Goal: Information Seeking & Learning: Learn about a topic

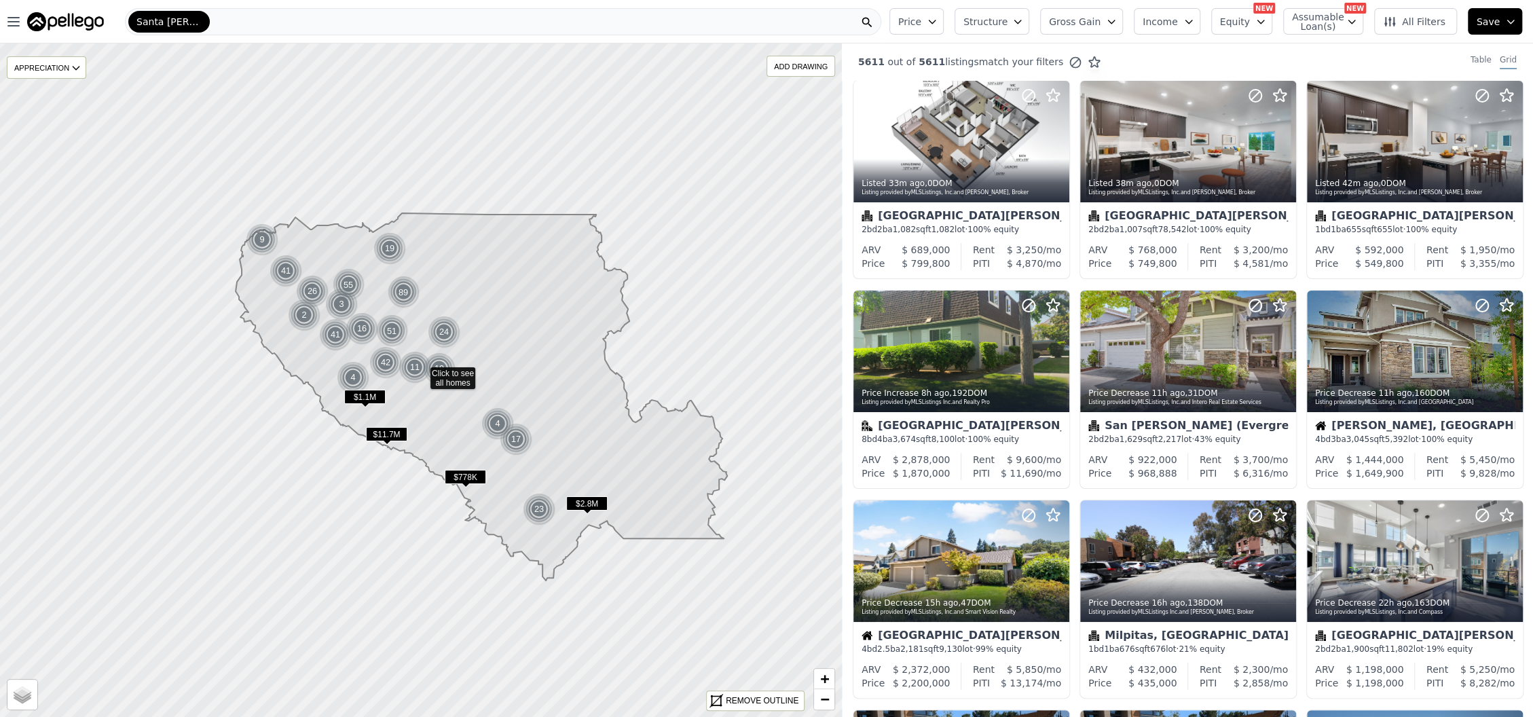
click at [1089, 27] on span "Gross Gain" at bounding box center [1075, 22] width 52 height 14
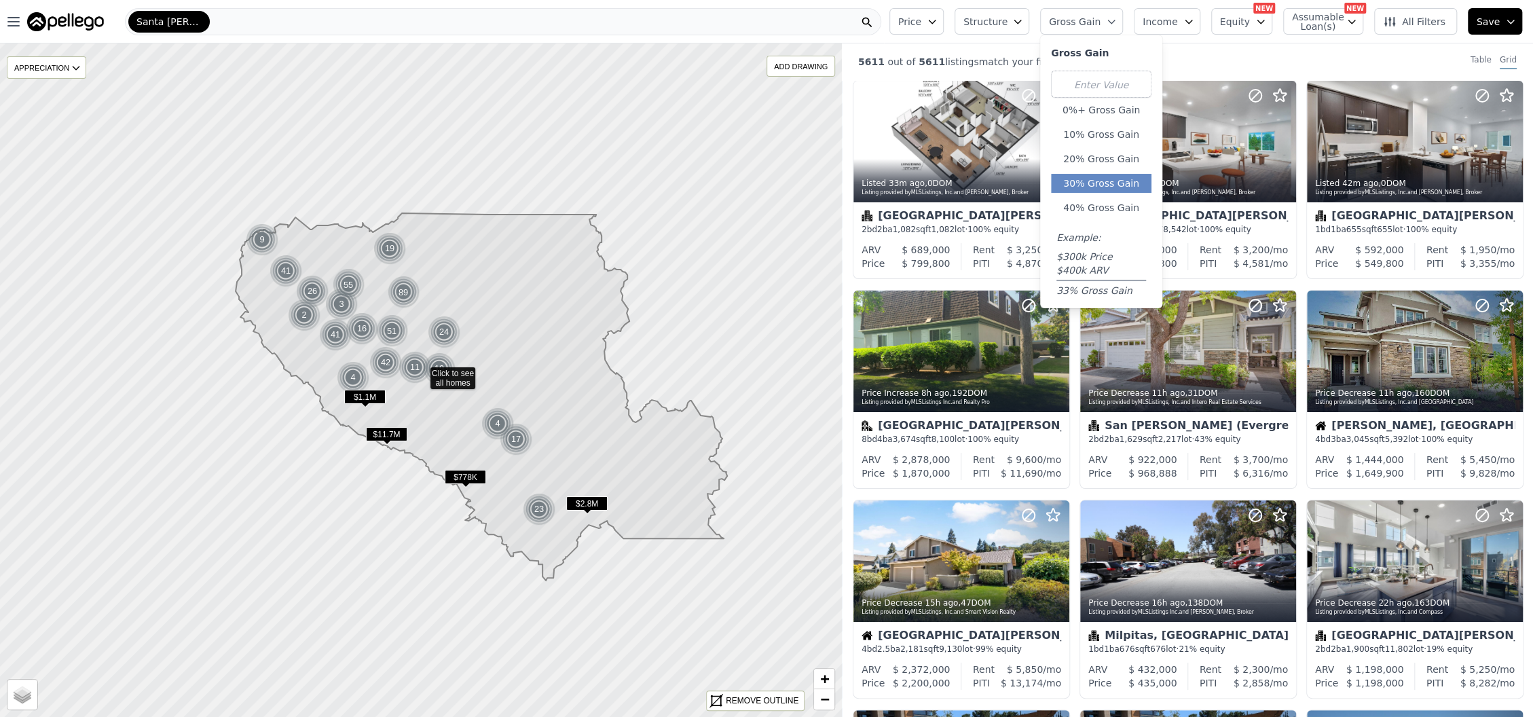
click at [1108, 185] on button "30% Gross Gain" at bounding box center [1101, 183] width 101 height 19
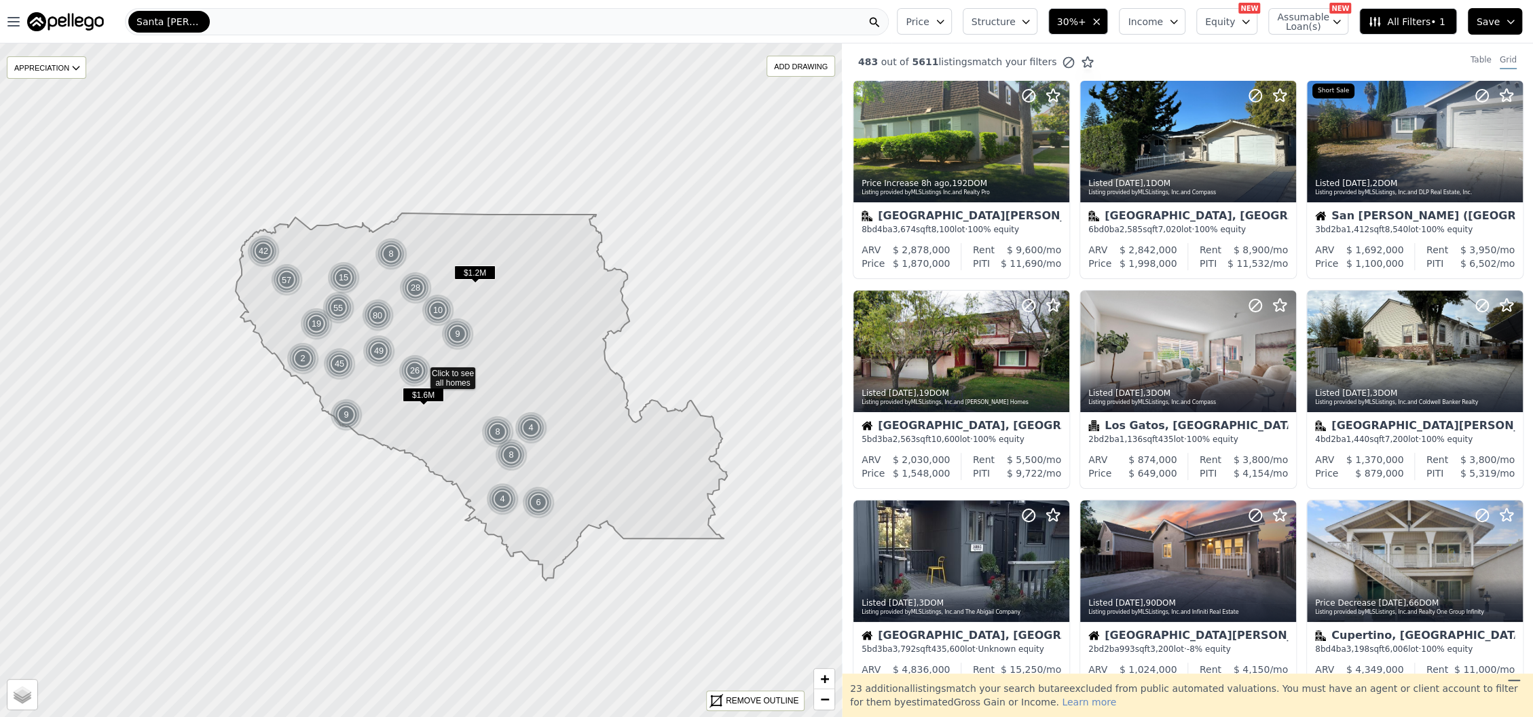
click at [1029, 29] on button "Structure" at bounding box center [1000, 21] width 75 height 26
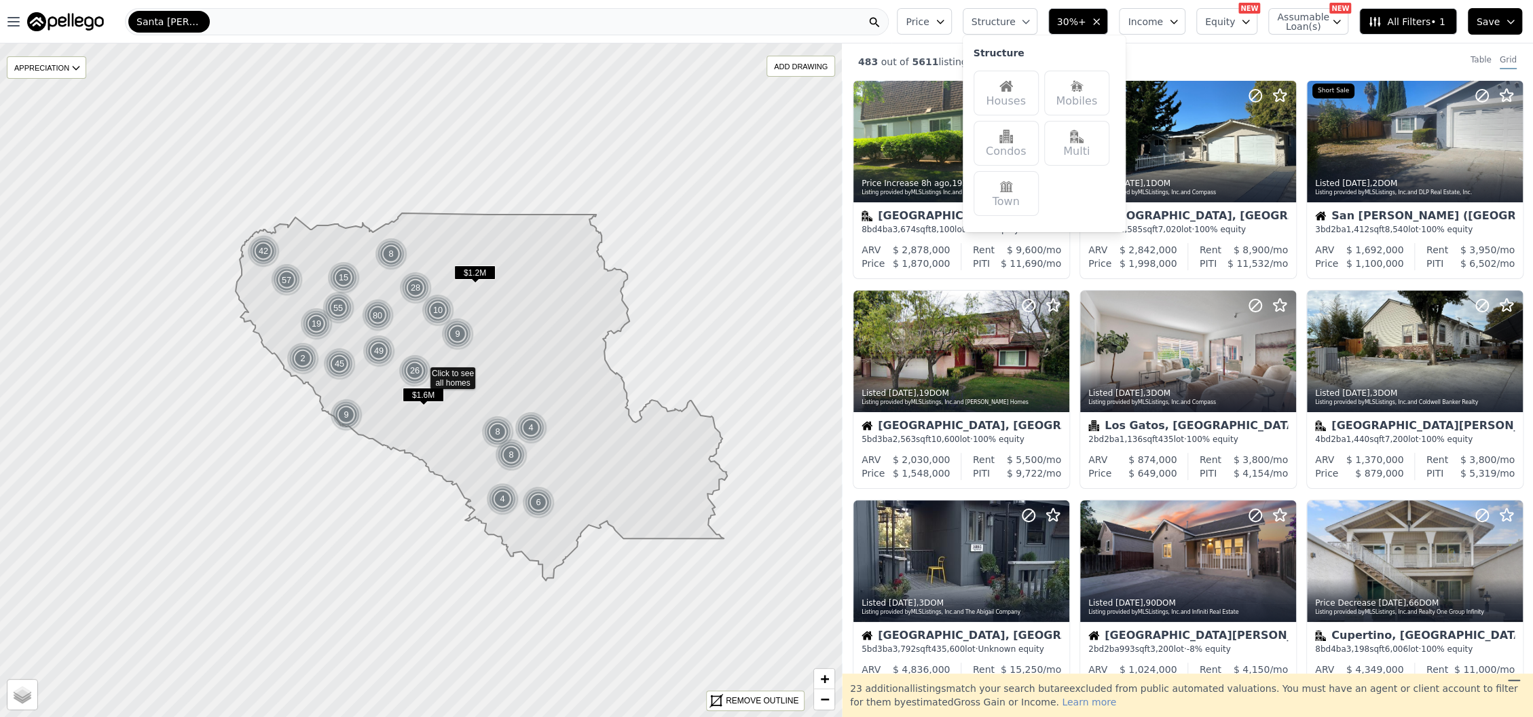
click at [1021, 94] on div "Houses" at bounding box center [1006, 93] width 65 height 45
click at [946, 22] on icon "button" at bounding box center [940, 21] width 11 height 11
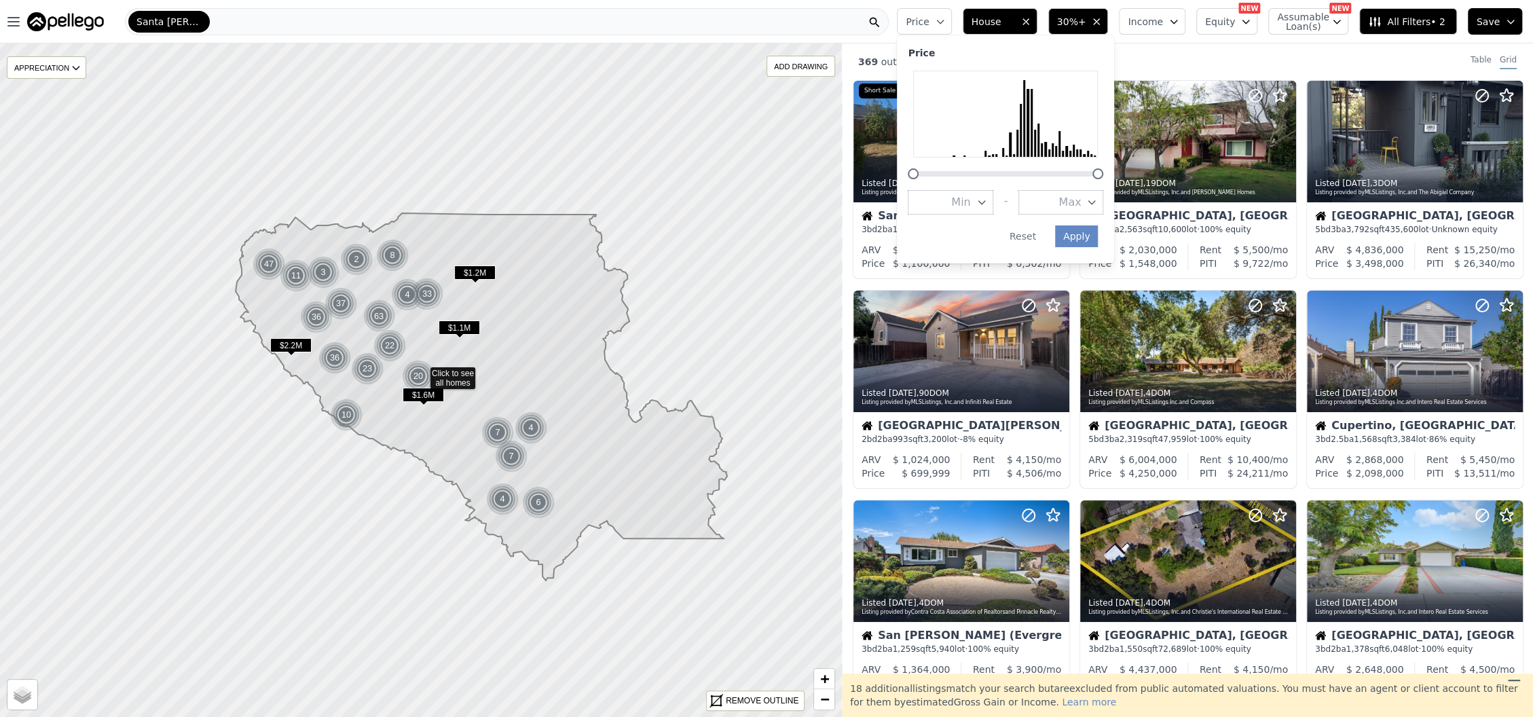
click at [1081, 204] on span "Max" at bounding box center [1070, 202] width 22 height 16
click at [1097, 290] on button "$2.0M" at bounding box center [1061, 297] width 85 height 24
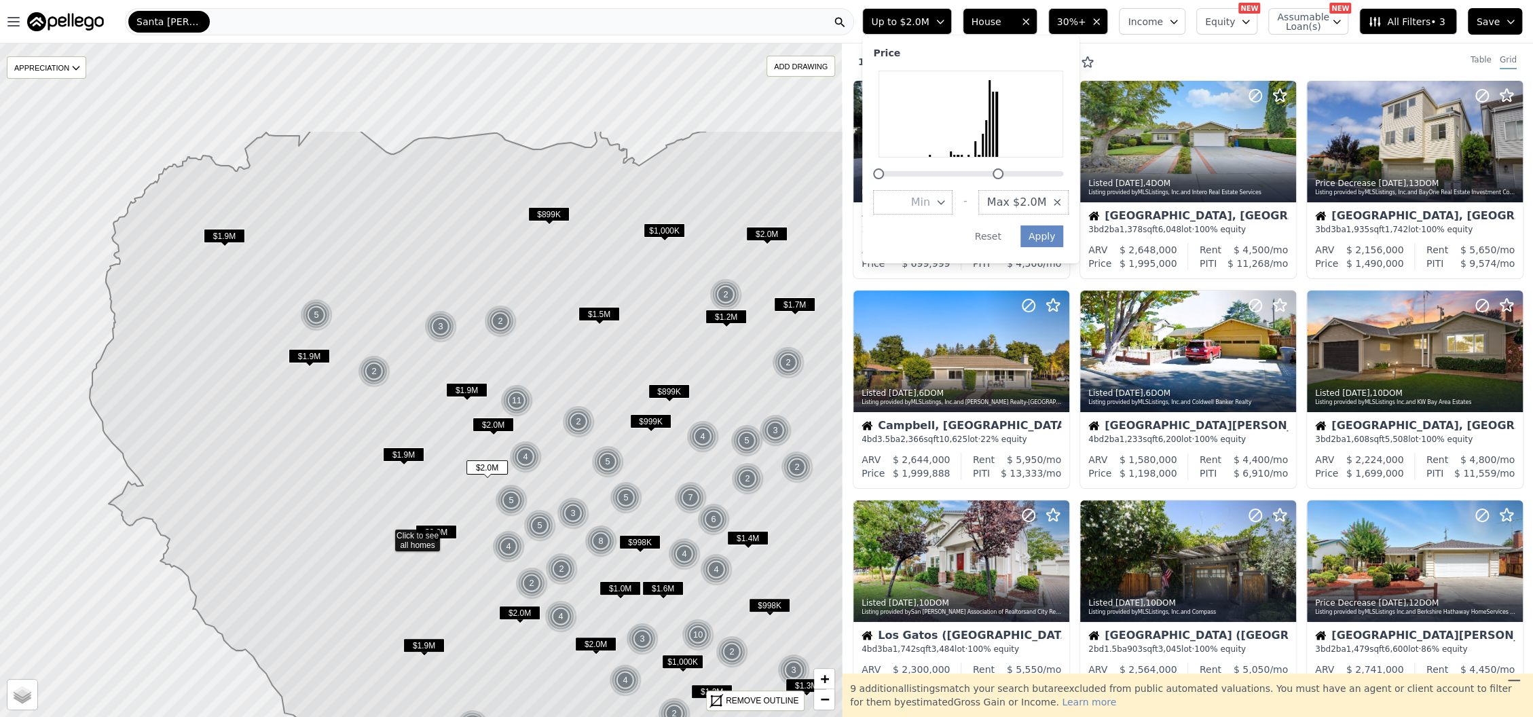
drag, startPoint x: 331, startPoint y: 244, endPoint x: 295, endPoint y: 404, distance: 164.3
click at [295, 401] on icon at bounding box center [491, 535] width 803 height 811
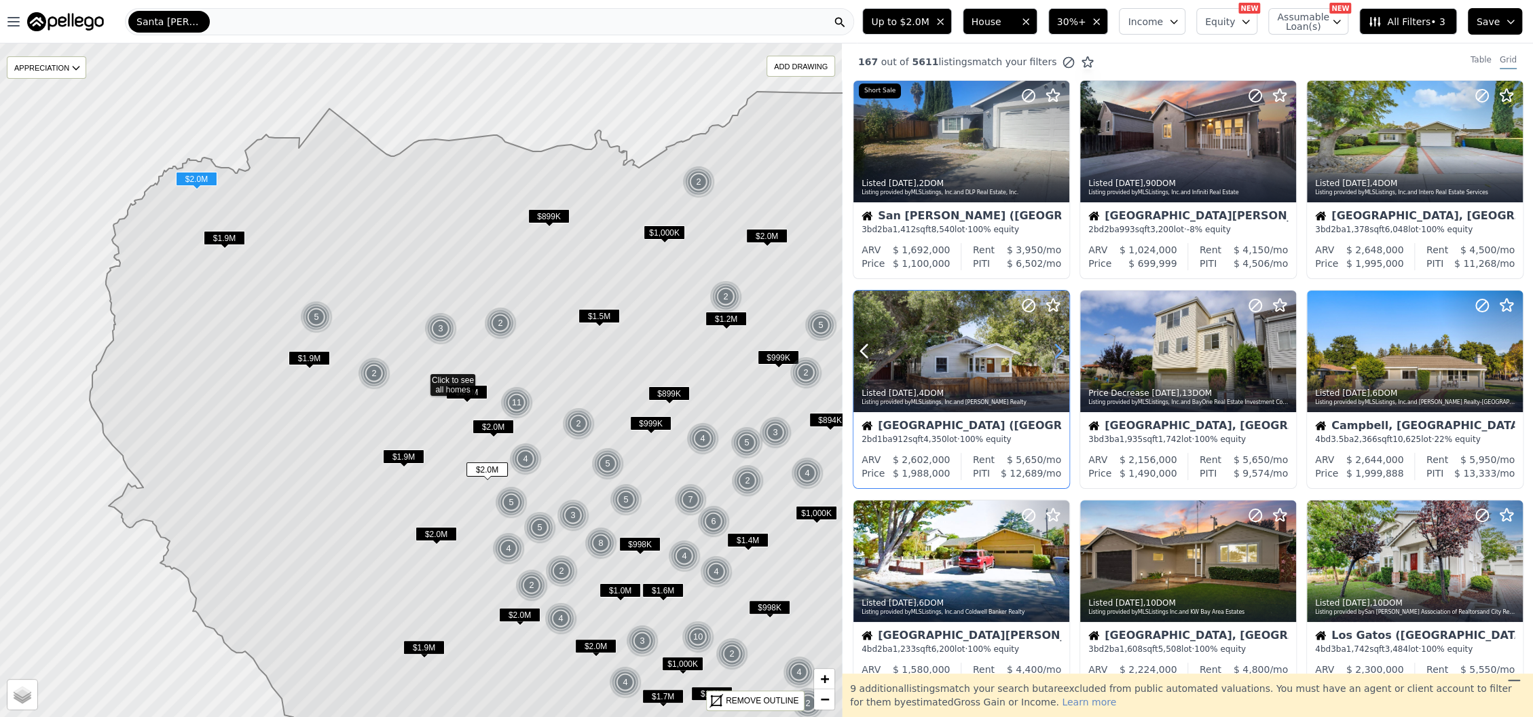
click at [1058, 347] on icon at bounding box center [1059, 351] width 6 height 13
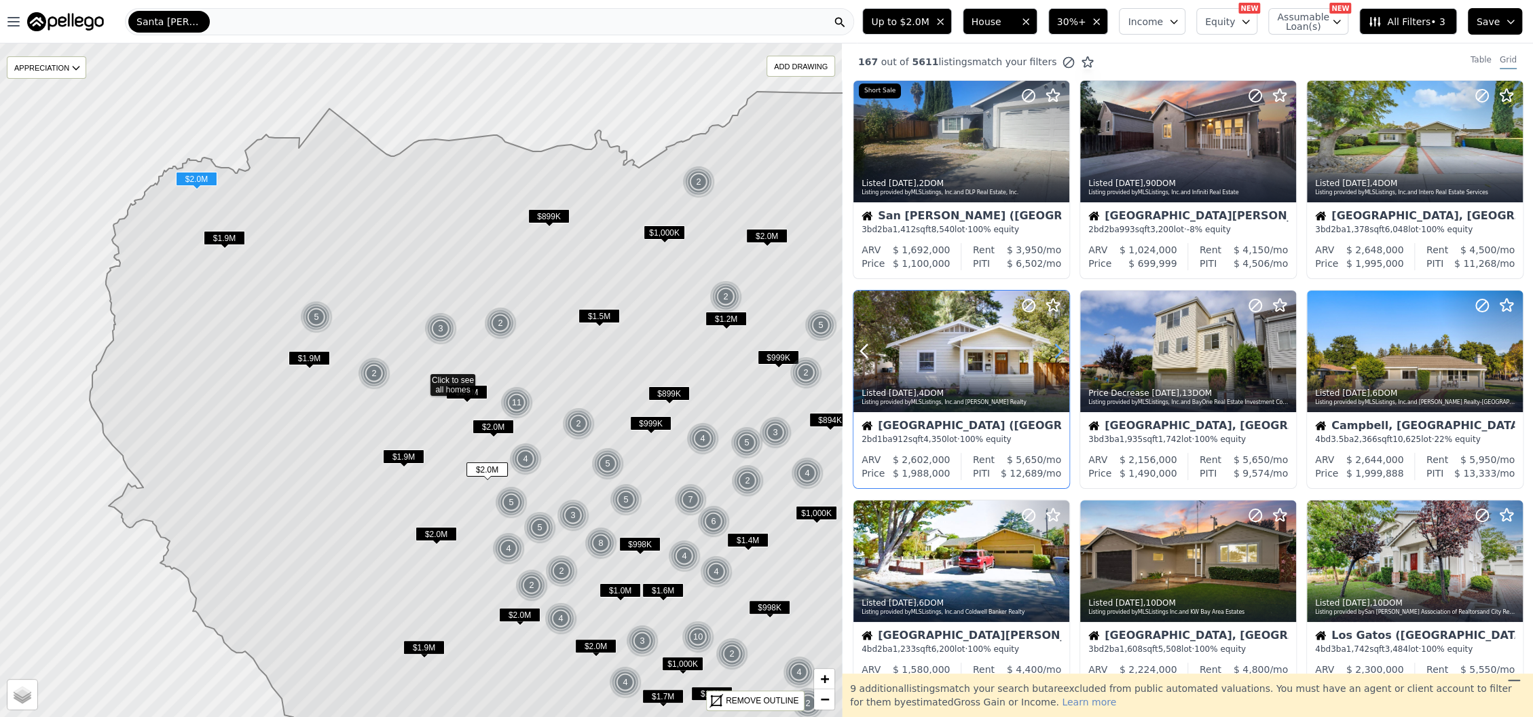
click at [1058, 347] on icon at bounding box center [1059, 351] width 6 height 13
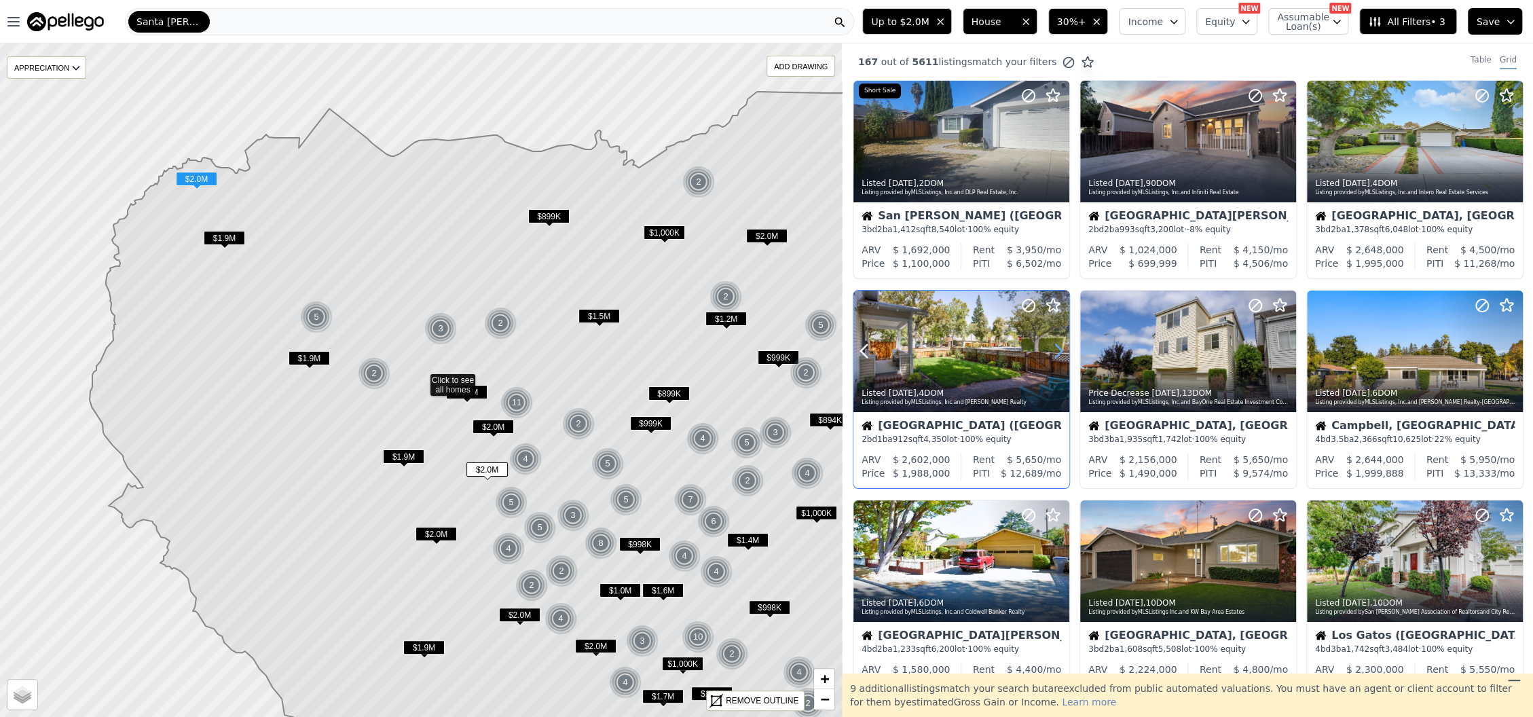
click at [1058, 347] on icon at bounding box center [1059, 351] width 6 height 13
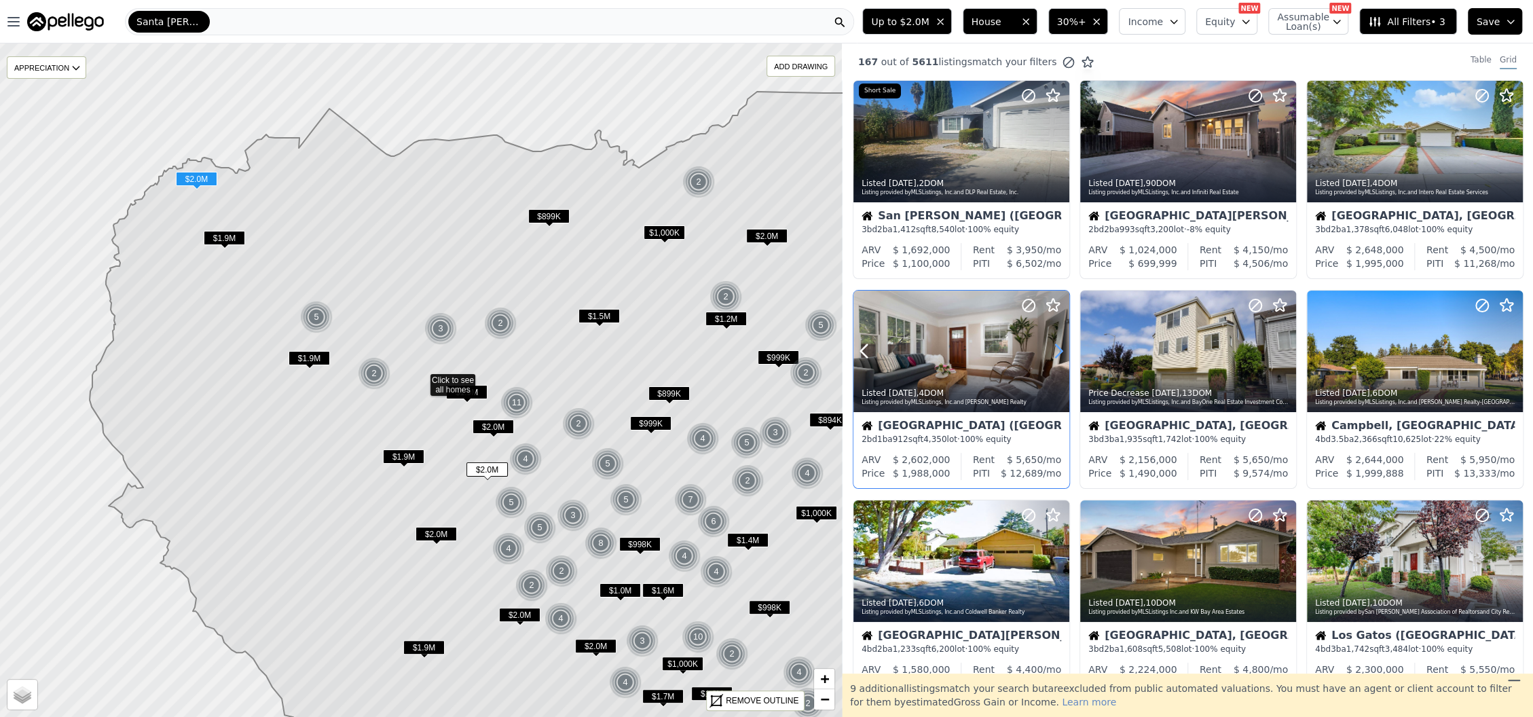
click at [1058, 347] on icon at bounding box center [1059, 351] width 6 height 13
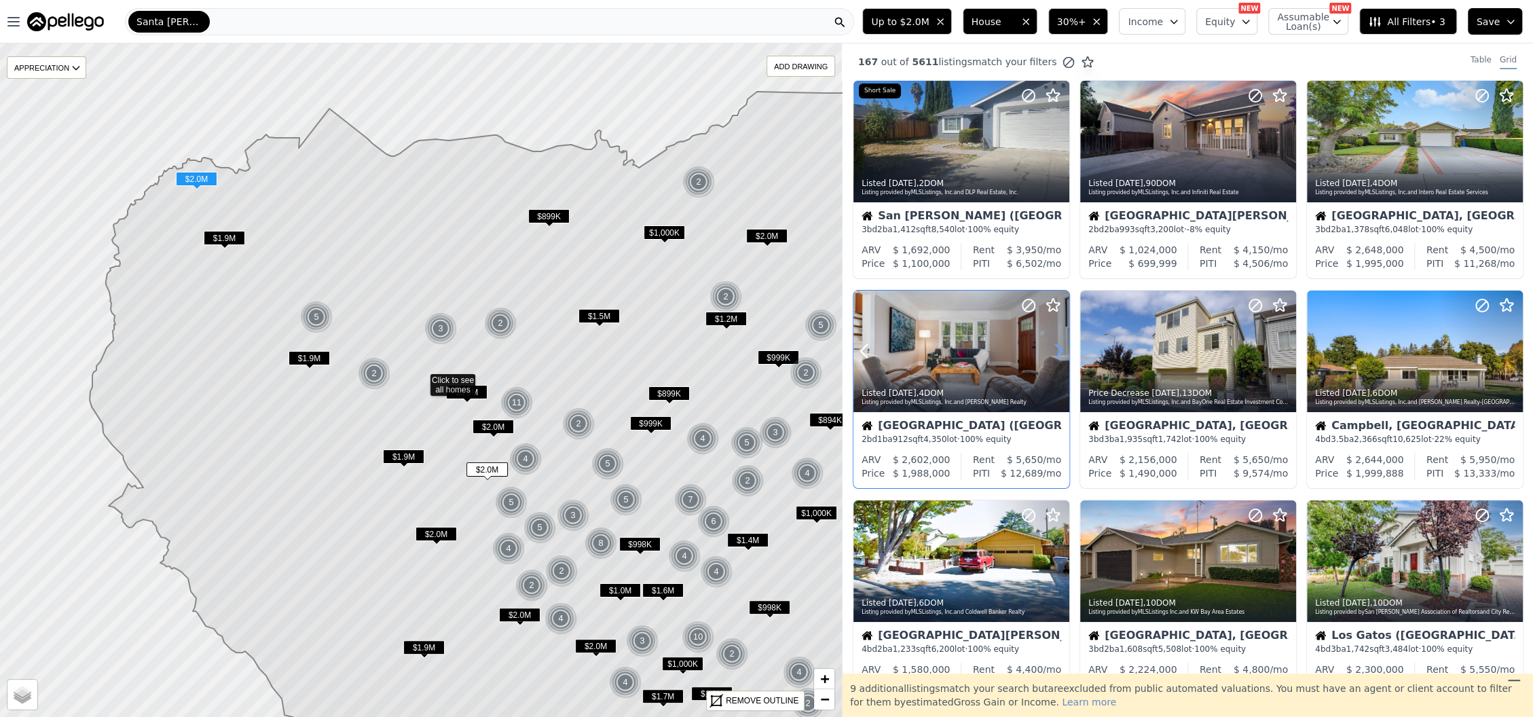
click at [1058, 347] on icon at bounding box center [1059, 351] width 6 height 13
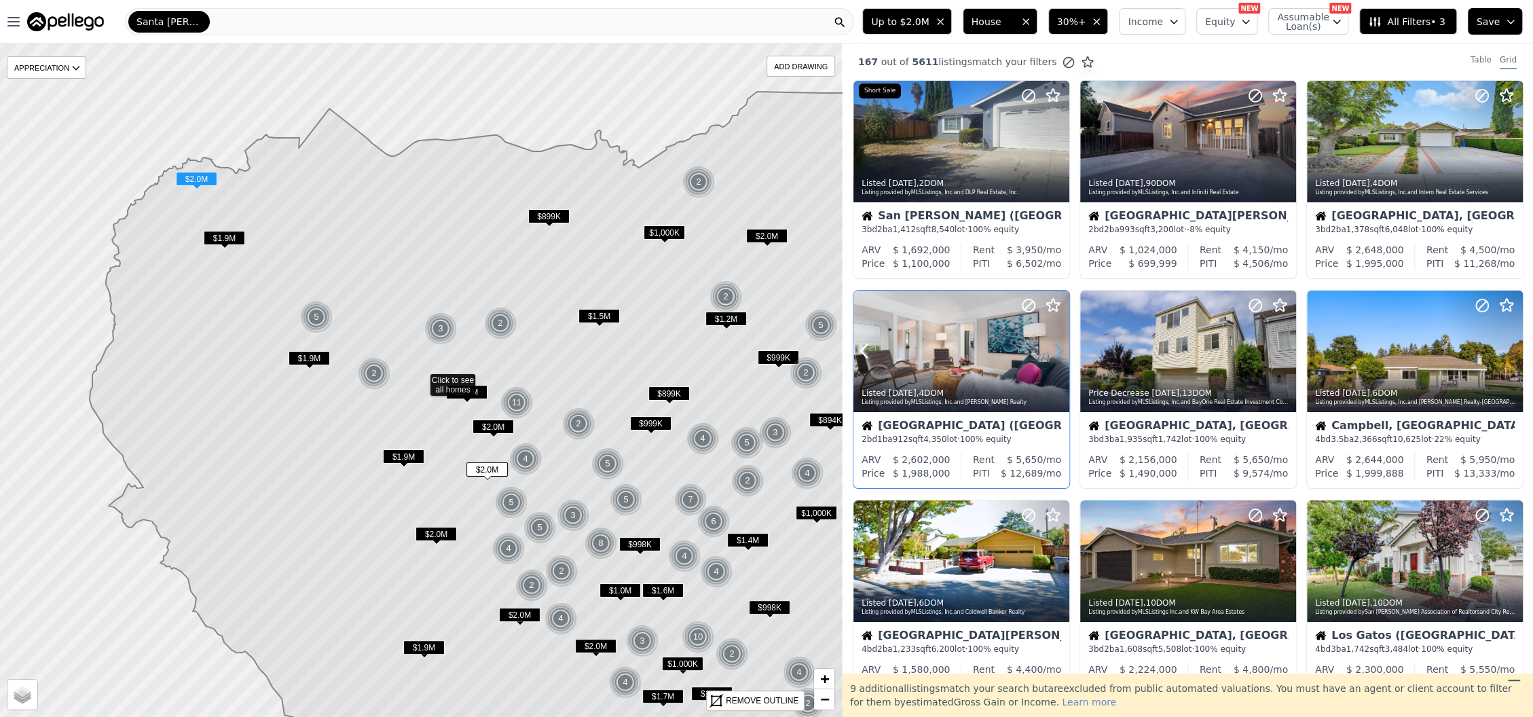
click at [1058, 347] on icon at bounding box center [1059, 351] width 6 height 13
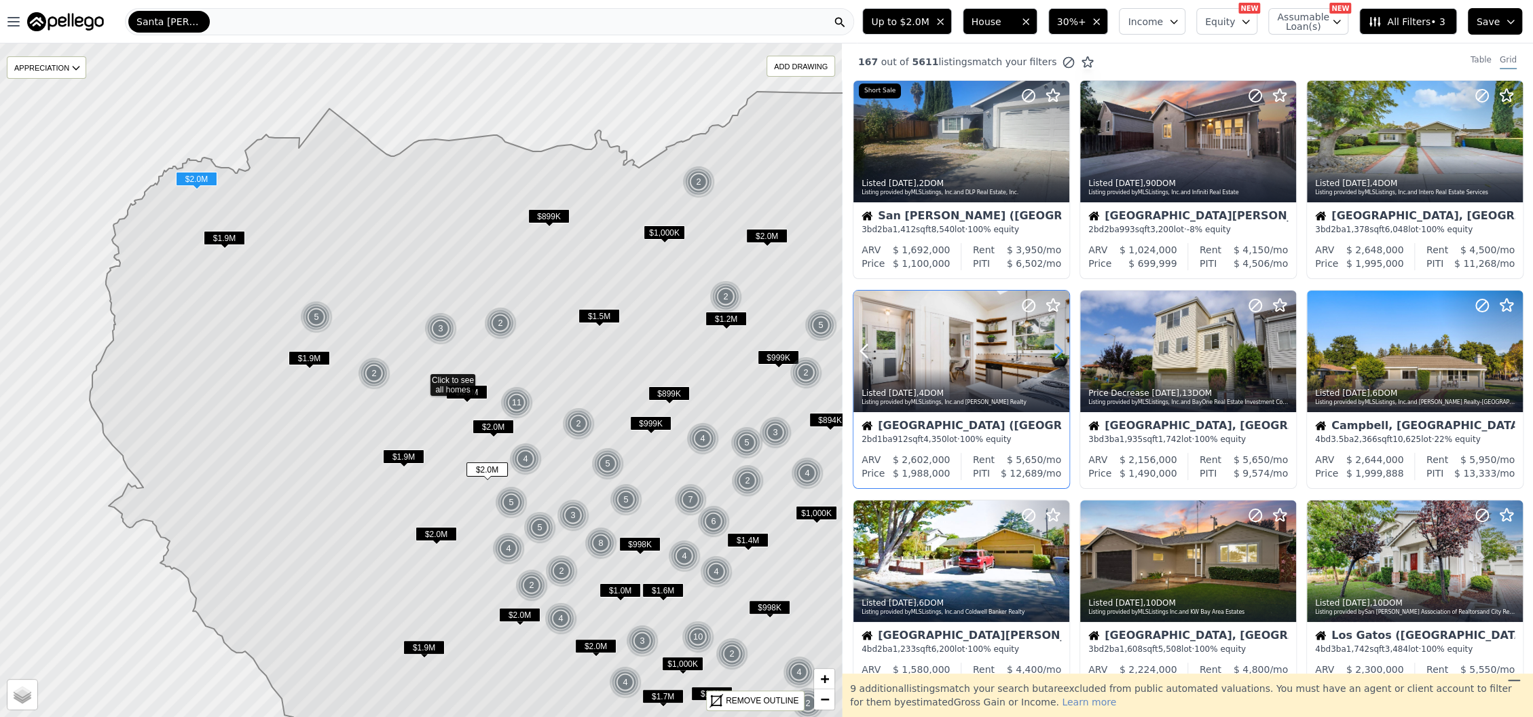
click at [1058, 347] on icon at bounding box center [1059, 351] width 6 height 13
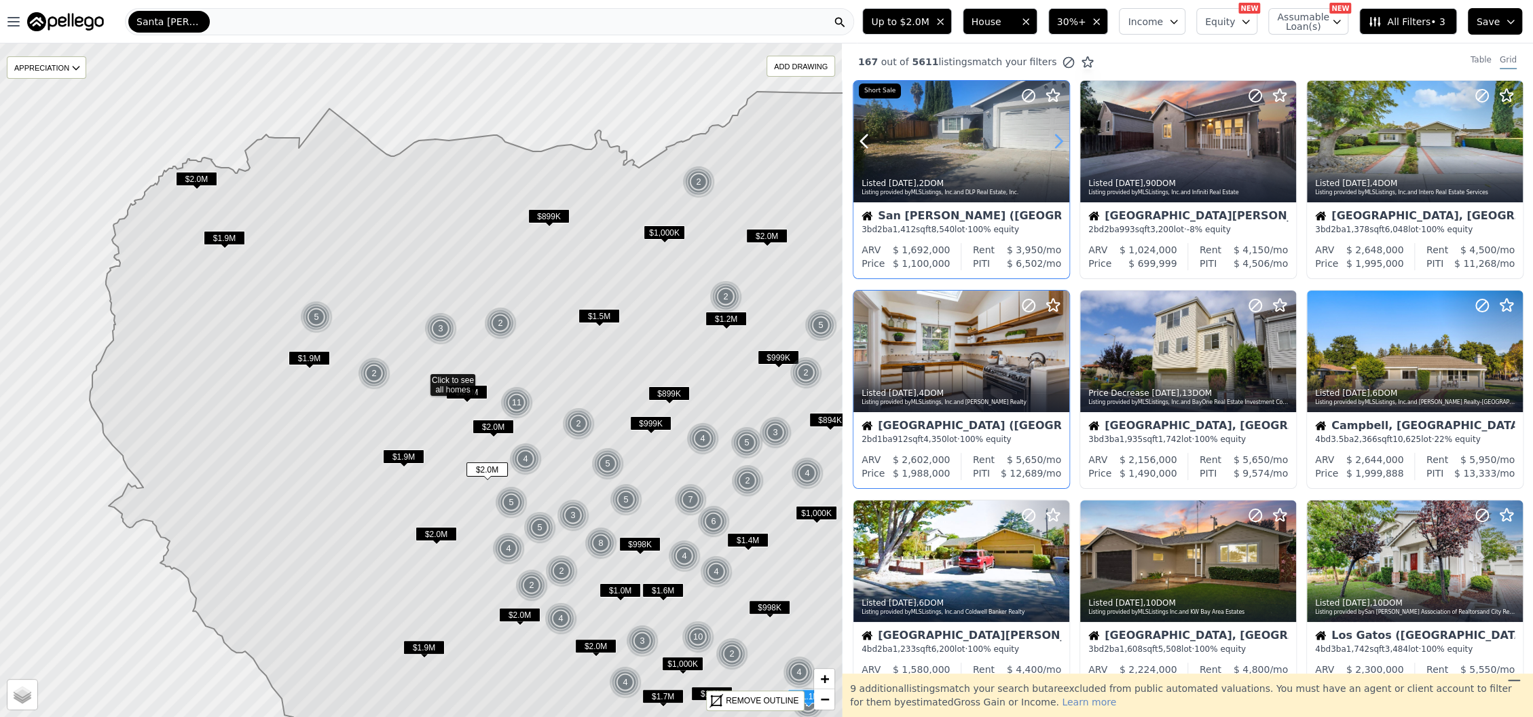
click at [1056, 145] on icon at bounding box center [1059, 141] width 22 height 22
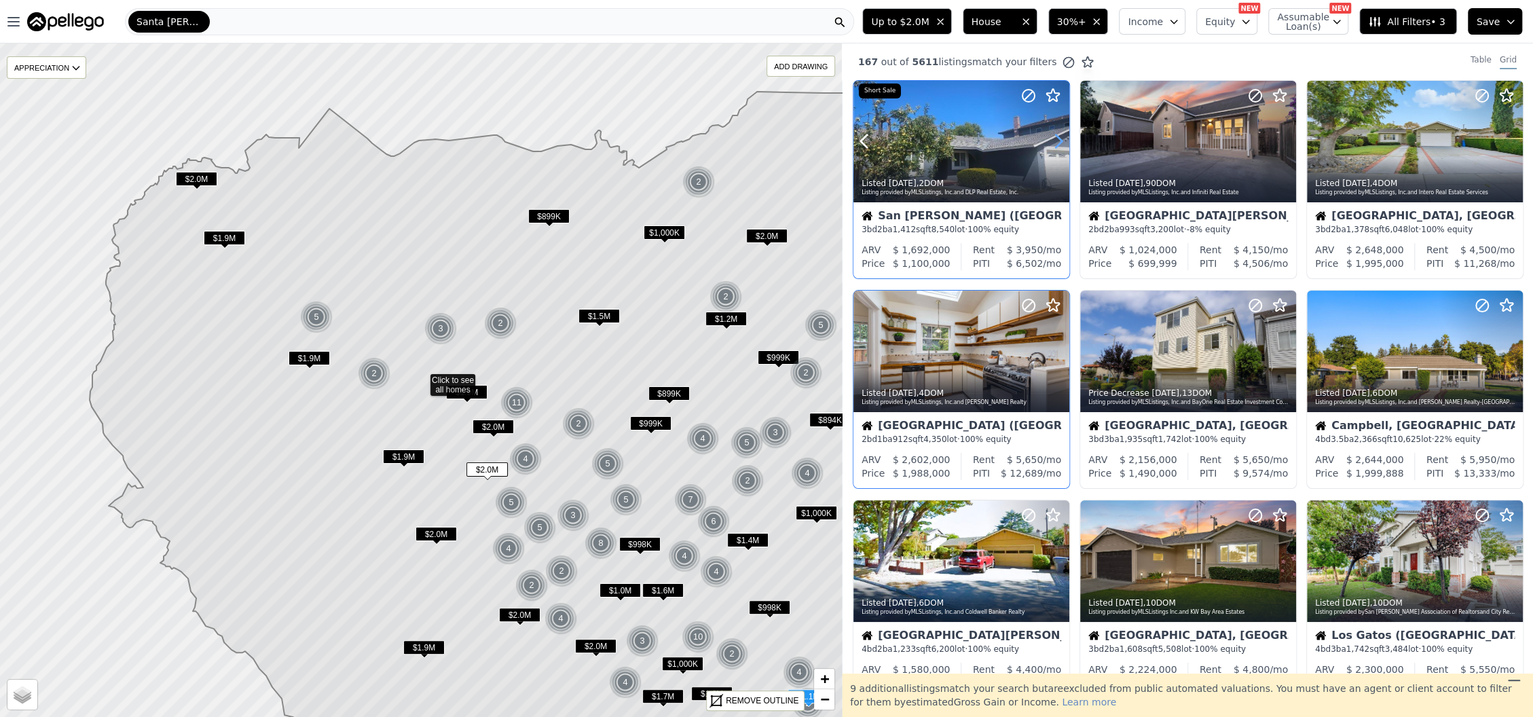
click at [1056, 145] on icon at bounding box center [1059, 141] width 22 height 22
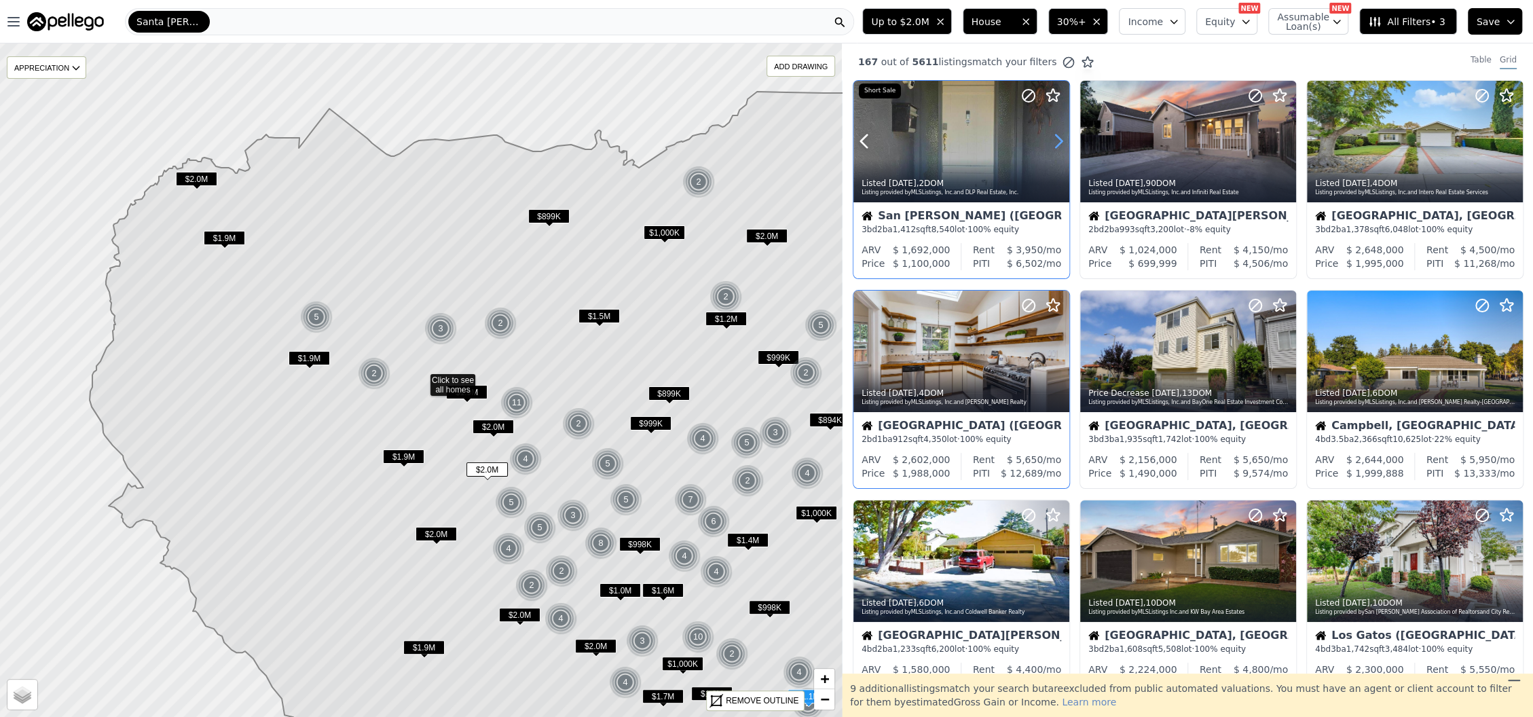
click at [1056, 145] on icon at bounding box center [1059, 141] width 22 height 22
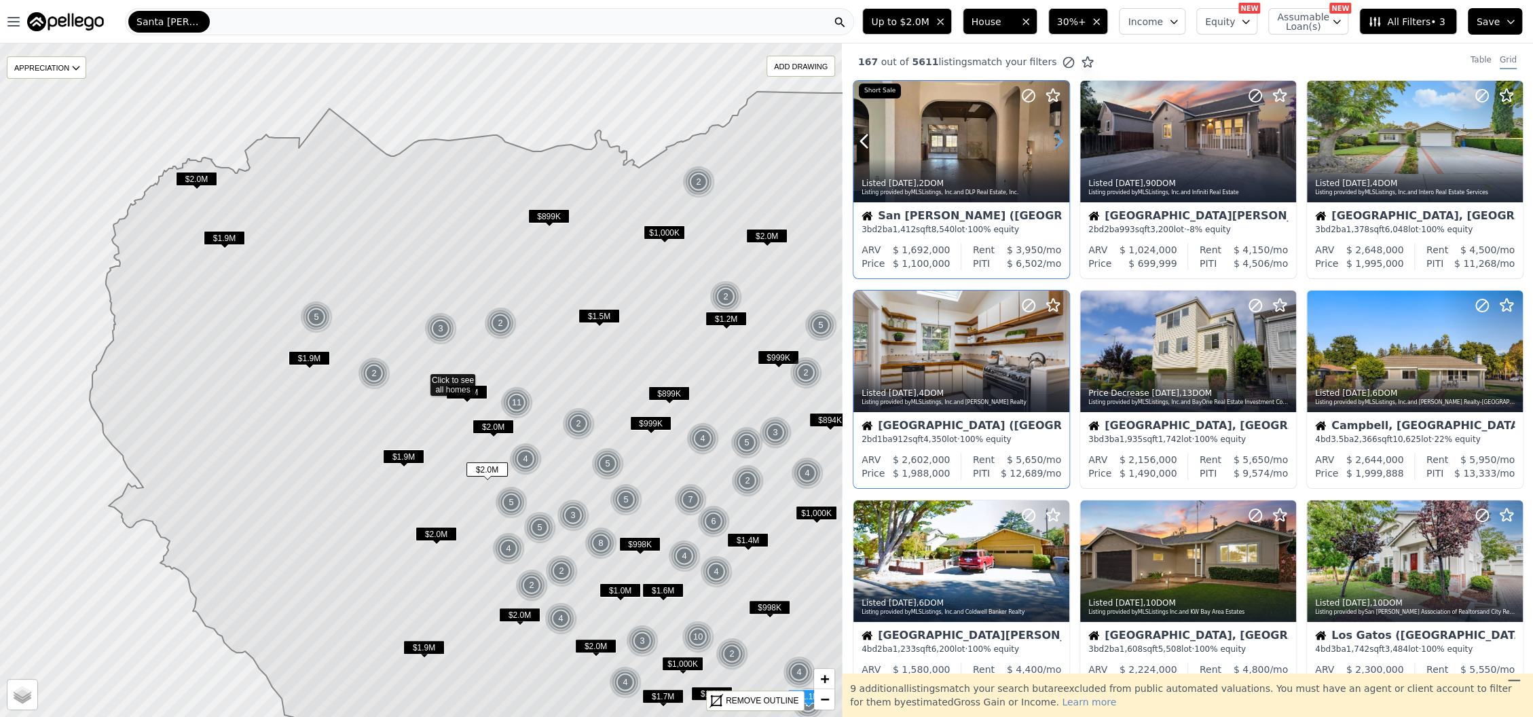
click at [1056, 145] on icon at bounding box center [1059, 141] width 22 height 22
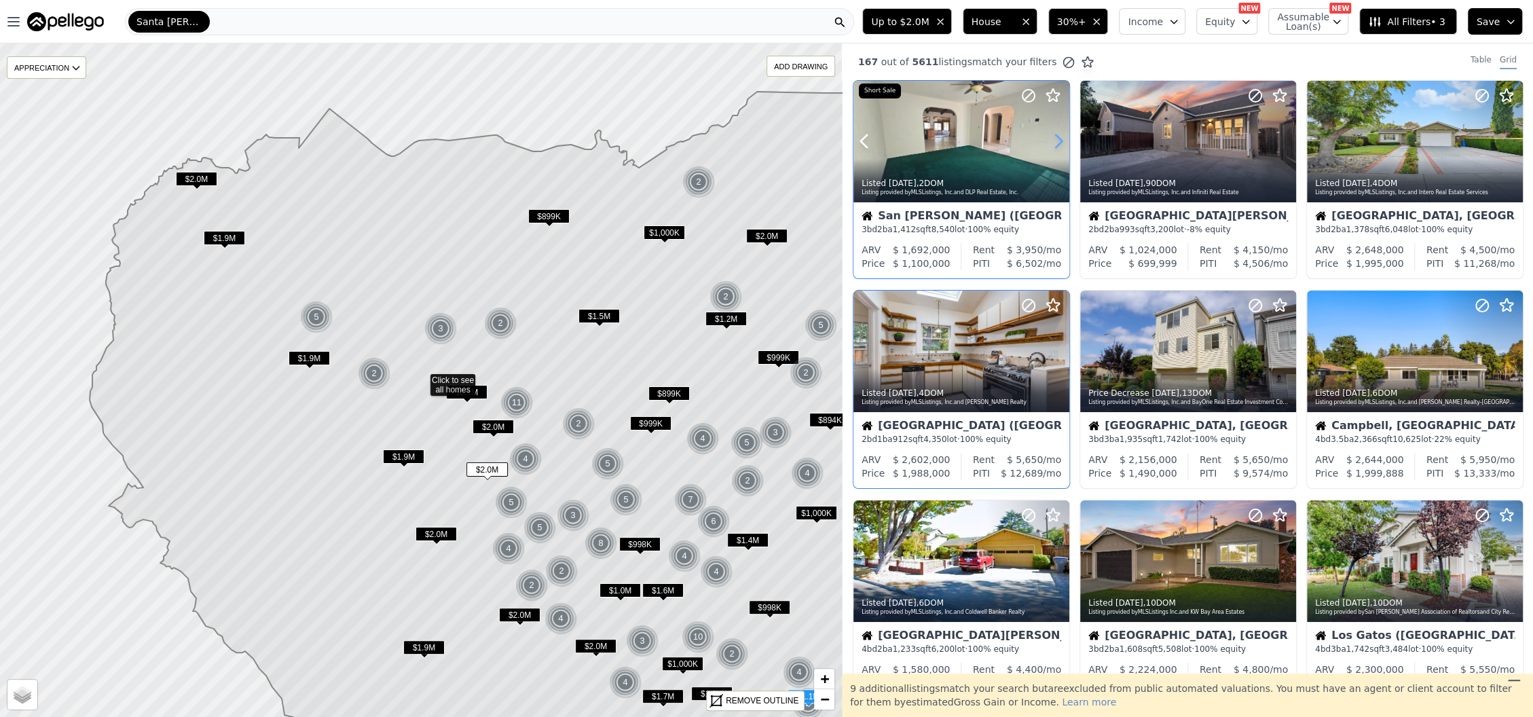
click at [1056, 145] on icon at bounding box center [1059, 141] width 22 height 22
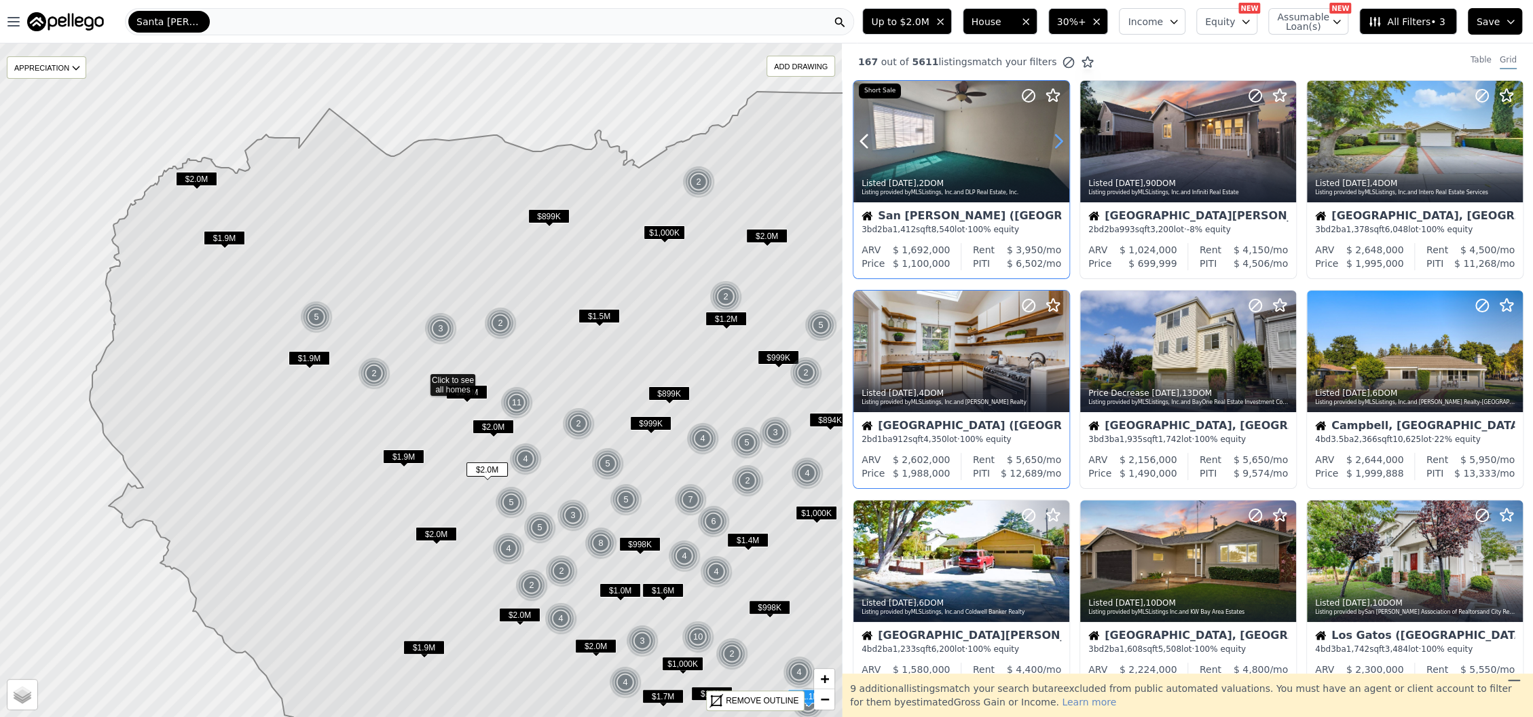
click at [1056, 145] on icon at bounding box center [1059, 141] width 22 height 22
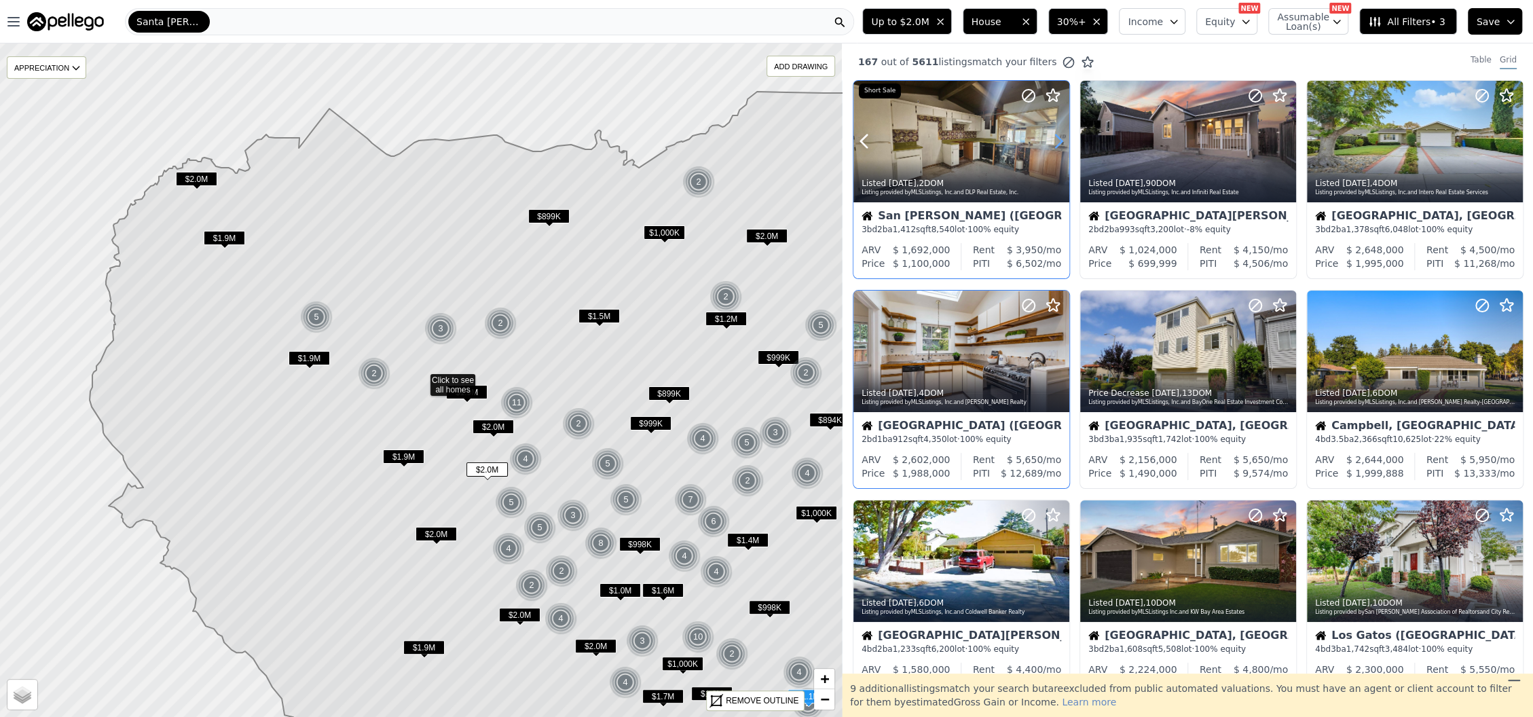
click at [1056, 145] on icon at bounding box center [1059, 141] width 22 height 22
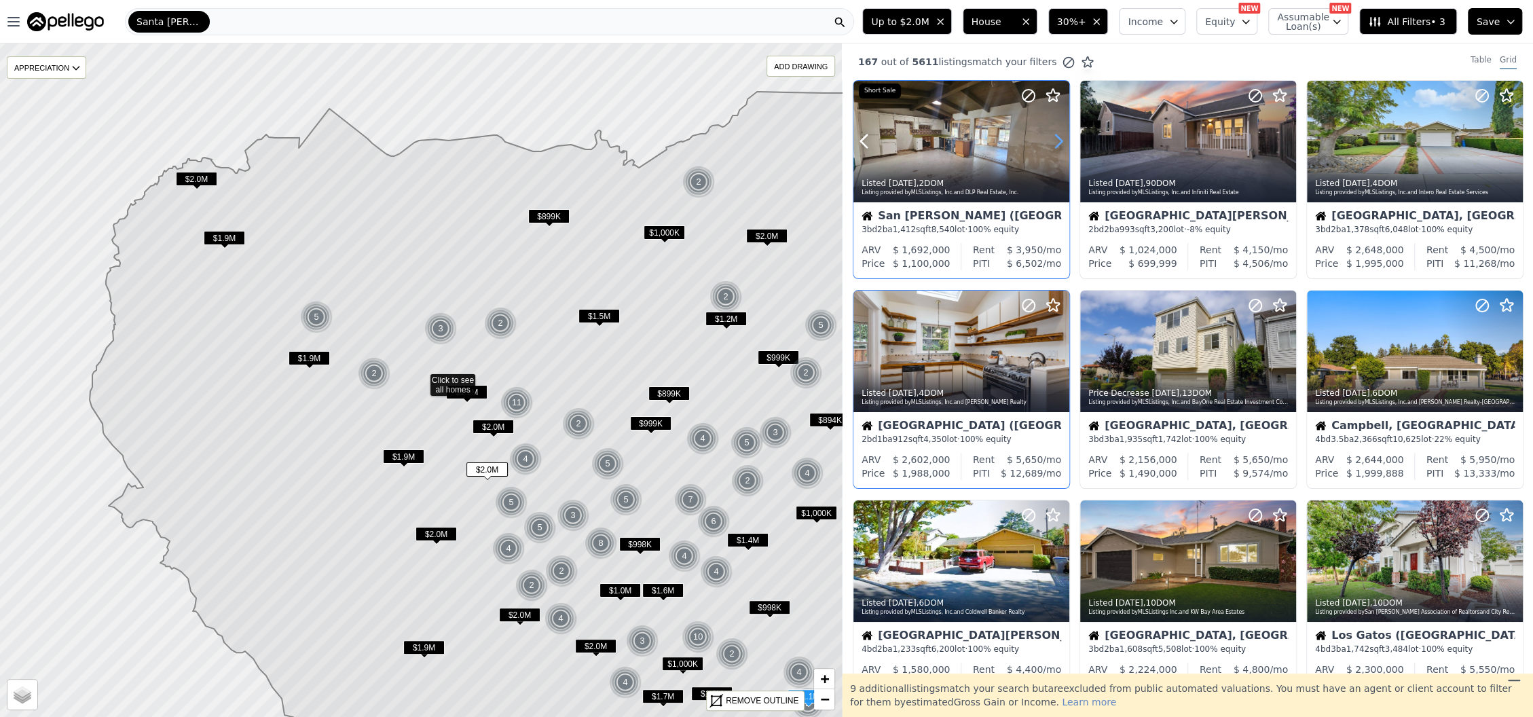
click at [1056, 145] on icon at bounding box center [1059, 141] width 22 height 22
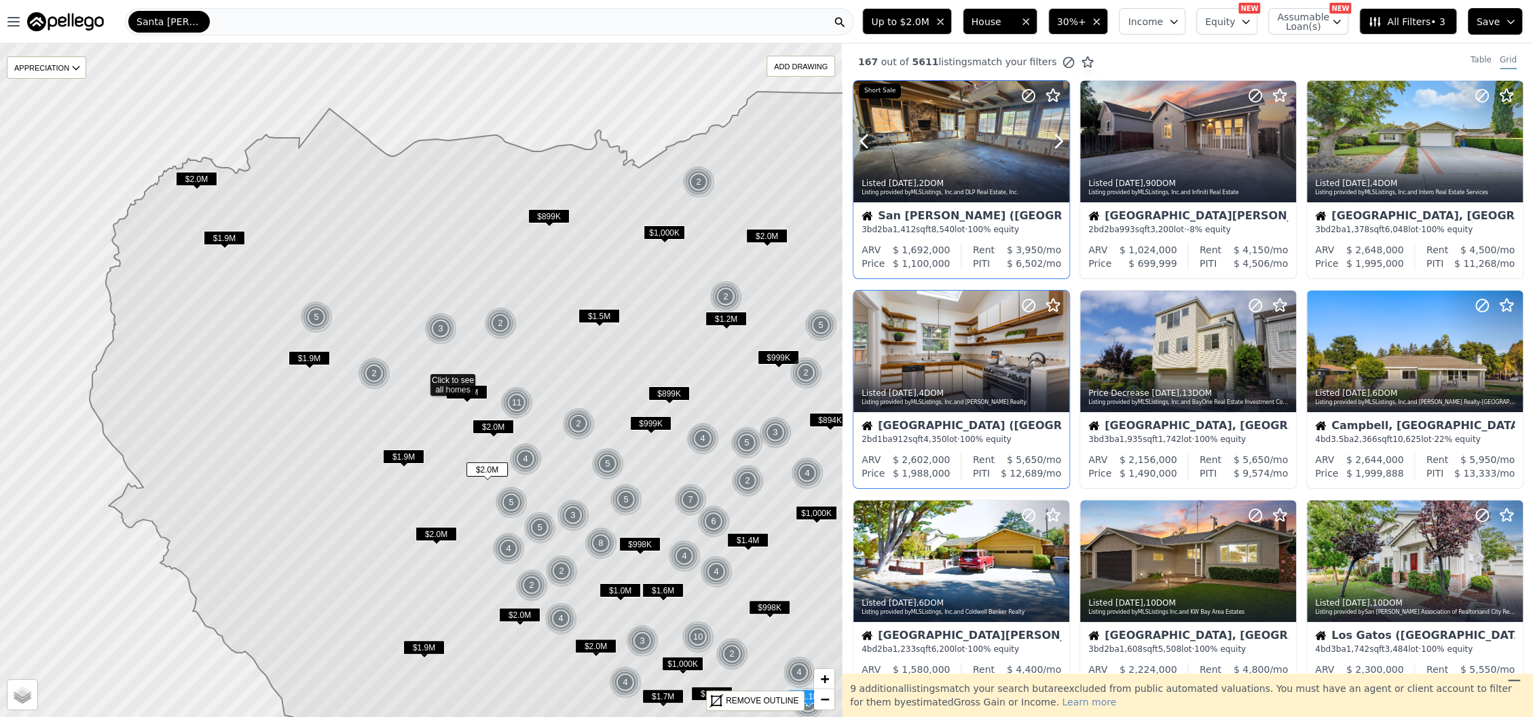
click at [1055, 96] on icon at bounding box center [1053, 96] width 16 height 16
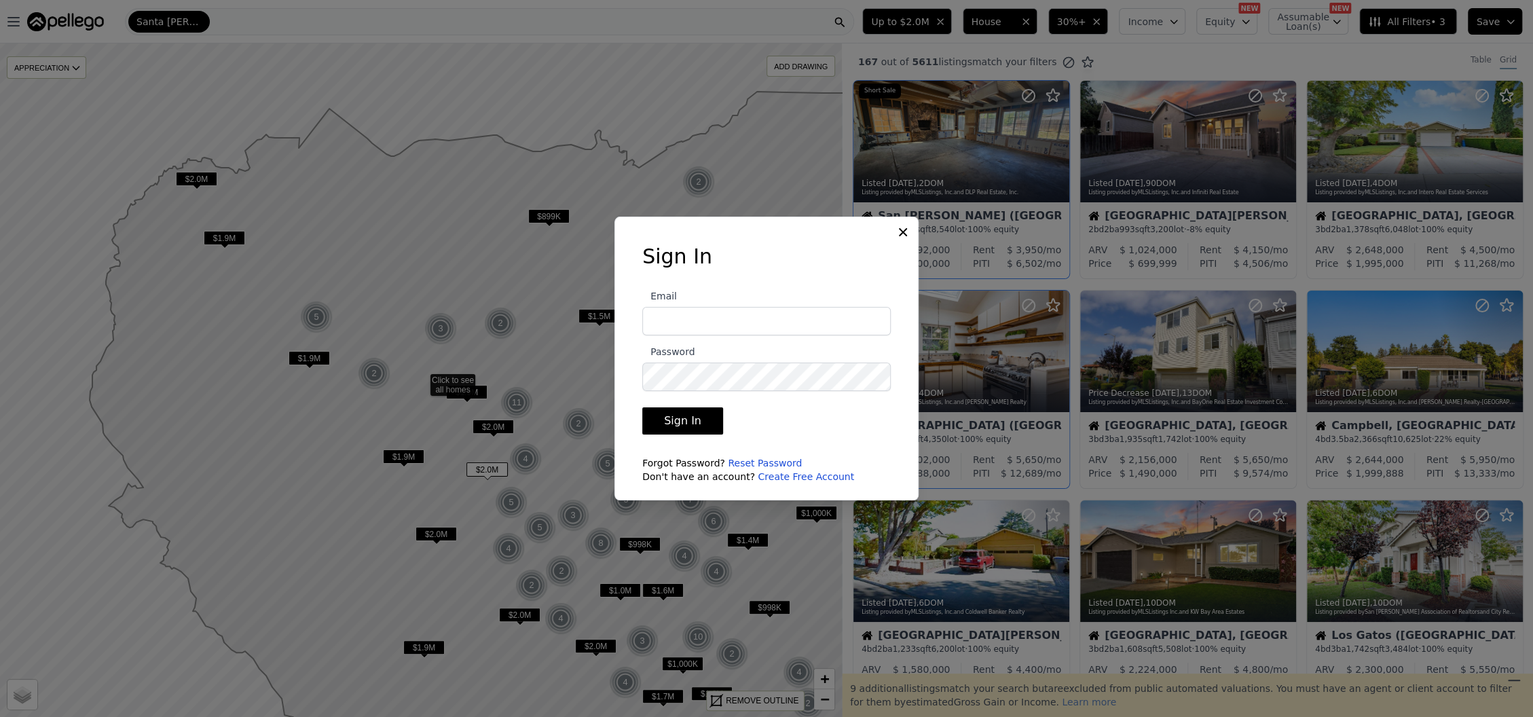
type input "[EMAIL_ADDRESS][DOMAIN_NAME]"
click at [695, 424] on button "Sign In" at bounding box center [682, 420] width 81 height 27
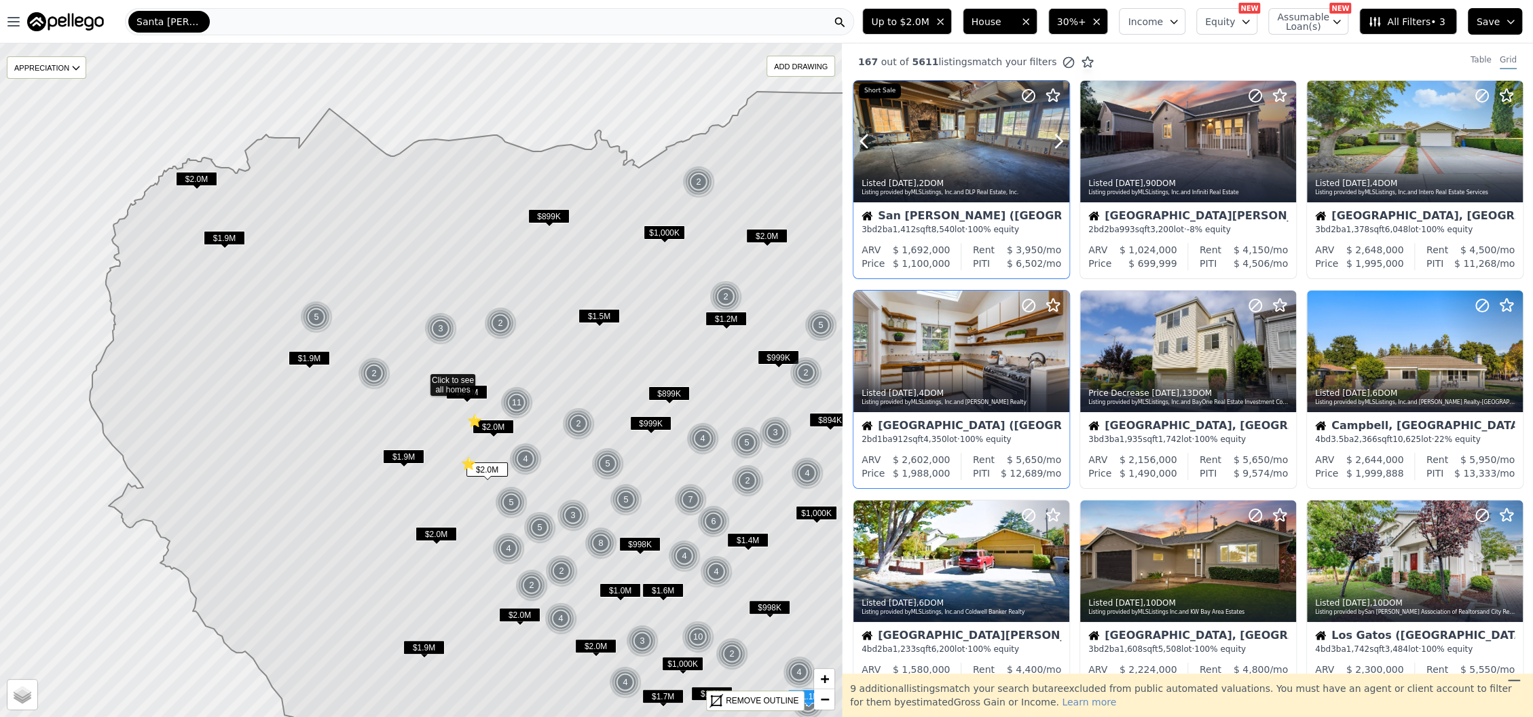
click at [1061, 141] on icon at bounding box center [1059, 141] width 6 height 13
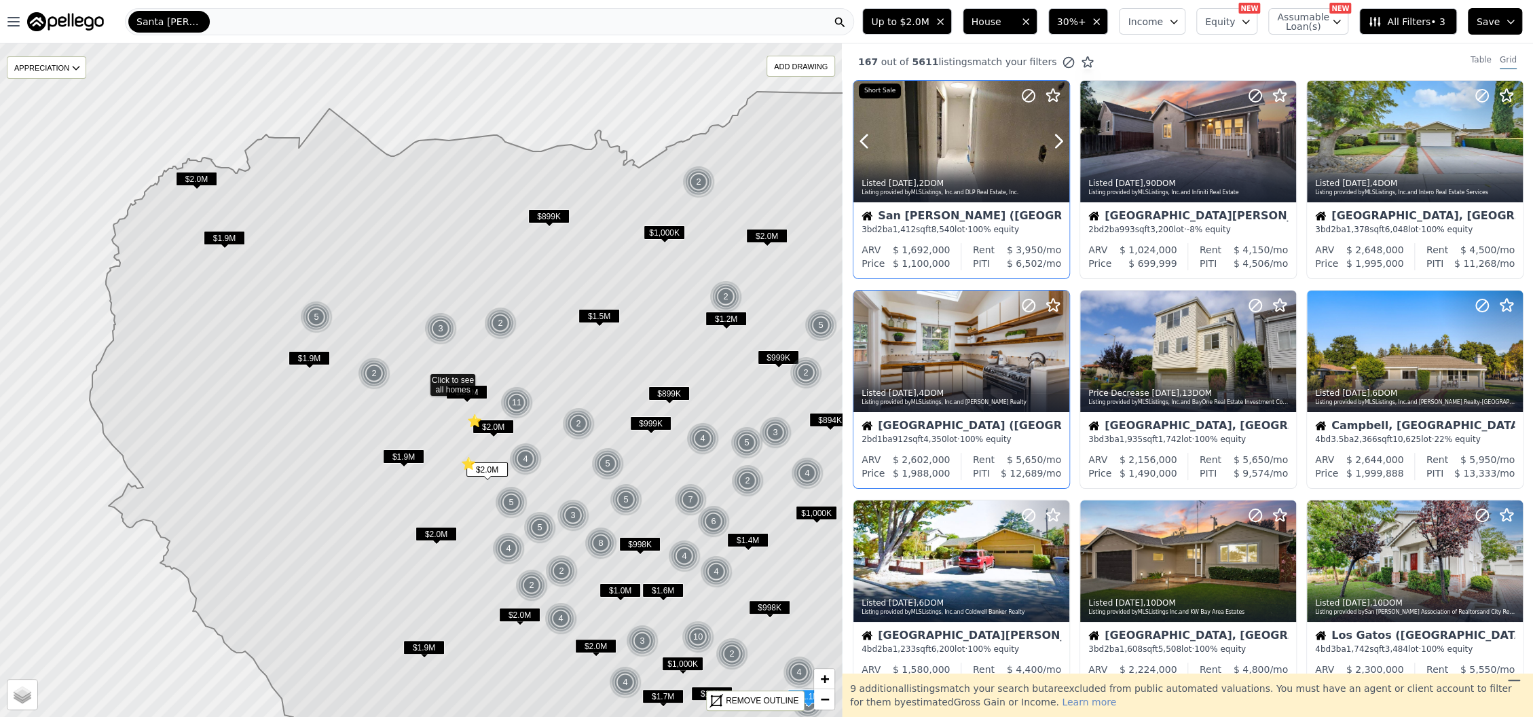
click at [1061, 141] on icon at bounding box center [1059, 141] width 6 height 13
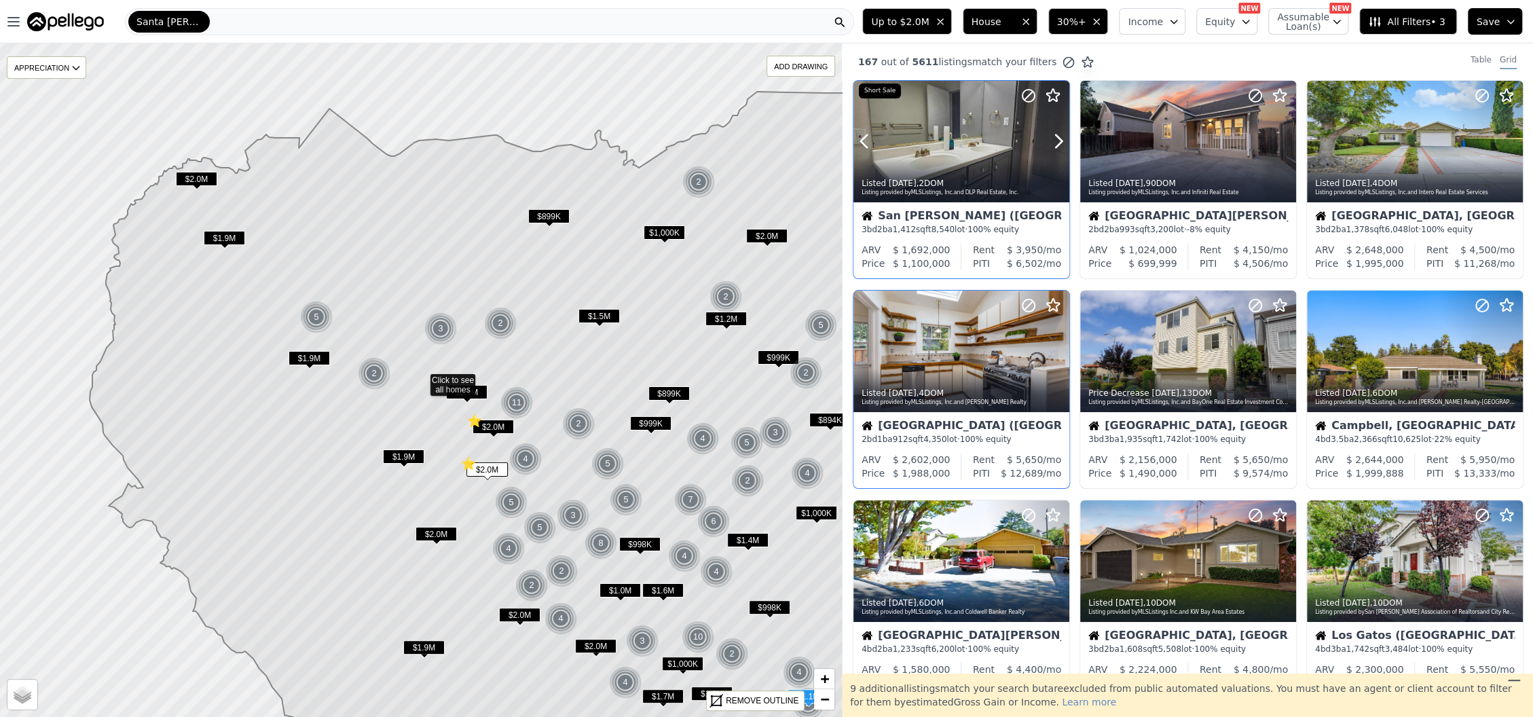
click at [1061, 141] on icon at bounding box center [1059, 141] width 6 height 13
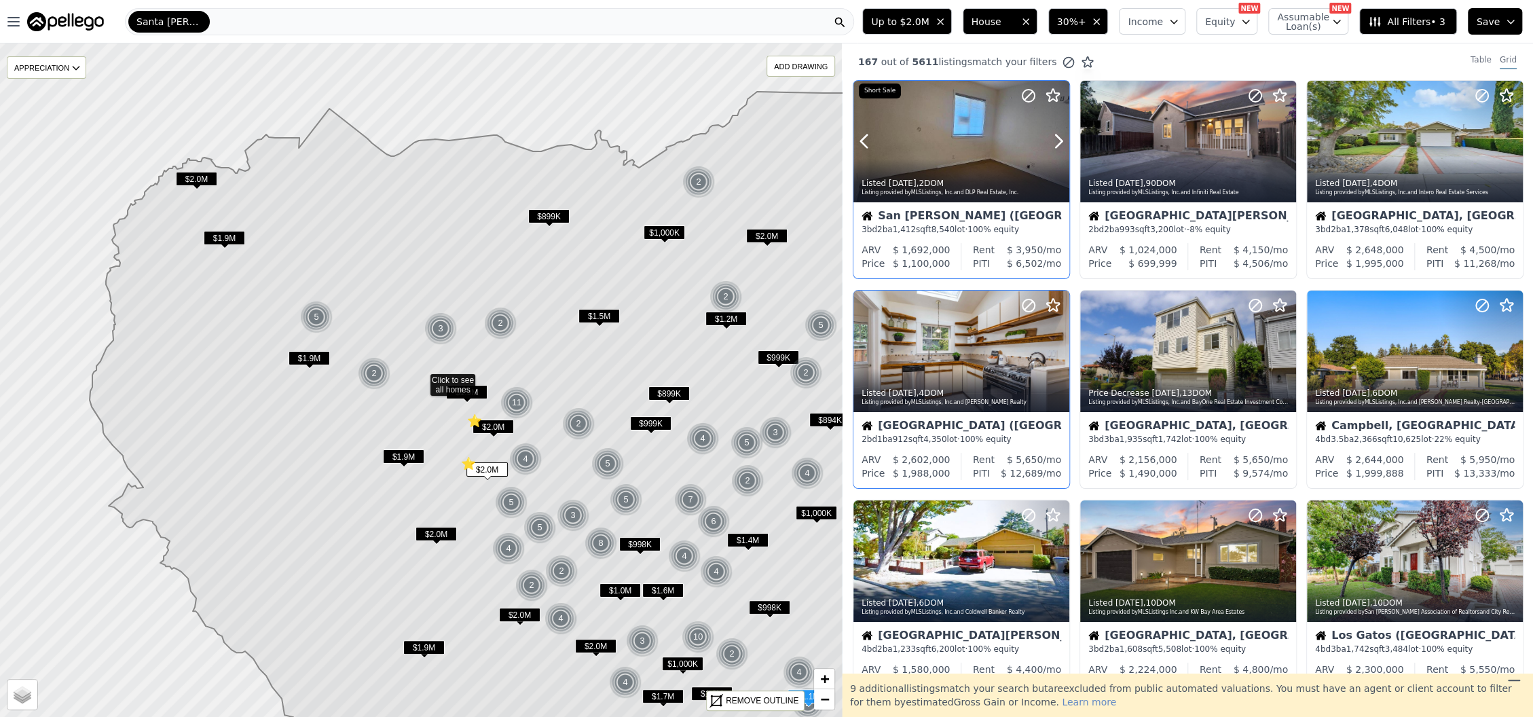
click at [1061, 141] on icon at bounding box center [1059, 141] width 6 height 13
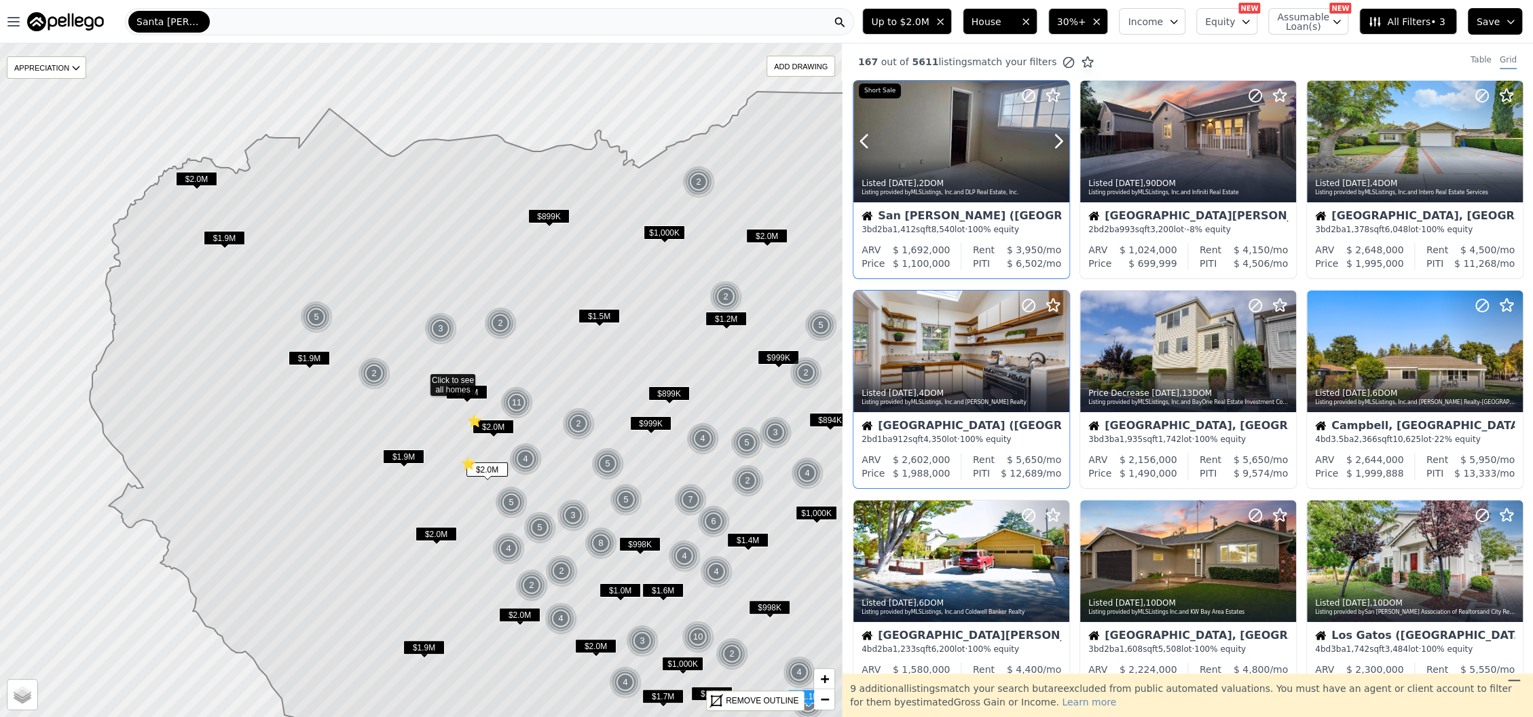
click at [1061, 141] on icon at bounding box center [1059, 141] width 6 height 13
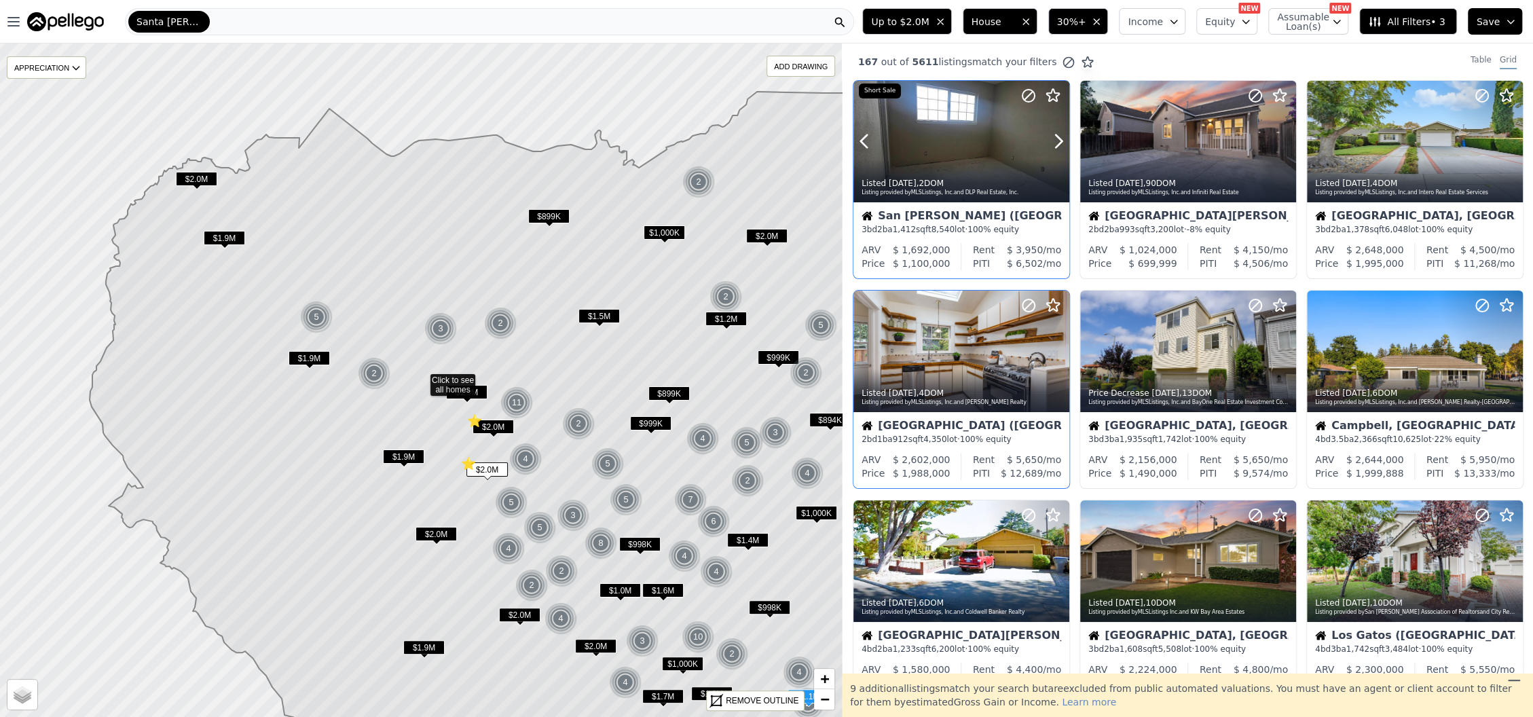
click at [1061, 141] on icon at bounding box center [1059, 141] width 6 height 13
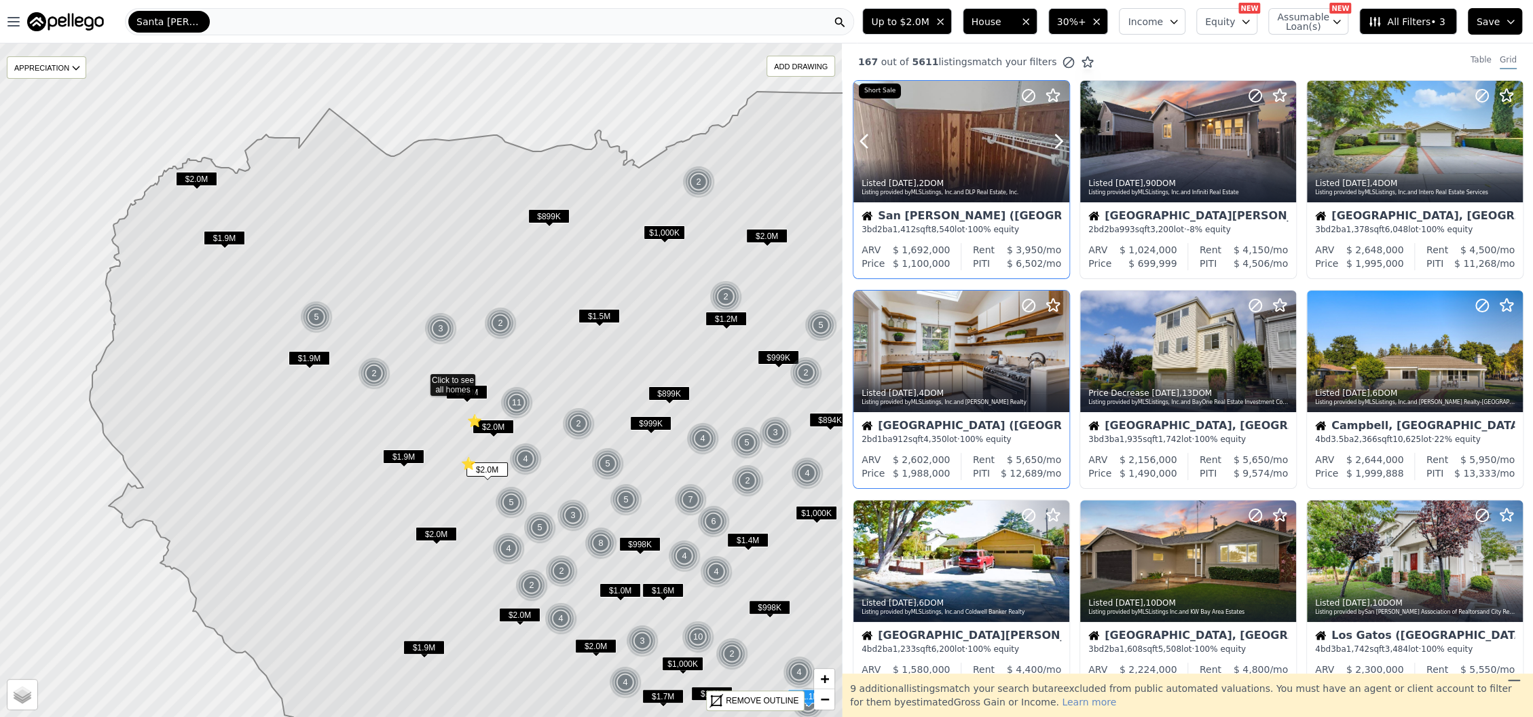
click at [1061, 141] on icon at bounding box center [1059, 141] width 6 height 13
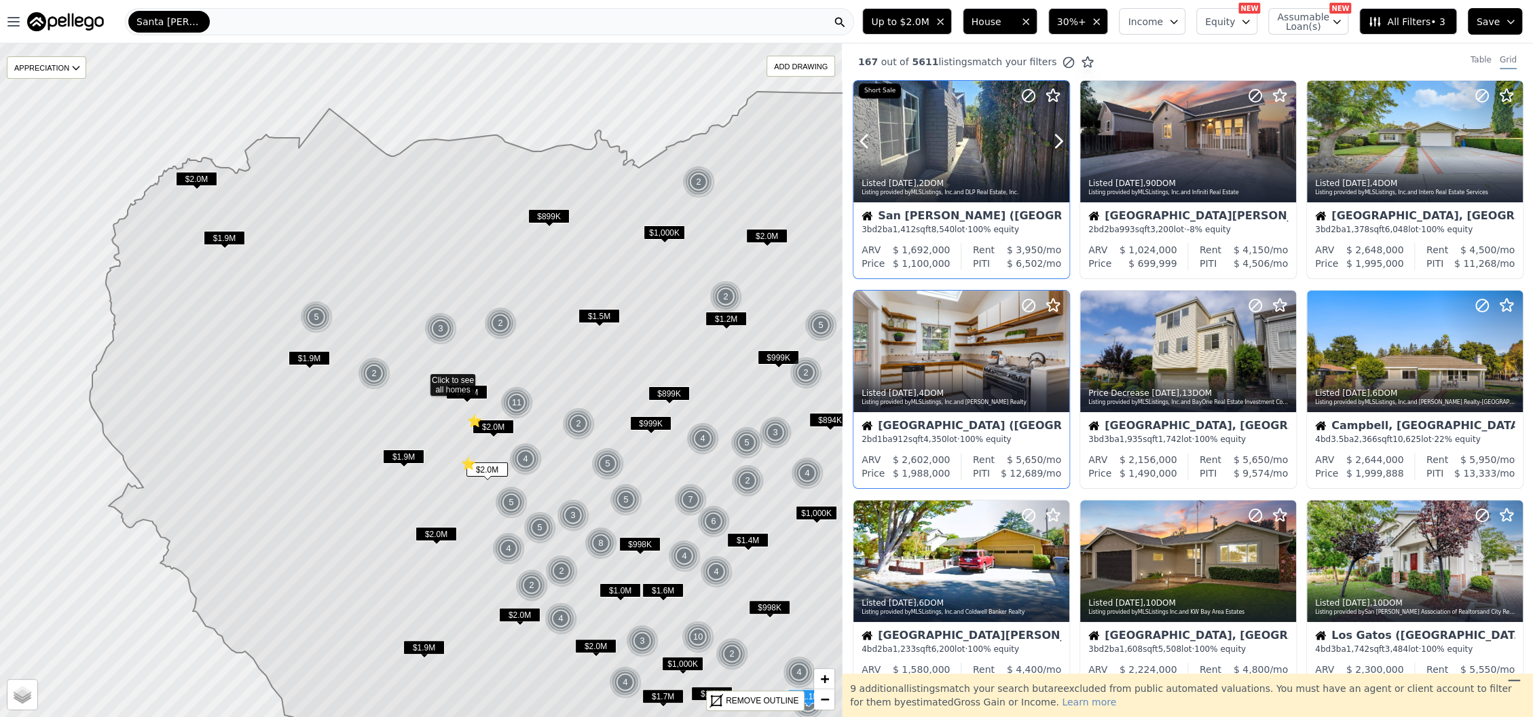
click at [1061, 141] on icon at bounding box center [1059, 141] width 6 height 13
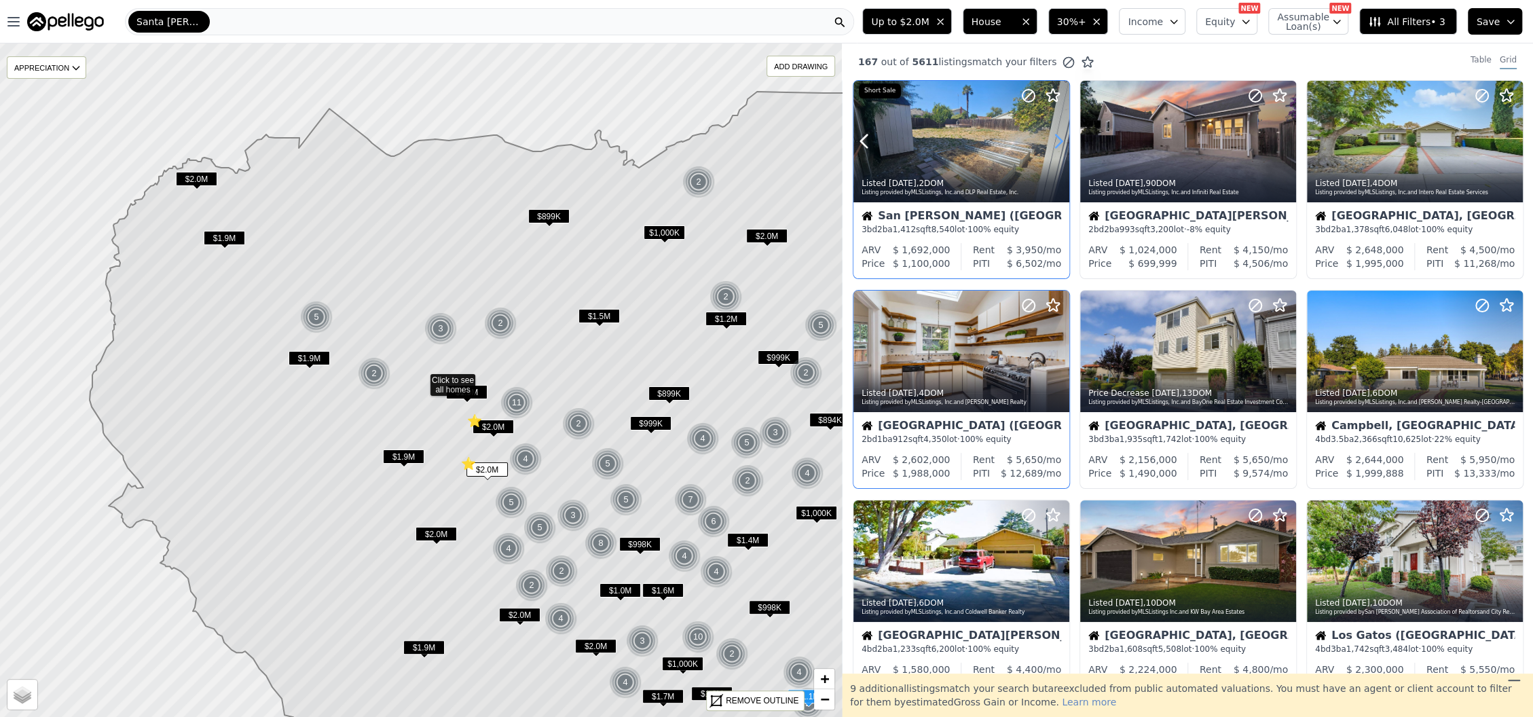
click at [1056, 142] on icon at bounding box center [1059, 141] width 22 height 22
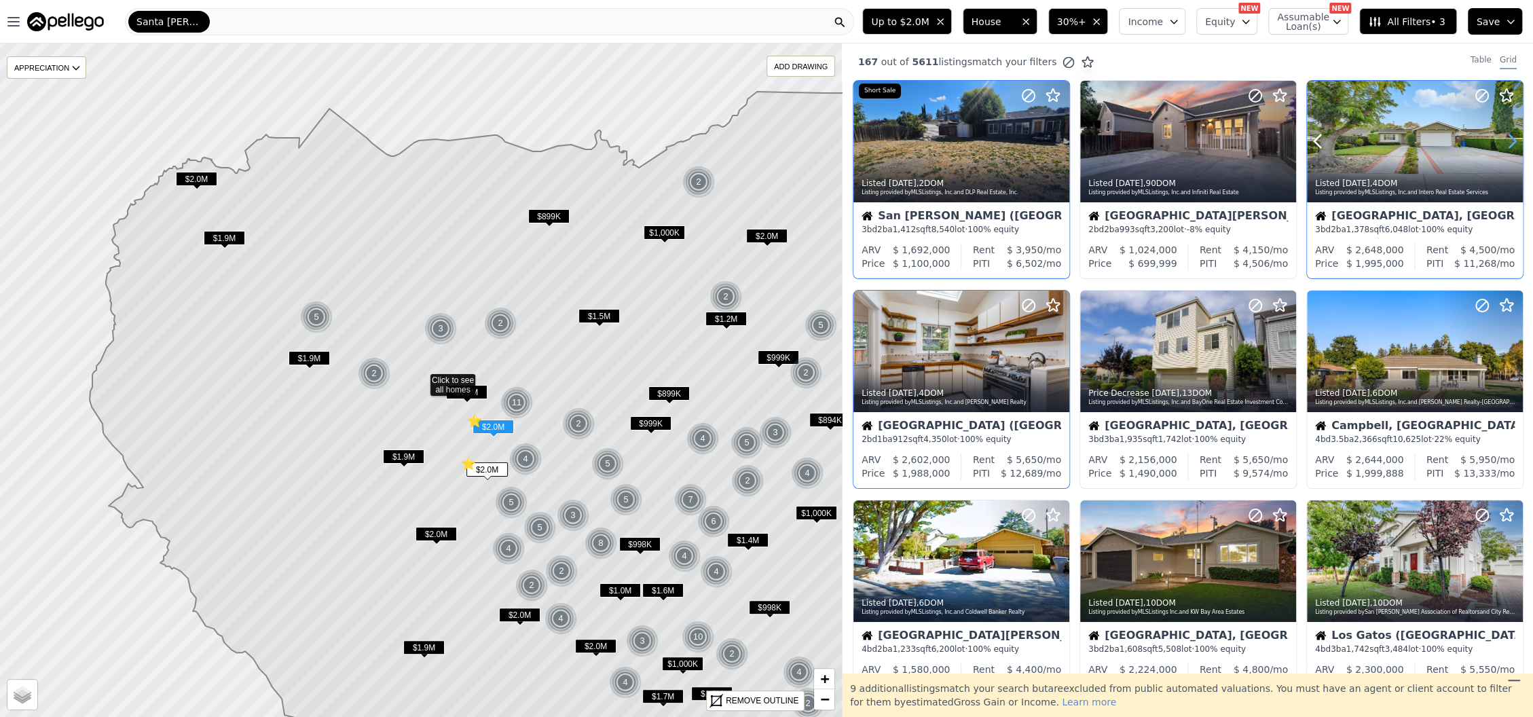
click at [1501, 143] on icon at bounding box center [1512, 141] width 22 height 22
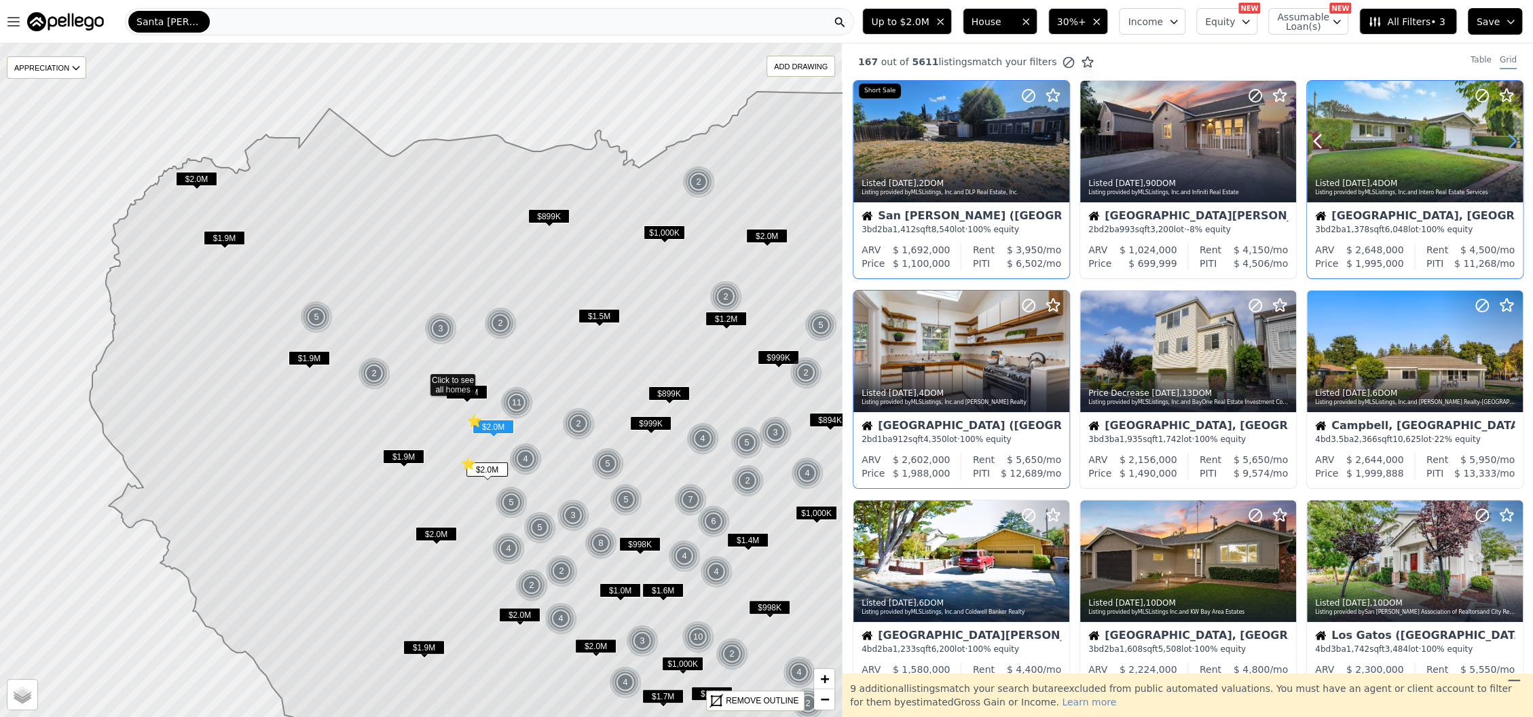
click at [1501, 143] on icon at bounding box center [1512, 141] width 22 height 22
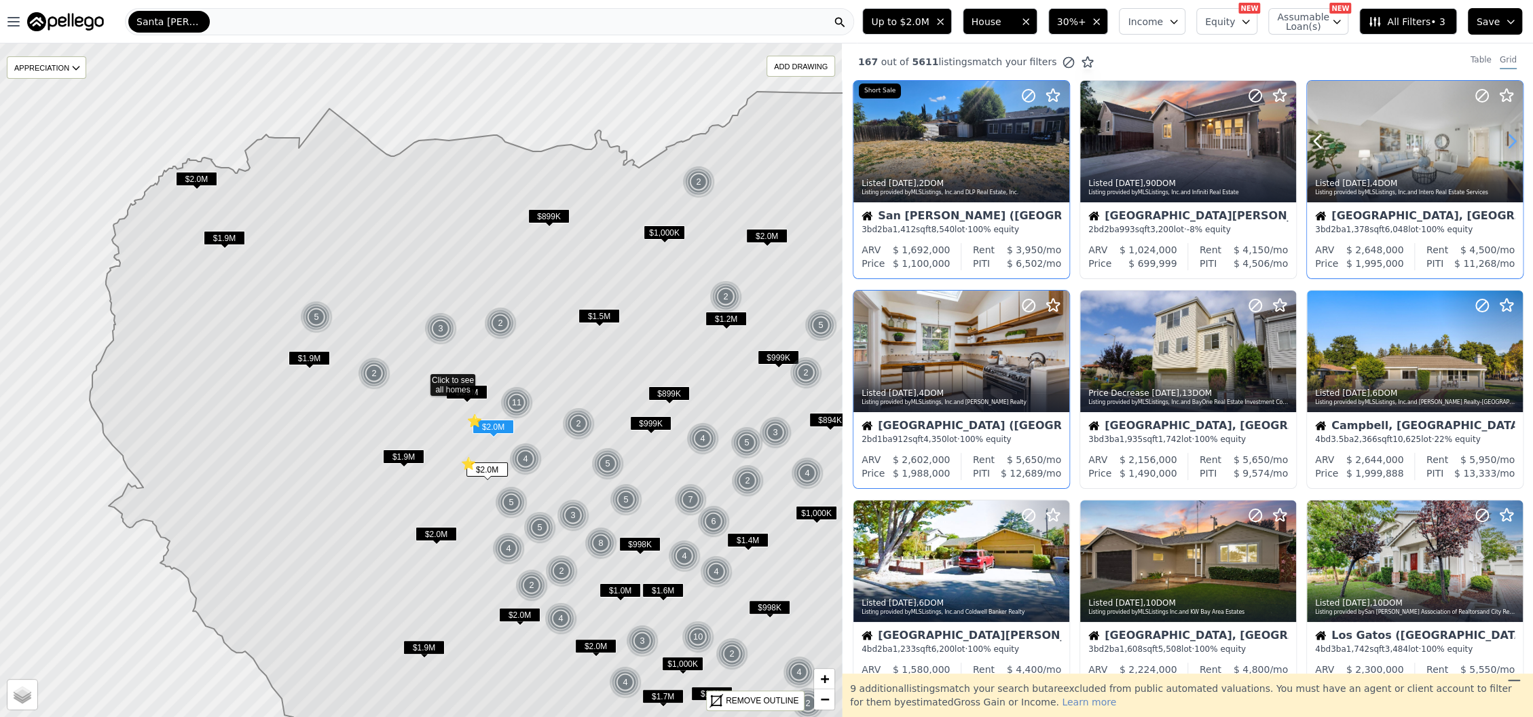
click at [1501, 143] on icon at bounding box center [1512, 141] width 22 height 22
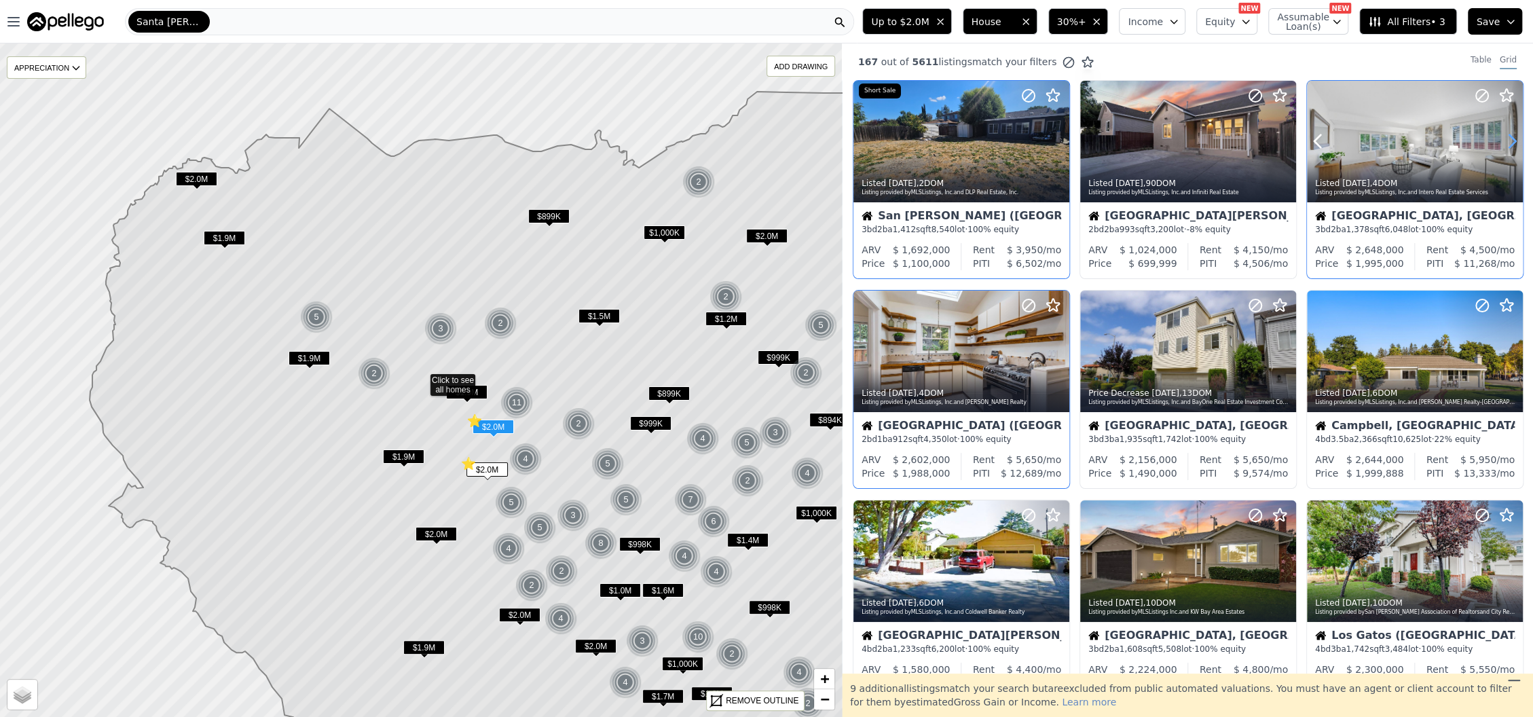
click at [1501, 143] on icon at bounding box center [1512, 141] width 22 height 22
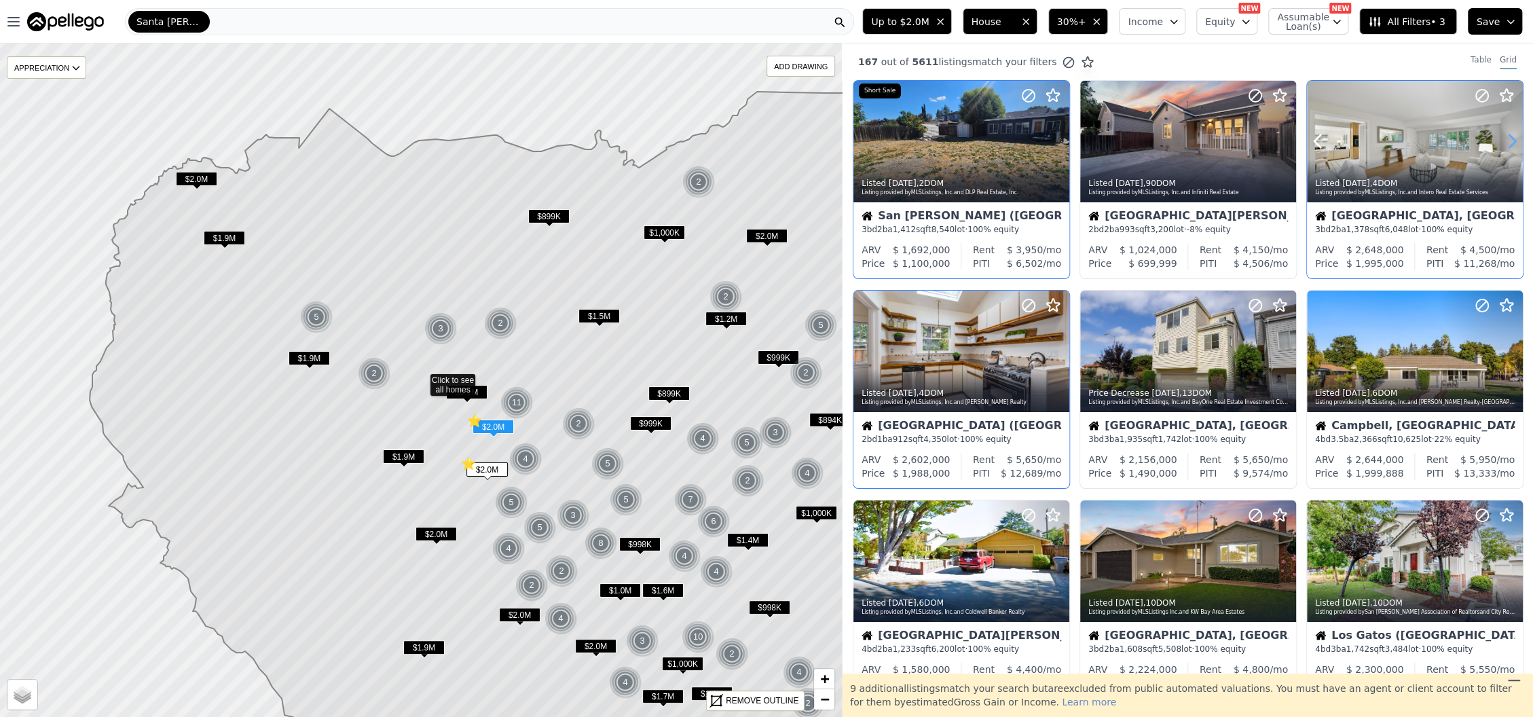
click at [1501, 143] on icon at bounding box center [1512, 141] width 22 height 22
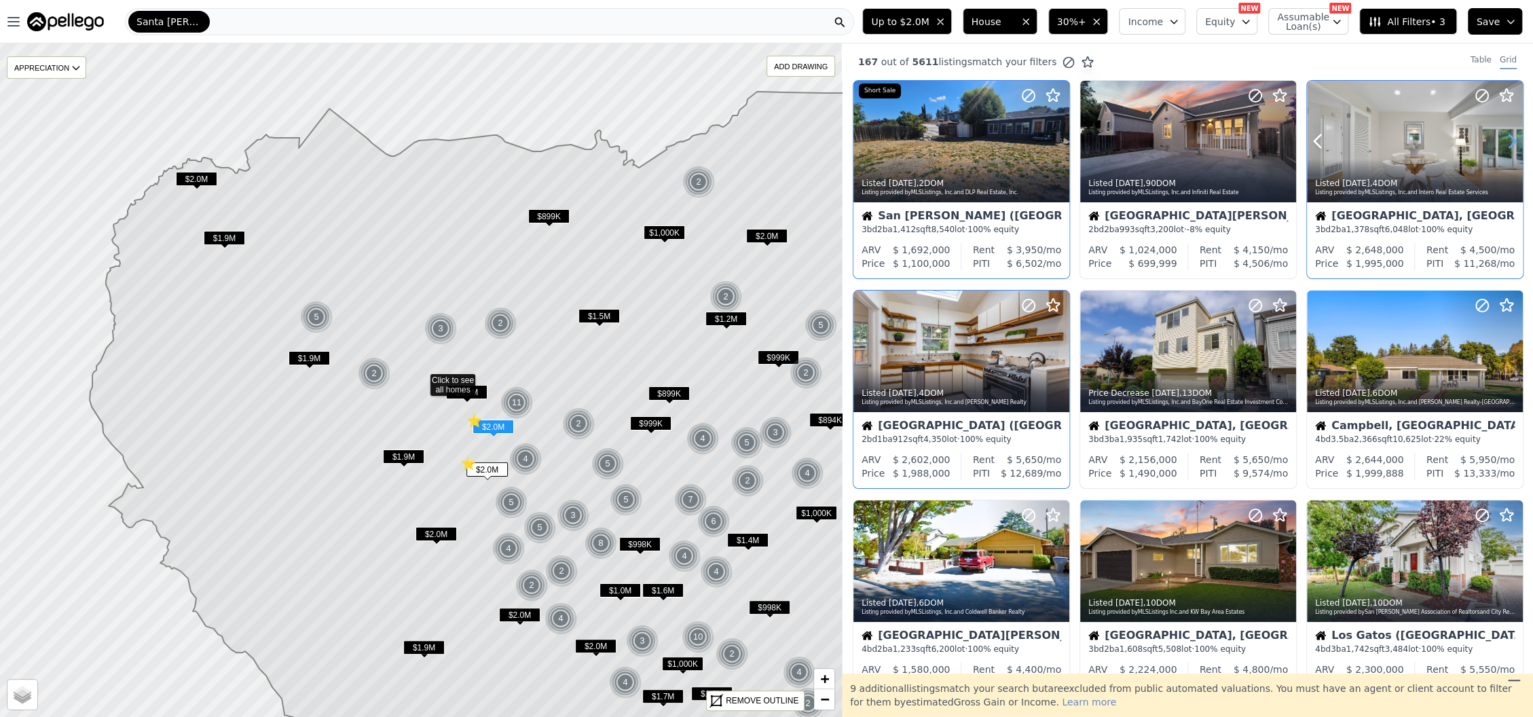
click at [1501, 143] on icon at bounding box center [1512, 141] width 22 height 22
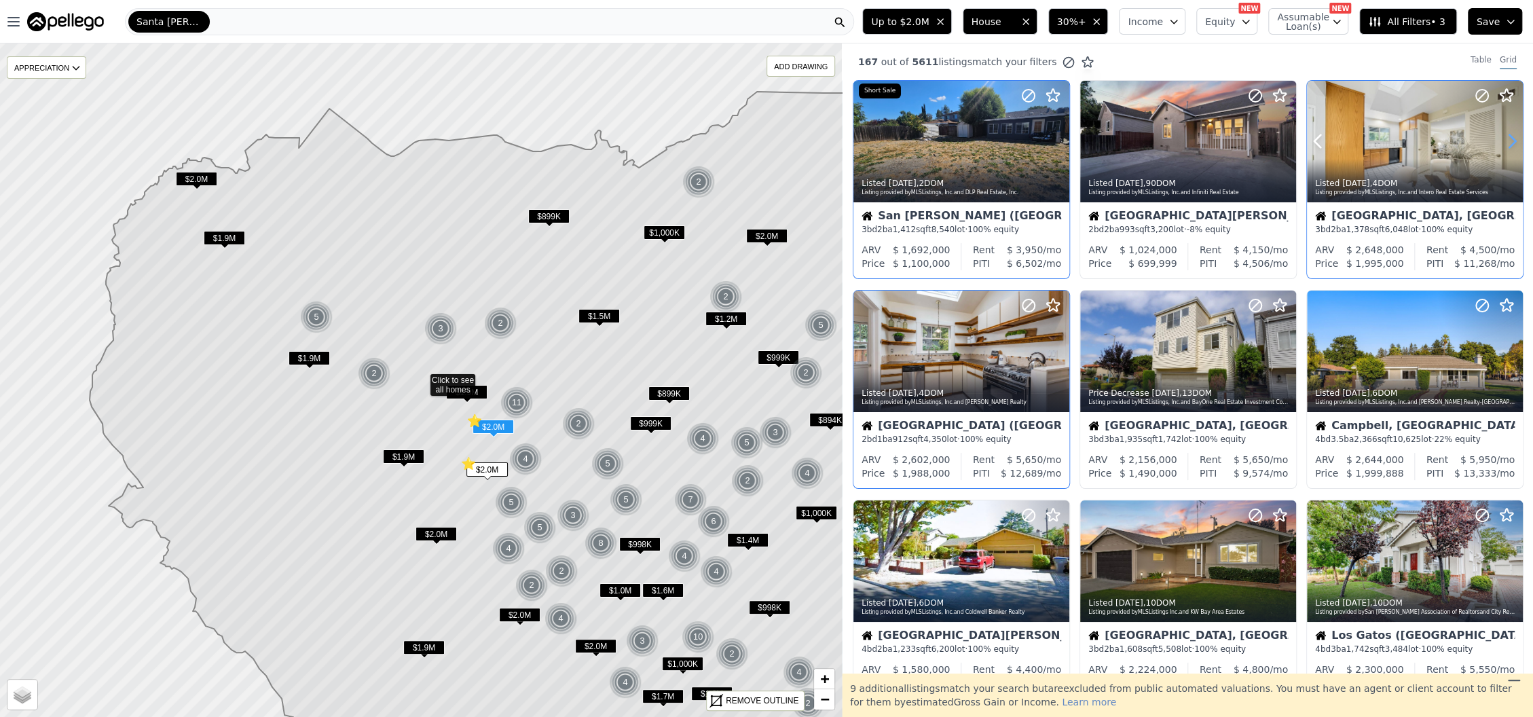
click at [1501, 143] on icon at bounding box center [1512, 141] width 22 height 22
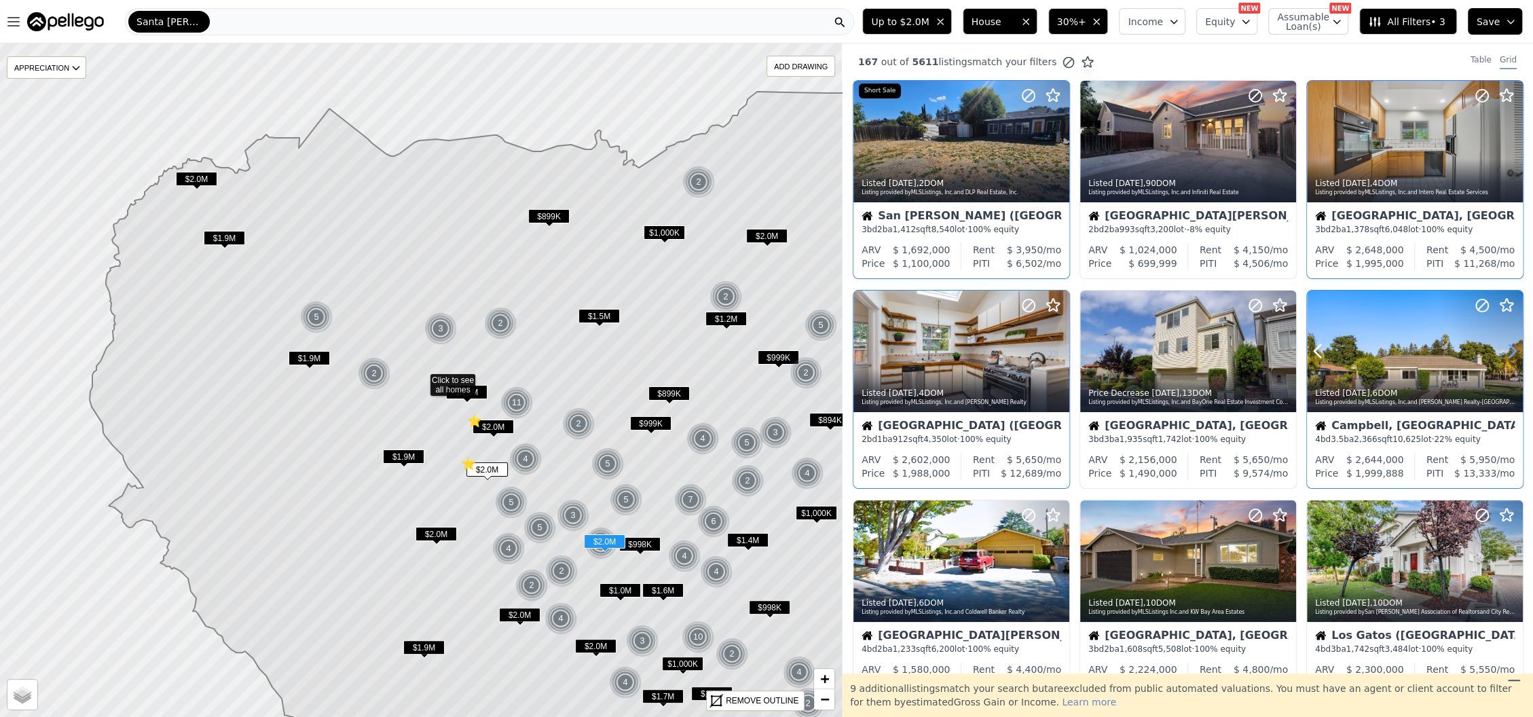
click at [1510, 358] on icon at bounding box center [1513, 351] width 6 height 13
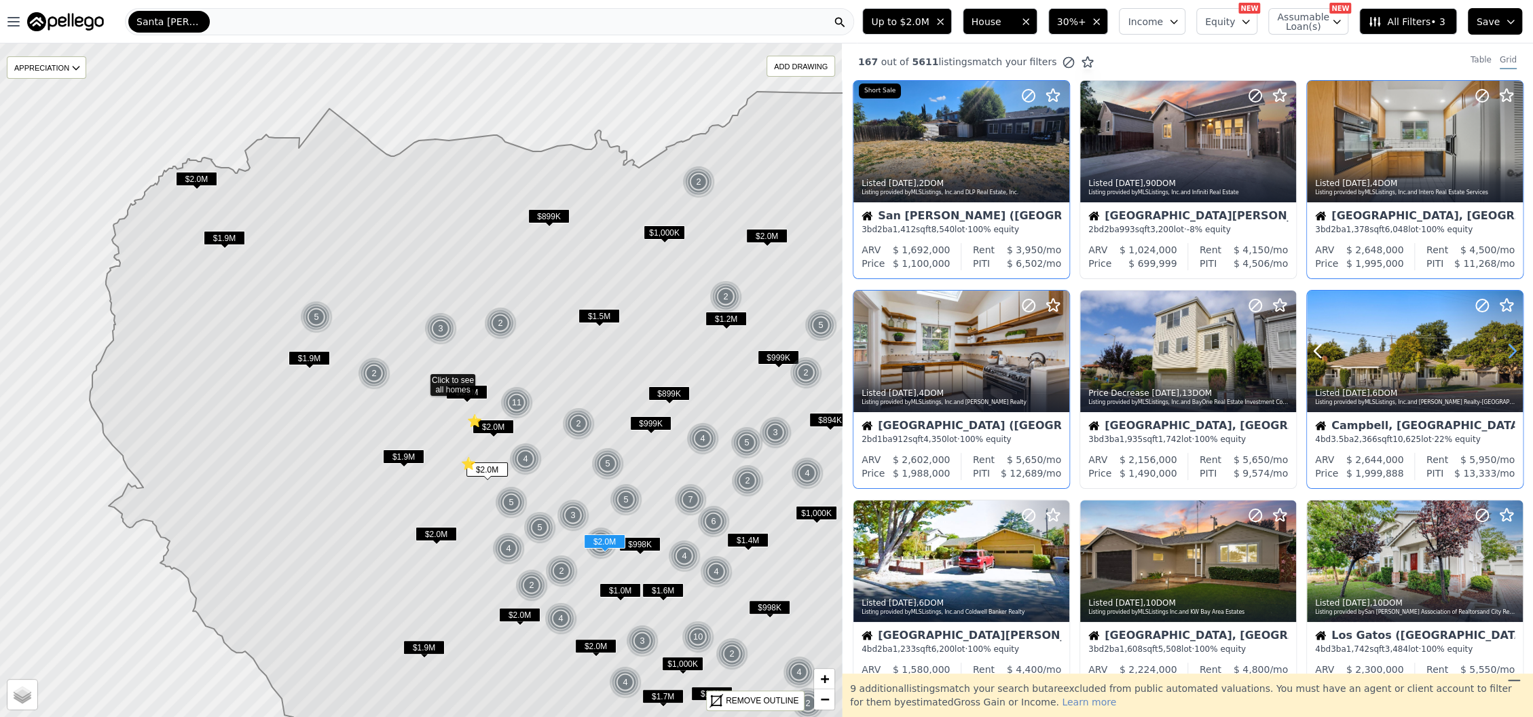
click at [1510, 358] on icon at bounding box center [1513, 351] width 6 height 13
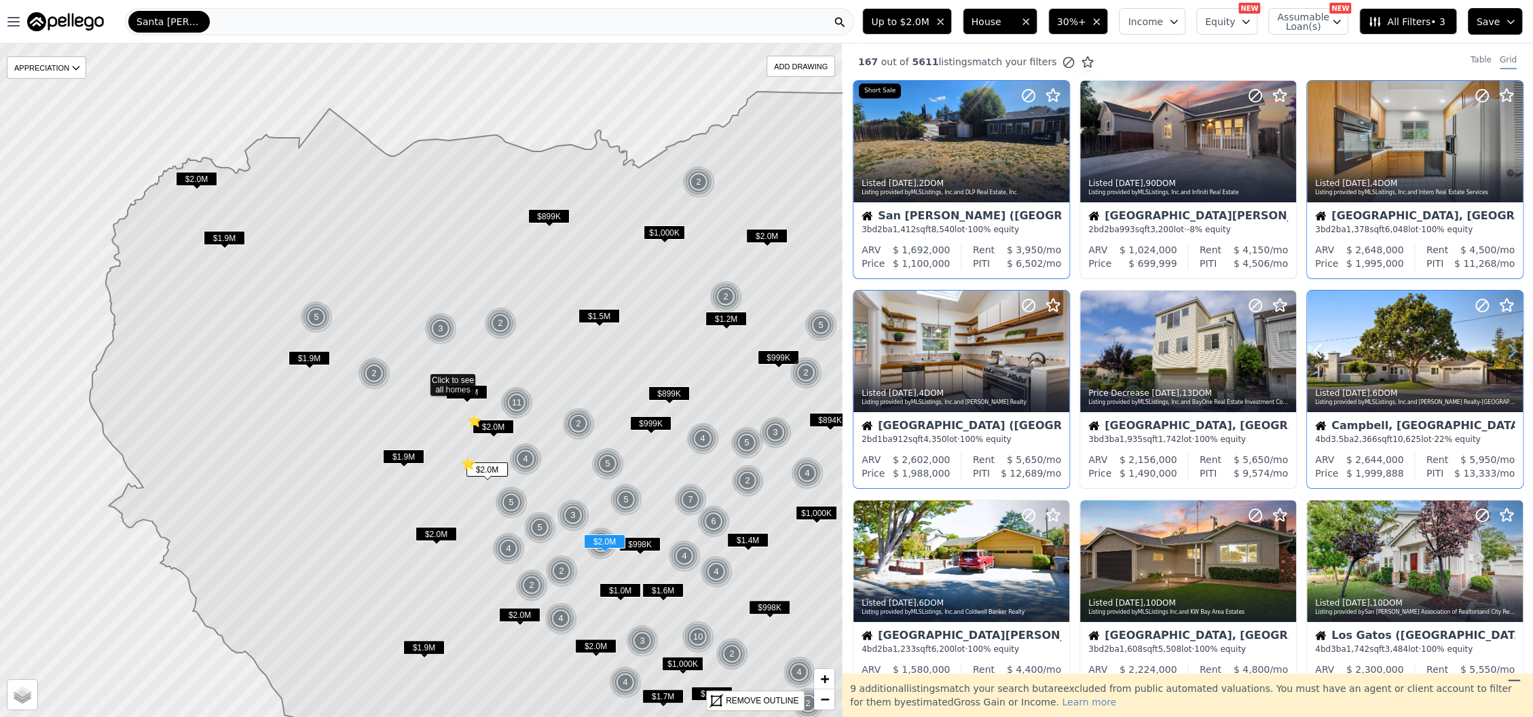
click at [1510, 358] on icon at bounding box center [1513, 351] width 6 height 13
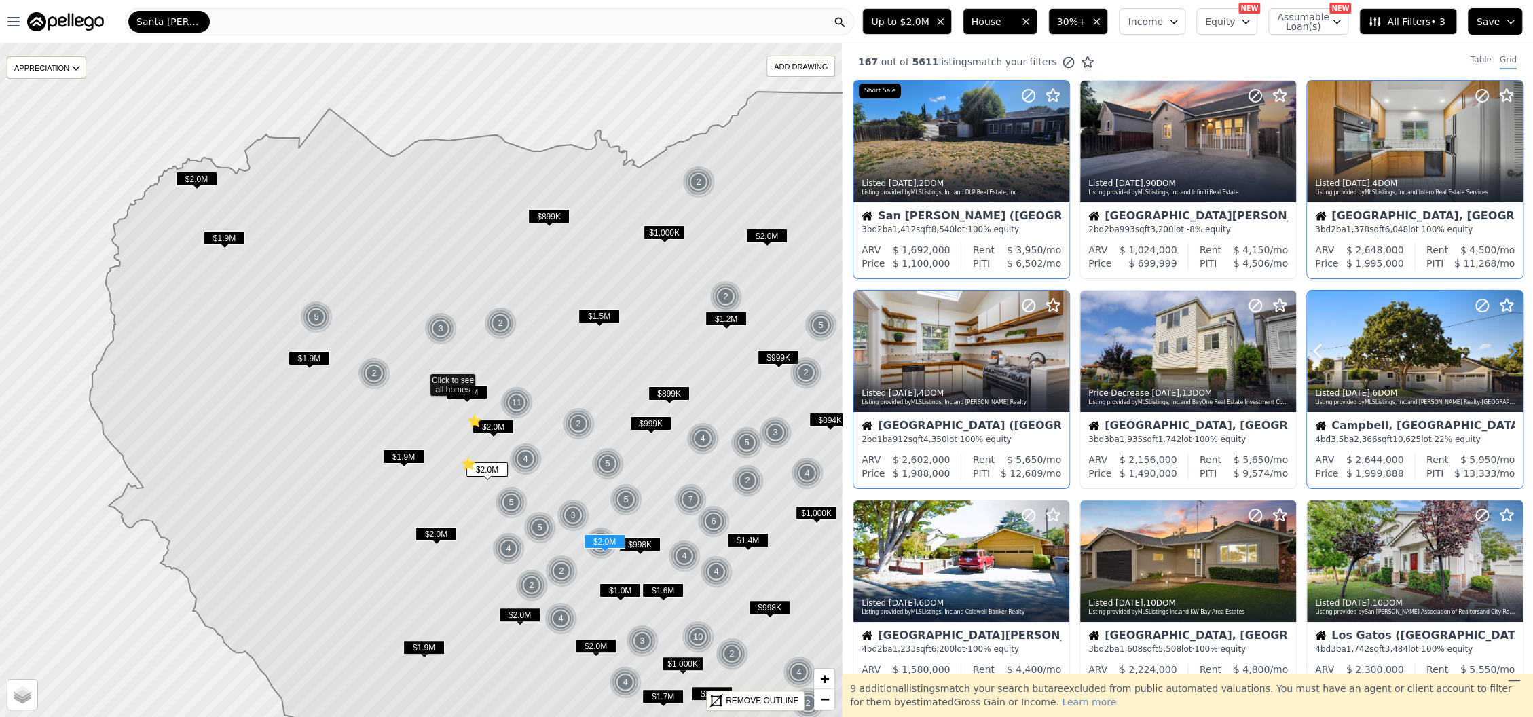
click at [1510, 358] on icon at bounding box center [1513, 351] width 6 height 13
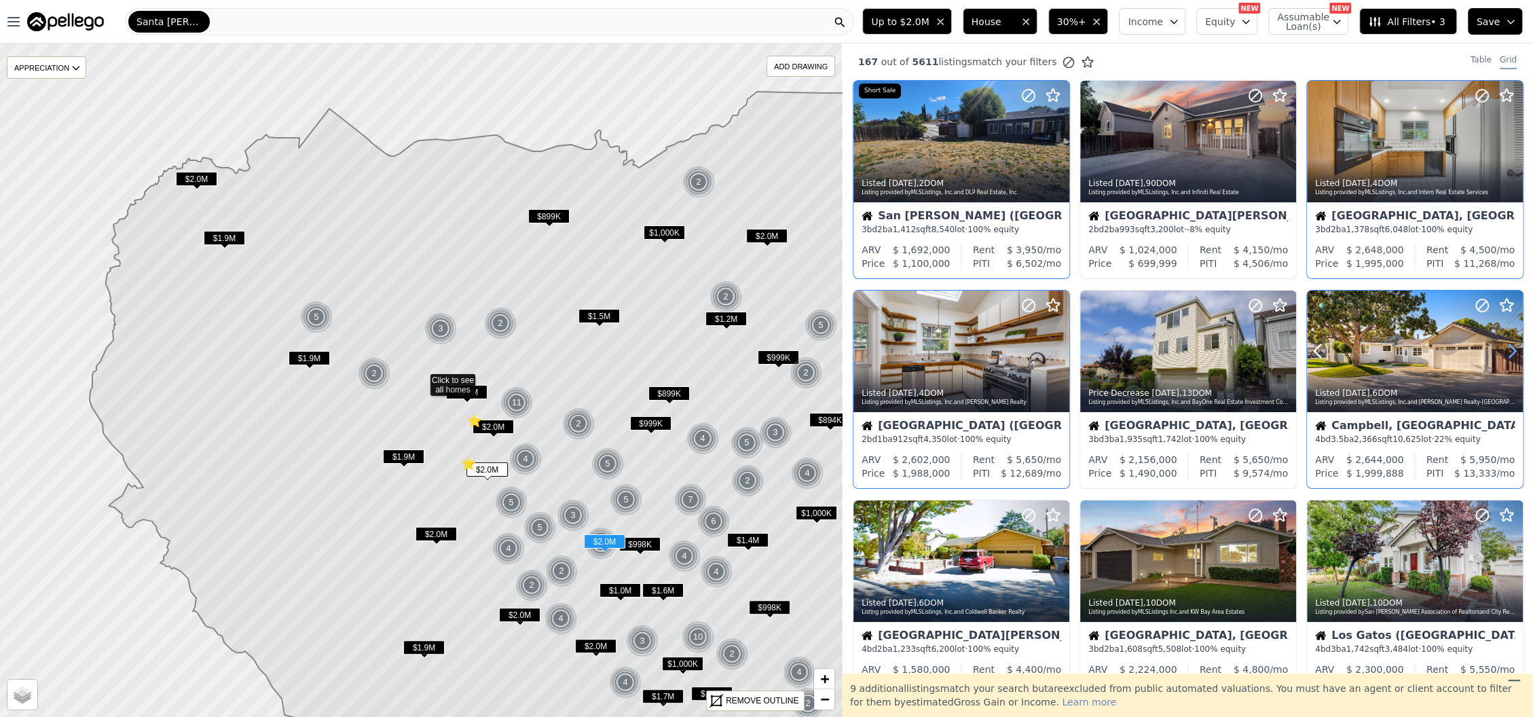
click at [1510, 358] on icon at bounding box center [1513, 351] width 6 height 13
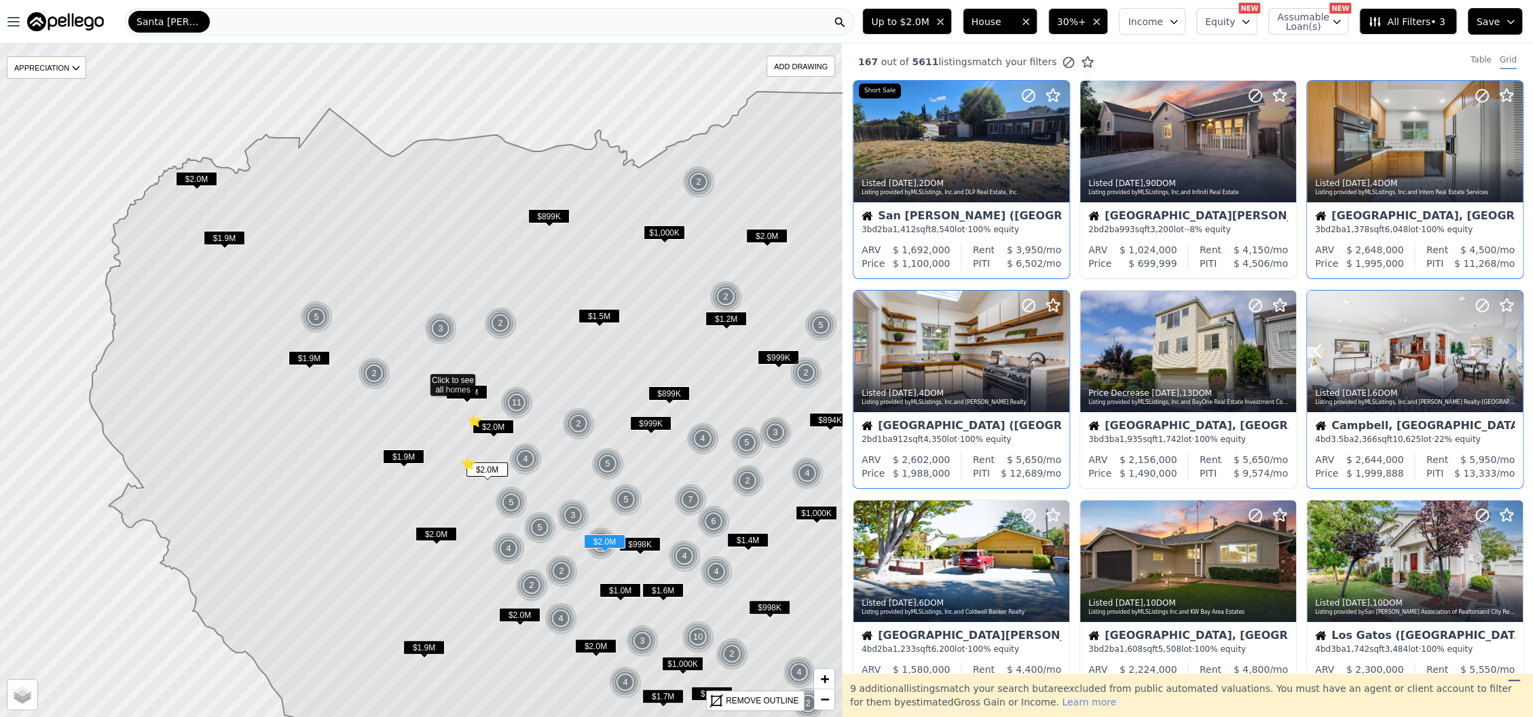
click at [1510, 358] on icon at bounding box center [1513, 351] width 6 height 13
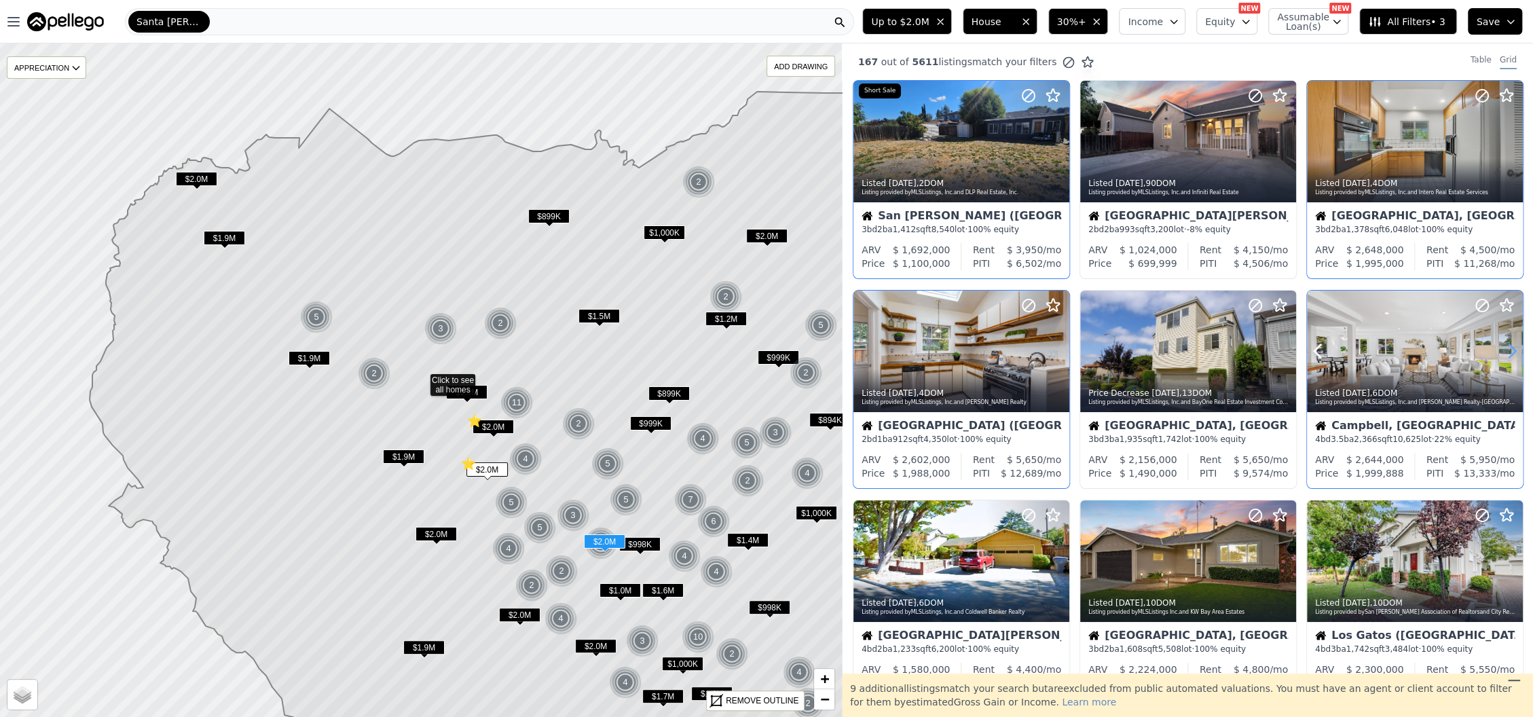
click at [1510, 358] on icon at bounding box center [1513, 351] width 6 height 13
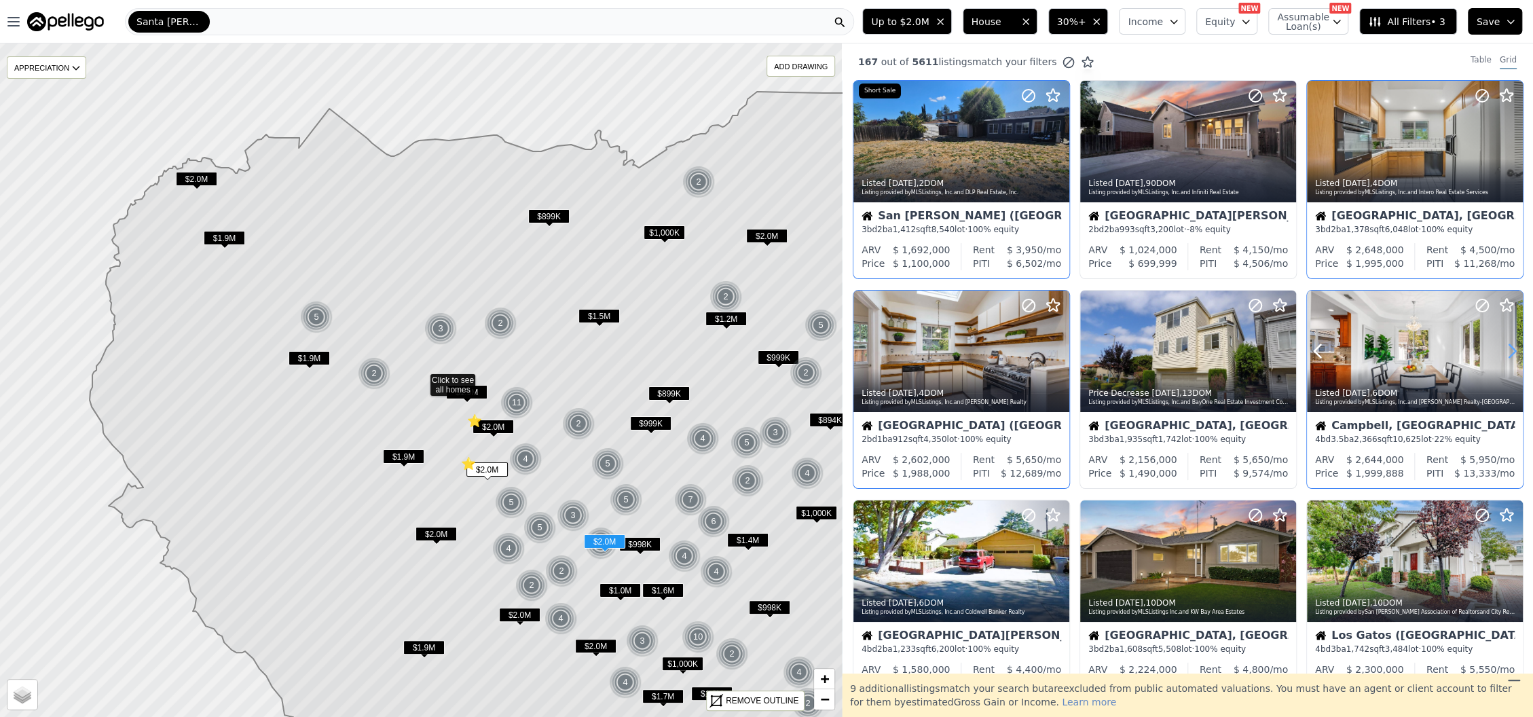
click at [1510, 358] on icon at bounding box center [1513, 351] width 6 height 13
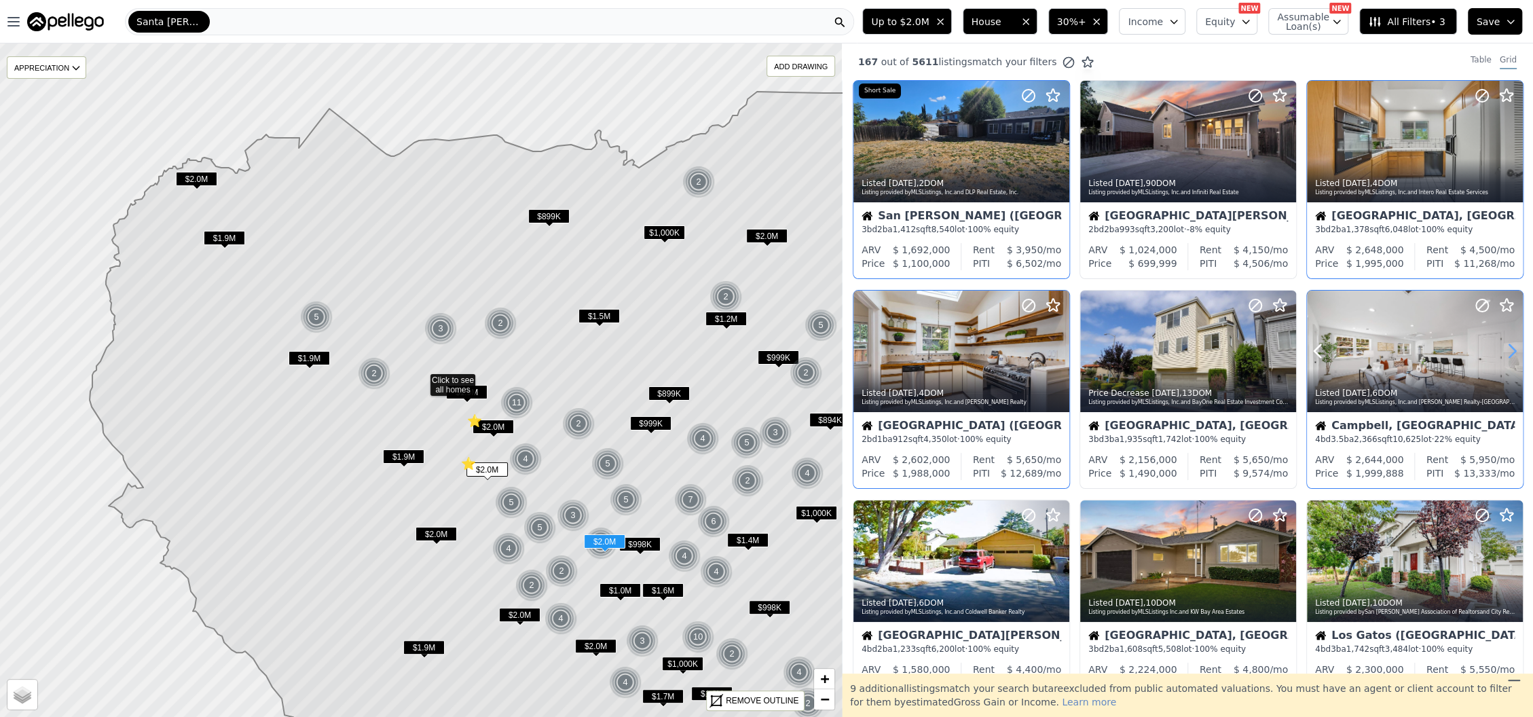
click at [1510, 358] on icon at bounding box center [1513, 351] width 6 height 13
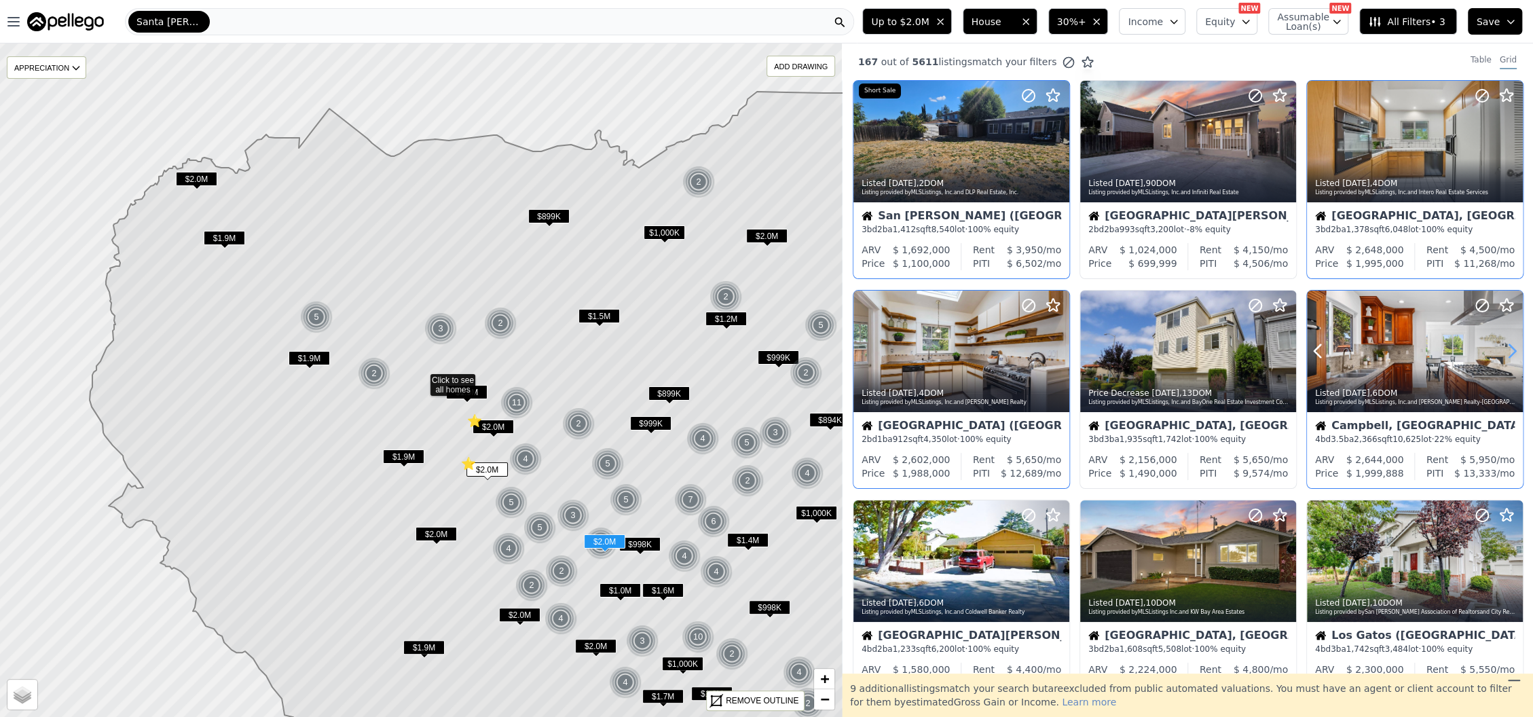
click at [1510, 358] on icon at bounding box center [1513, 351] width 6 height 13
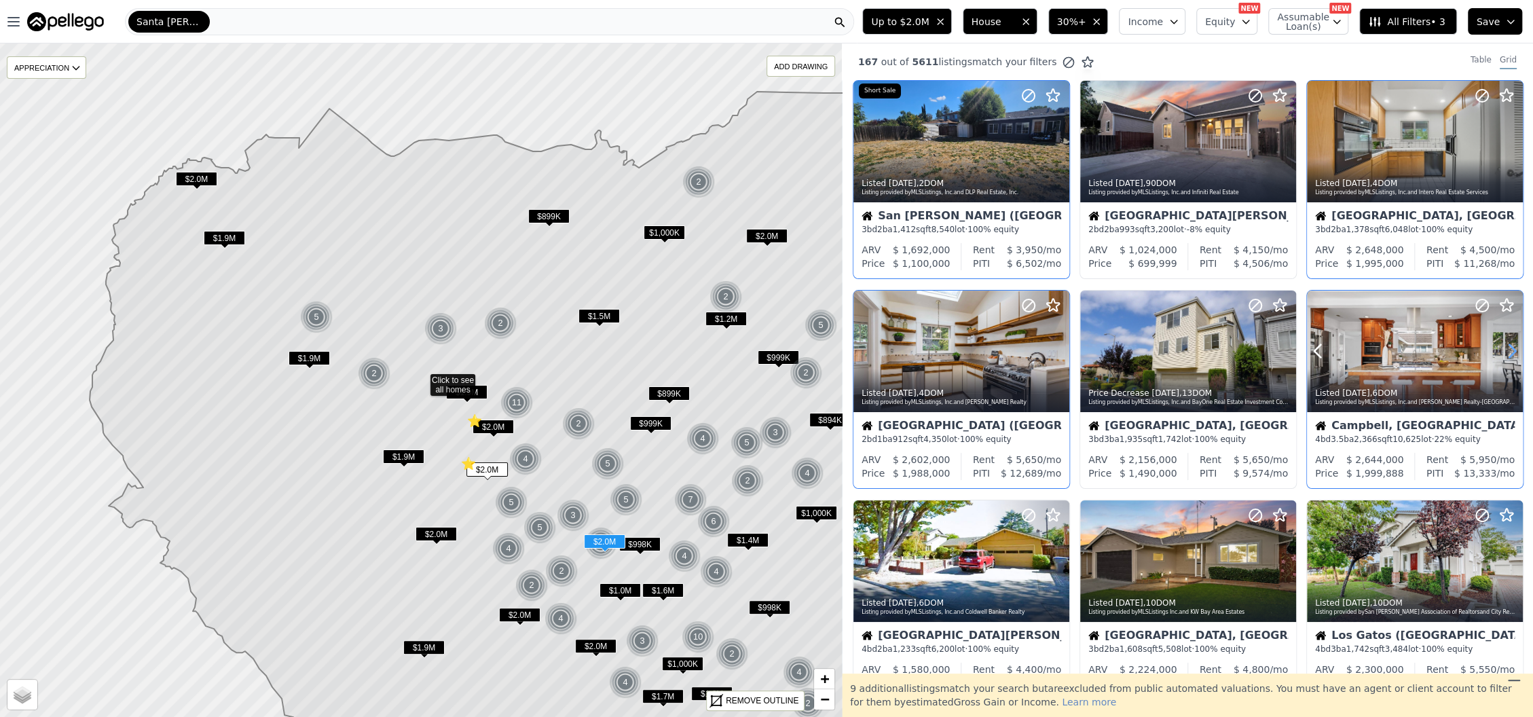
click at [1510, 358] on icon at bounding box center [1513, 351] width 6 height 13
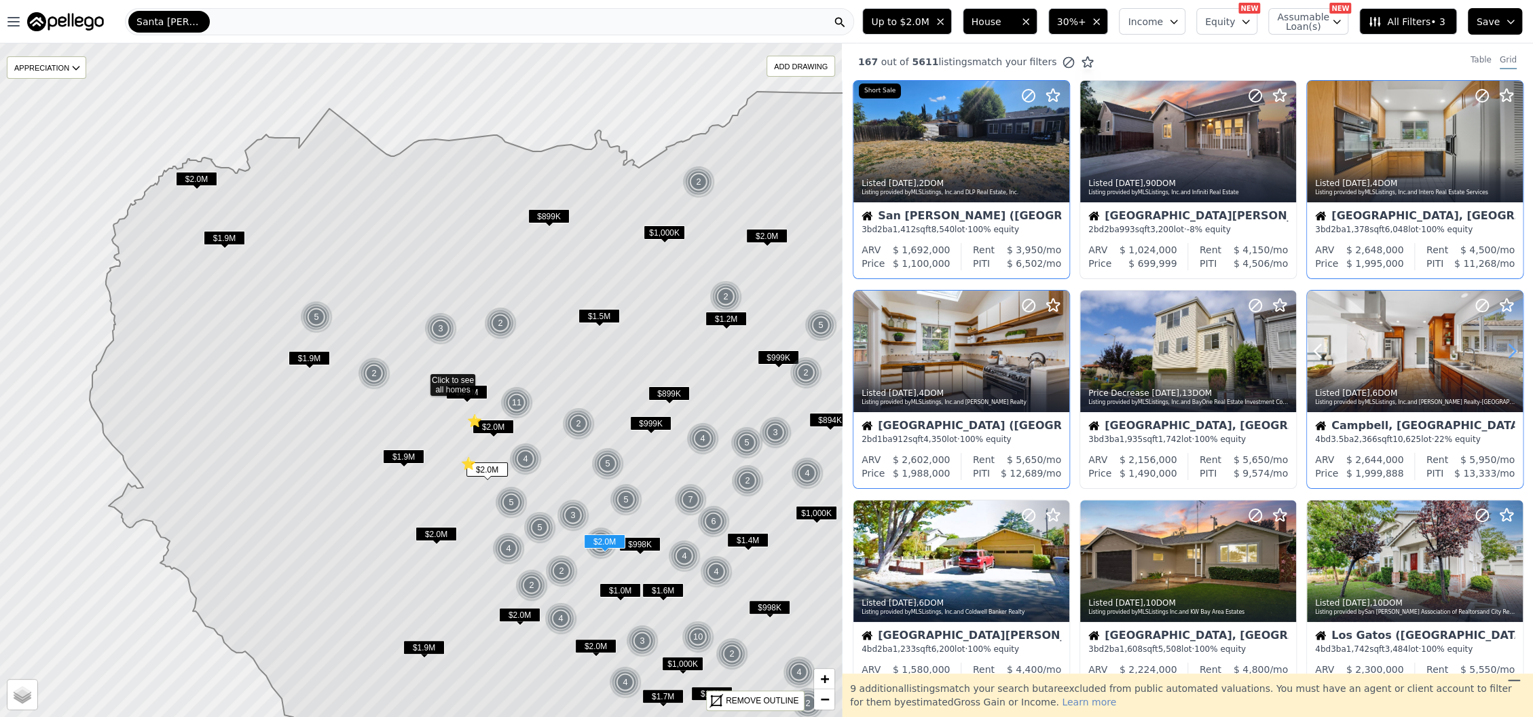
click at [1510, 358] on icon at bounding box center [1513, 351] width 6 height 13
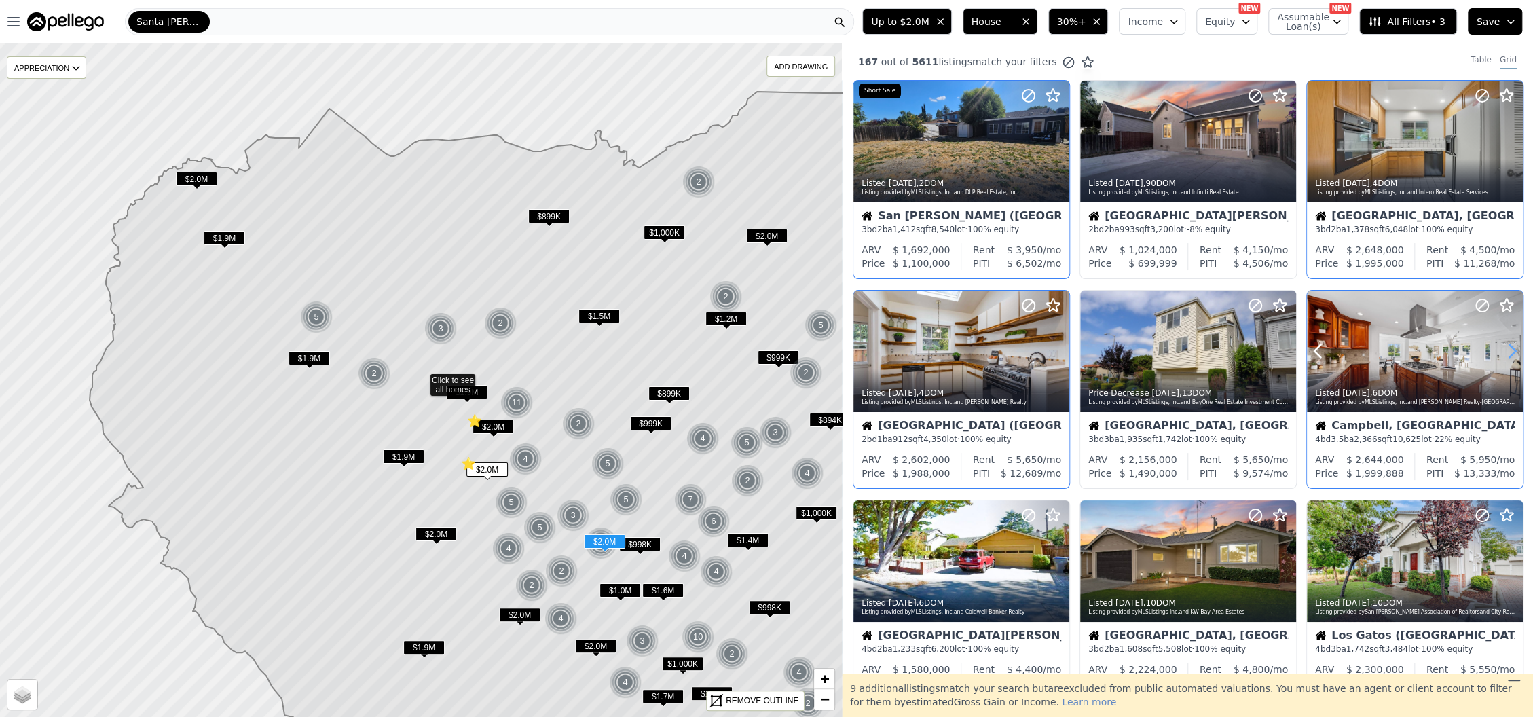
click at [1510, 358] on icon at bounding box center [1513, 351] width 6 height 13
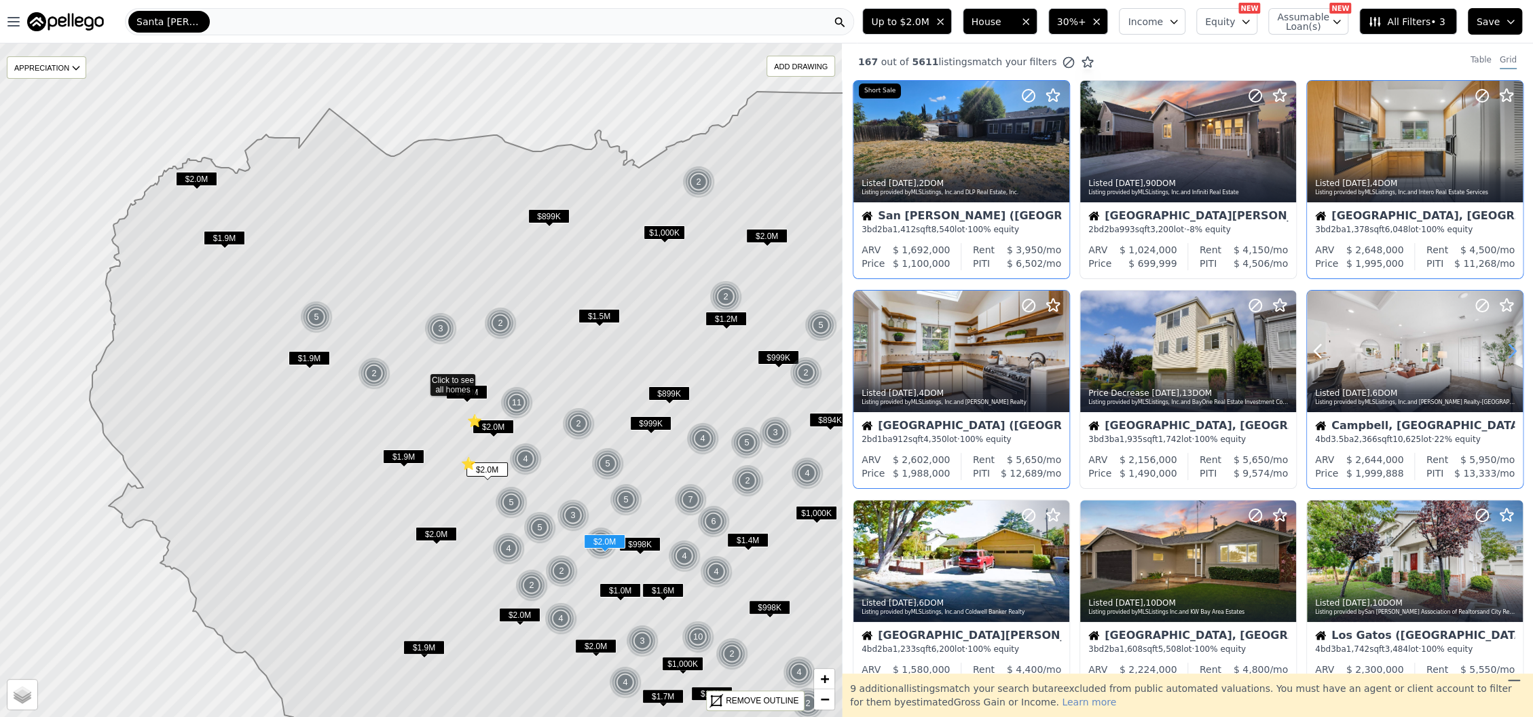
click at [1510, 358] on icon at bounding box center [1513, 351] width 6 height 13
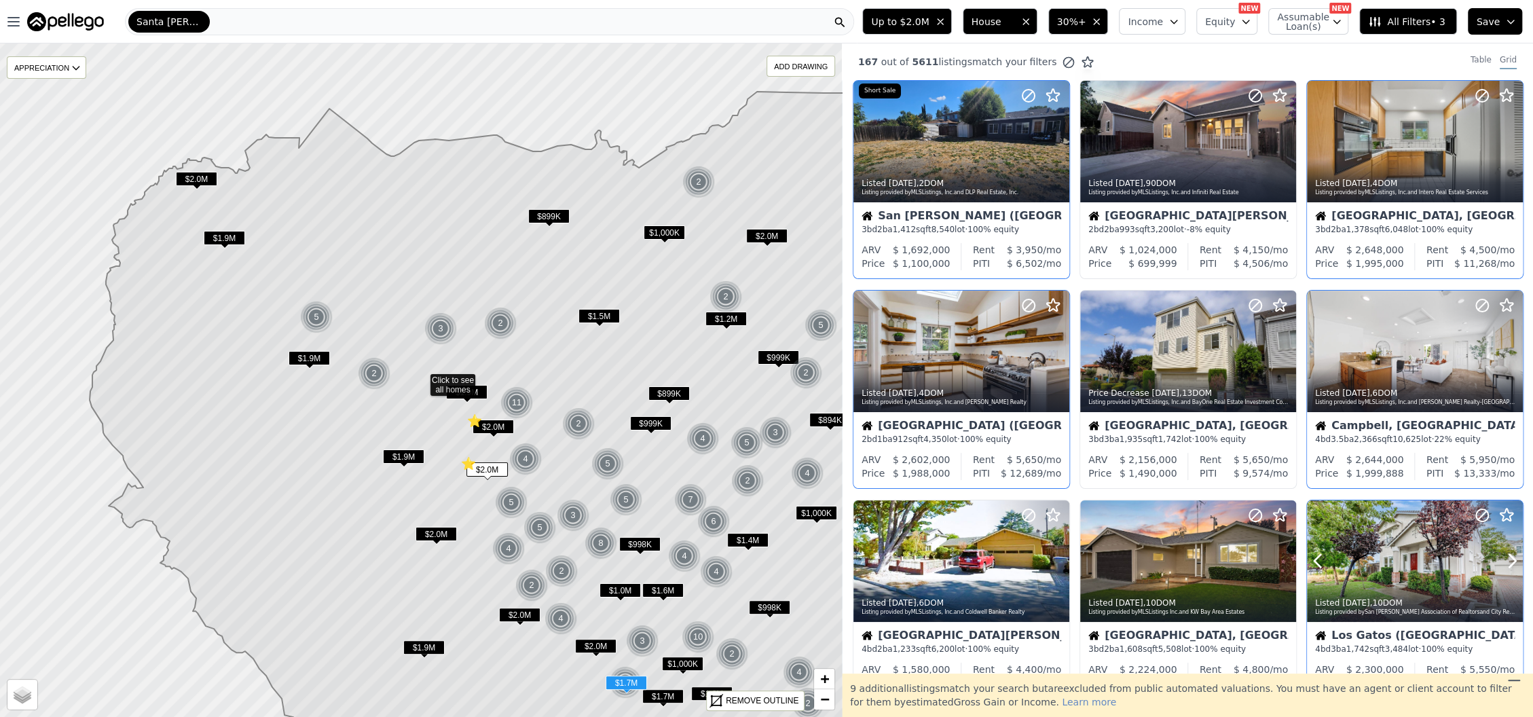
scroll to position [90, 0]
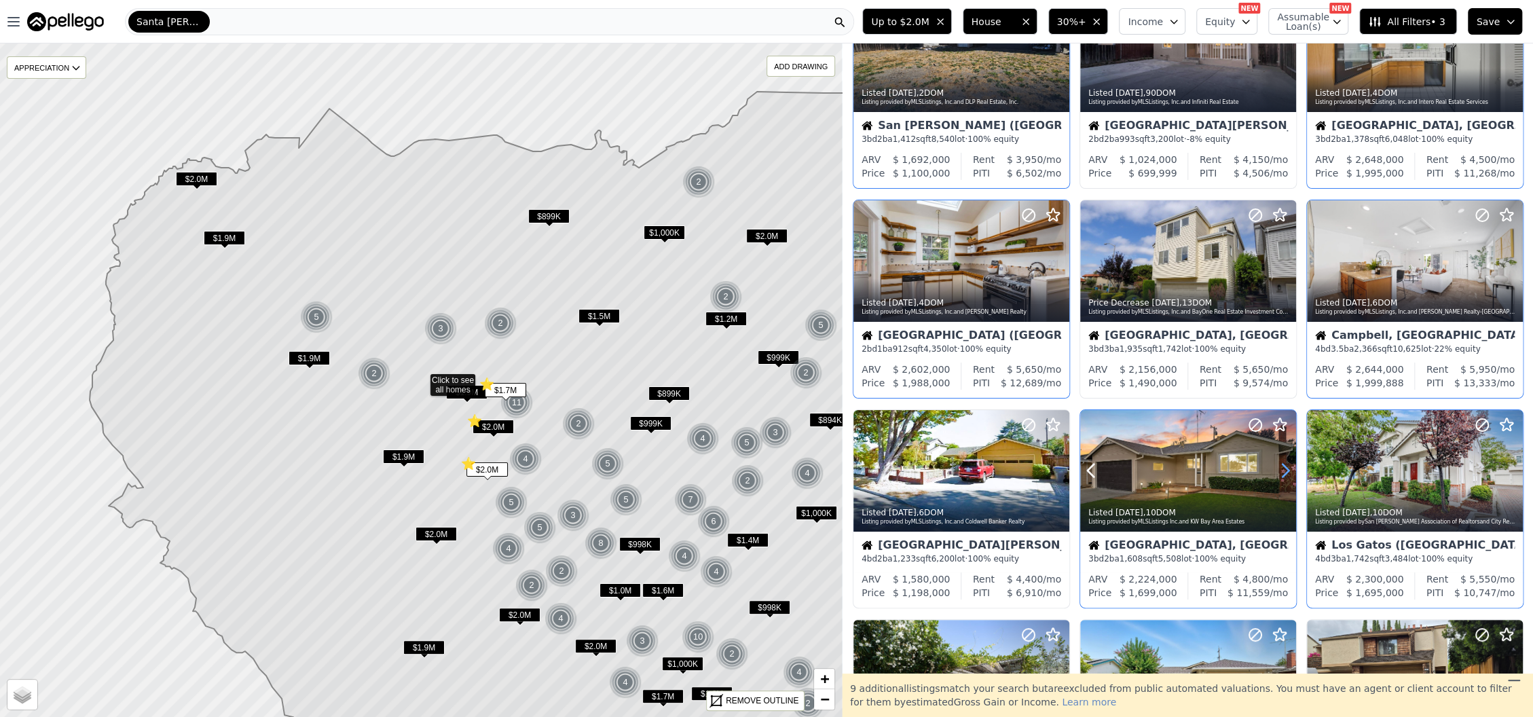
click at [1281, 464] on icon at bounding box center [1286, 471] width 22 height 22
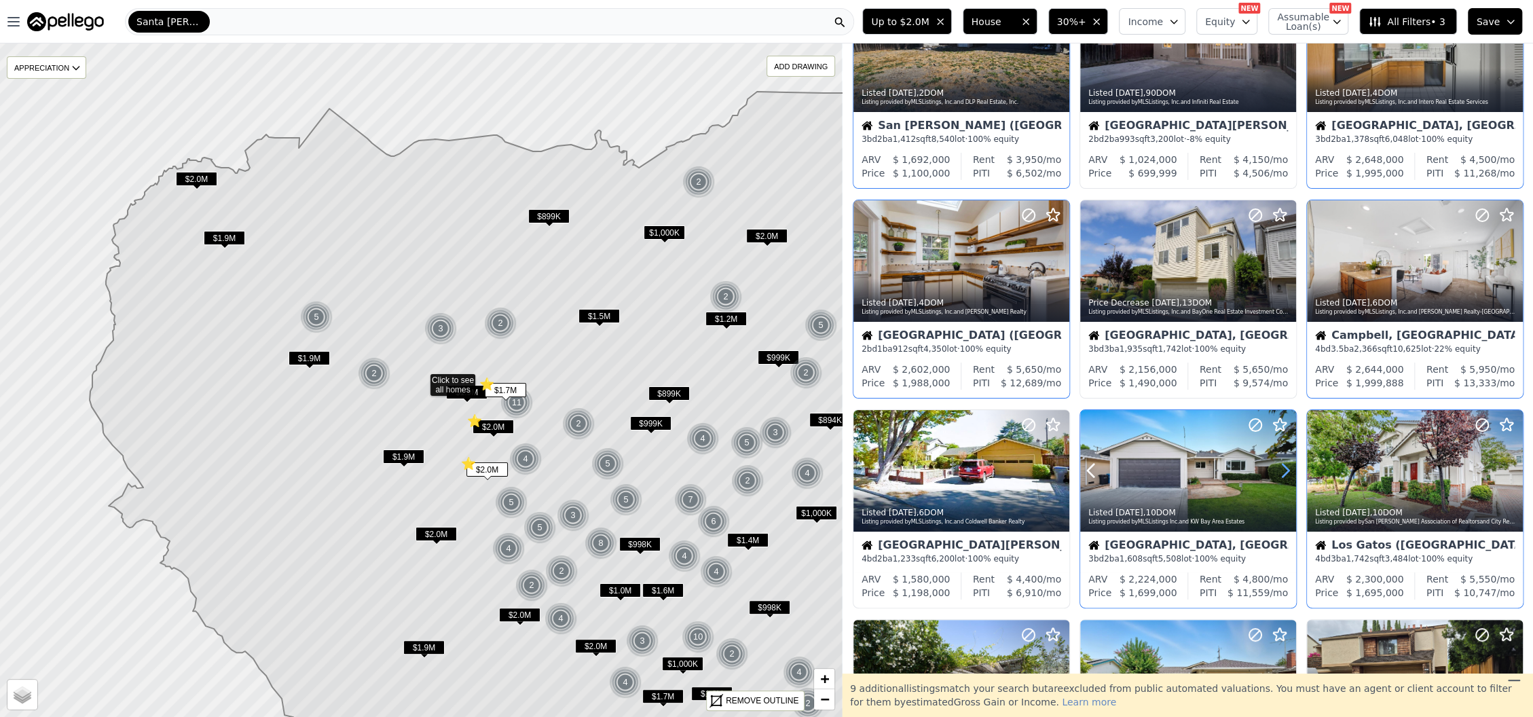
click at [1281, 464] on icon at bounding box center [1286, 471] width 22 height 22
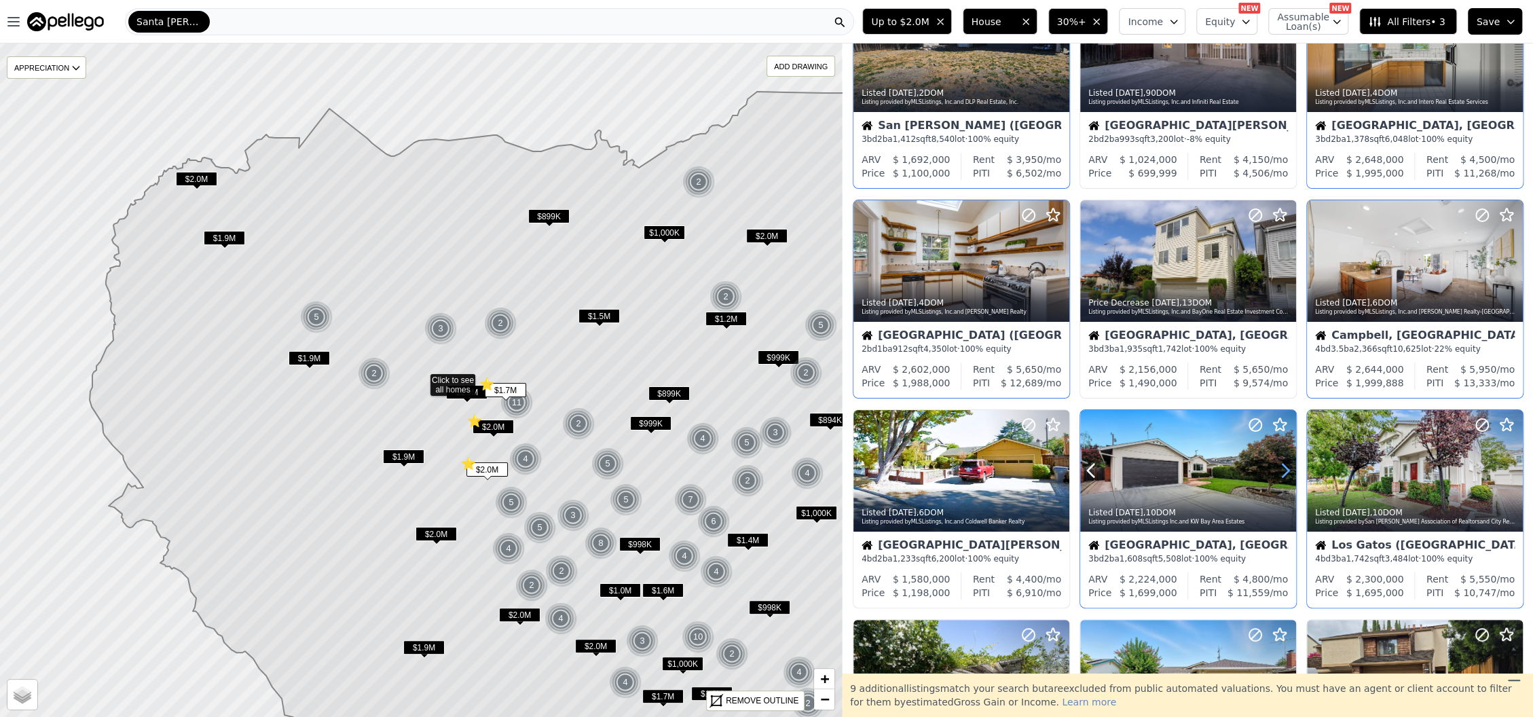
click at [1281, 464] on icon at bounding box center [1286, 471] width 22 height 22
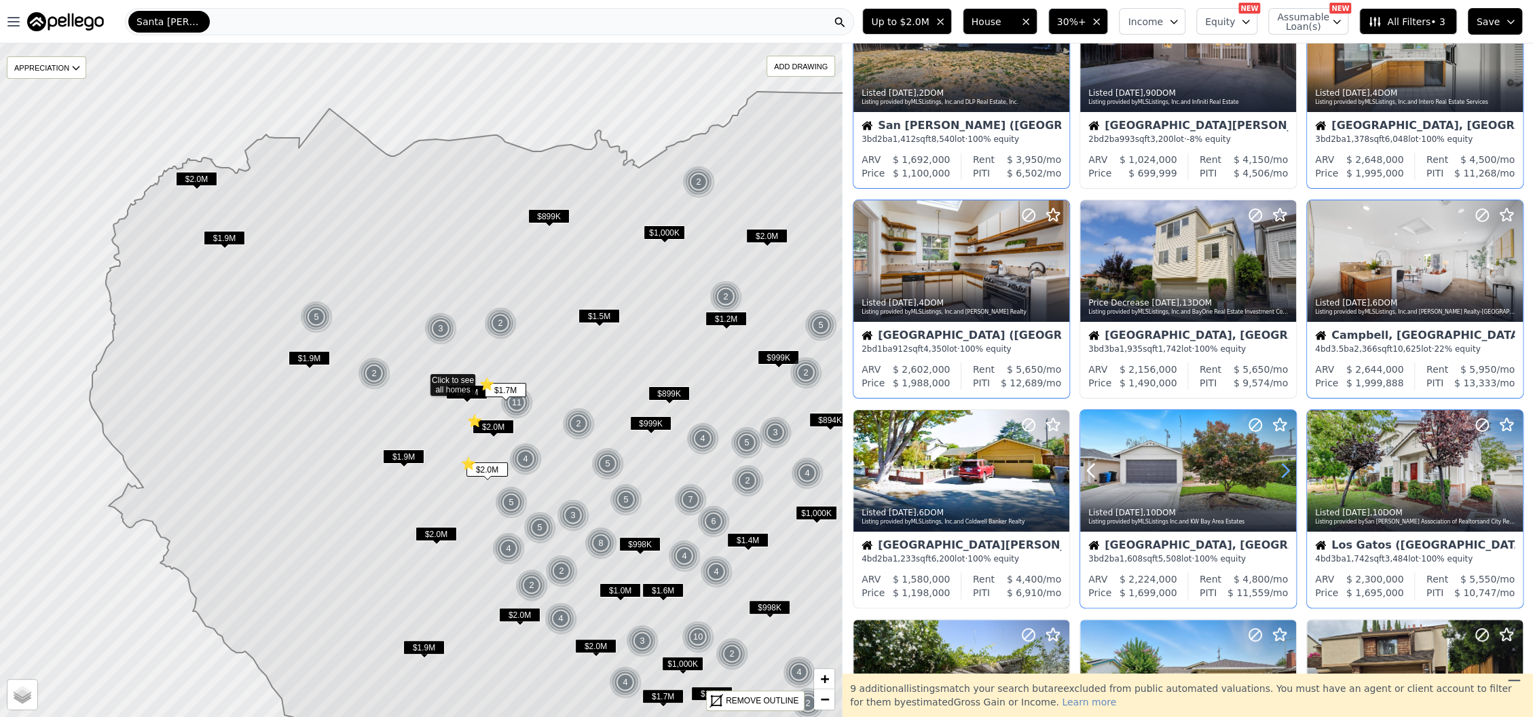
click at [1281, 464] on icon at bounding box center [1286, 471] width 22 height 22
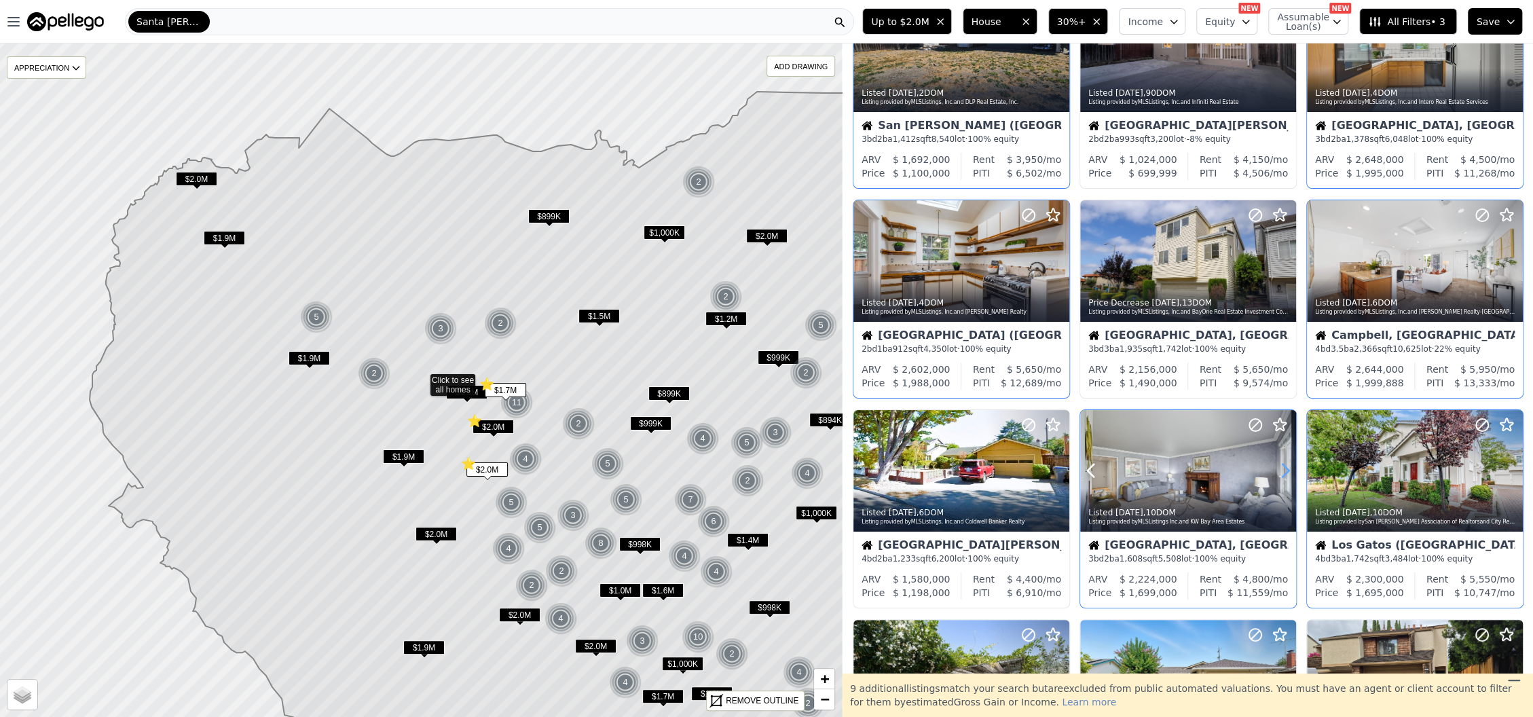
click at [1281, 464] on icon at bounding box center [1286, 471] width 22 height 22
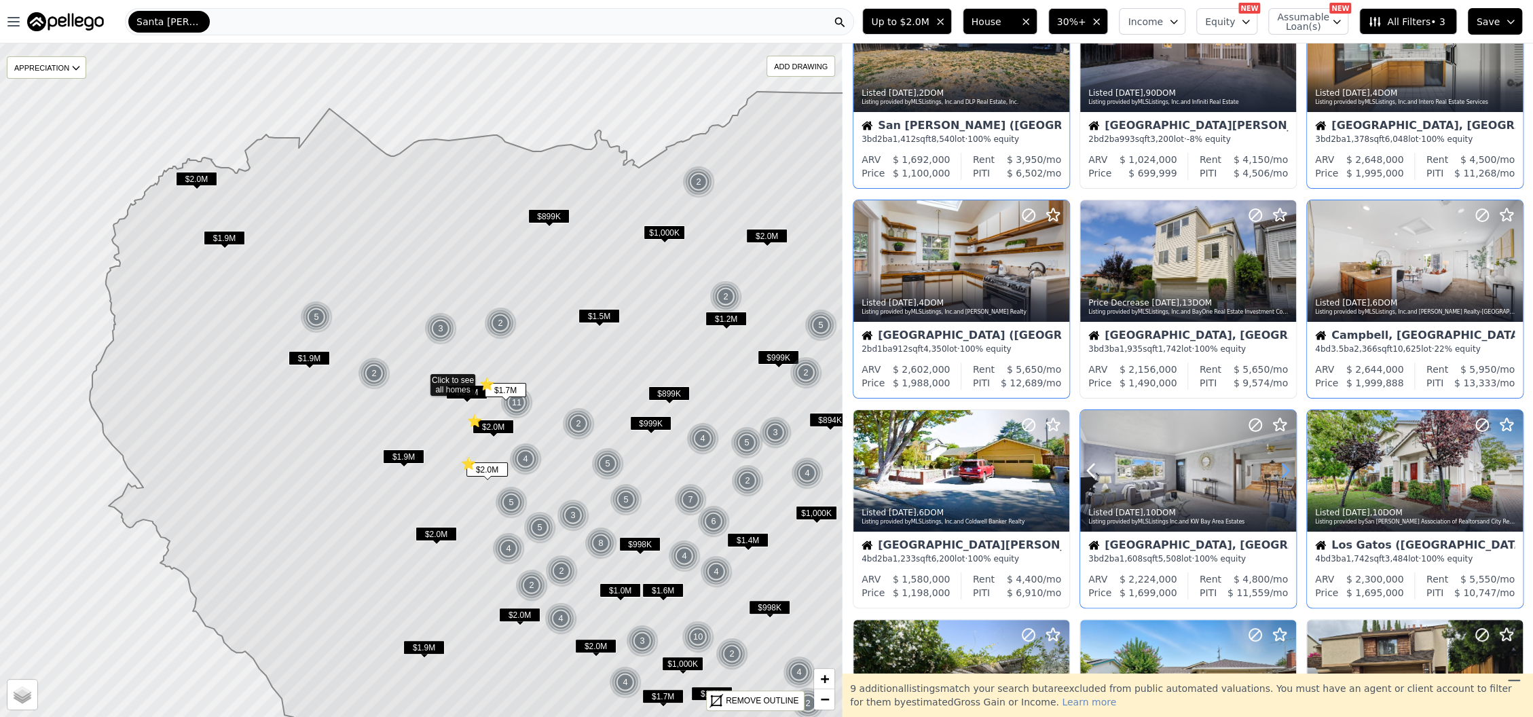
click at [1281, 471] on icon at bounding box center [1286, 471] width 22 height 22
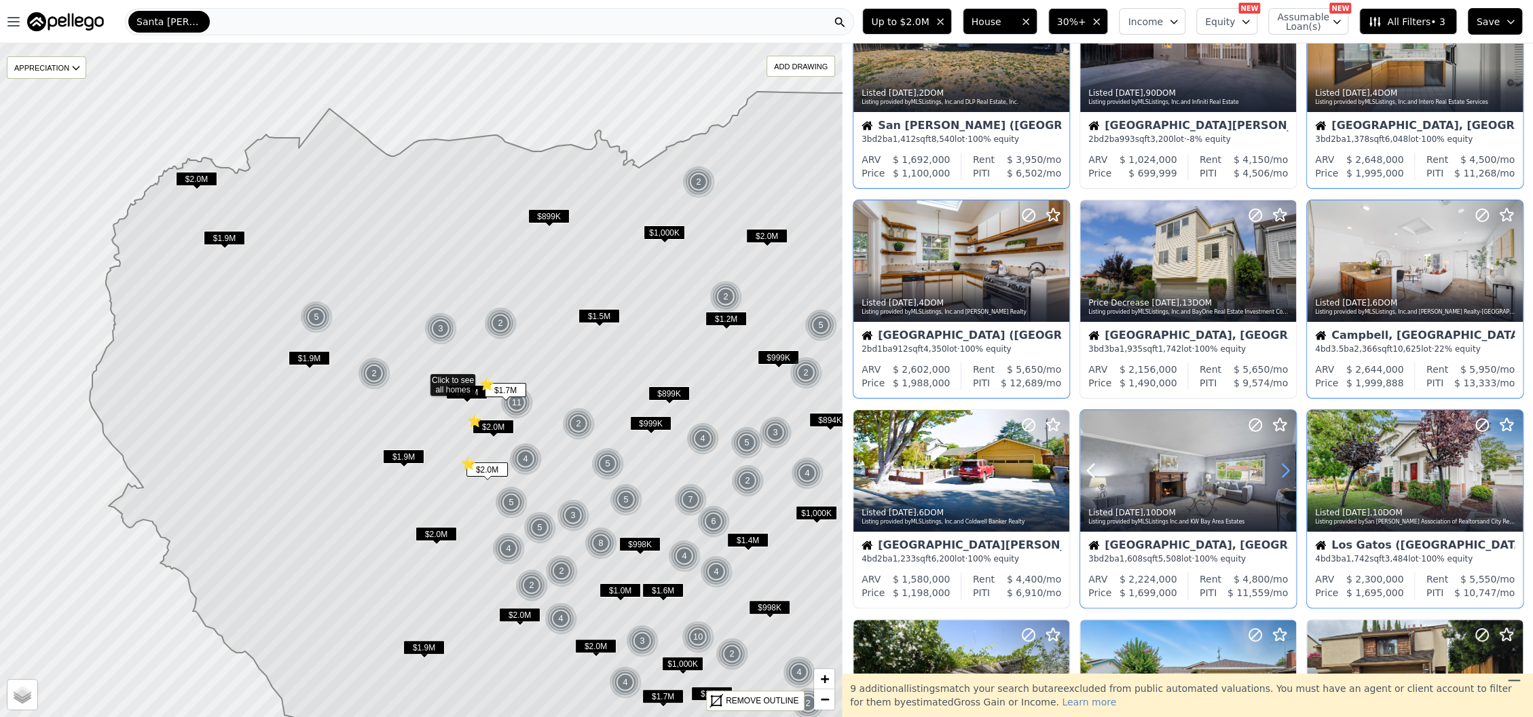
click at [1281, 471] on icon at bounding box center [1286, 471] width 22 height 22
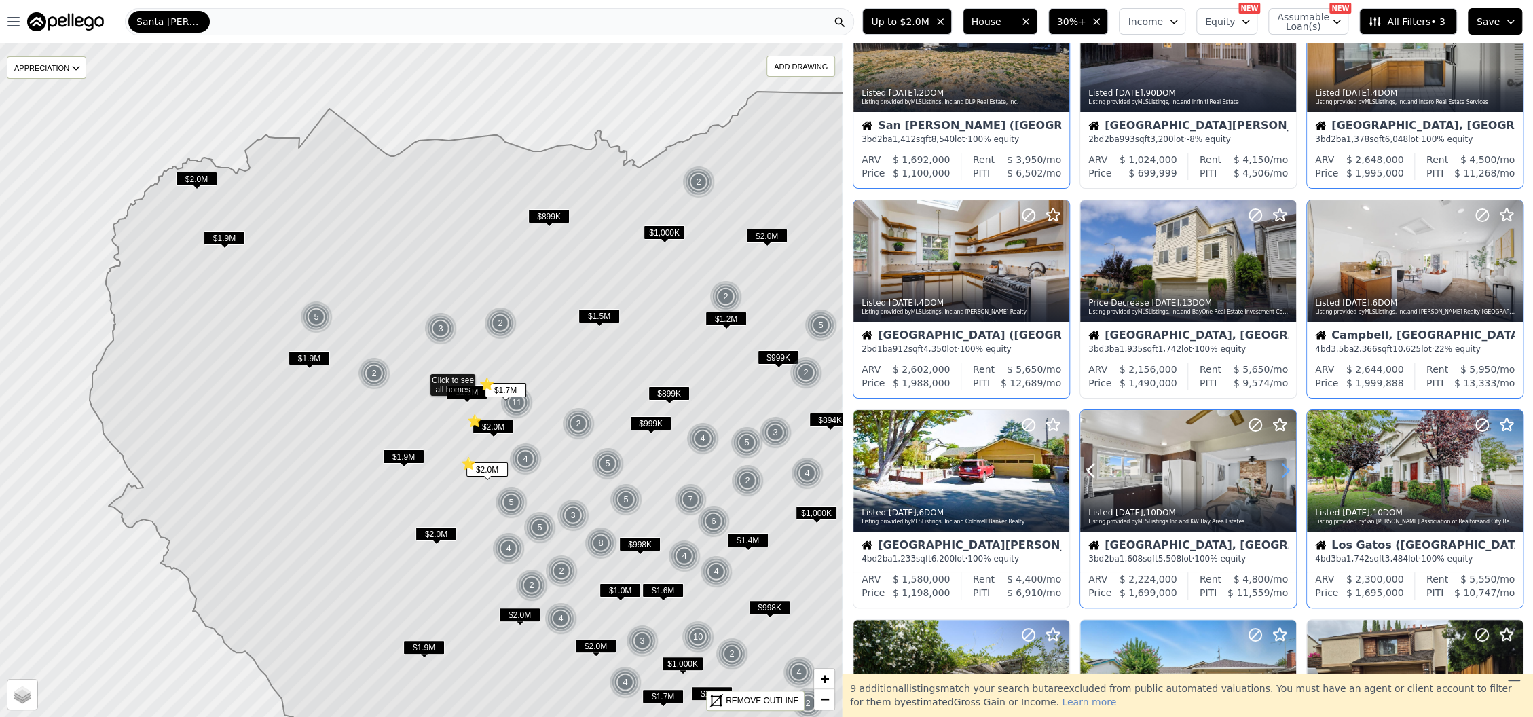
click at [1281, 471] on icon at bounding box center [1286, 471] width 22 height 22
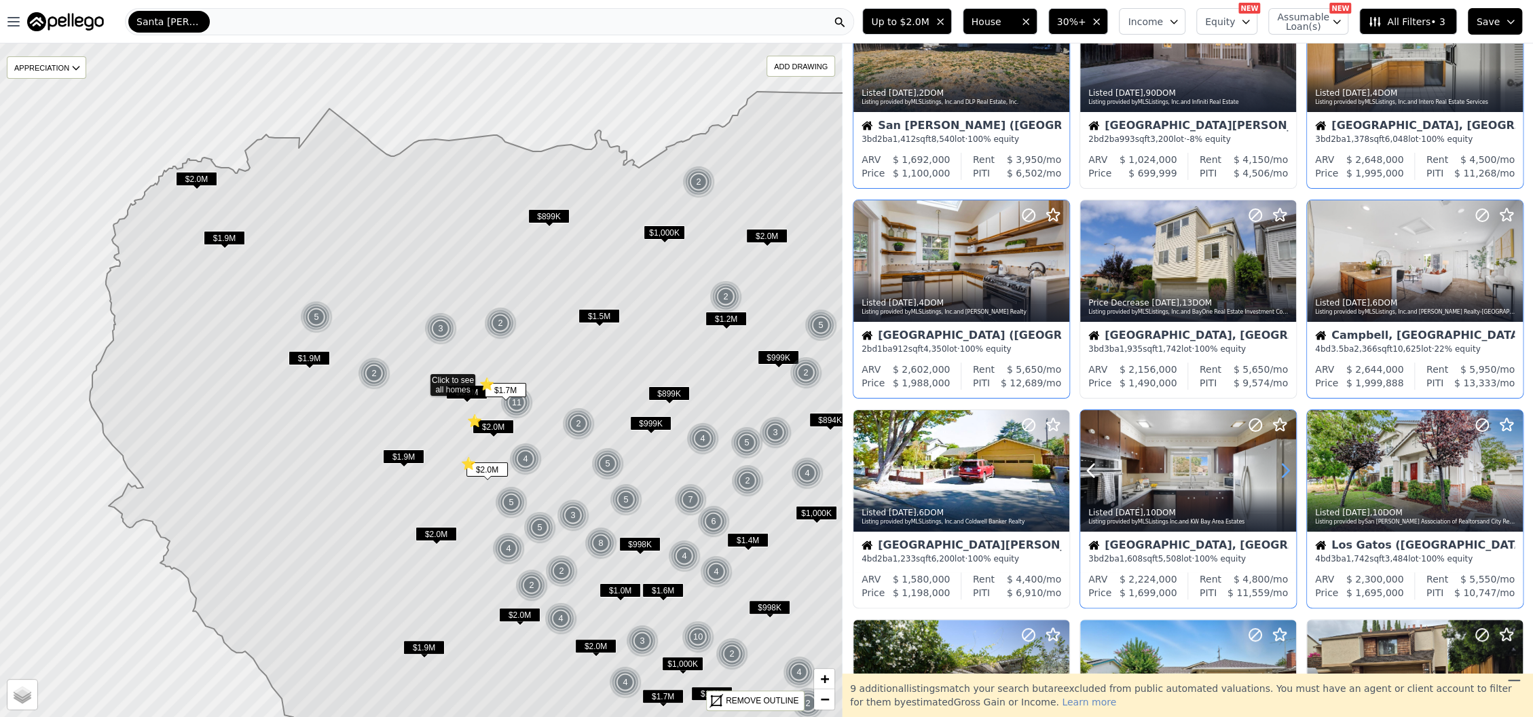
click at [1281, 471] on icon at bounding box center [1286, 471] width 22 height 22
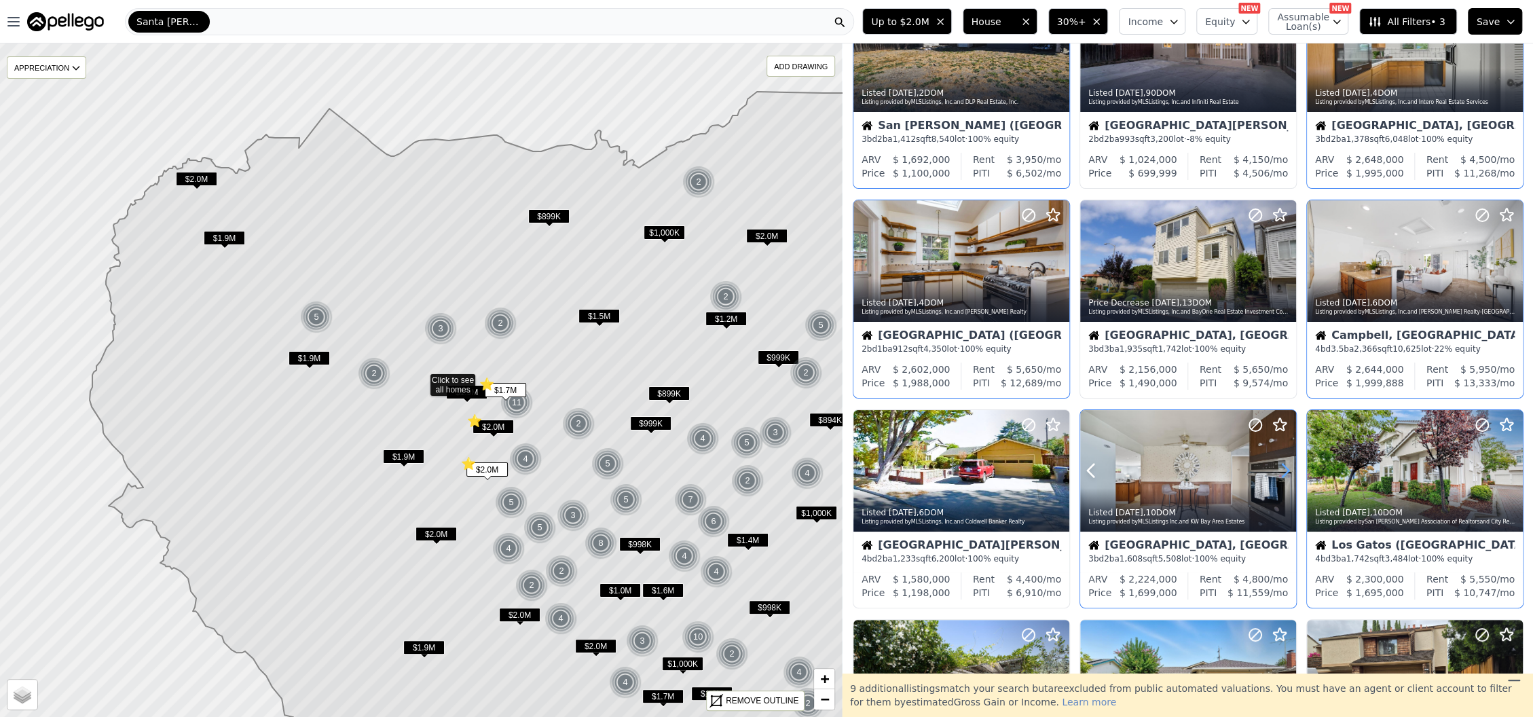
click at [1281, 471] on icon at bounding box center [1286, 471] width 22 height 22
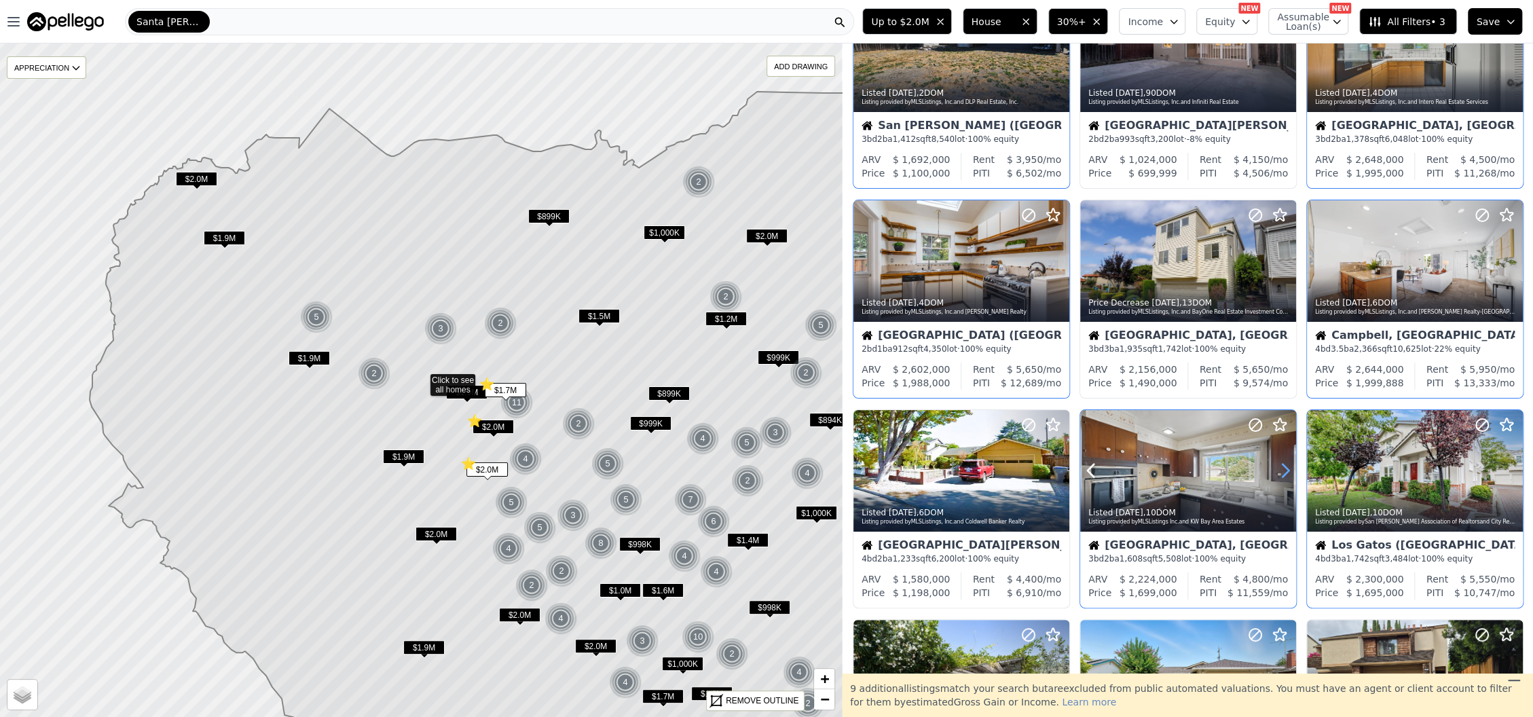
click at [1283, 475] on icon at bounding box center [1286, 470] width 6 height 13
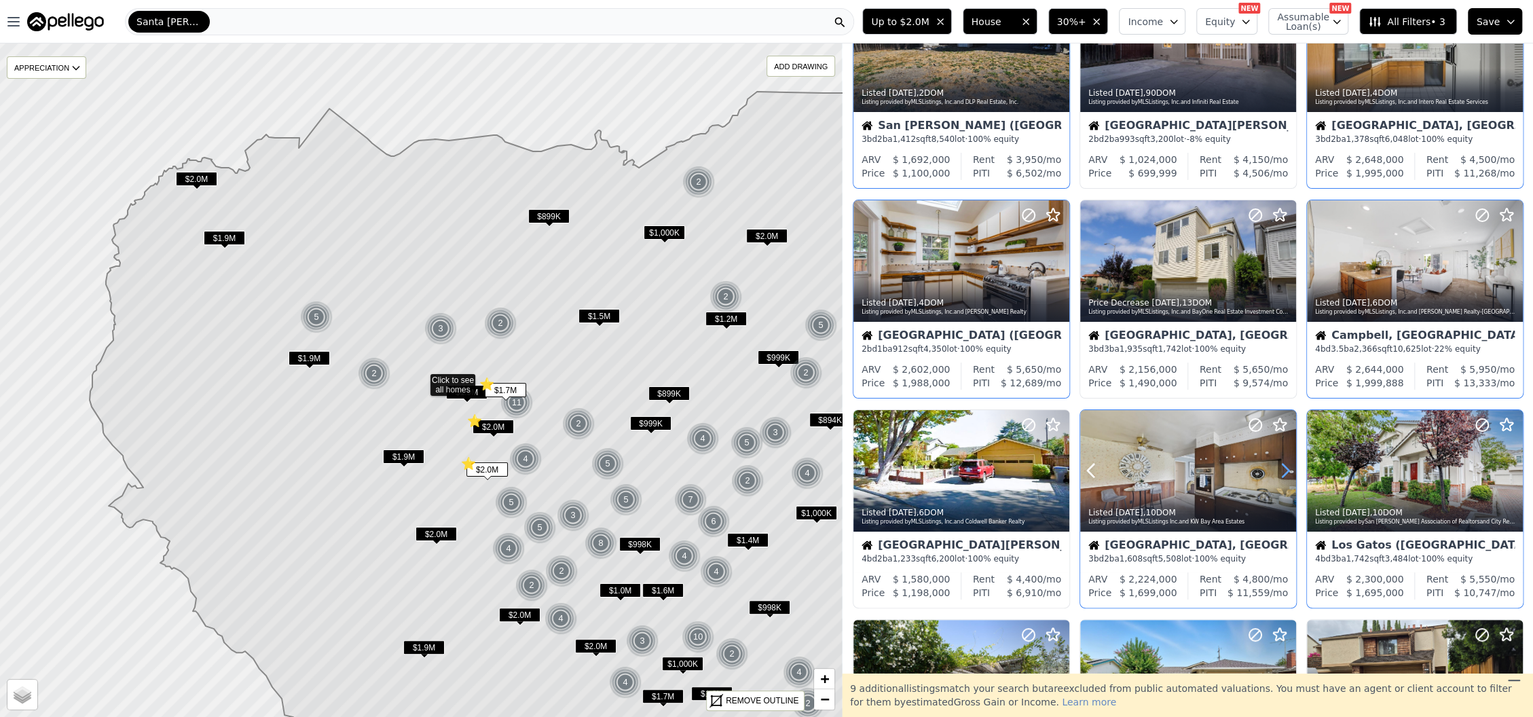
click at [1283, 475] on icon at bounding box center [1286, 470] width 6 height 13
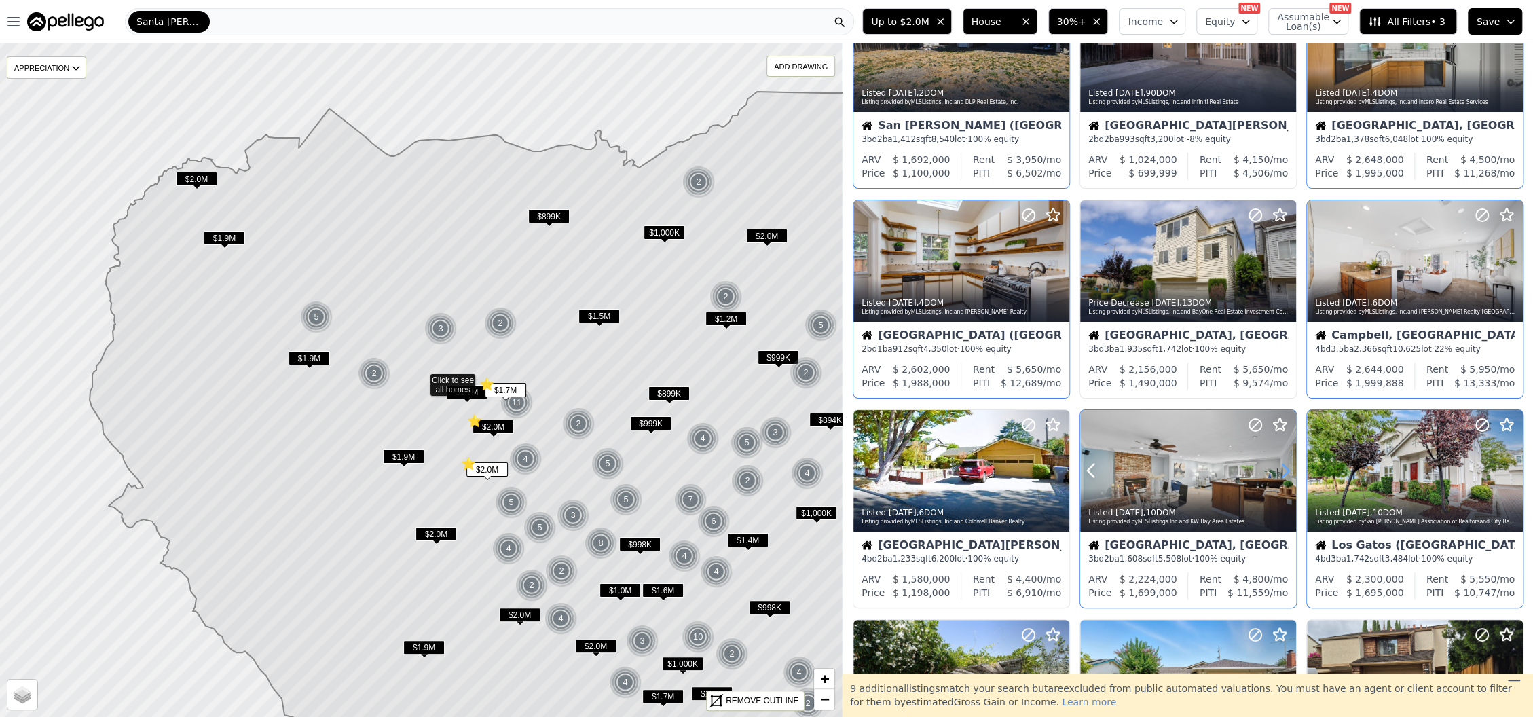
click at [1283, 475] on icon at bounding box center [1286, 470] width 6 height 13
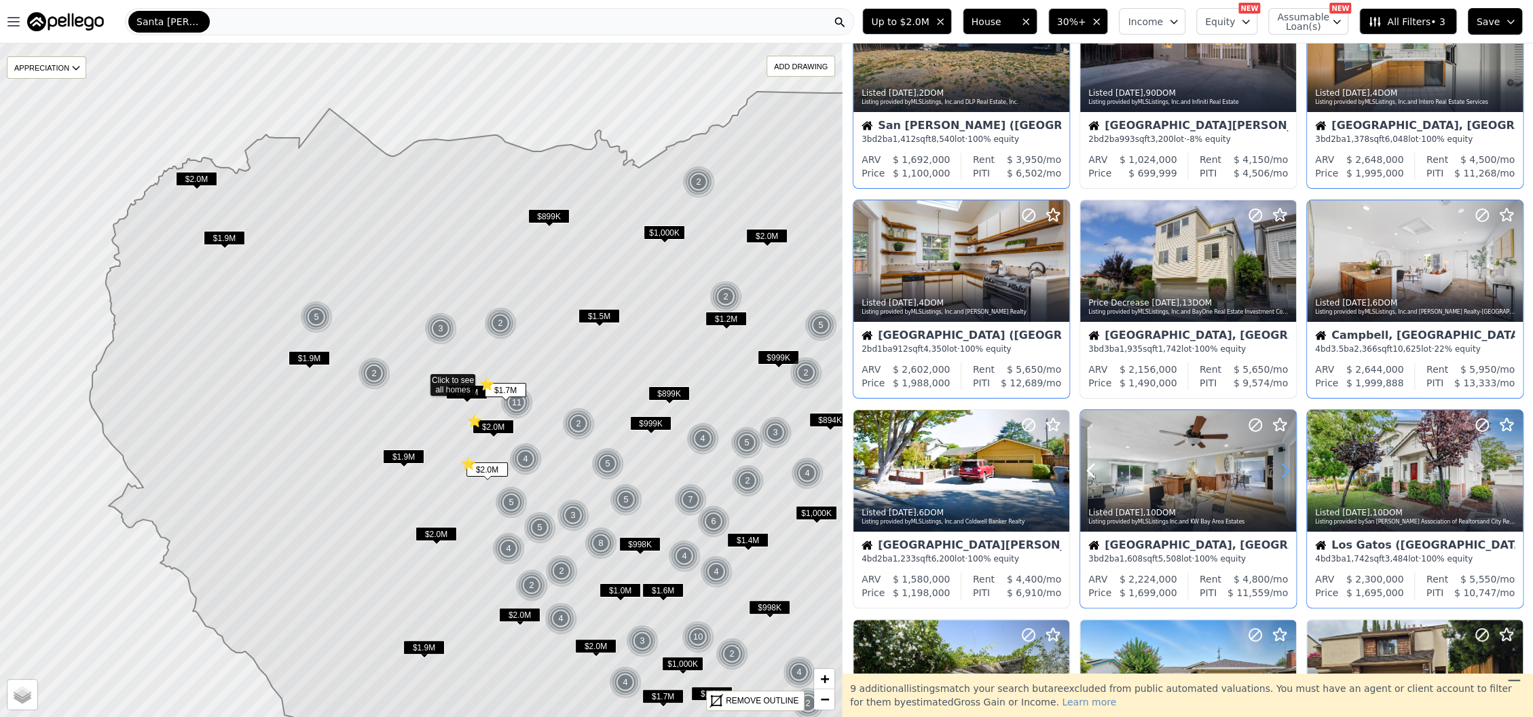
click at [1283, 475] on icon at bounding box center [1286, 470] width 6 height 13
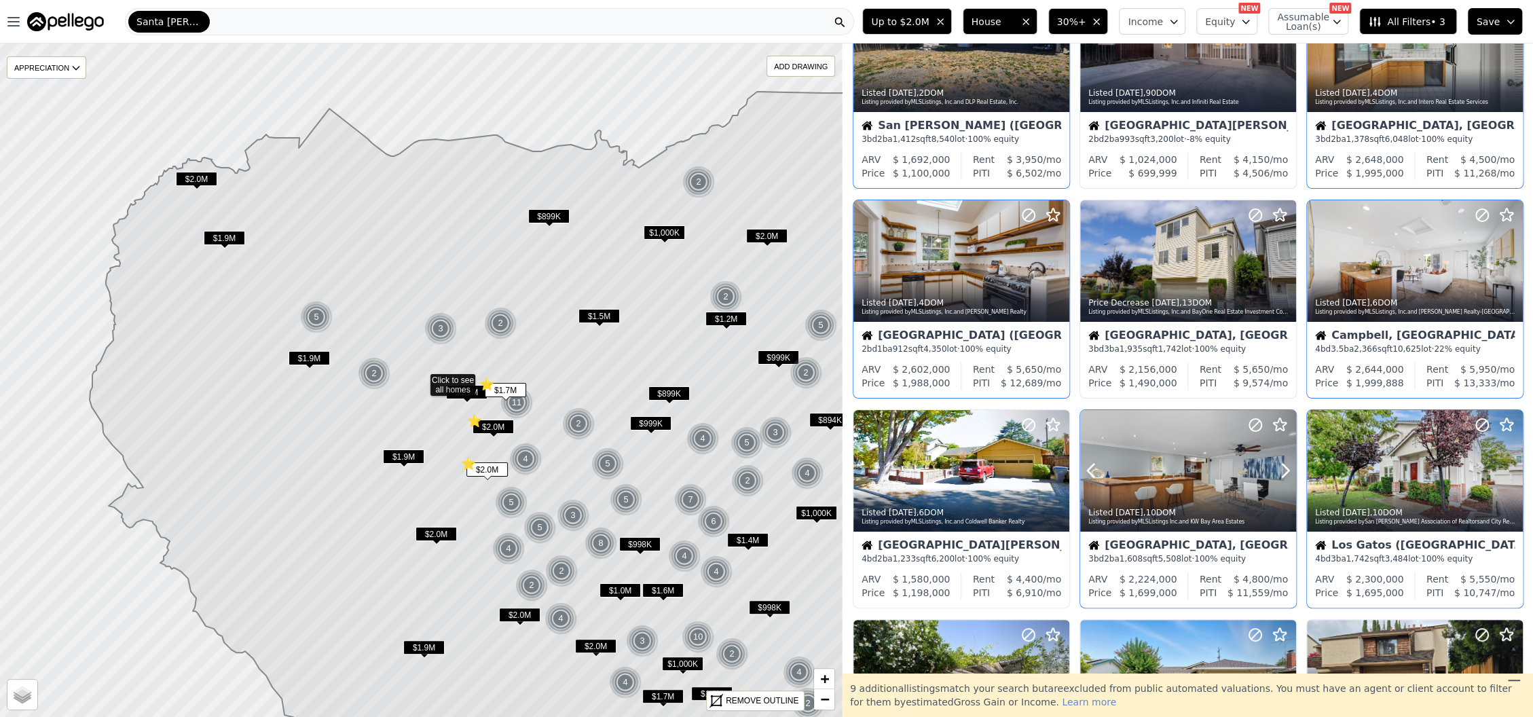
click at [1273, 424] on icon at bounding box center [1280, 425] width 16 height 16
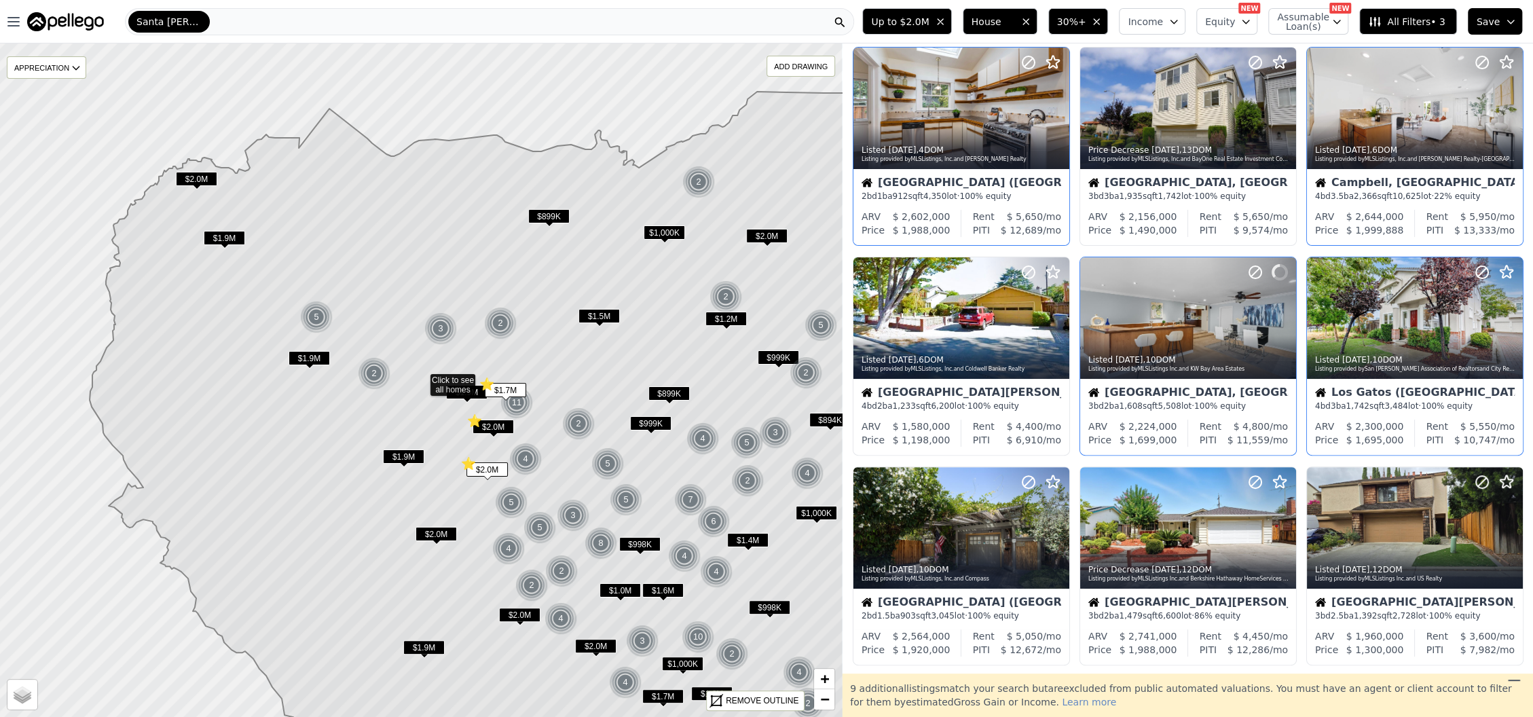
scroll to position [272, 0]
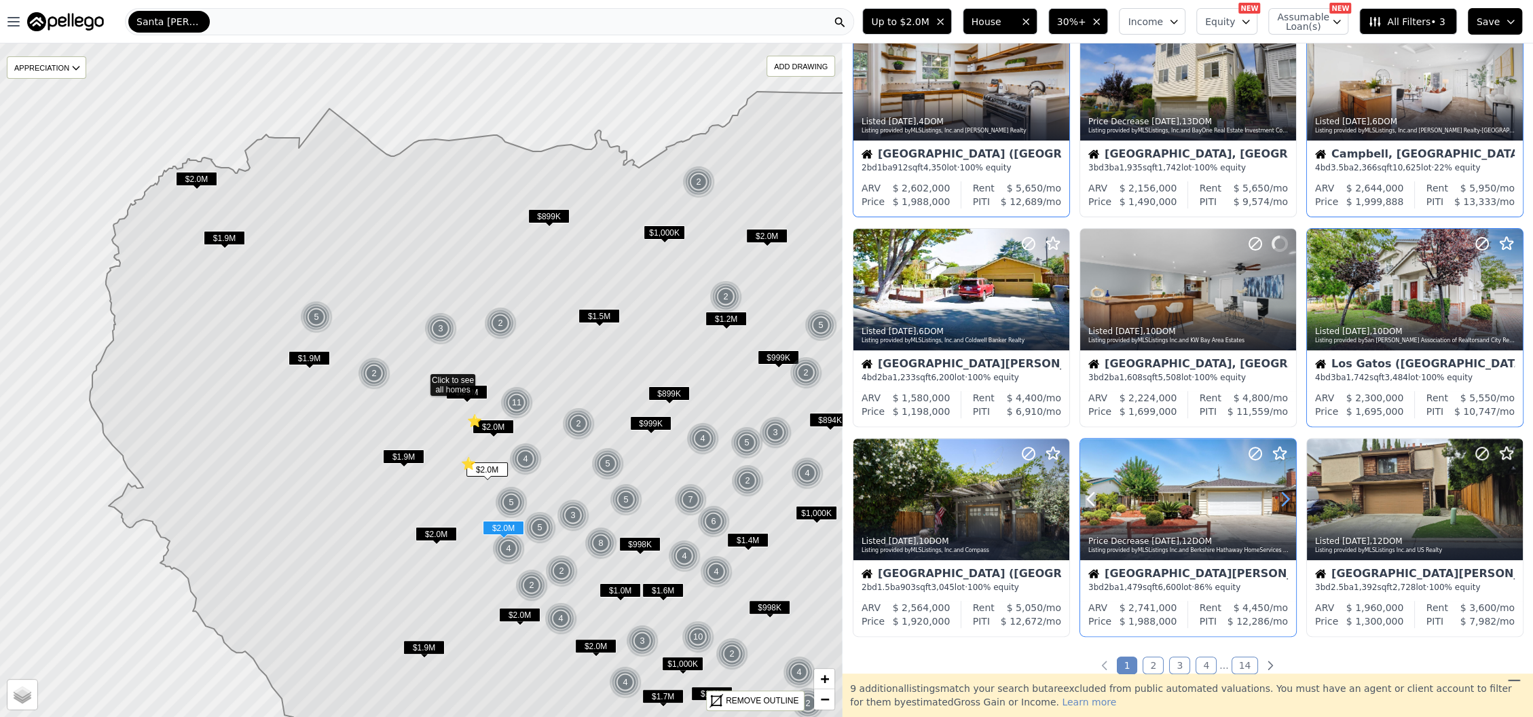
click at [1281, 497] on icon at bounding box center [1286, 499] width 22 height 22
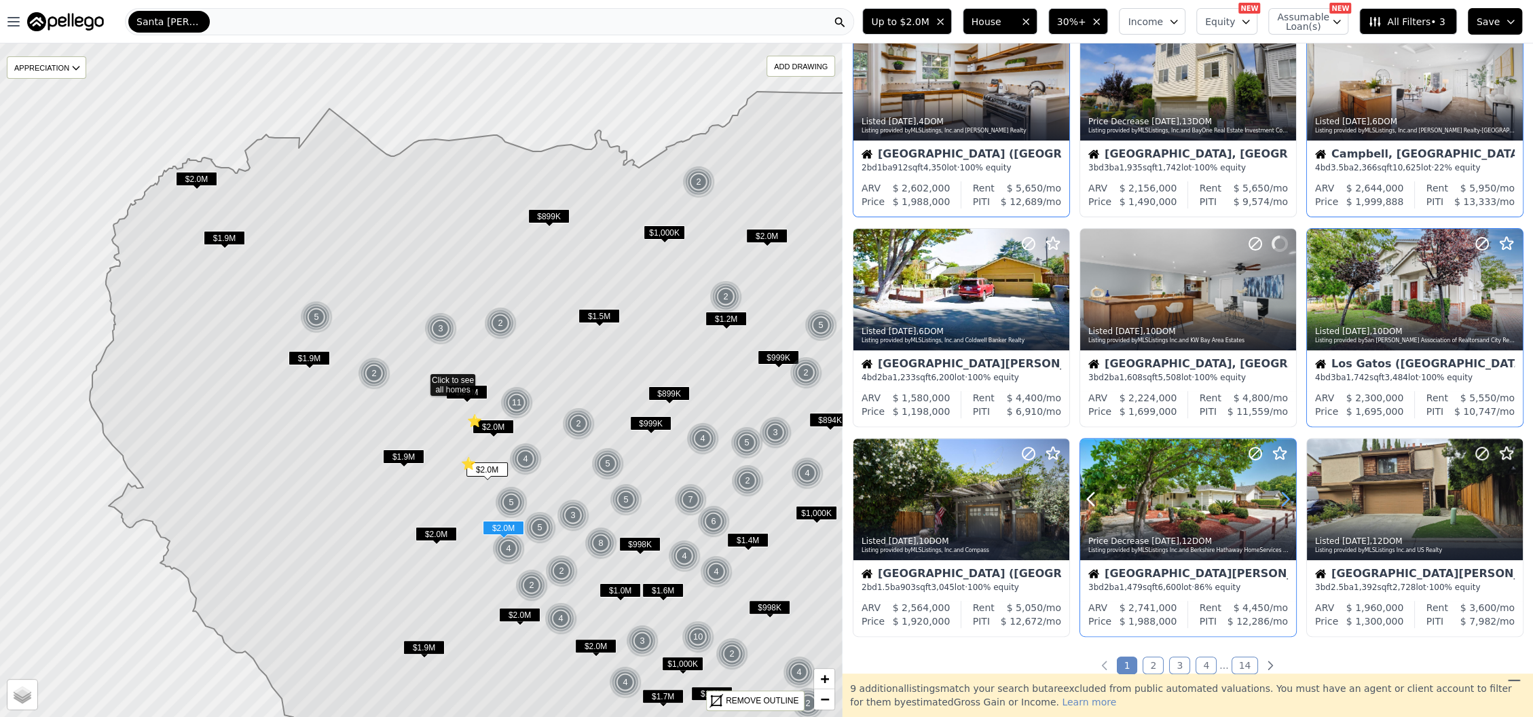
click at [1281, 497] on icon at bounding box center [1286, 499] width 22 height 22
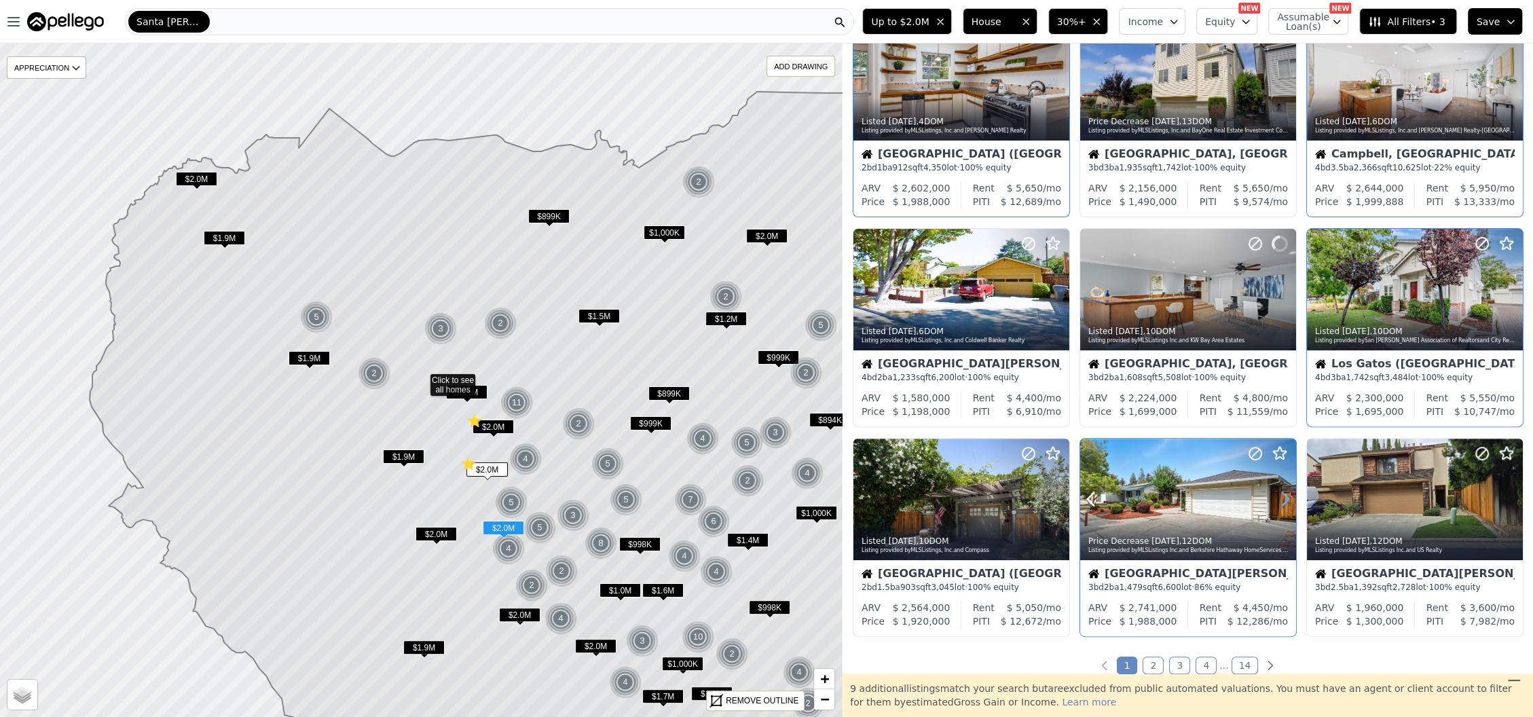
click at [1281, 497] on icon at bounding box center [1286, 499] width 22 height 22
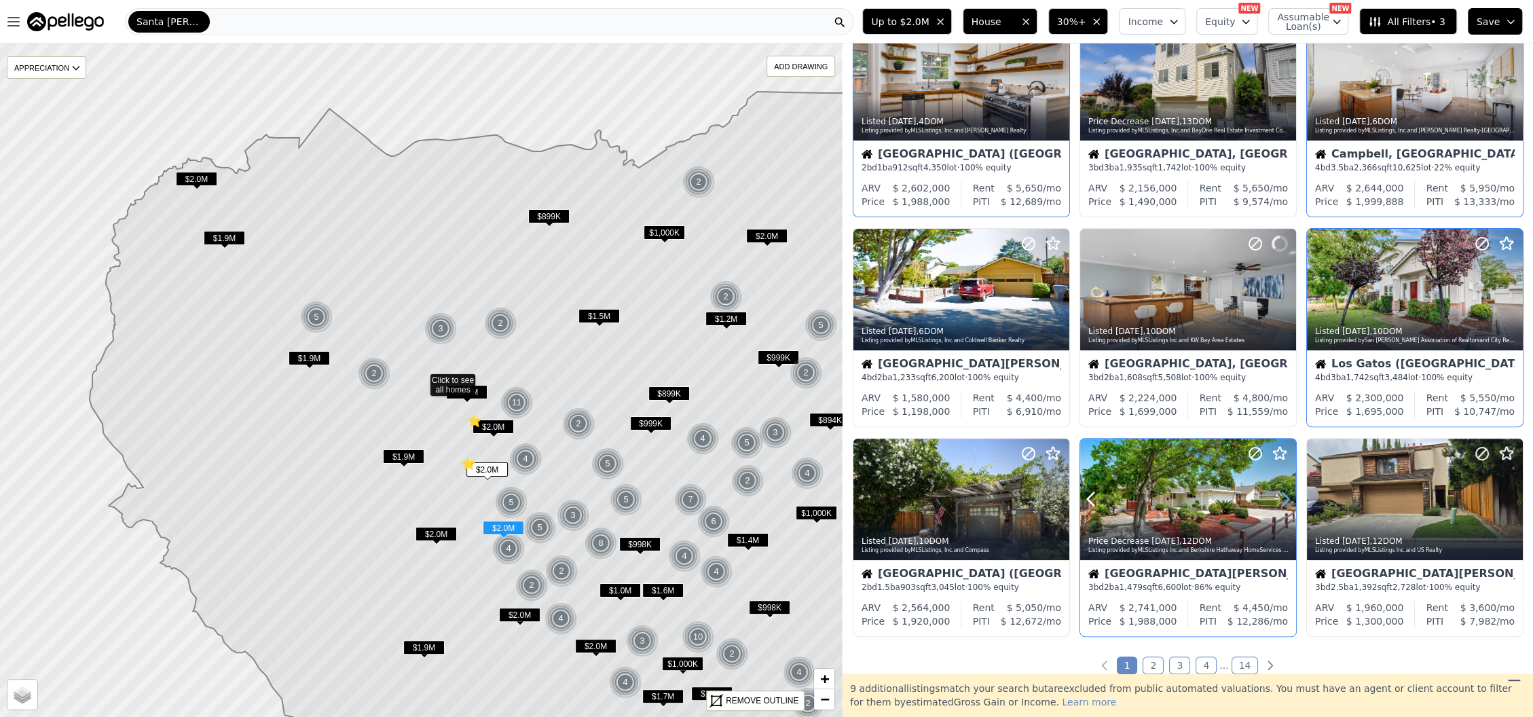
click at [1281, 497] on icon at bounding box center [1286, 499] width 22 height 22
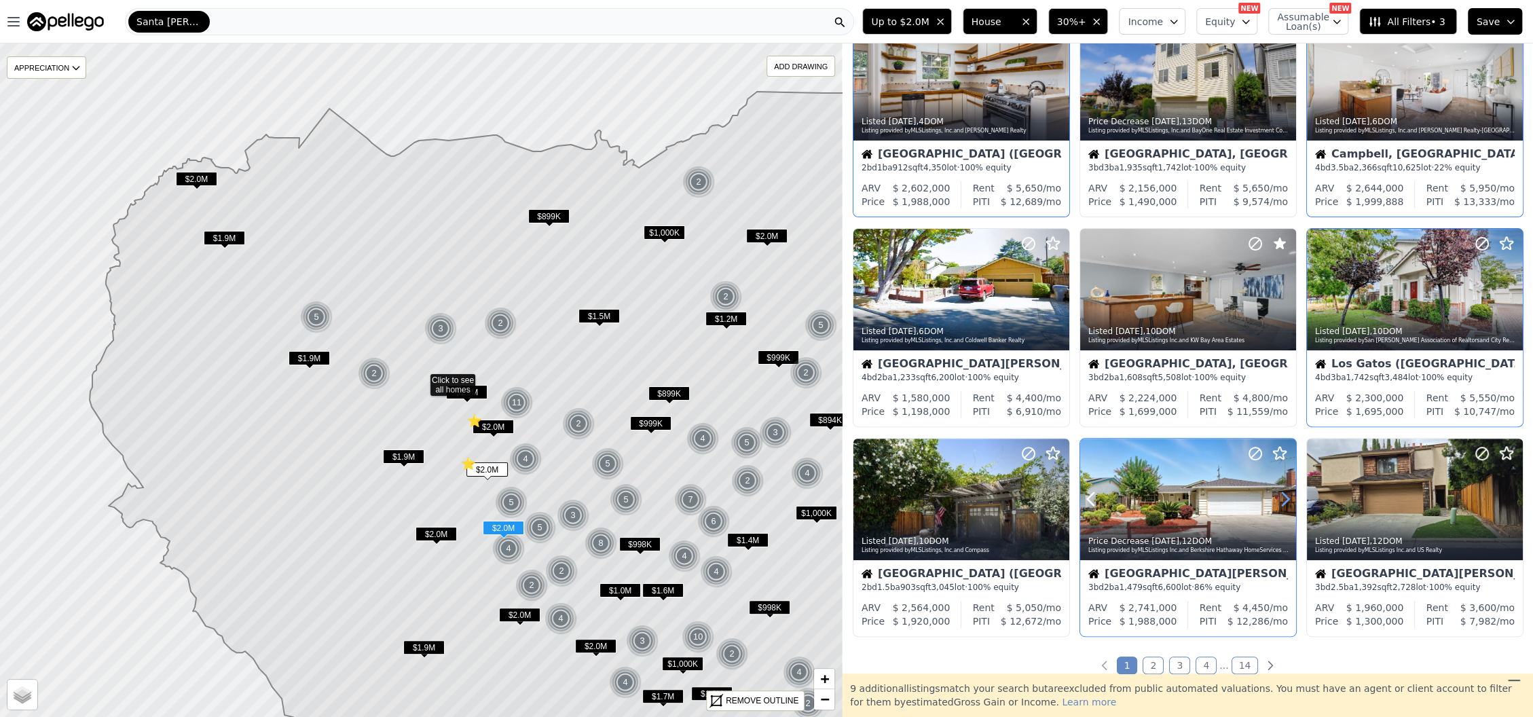
click at [1281, 496] on icon at bounding box center [1286, 499] width 22 height 22
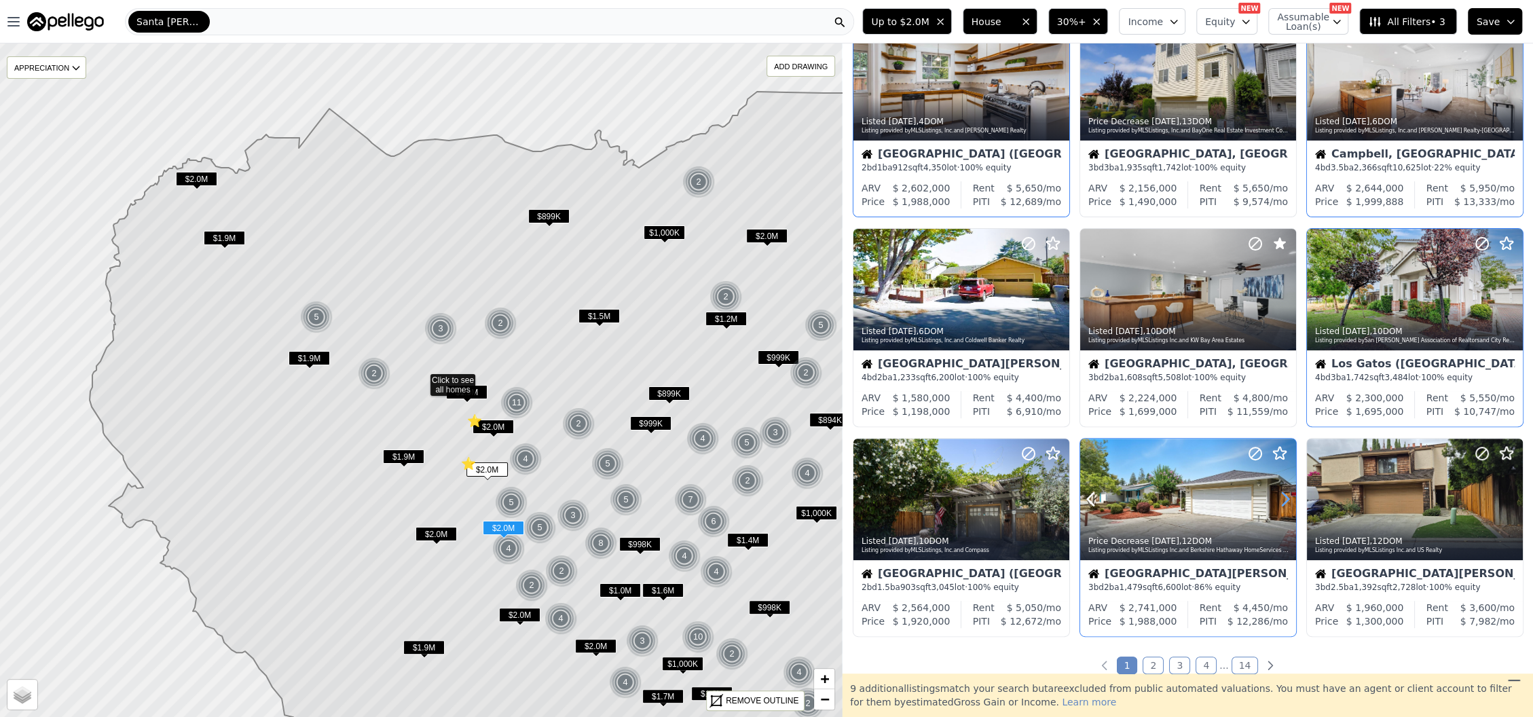
click at [1281, 496] on icon at bounding box center [1286, 499] width 22 height 22
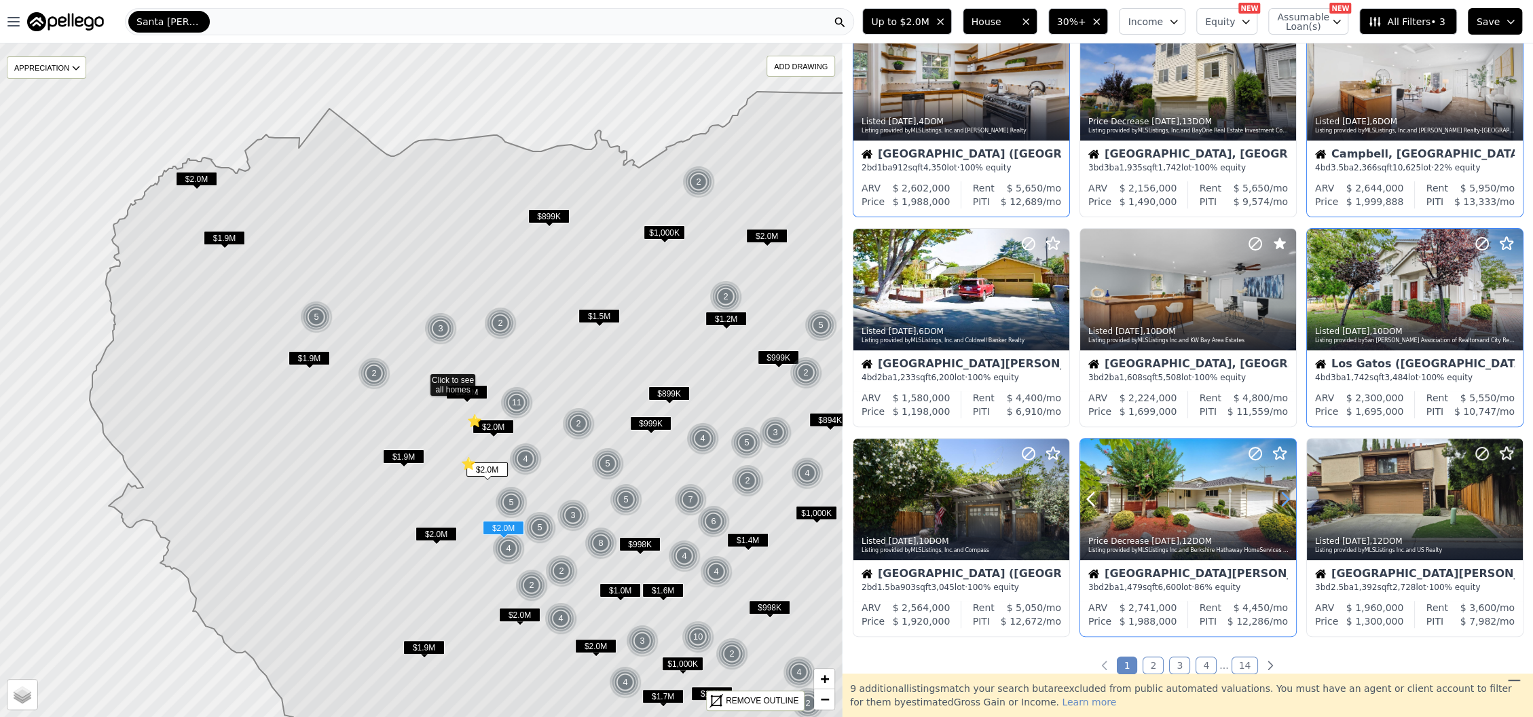
click at [1281, 496] on icon at bounding box center [1286, 499] width 22 height 22
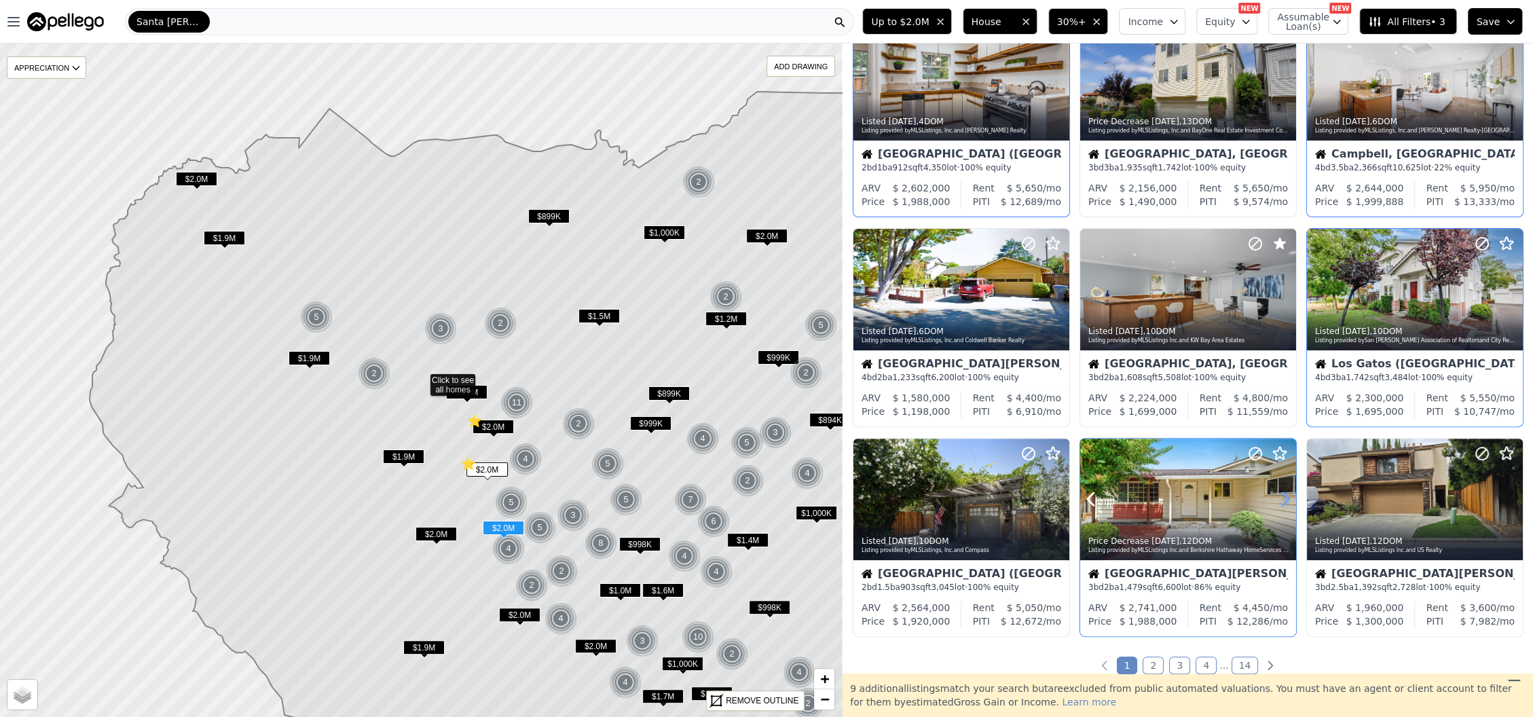
click at [1281, 496] on icon at bounding box center [1286, 499] width 22 height 22
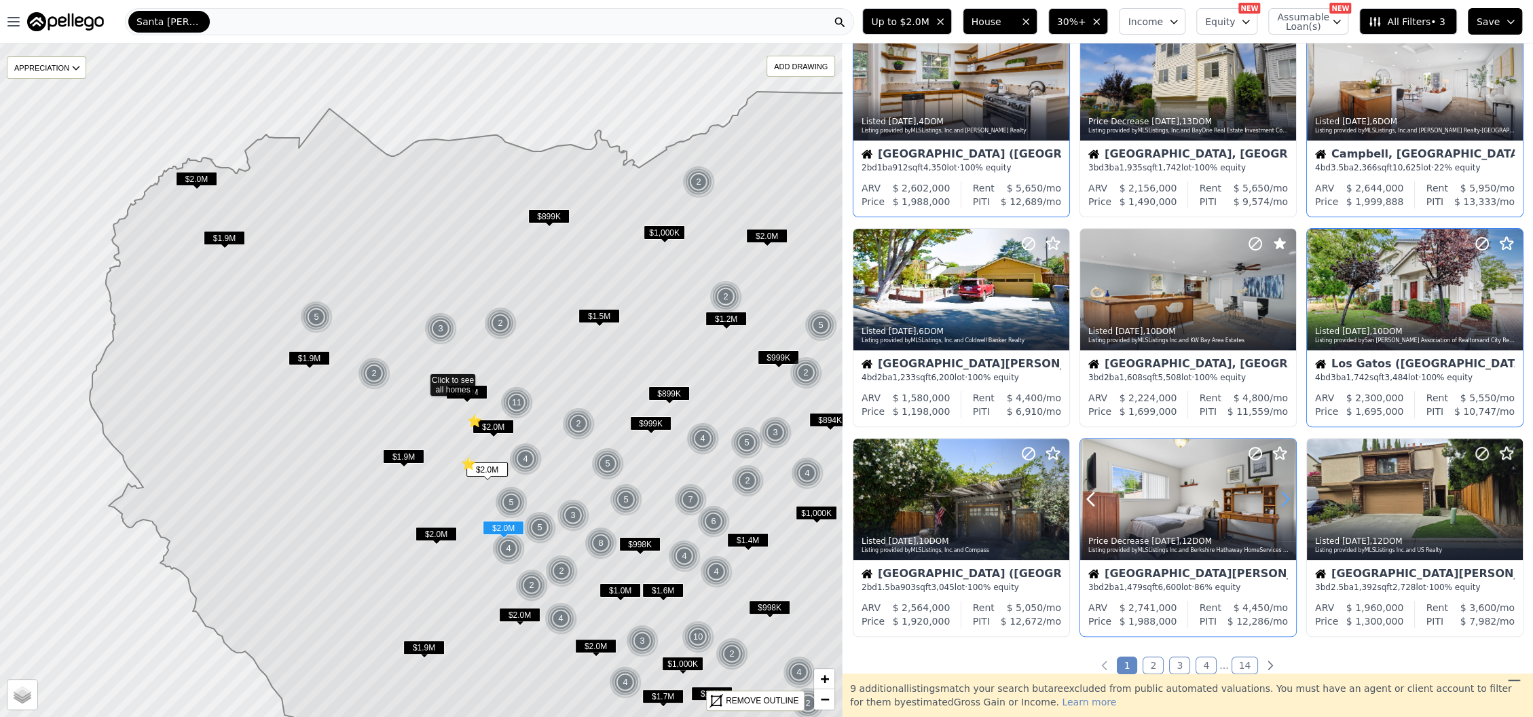
click at [1281, 496] on icon at bounding box center [1286, 499] width 22 height 22
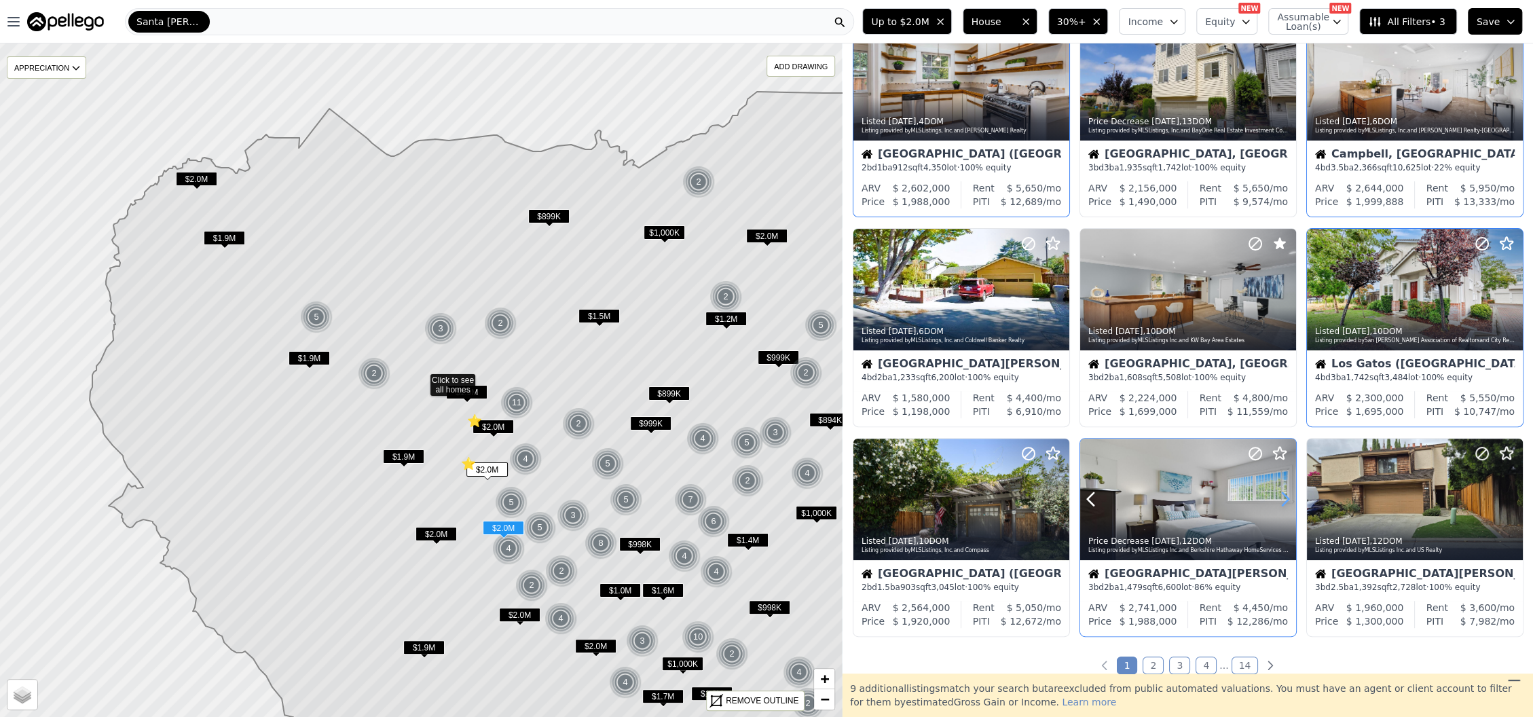
click at [1281, 496] on icon at bounding box center [1286, 499] width 22 height 22
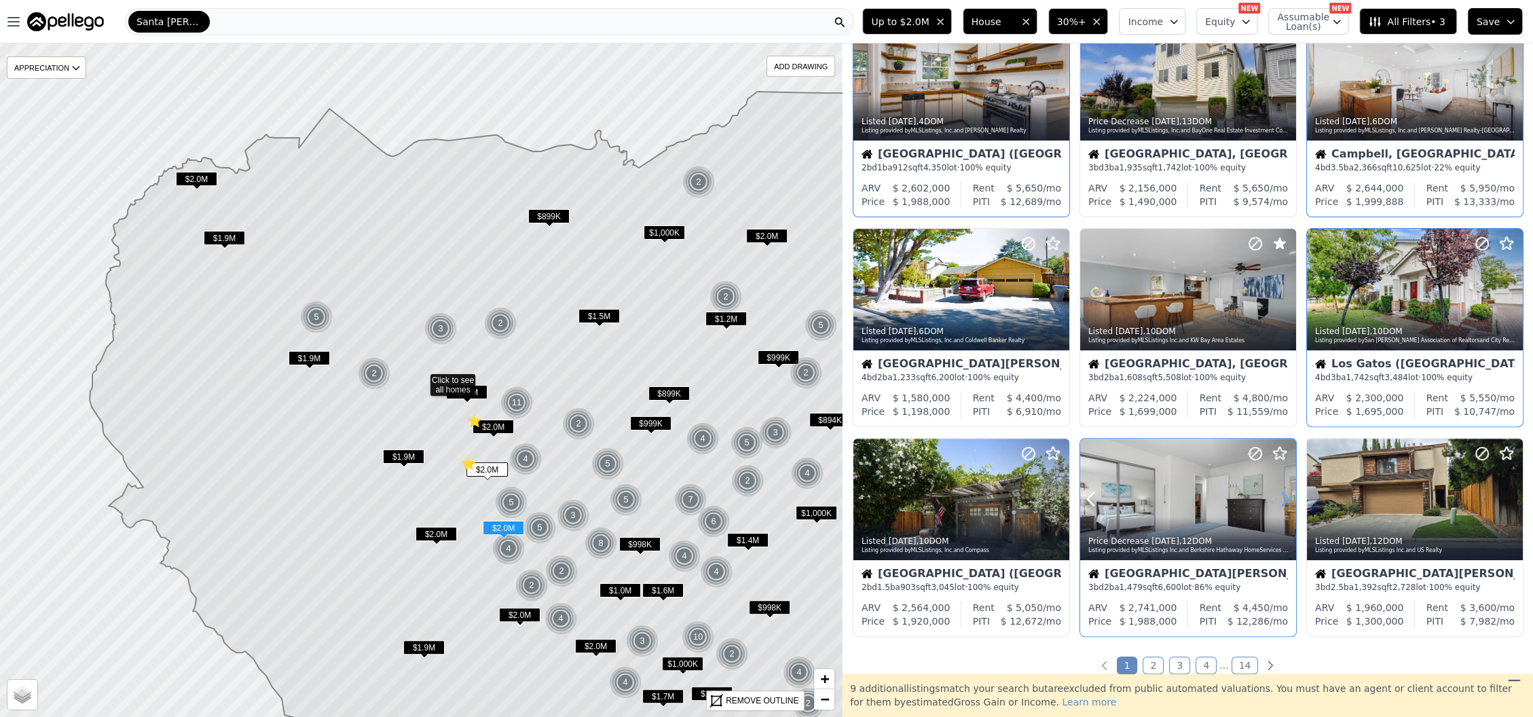
click at [1281, 496] on icon at bounding box center [1286, 499] width 22 height 22
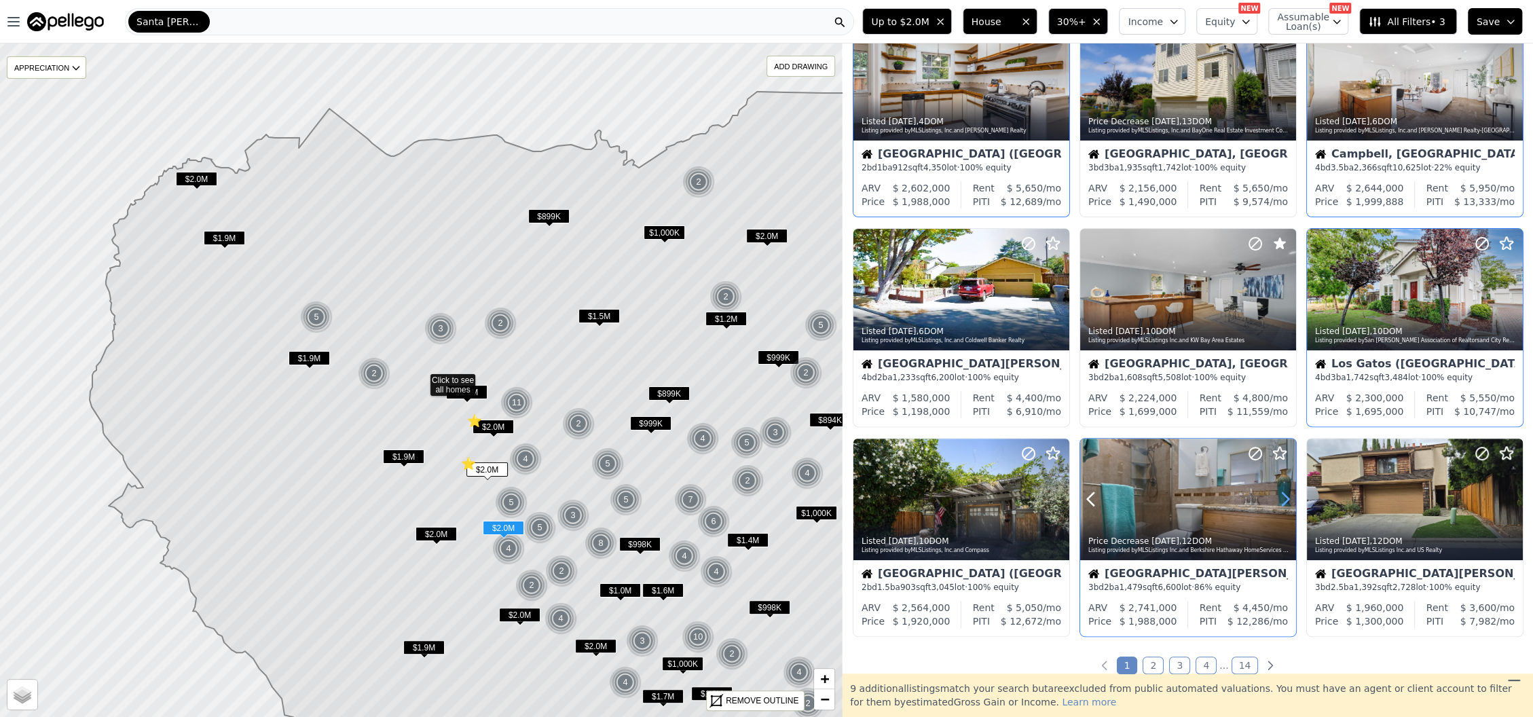
click at [1281, 496] on icon at bounding box center [1286, 499] width 22 height 22
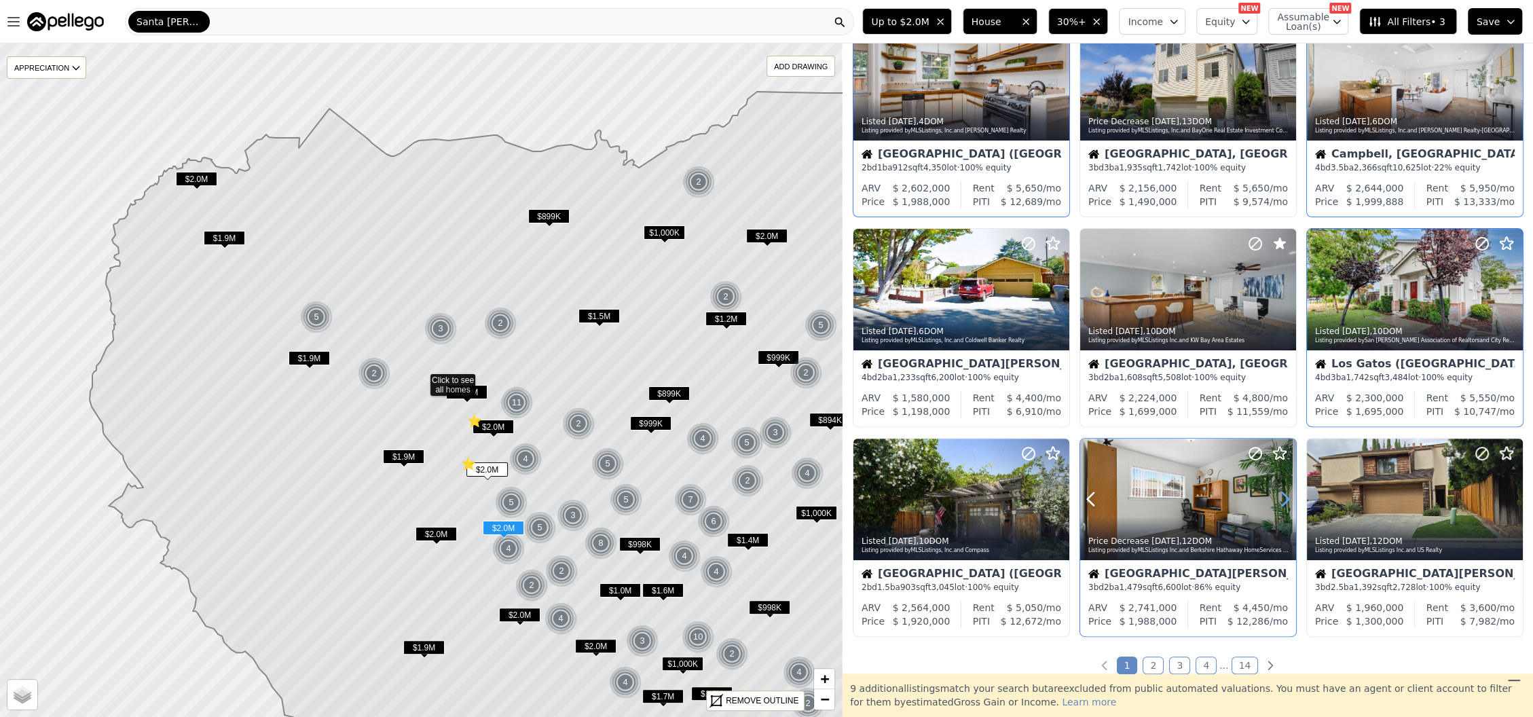
click at [1281, 496] on icon at bounding box center [1286, 499] width 22 height 22
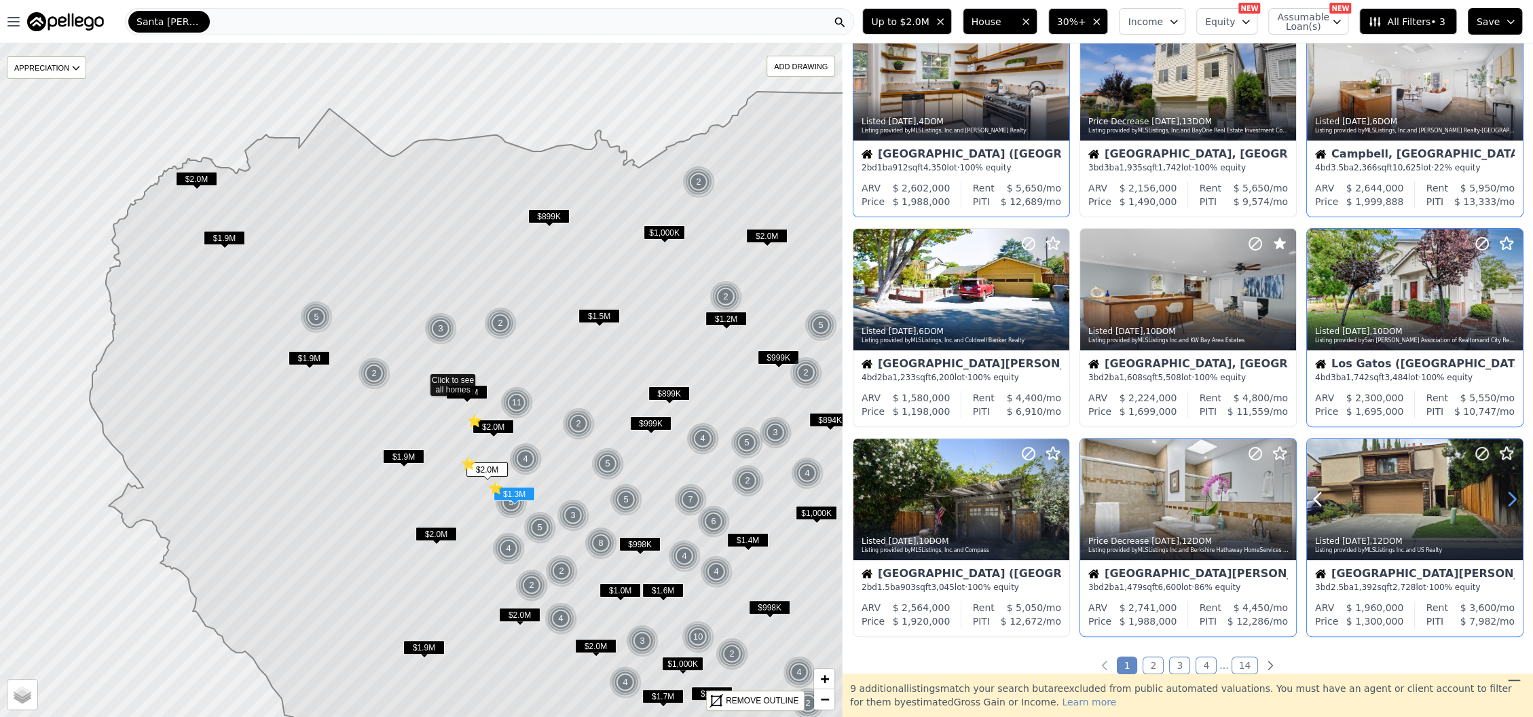
click at [1501, 500] on icon at bounding box center [1512, 499] width 22 height 22
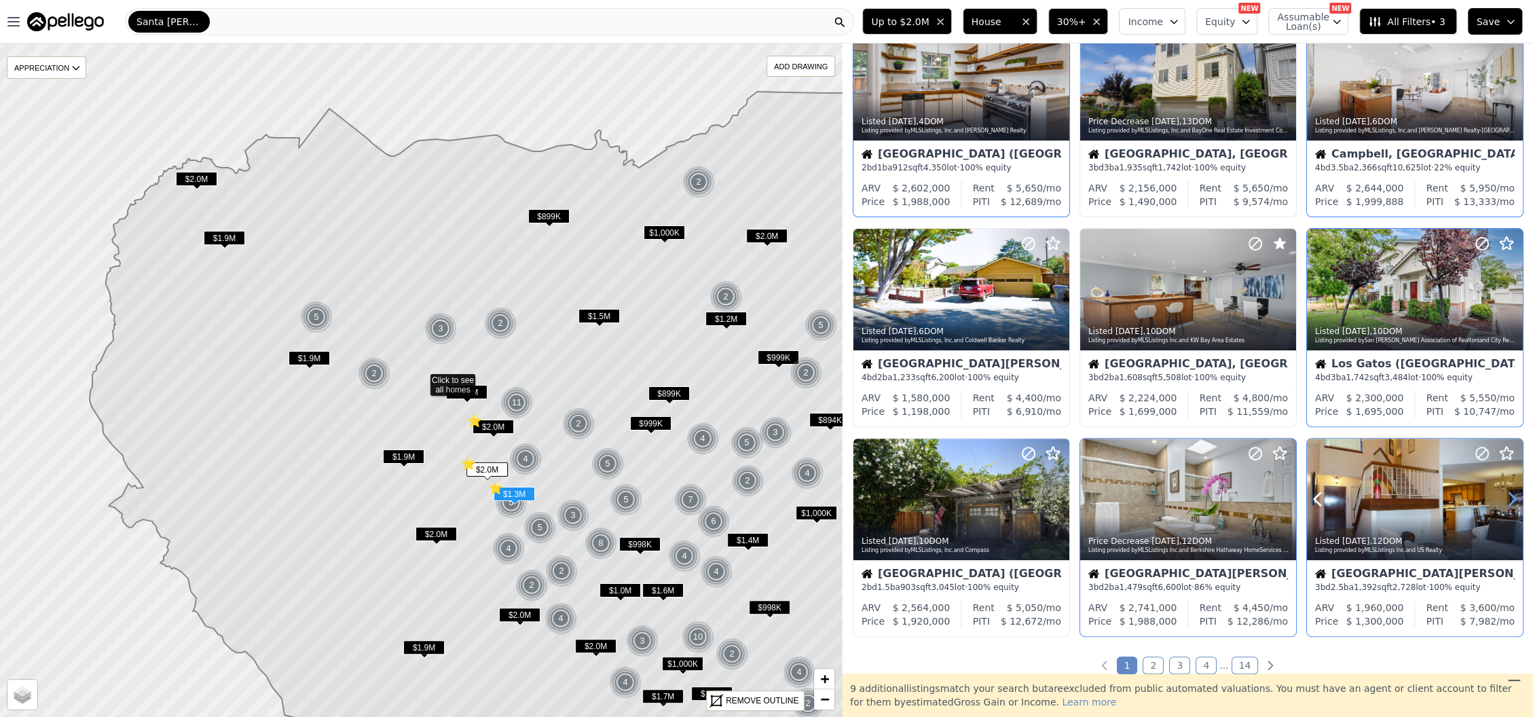
click at [1501, 500] on icon at bounding box center [1512, 499] width 22 height 22
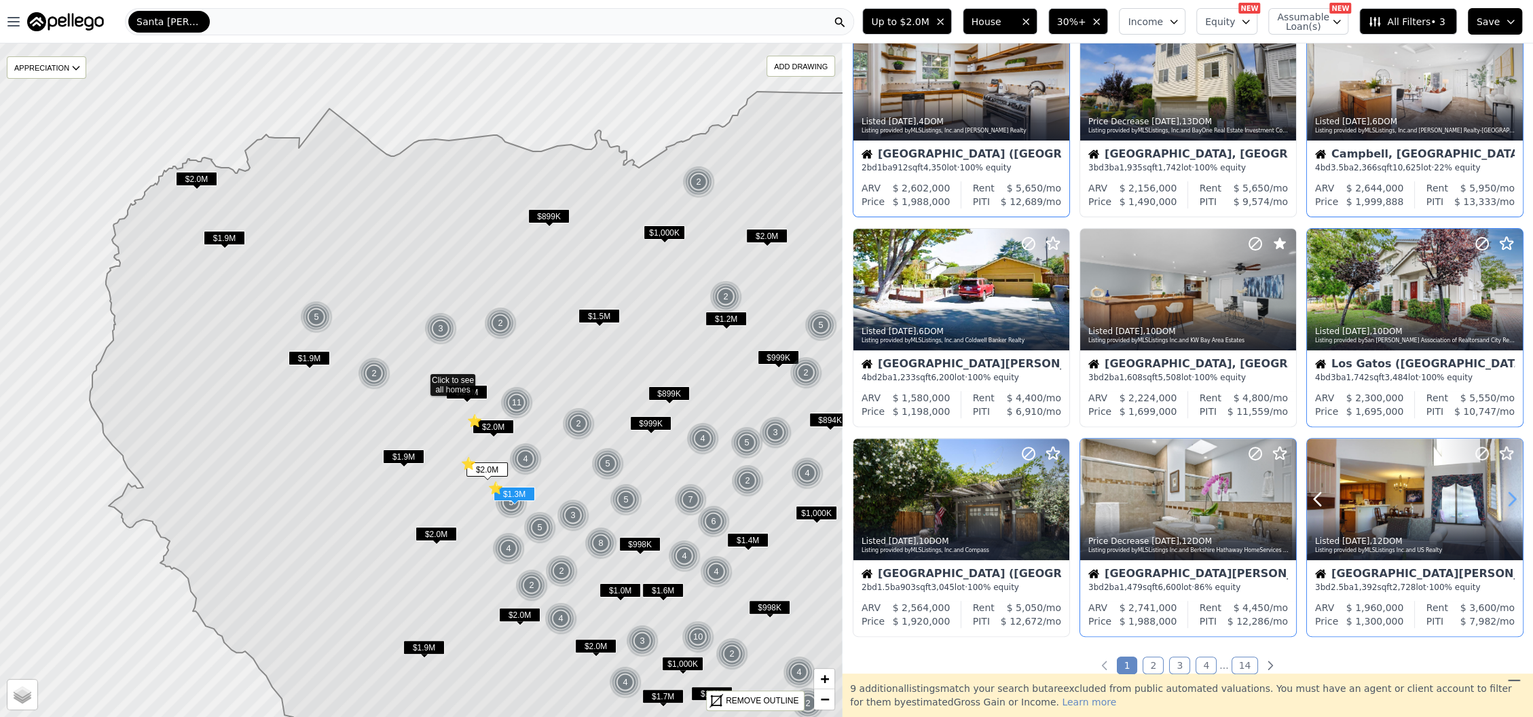
click at [1501, 500] on icon at bounding box center [1512, 499] width 22 height 22
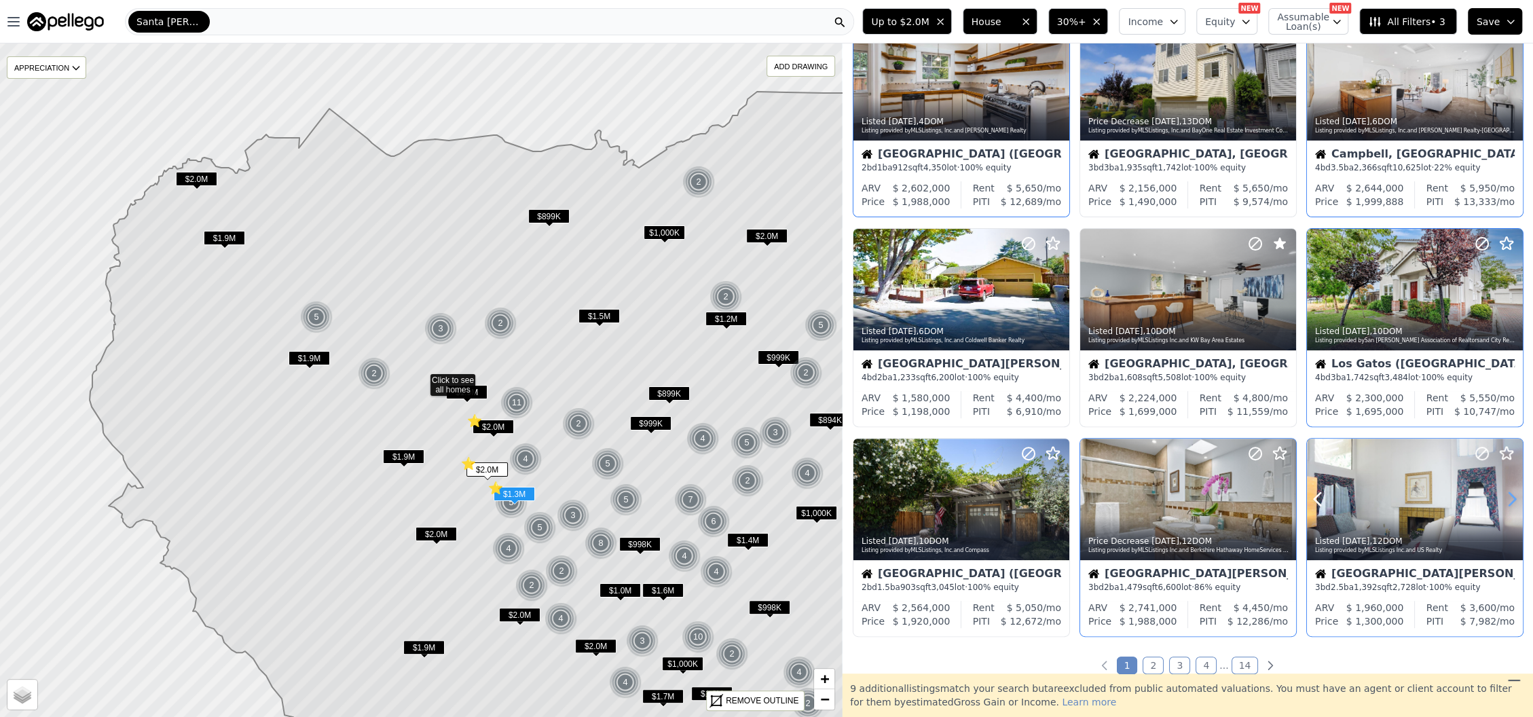
click at [1501, 500] on icon at bounding box center [1512, 499] width 22 height 22
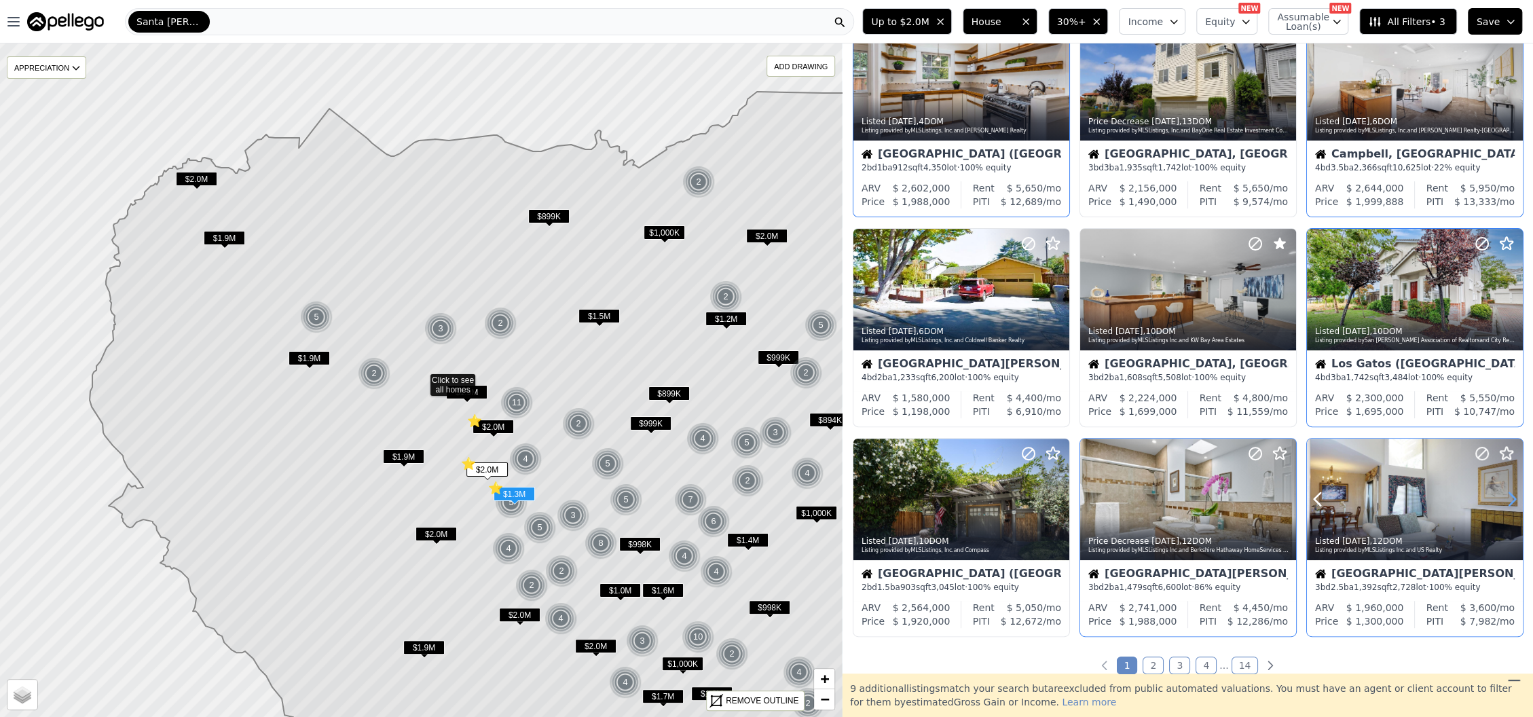
click at [1501, 500] on icon at bounding box center [1512, 499] width 22 height 22
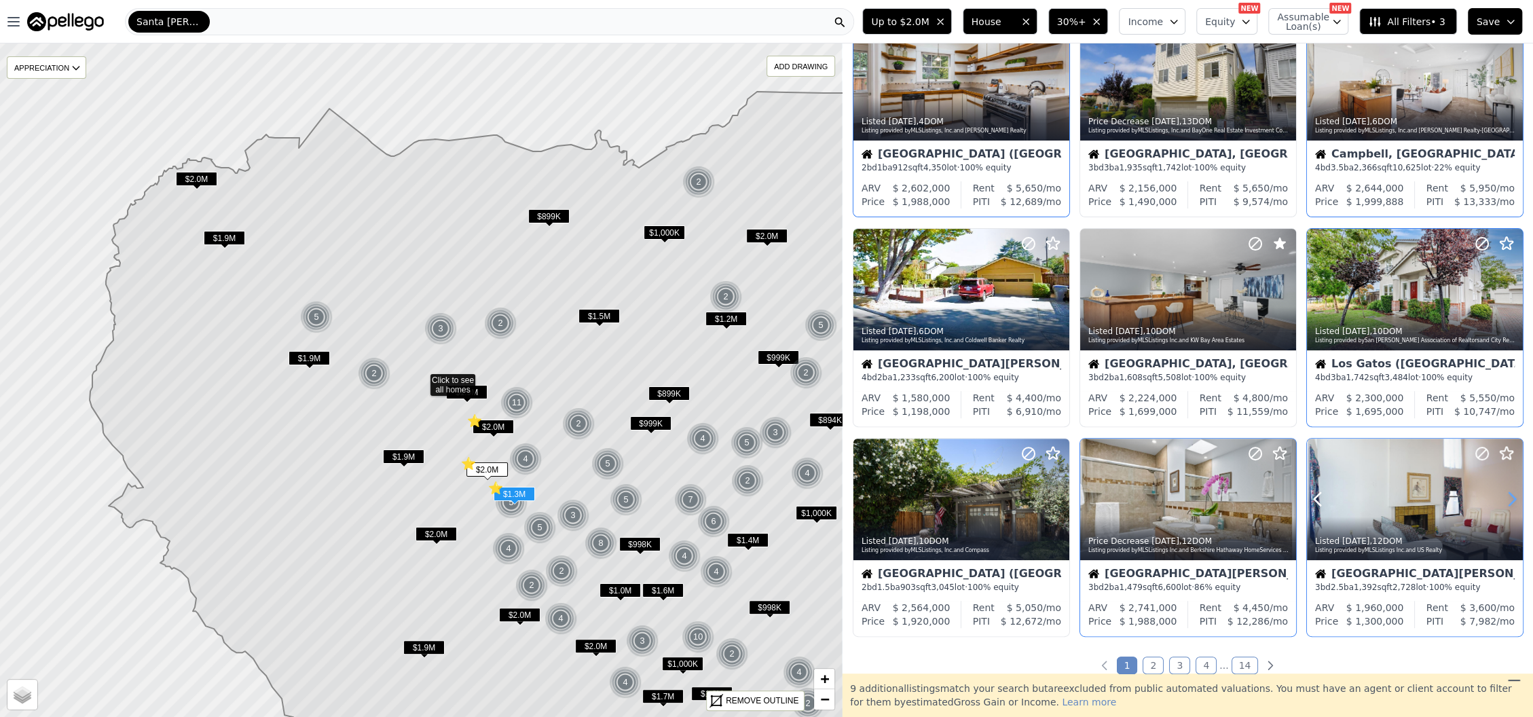
click at [1501, 500] on icon at bounding box center [1512, 499] width 22 height 22
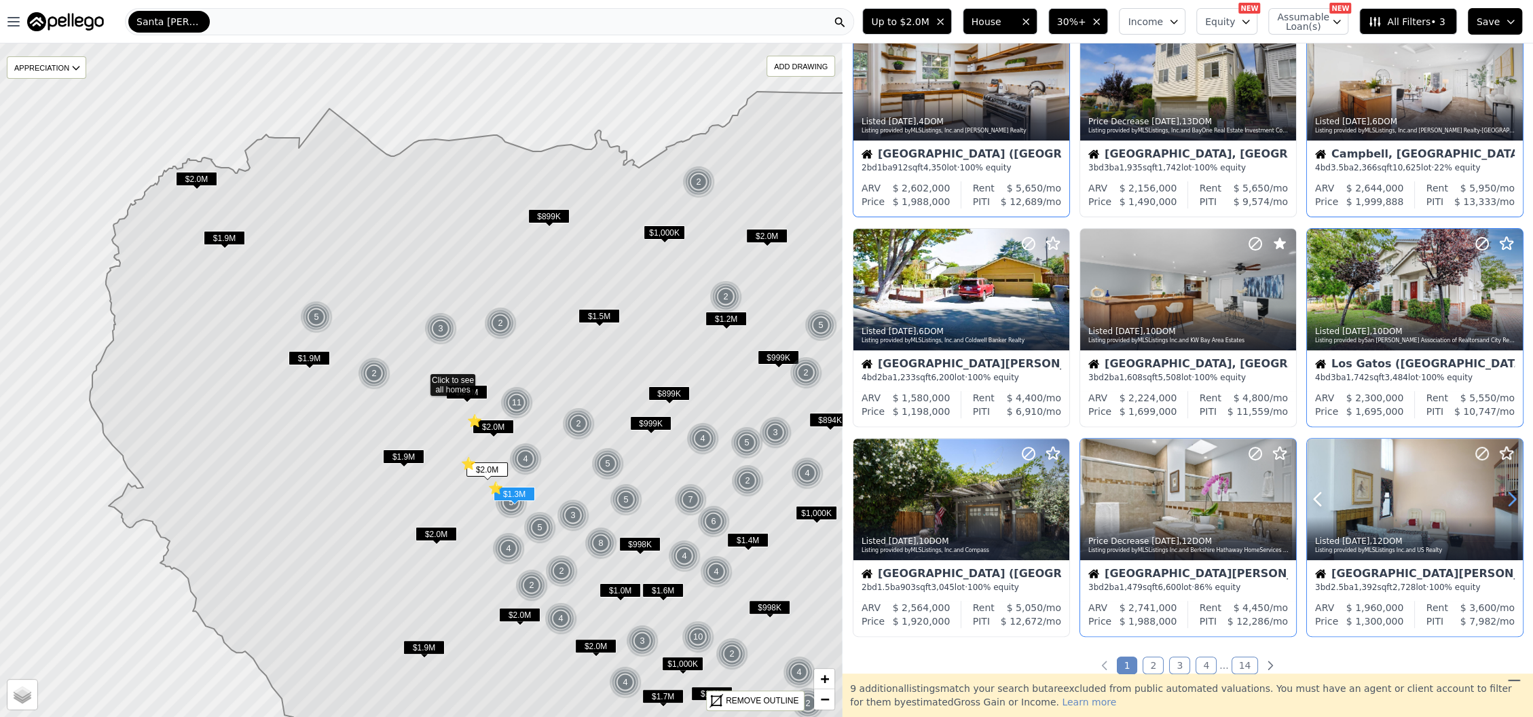
click at [1501, 500] on icon at bounding box center [1512, 499] width 22 height 22
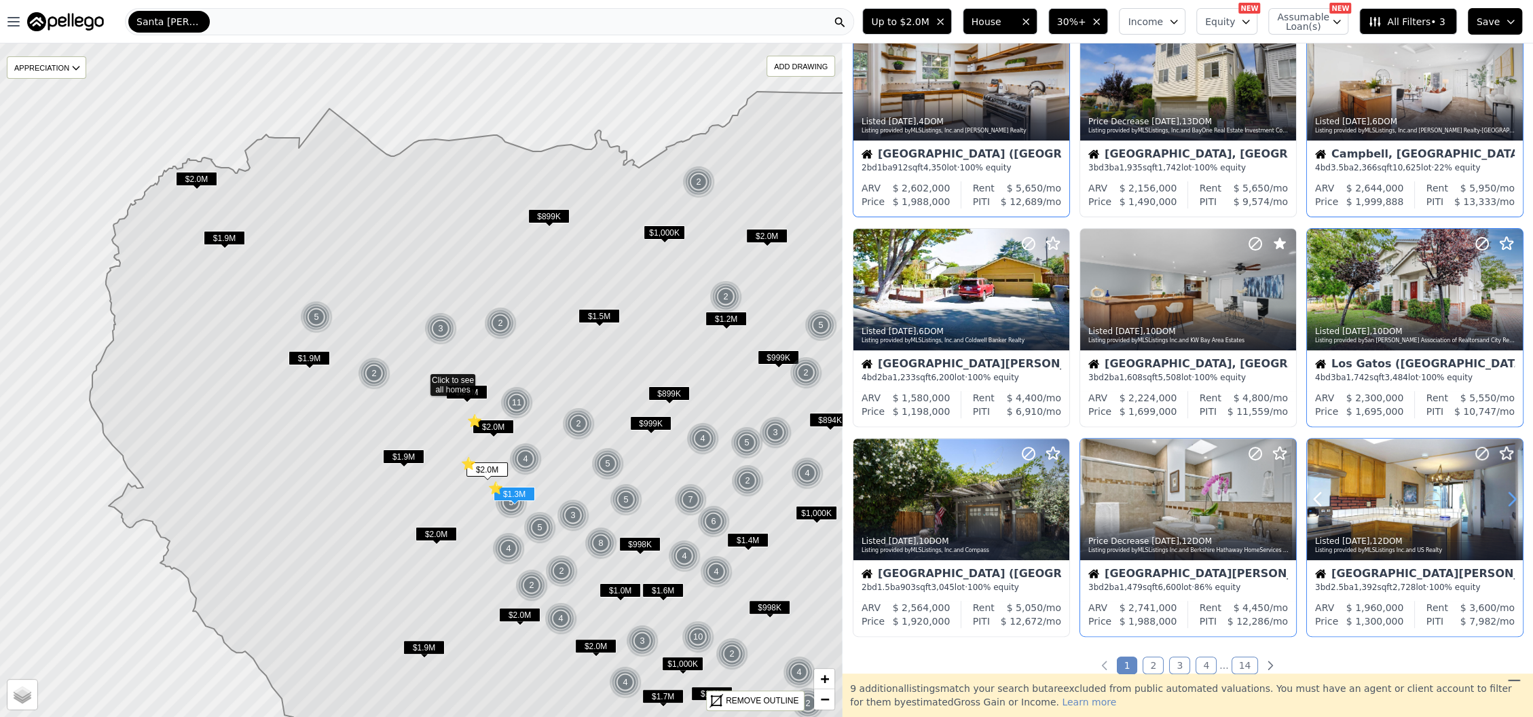
click at [1501, 500] on icon at bounding box center [1512, 499] width 22 height 22
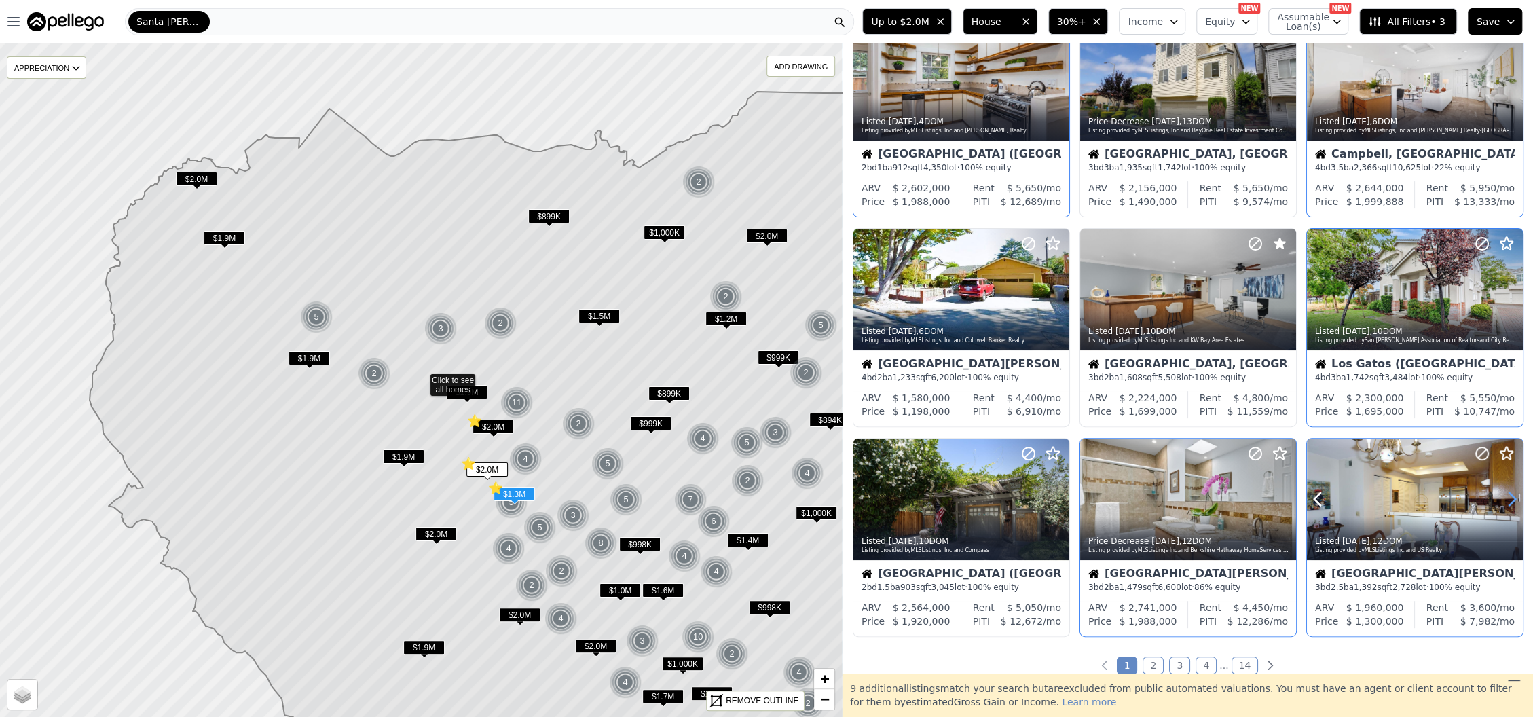
click at [1501, 500] on icon at bounding box center [1512, 499] width 22 height 22
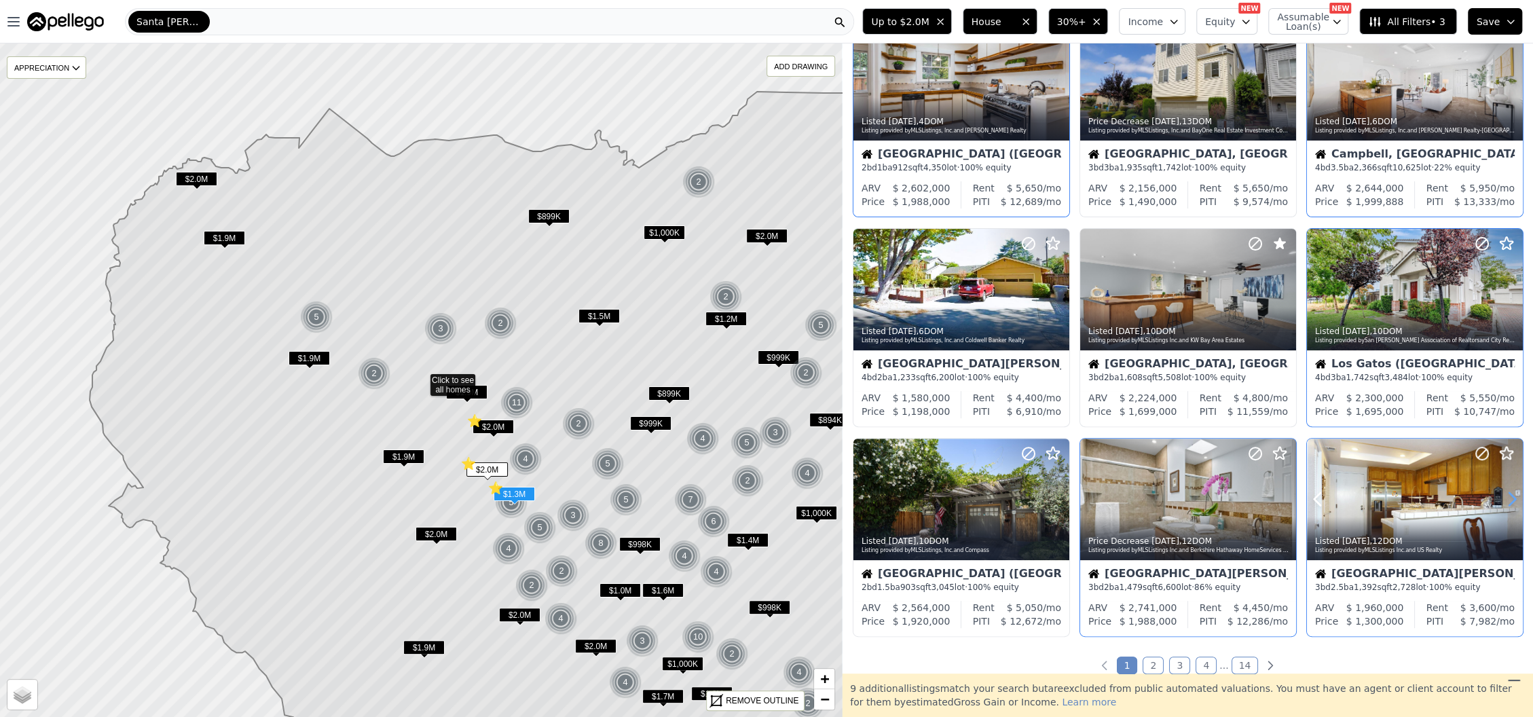
click at [1501, 500] on icon at bounding box center [1512, 499] width 22 height 22
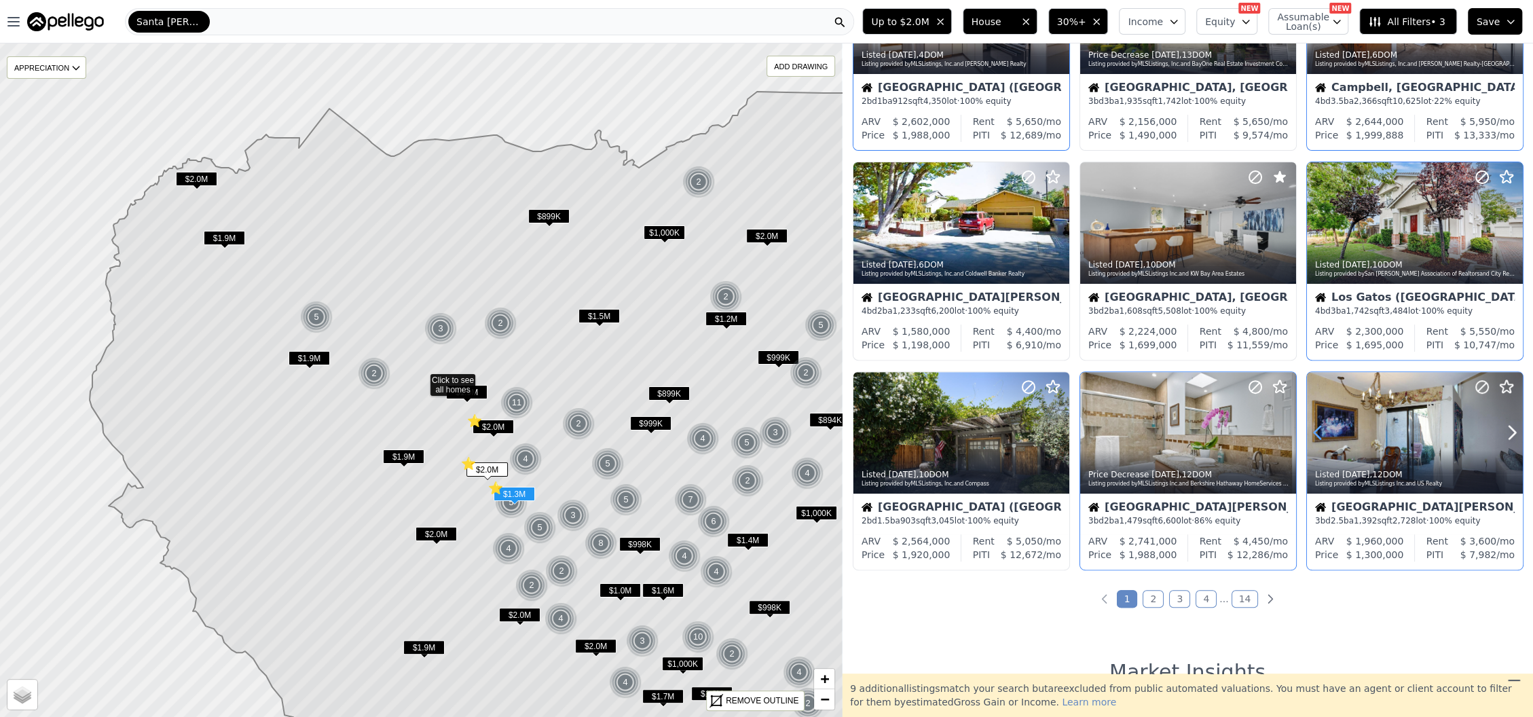
scroll to position [362, 0]
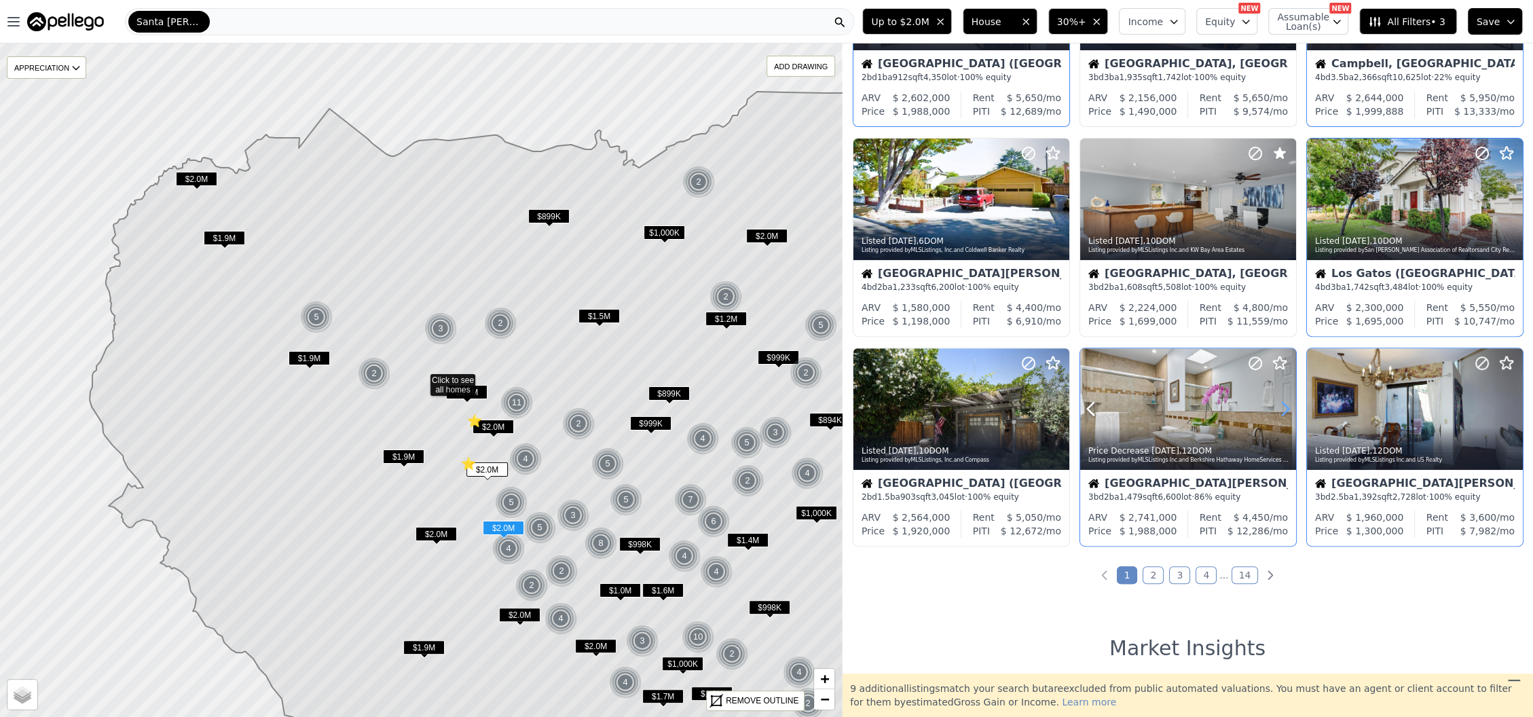
click at [1278, 404] on icon at bounding box center [1286, 409] width 22 height 22
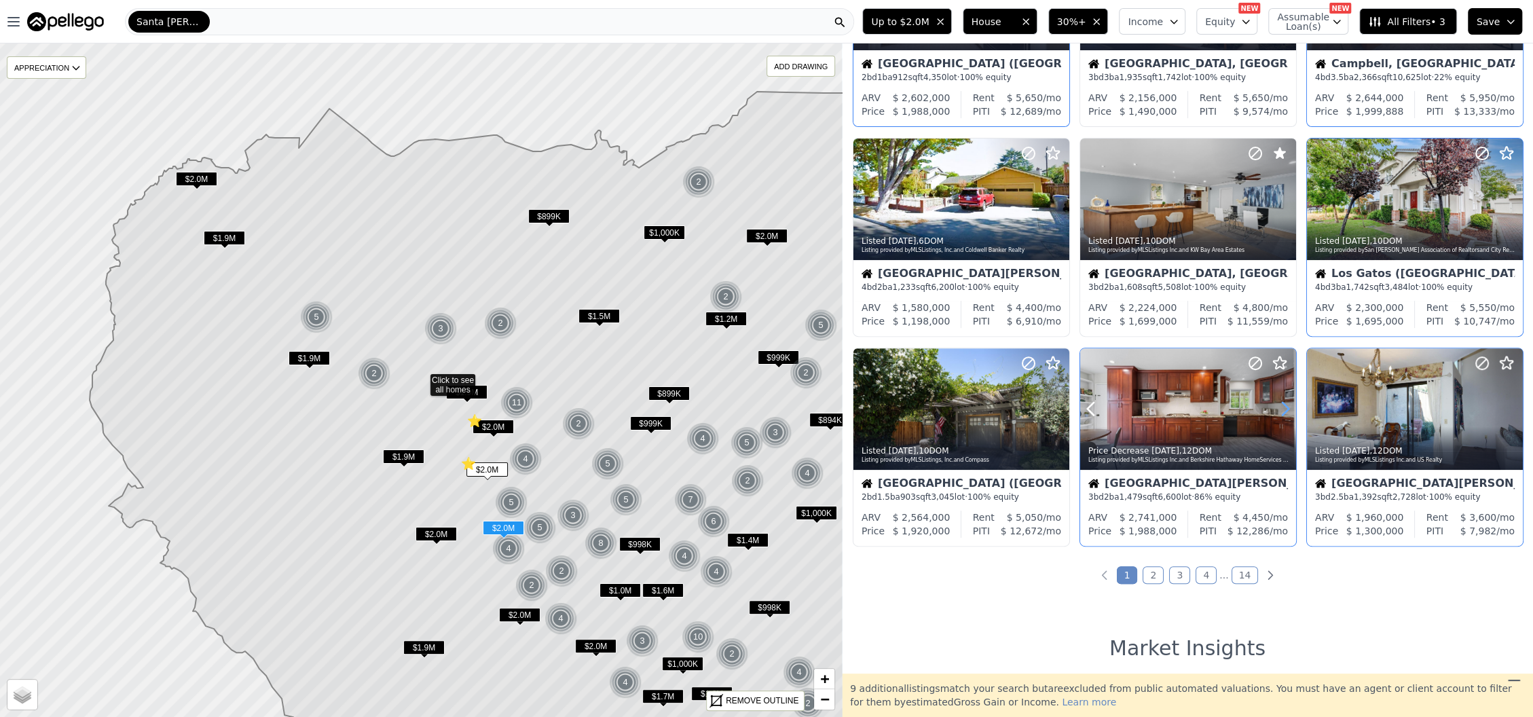
click at [1278, 404] on icon at bounding box center [1286, 409] width 22 height 22
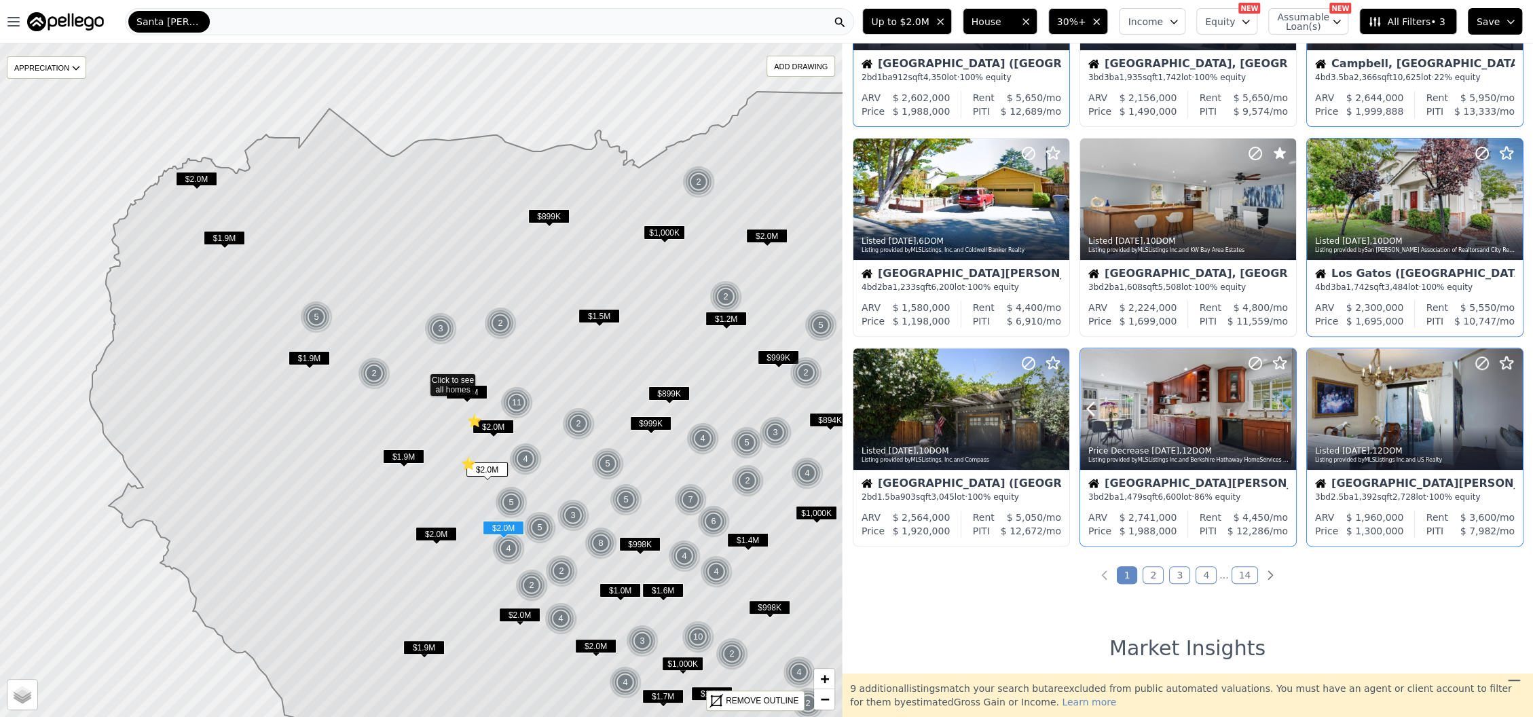
click at [1278, 404] on icon at bounding box center [1286, 409] width 22 height 22
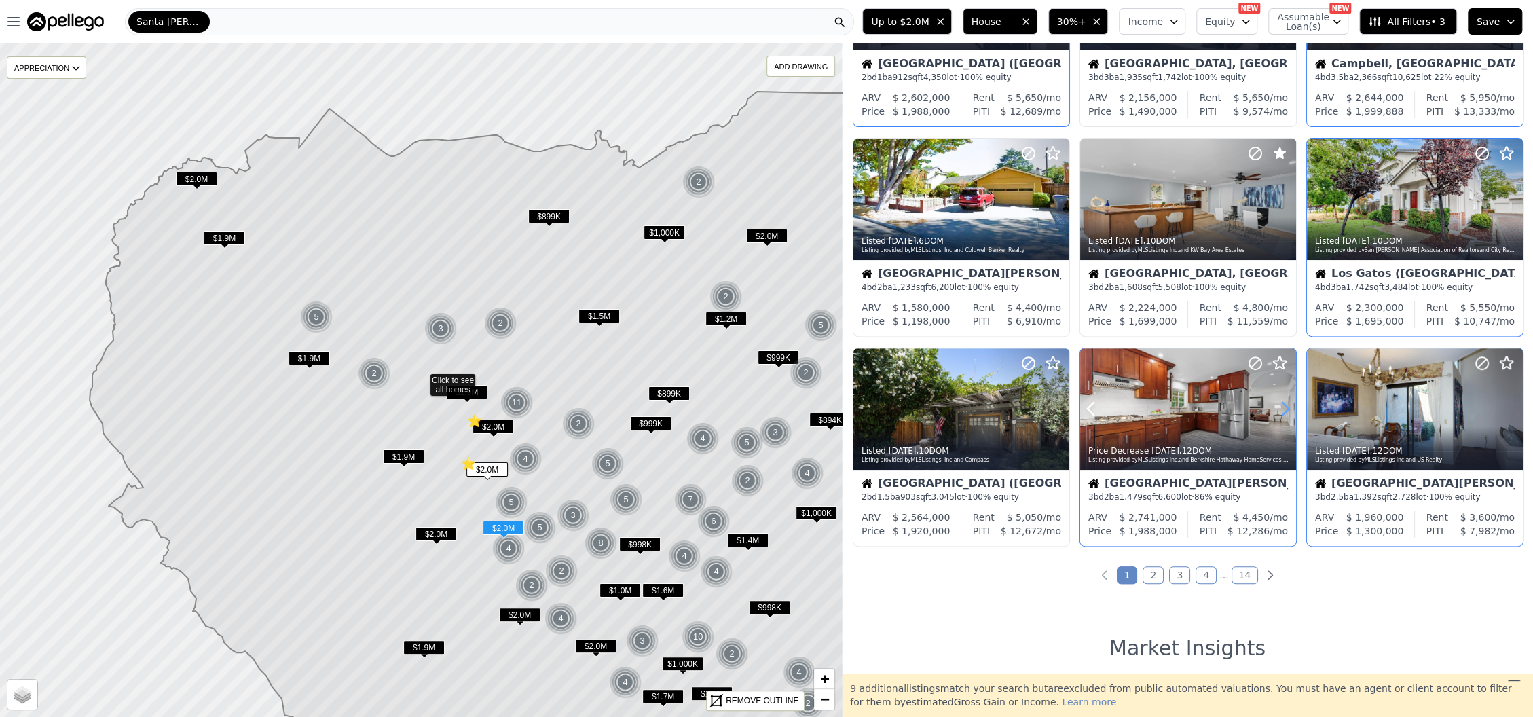
click at [1278, 404] on icon at bounding box center [1286, 409] width 22 height 22
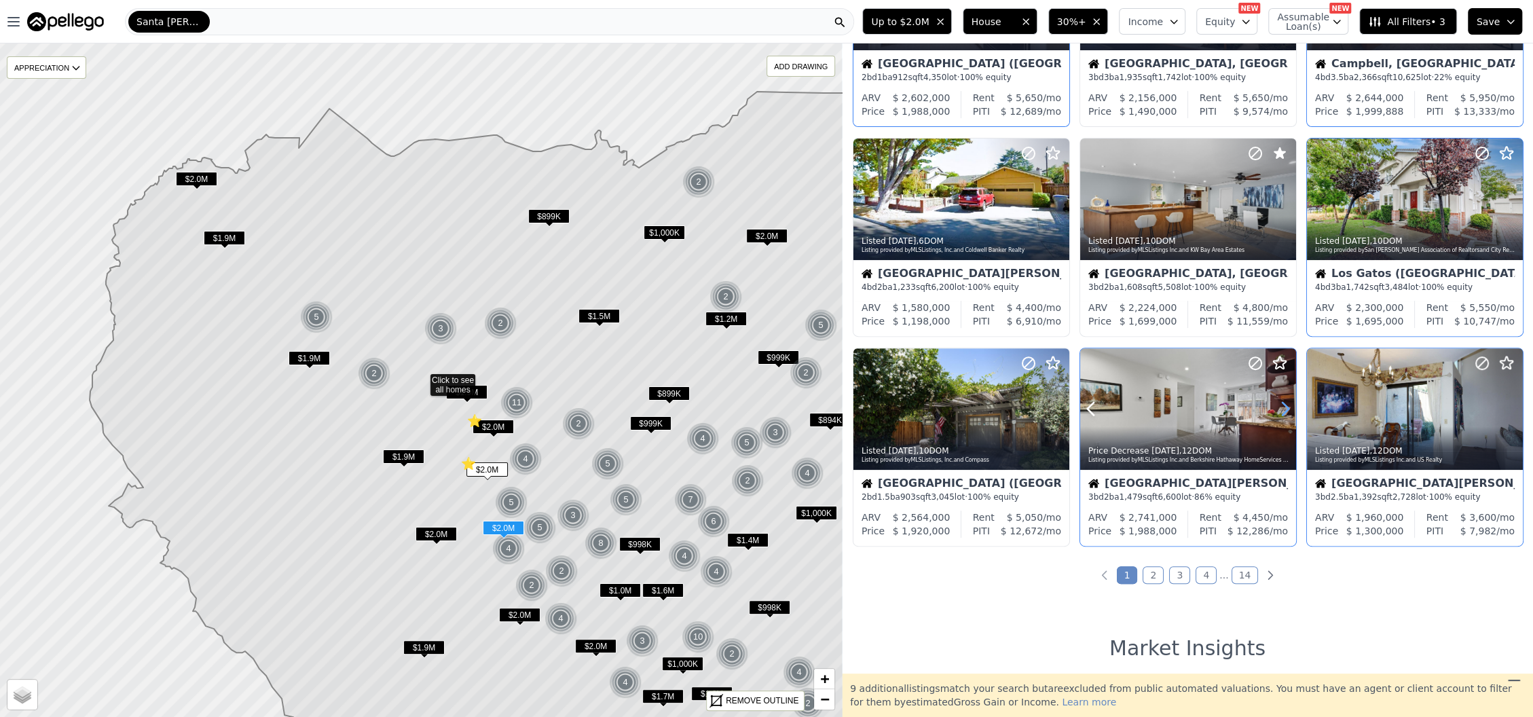
click at [1278, 404] on icon at bounding box center [1286, 409] width 22 height 22
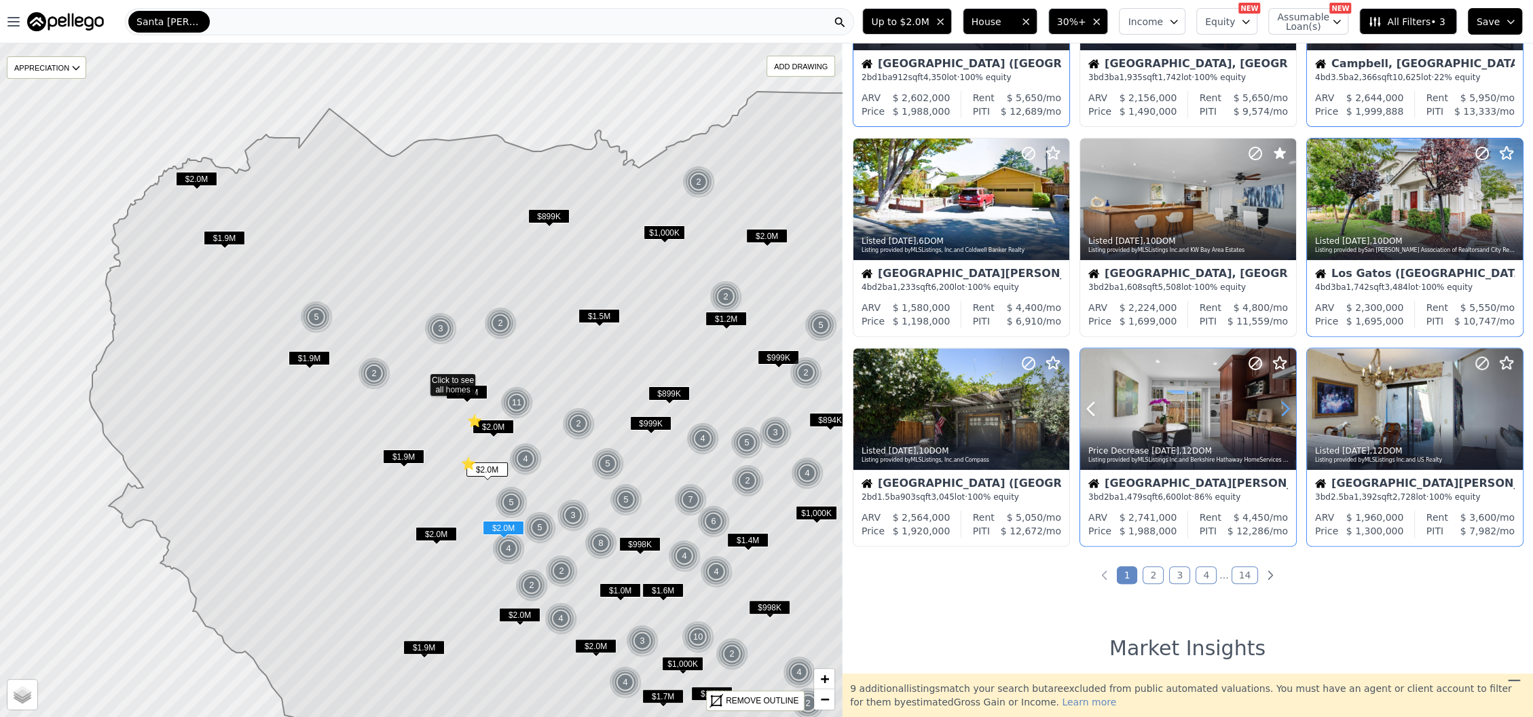
click at [1278, 404] on icon at bounding box center [1286, 409] width 22 height 22
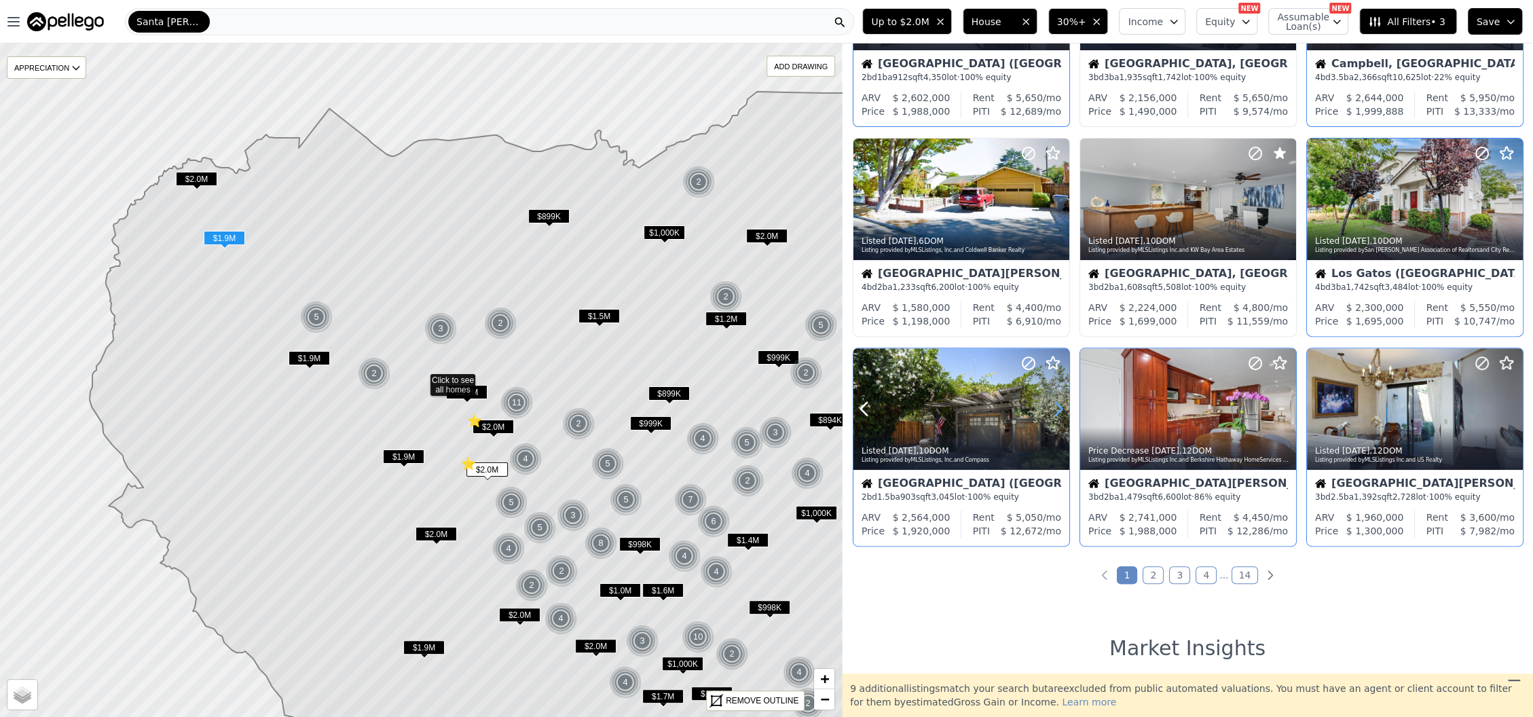
click at [1055, 411] on icon at bounding box center [1059, 409] width 22 height 22
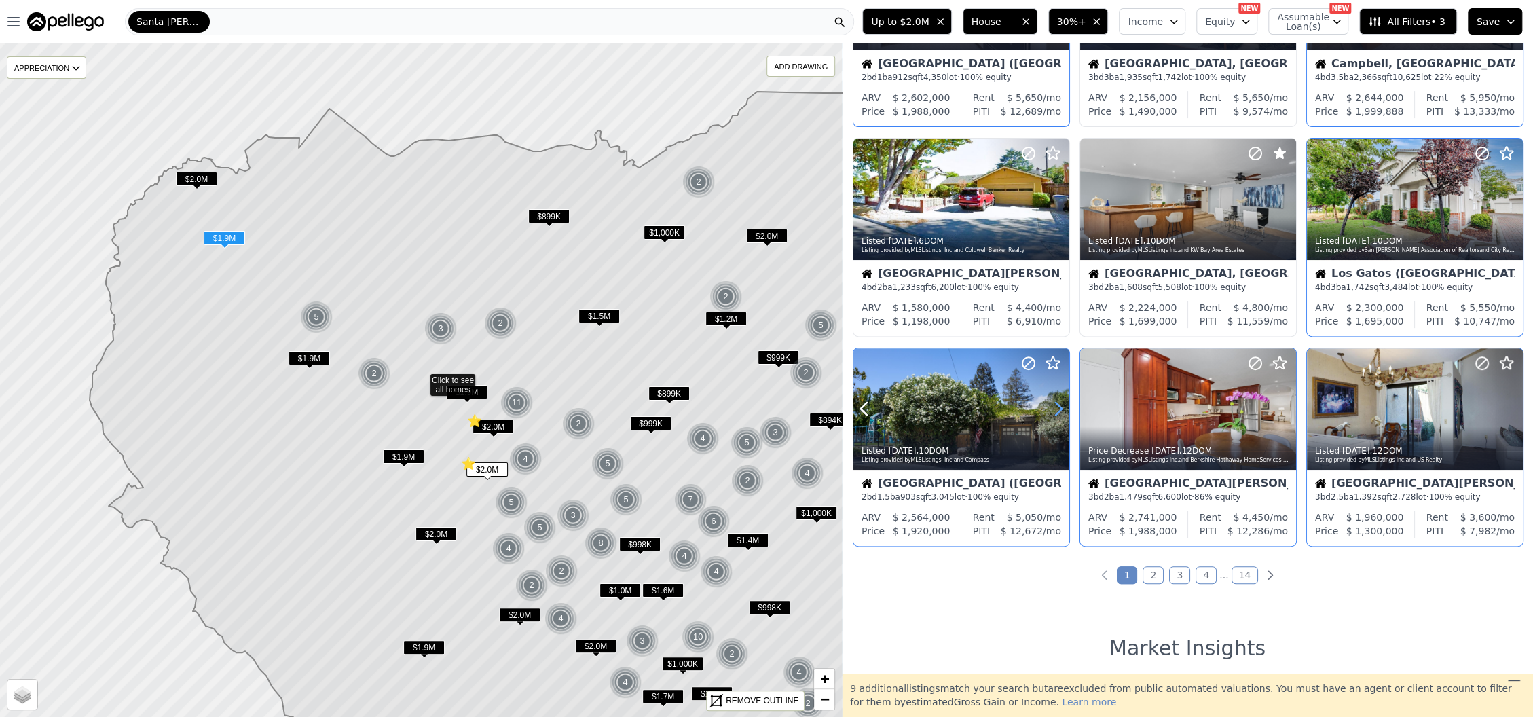
click at [1055, 411] on icon at bounding box center [1059, 409] width 22 height 22
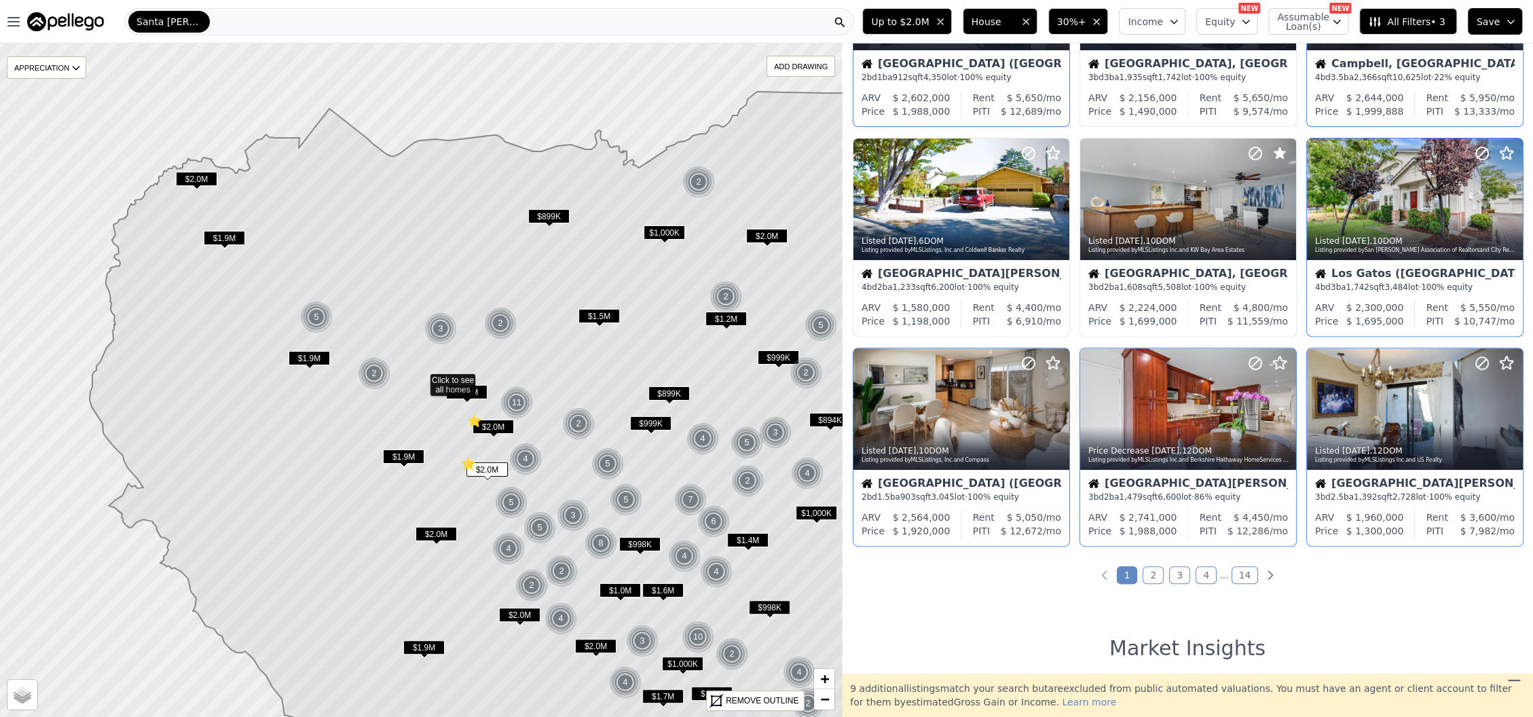
click at [1150, 576] on link "2" at bounding box center [1153, 575] width 21 height 18
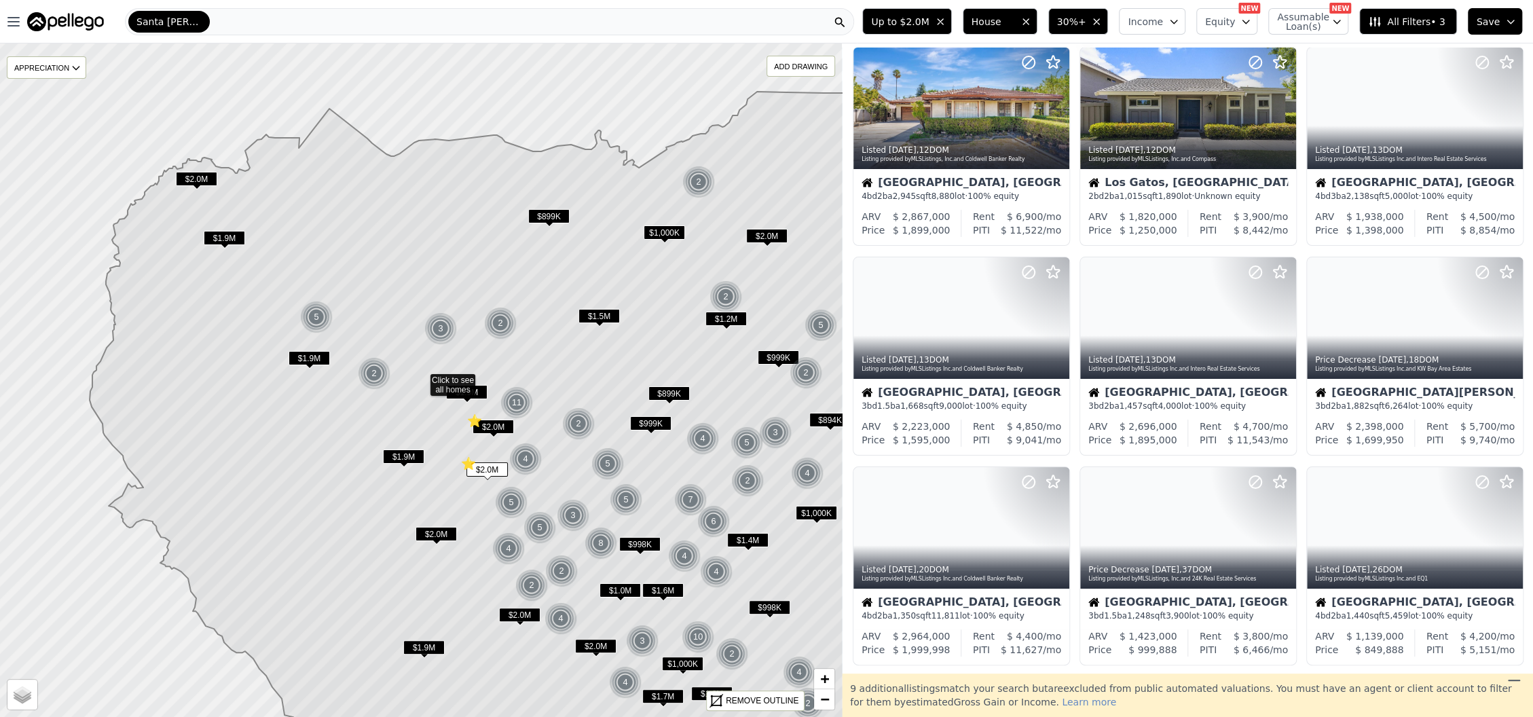
scroll to position [0, 0]
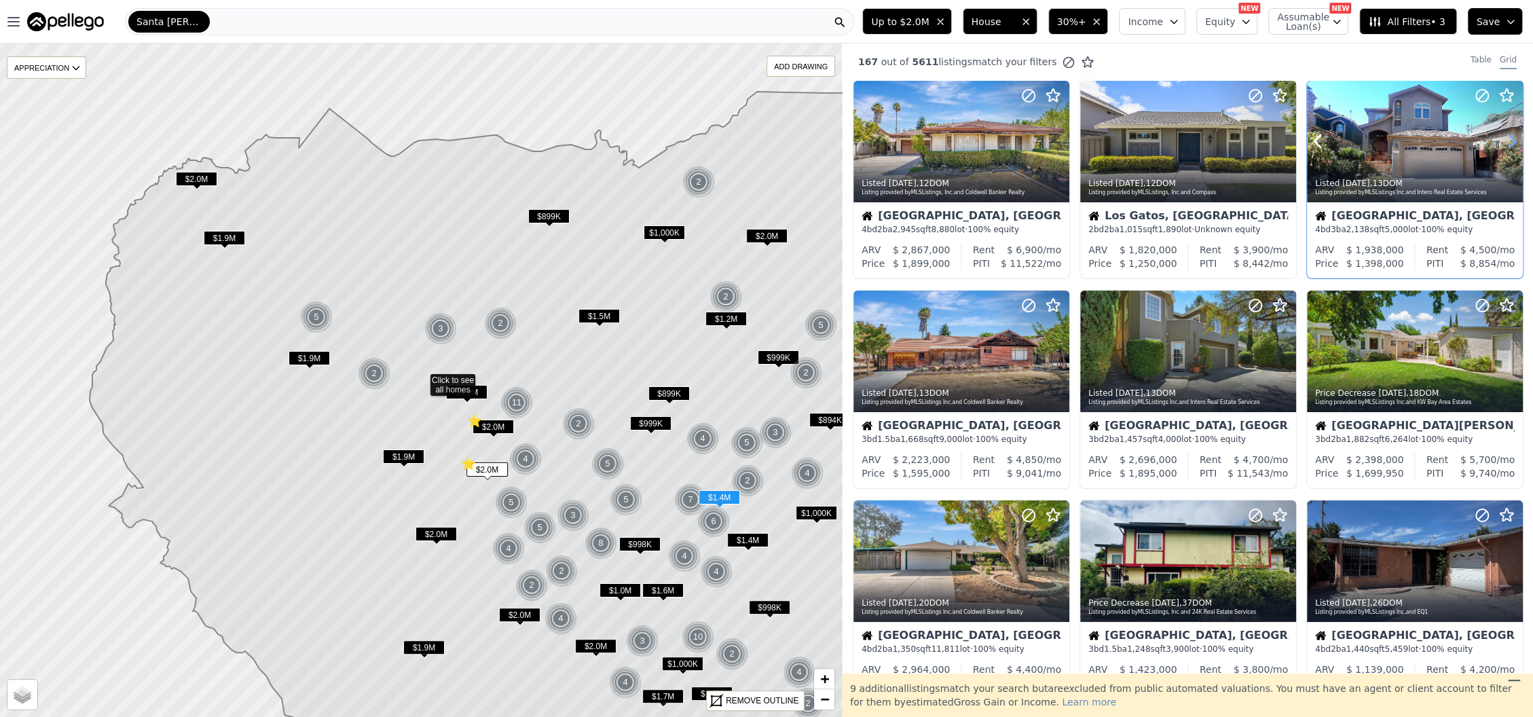
click at [1501, 150] on icon at bounding box center [1512, 141] width 22 height 22
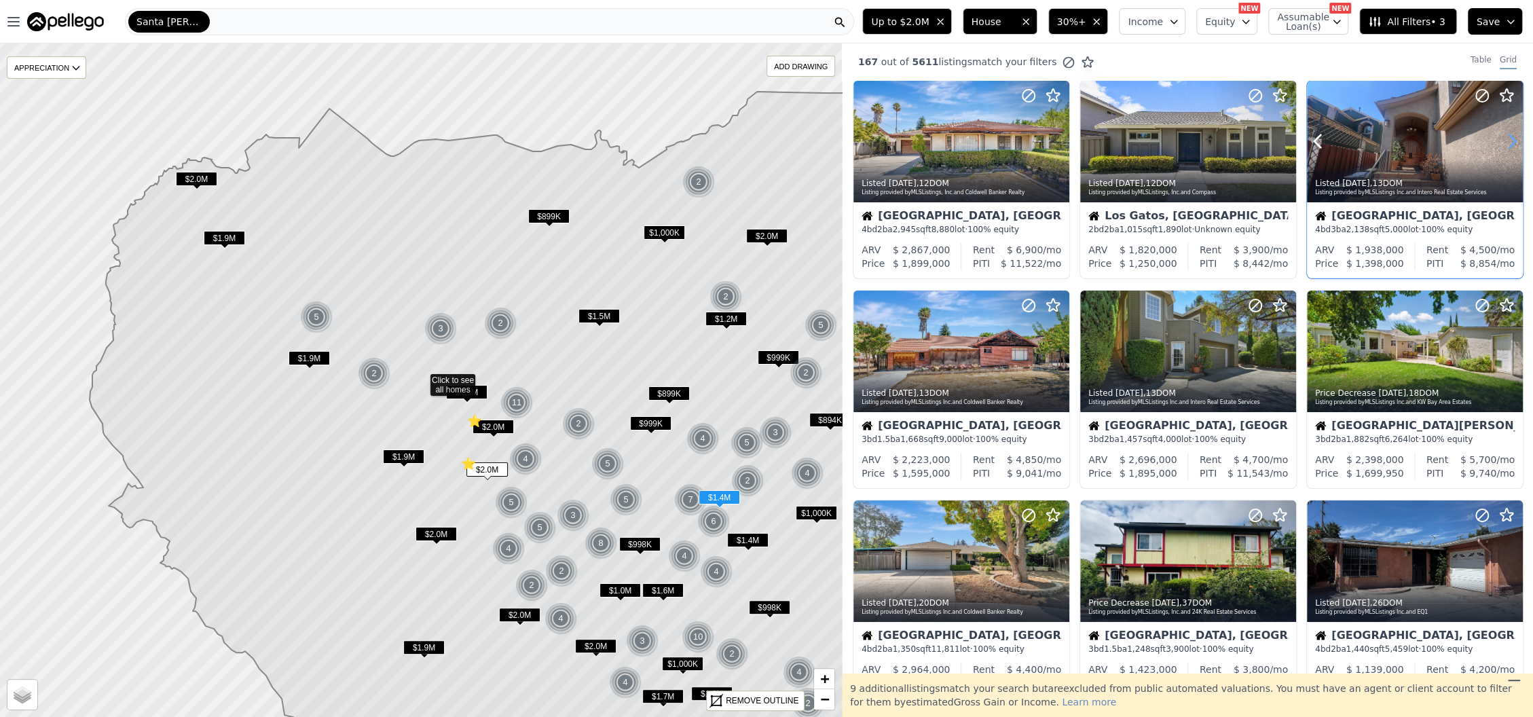
click at [1501, 150] on icon at bounding box center [1512, 141] width 22 height 22
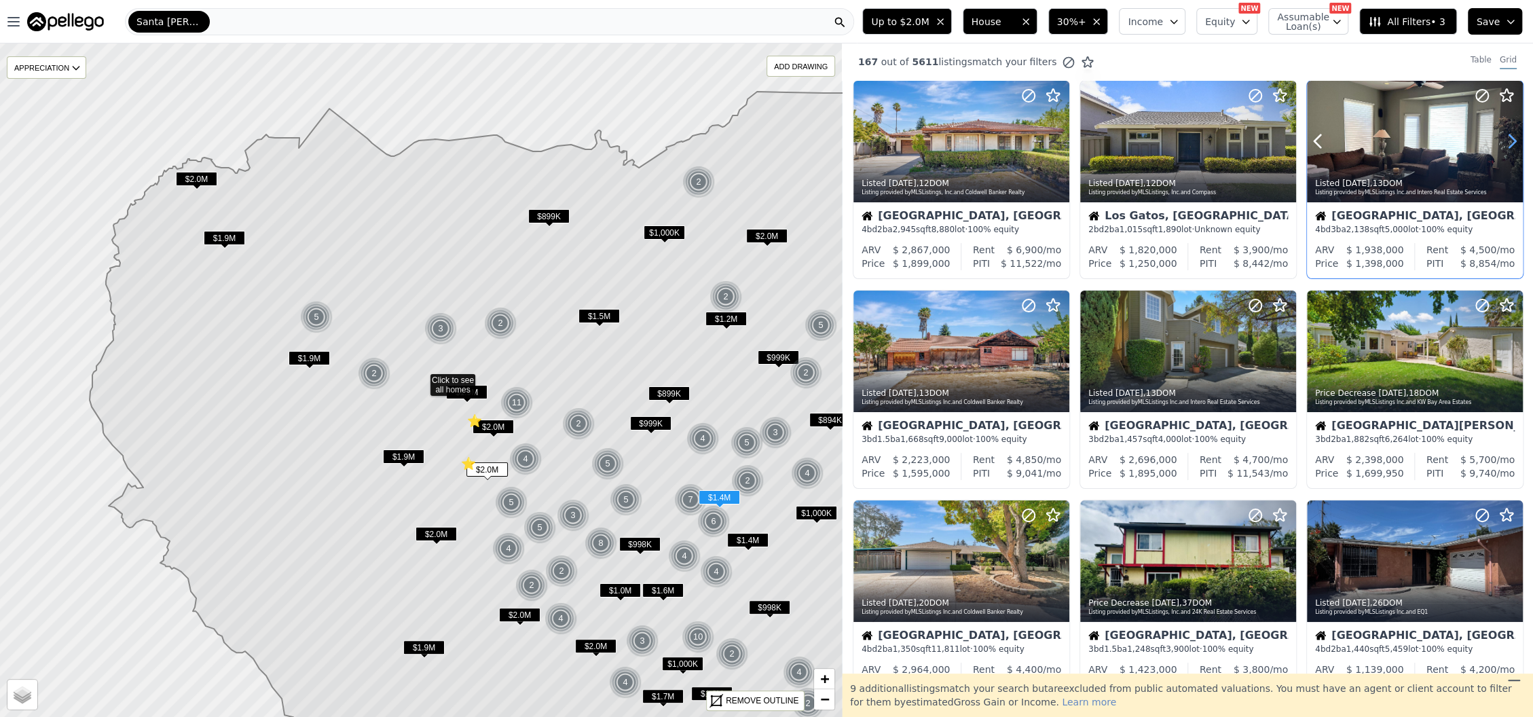
click at [1501, 150] on icon at bounding box center [1512, 141] width 22 height 22
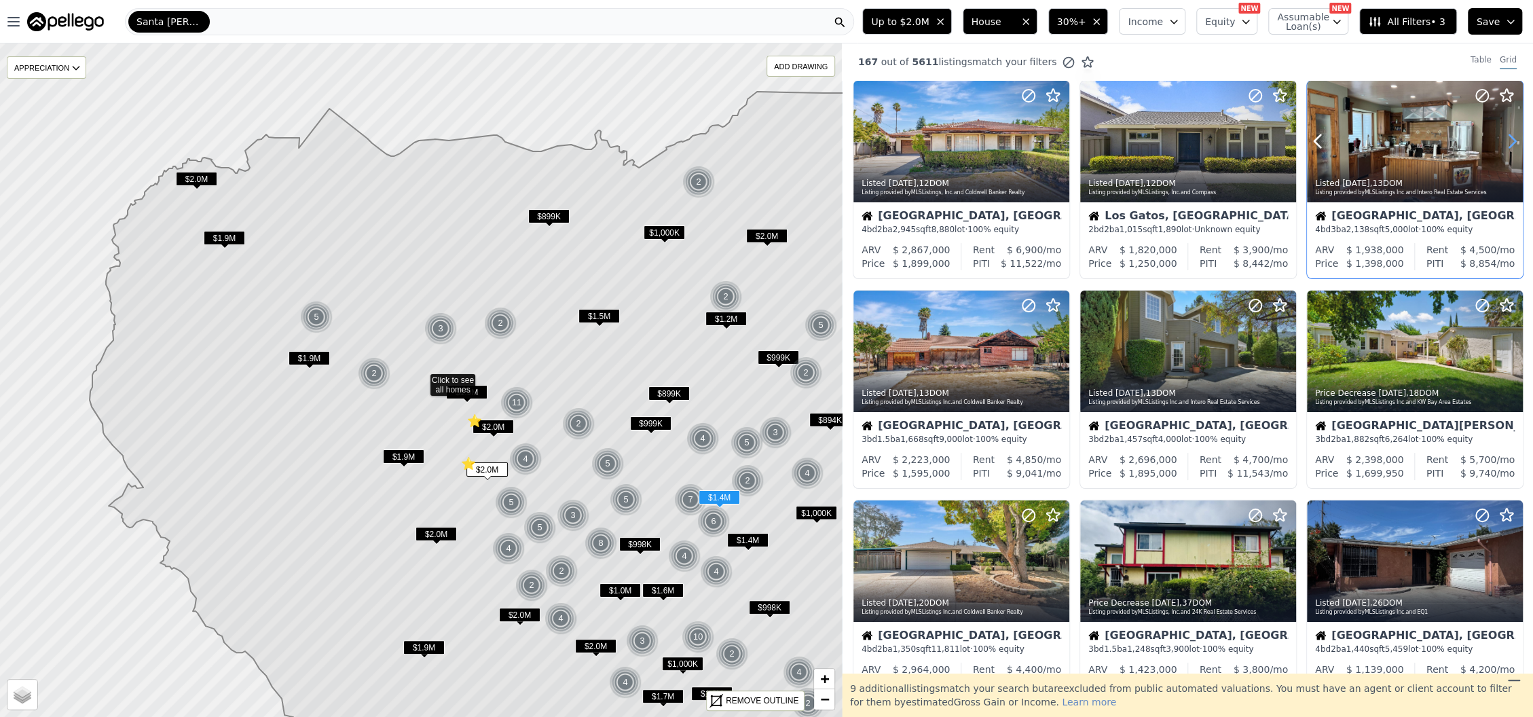
click at [1510, 139] on icon at bounding box center [1513, 141] width 6 height 13
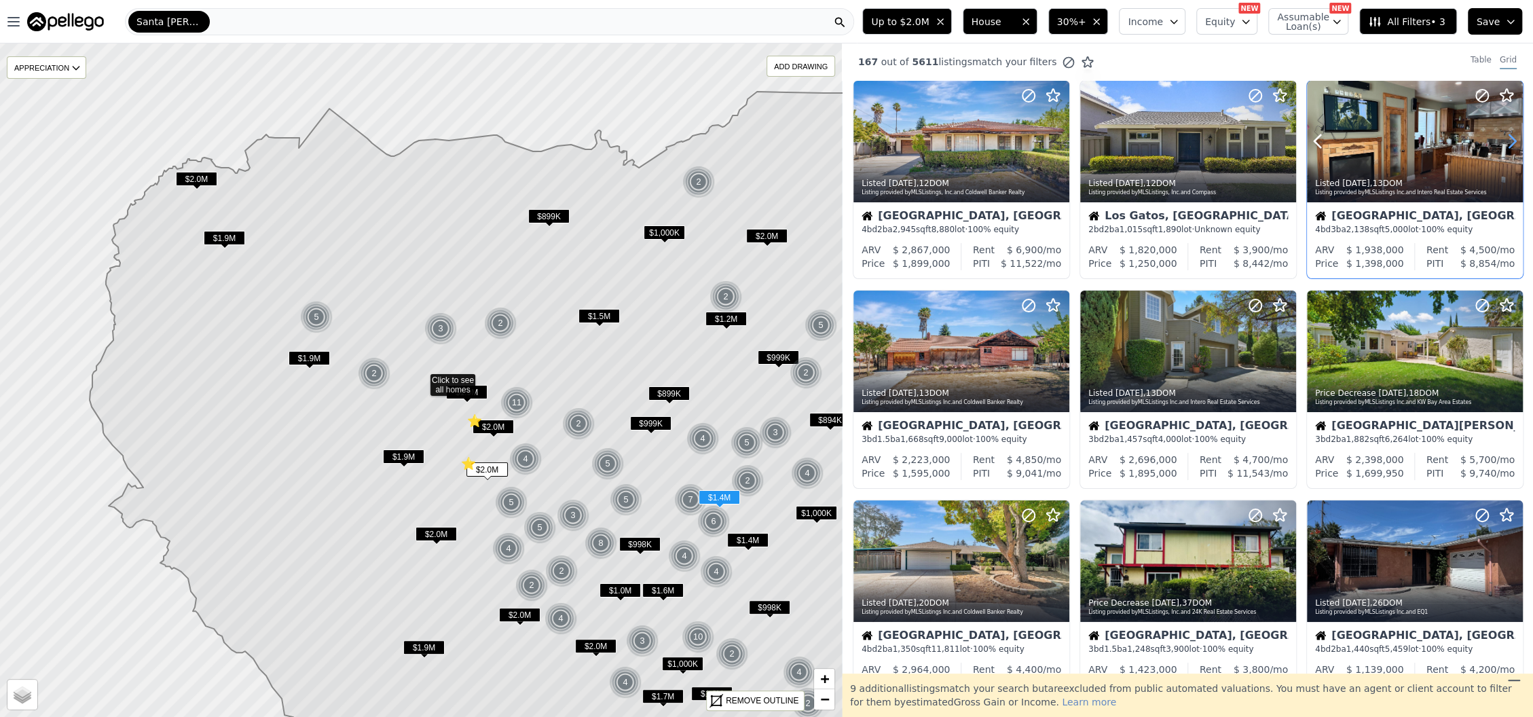
click at [1510, 139] on icon at bounding box center [1513, 141] width 6 height 13
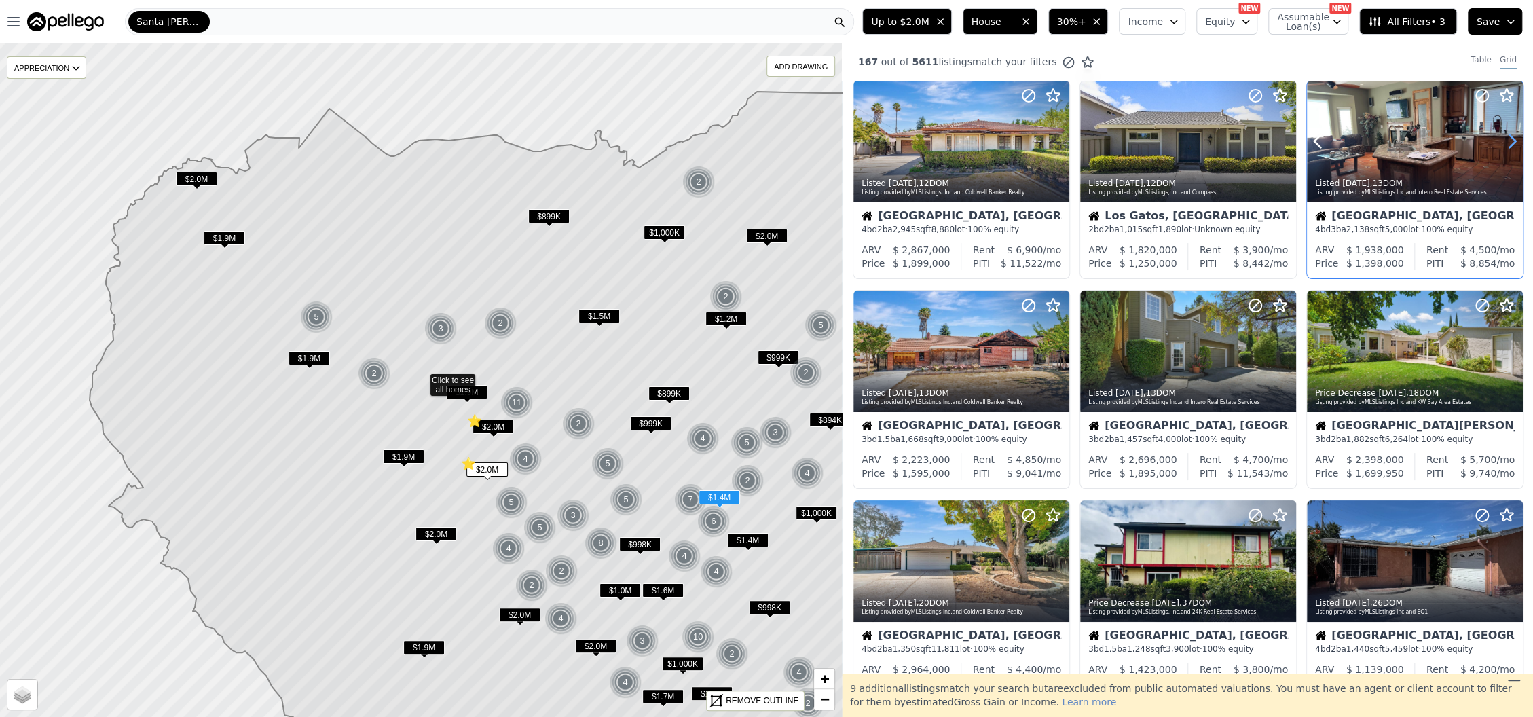
click at [1510, 139] on icon at bounding box center [1513, 141] width 6 height 13
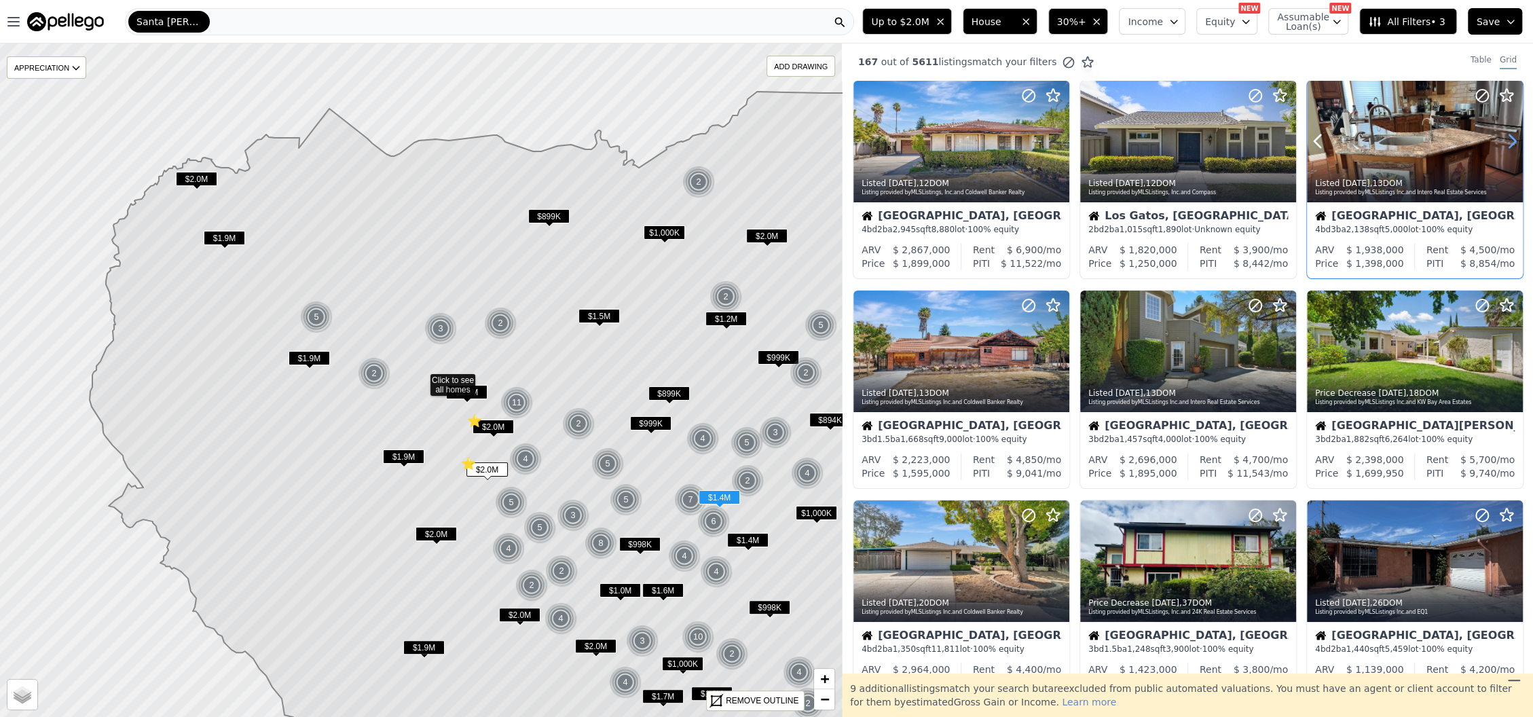
click at [1510, 139] on icon at bounding box center [1513, 141] width 6 height 13
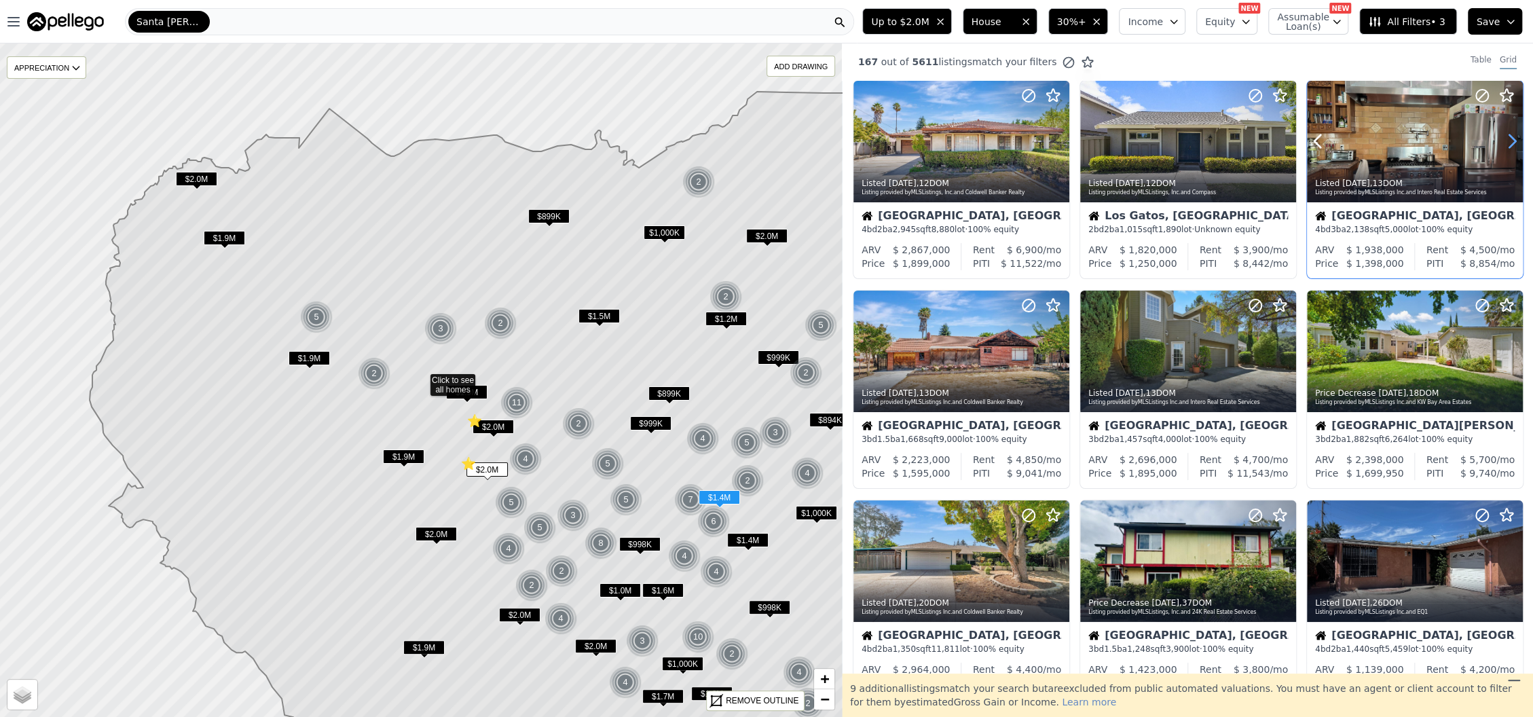
click at [1510, 139] on icon at bounding box center [1513, 141] width 6 height 13
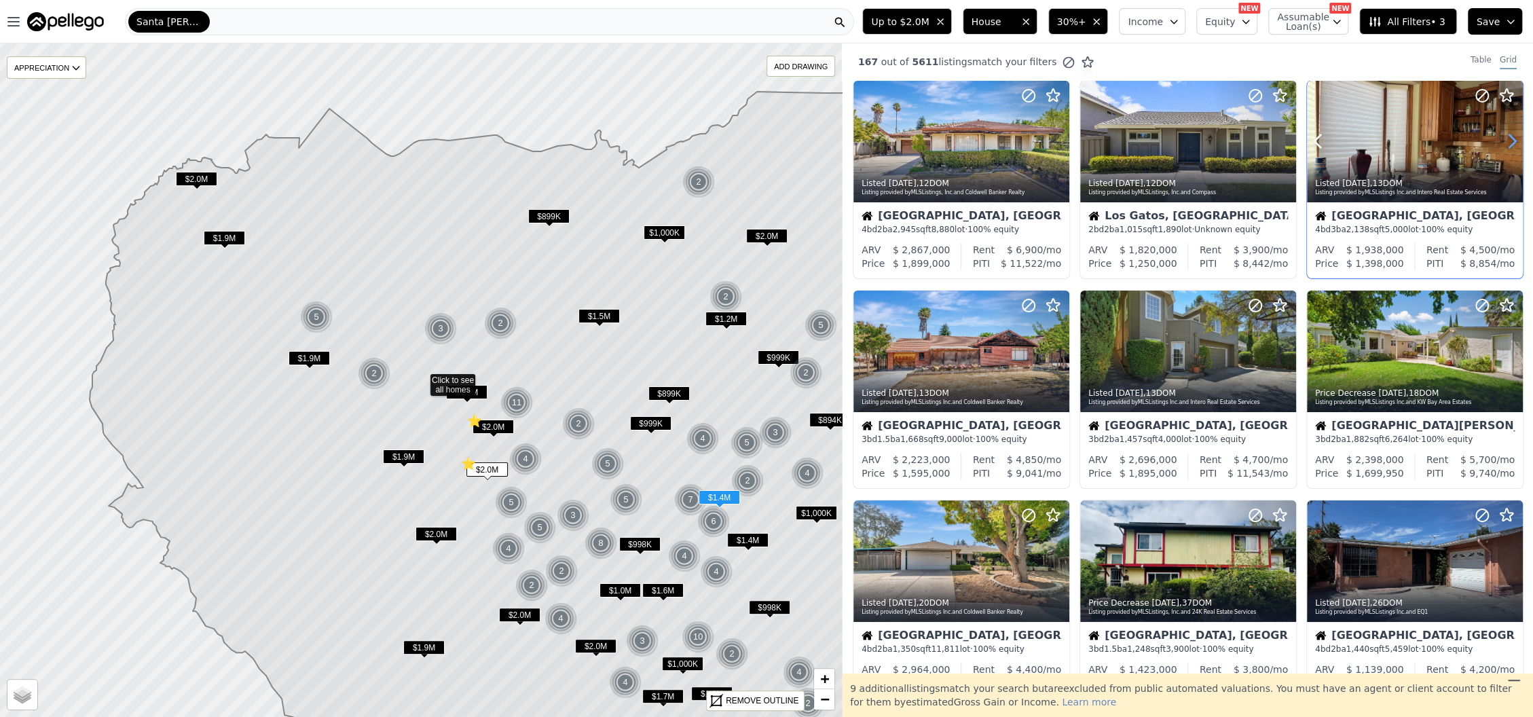
click at [1510, 139] on icon at bounding box center [1513, 141] width 6 height 13
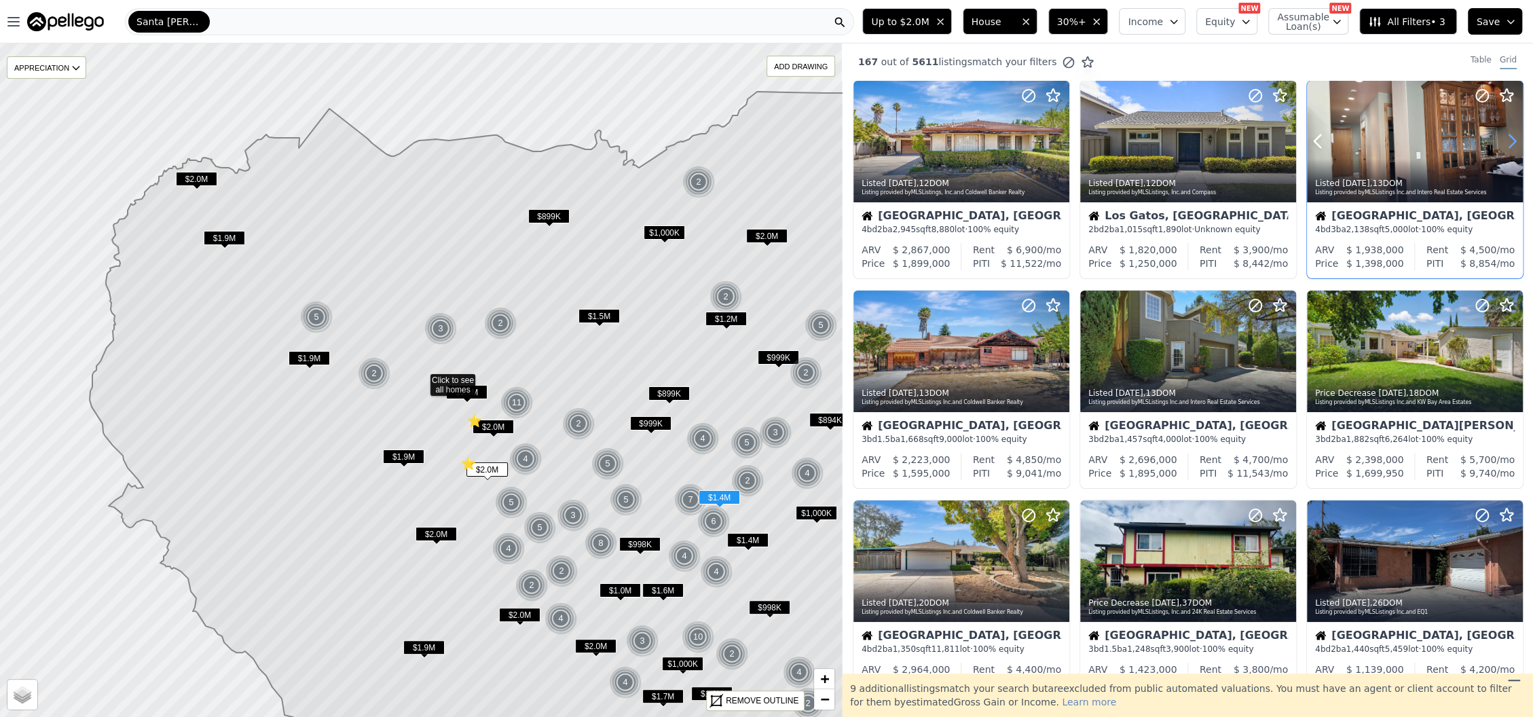
click at [1510, 139] on icon at bounding box center [1513, 141] width 6 height 13
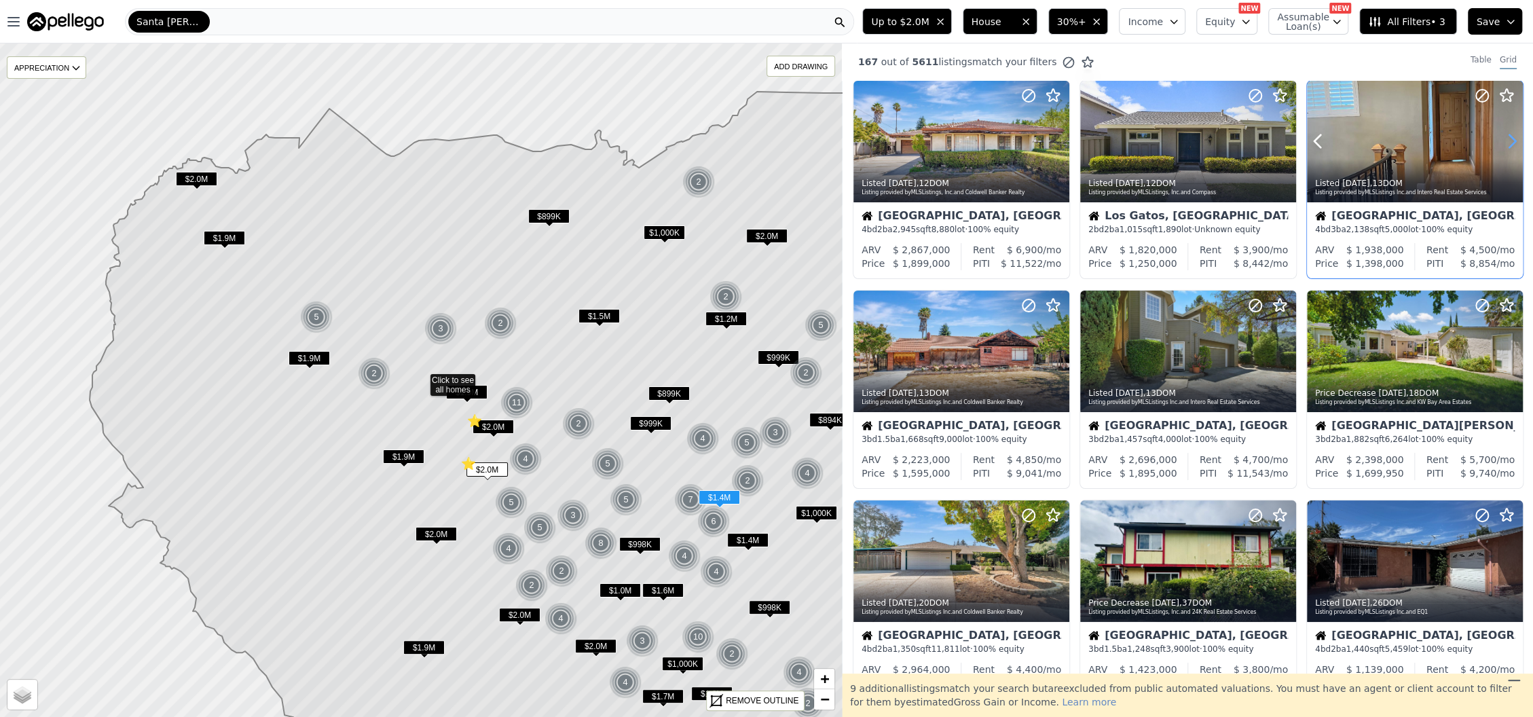
click at [1510, 139] on icon at bounding box center [1513, 141] width 6 height 13
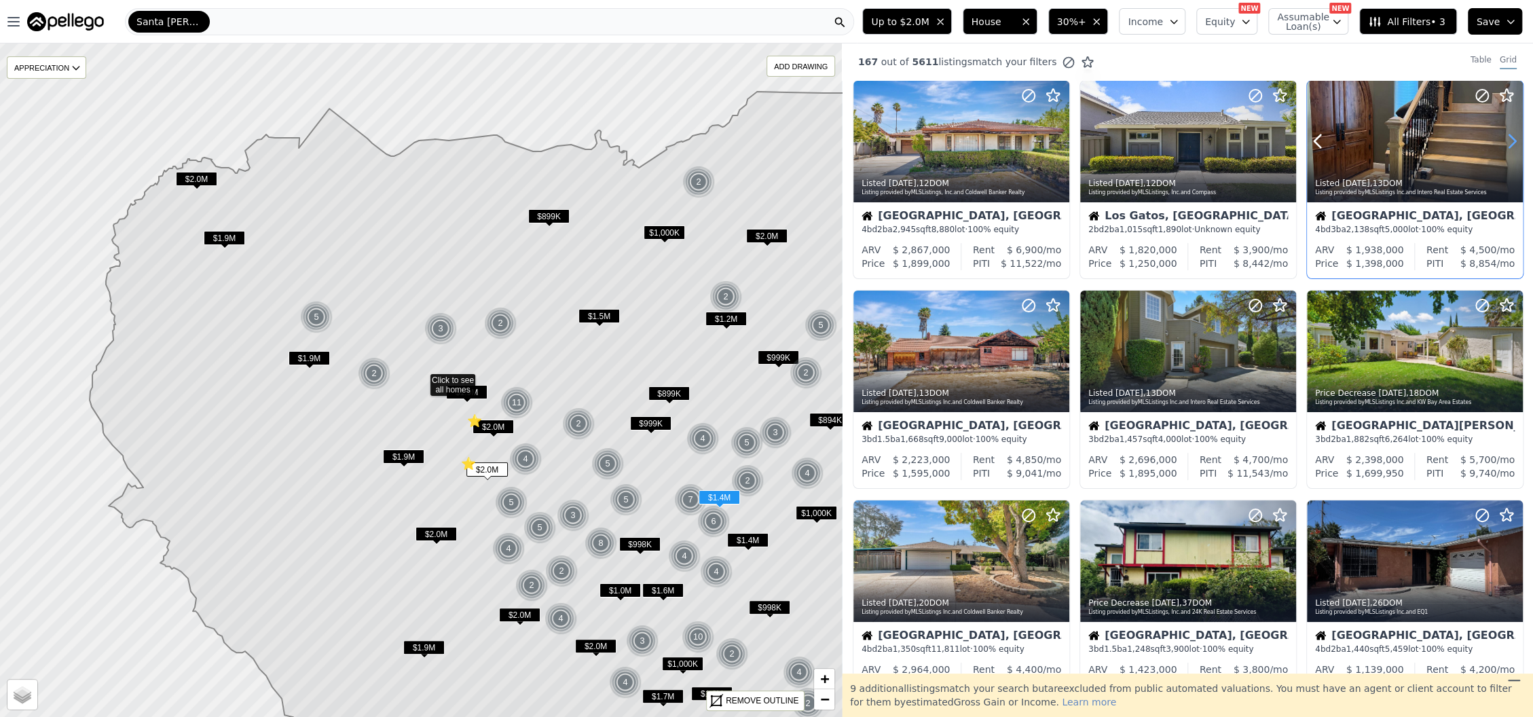
click at [1510, 139] on icon at bounding box center [1513, 141] width 6 height 13
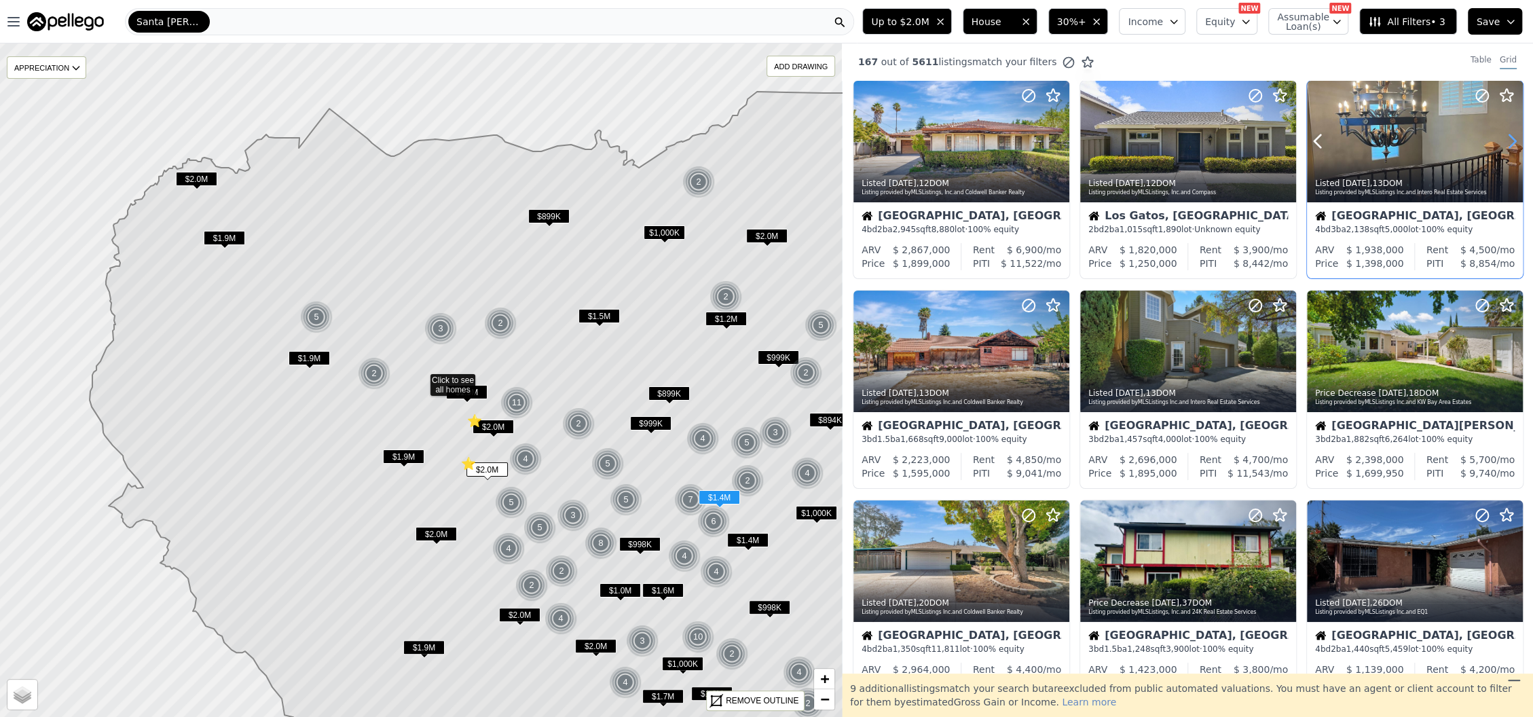
click at [1510, 139] on icon at bounding box center [1513, 141] width 6 height 13
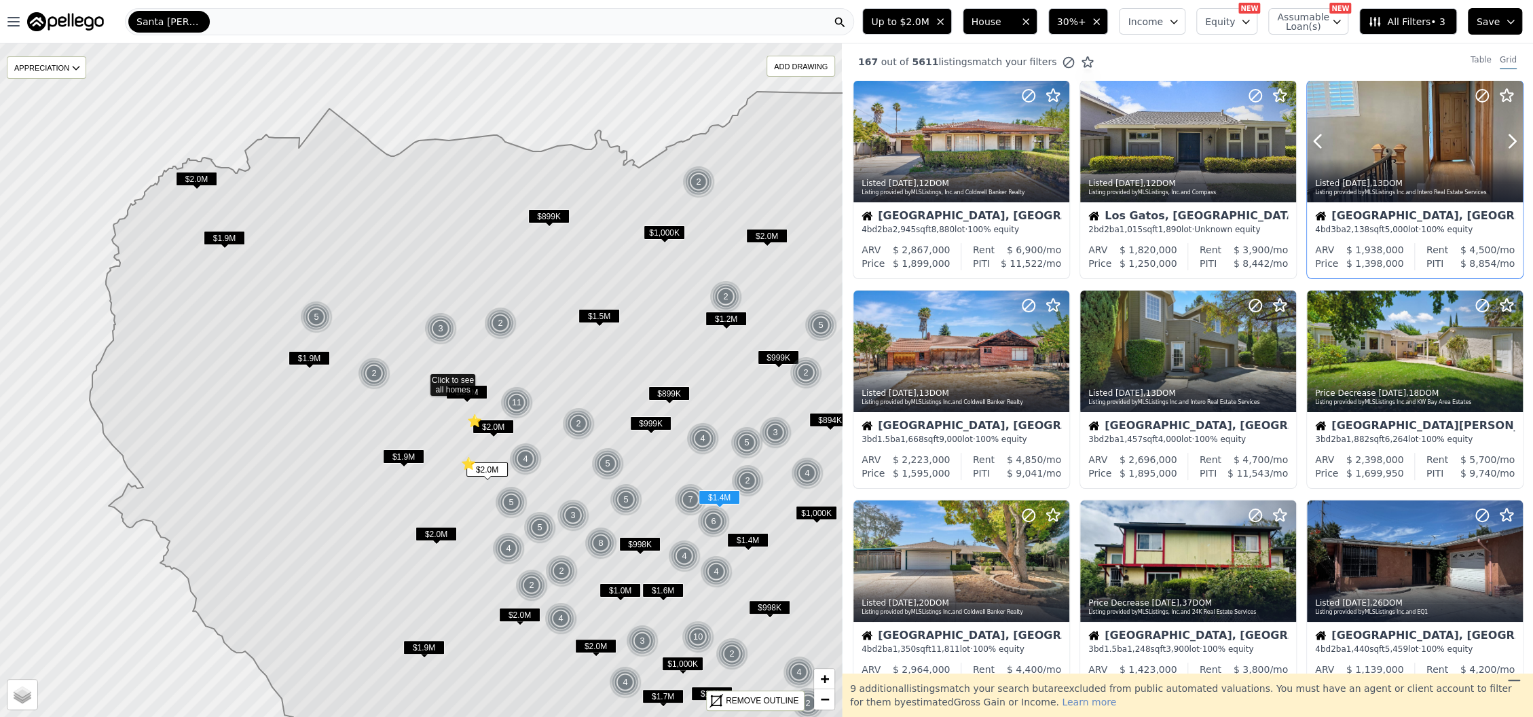
click at [1499, 101] on icon at bounding box center [1507, 96] width 16 height 16
click at [1273, 166] on div at bounding box center [1188, 171] width 216 height 24
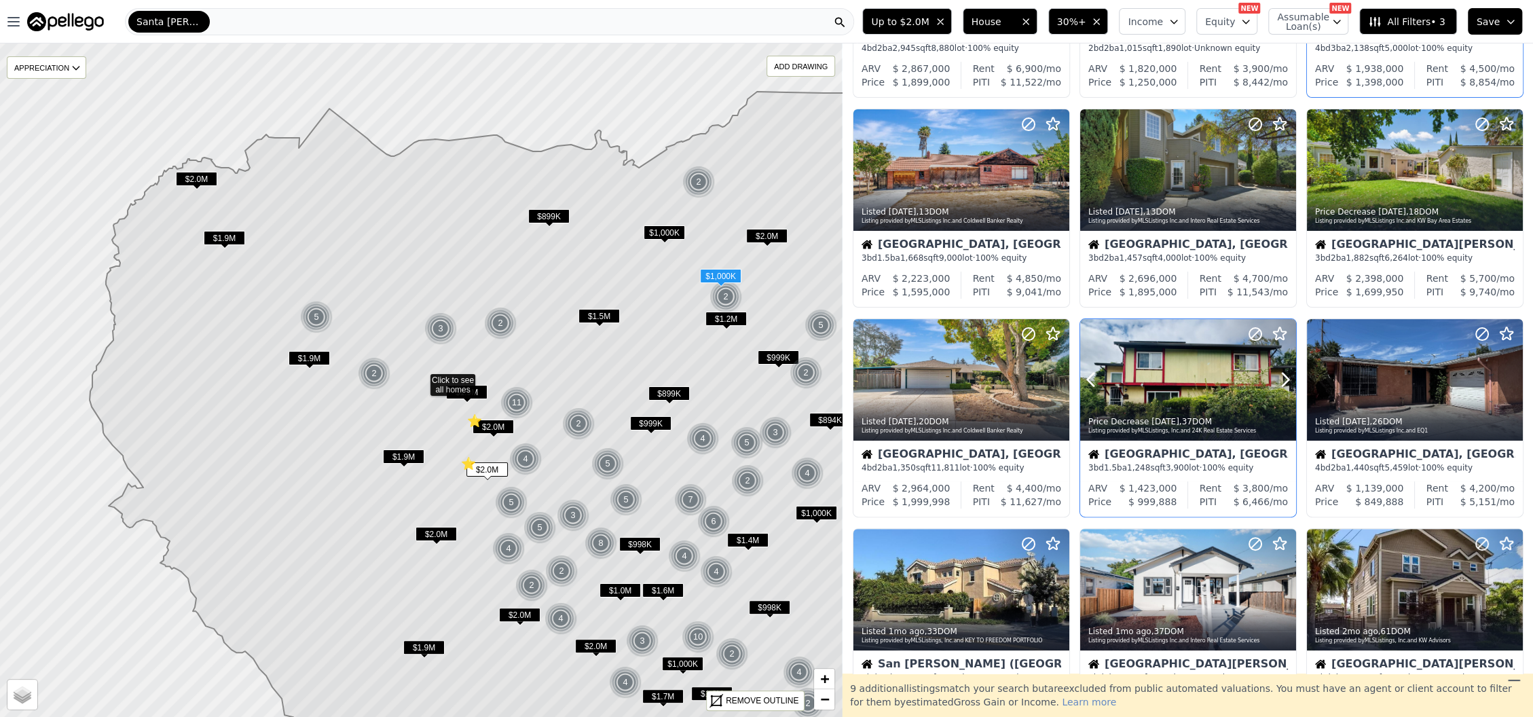
scroll to position [272, 0]
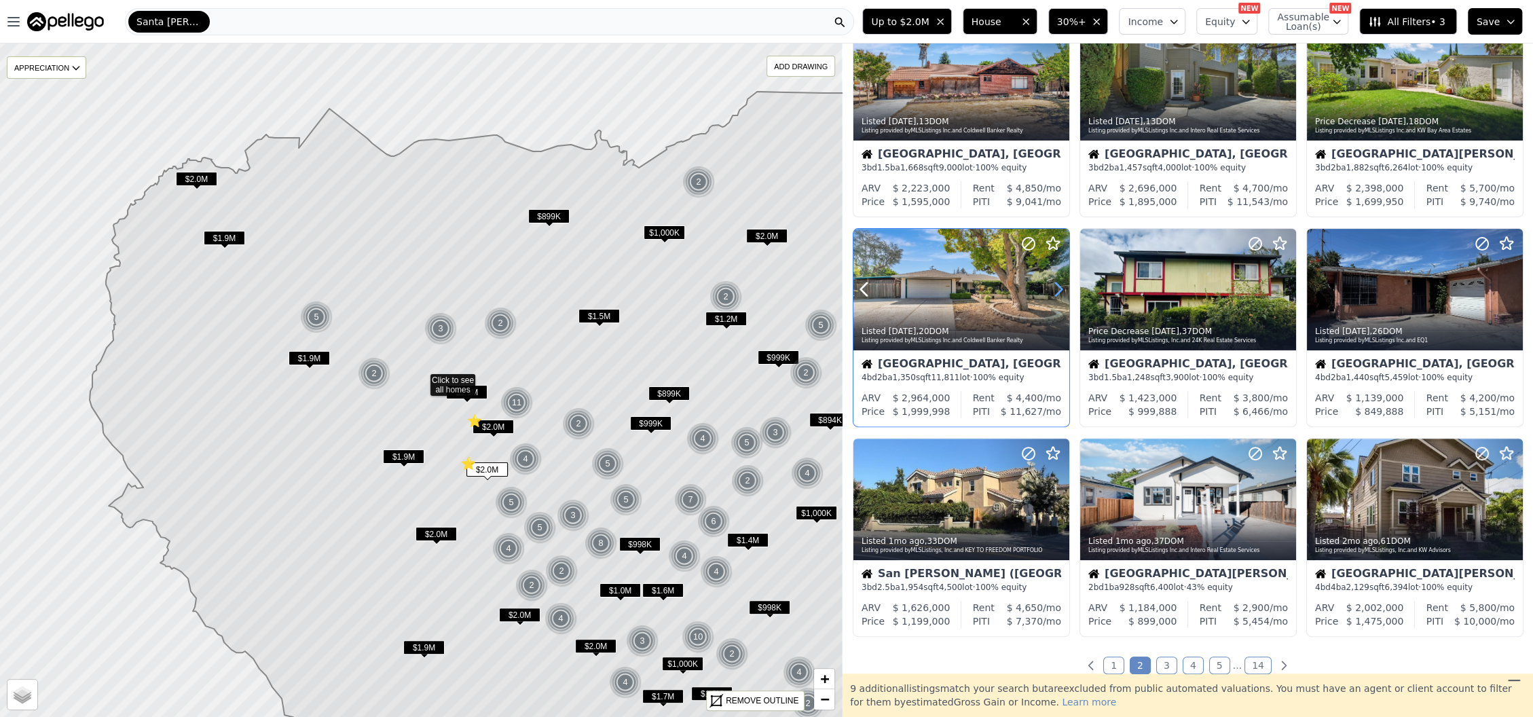
click at [1058, 288] on icon at bounding box center [1059, 289] width 22 height 22
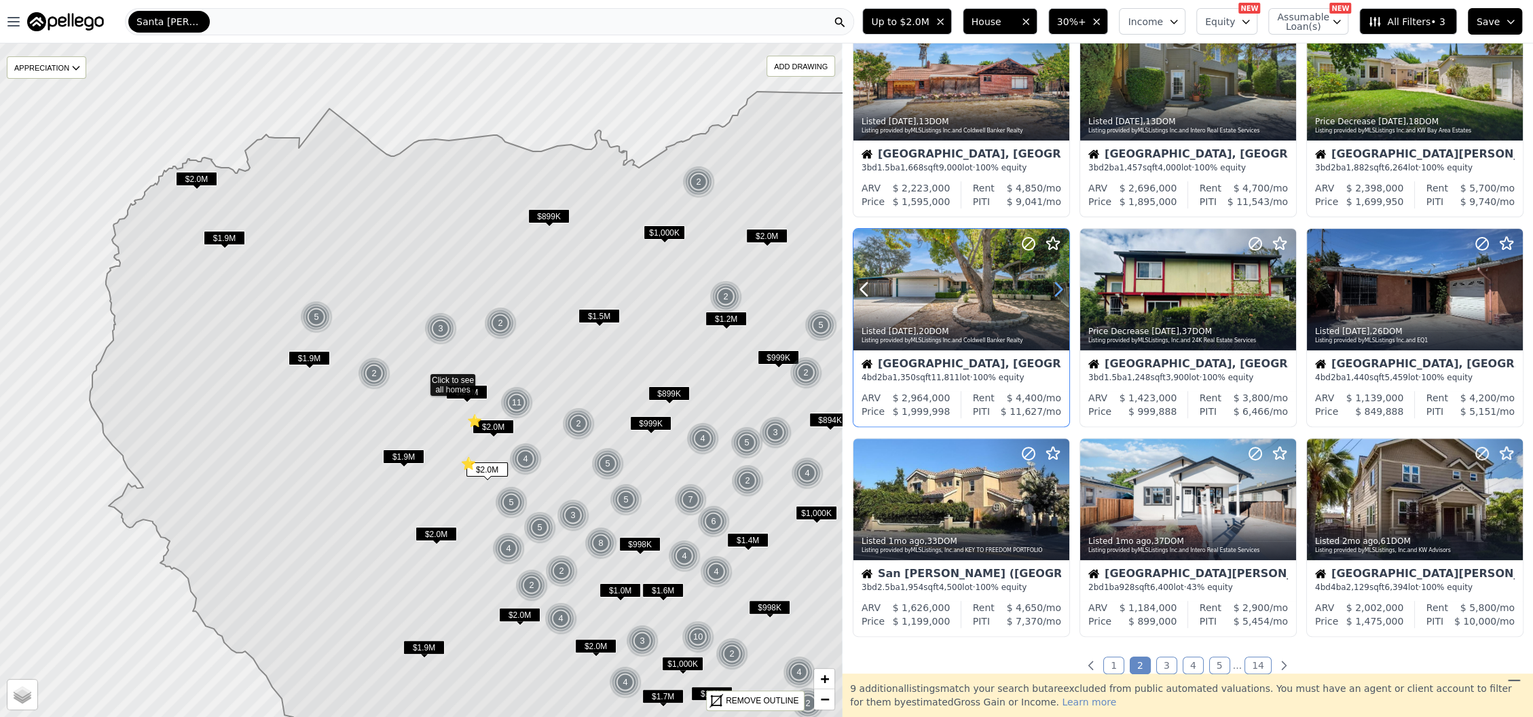
click at [1058, 288] on icon at bounding box center [1059, 289] width 22 height 22
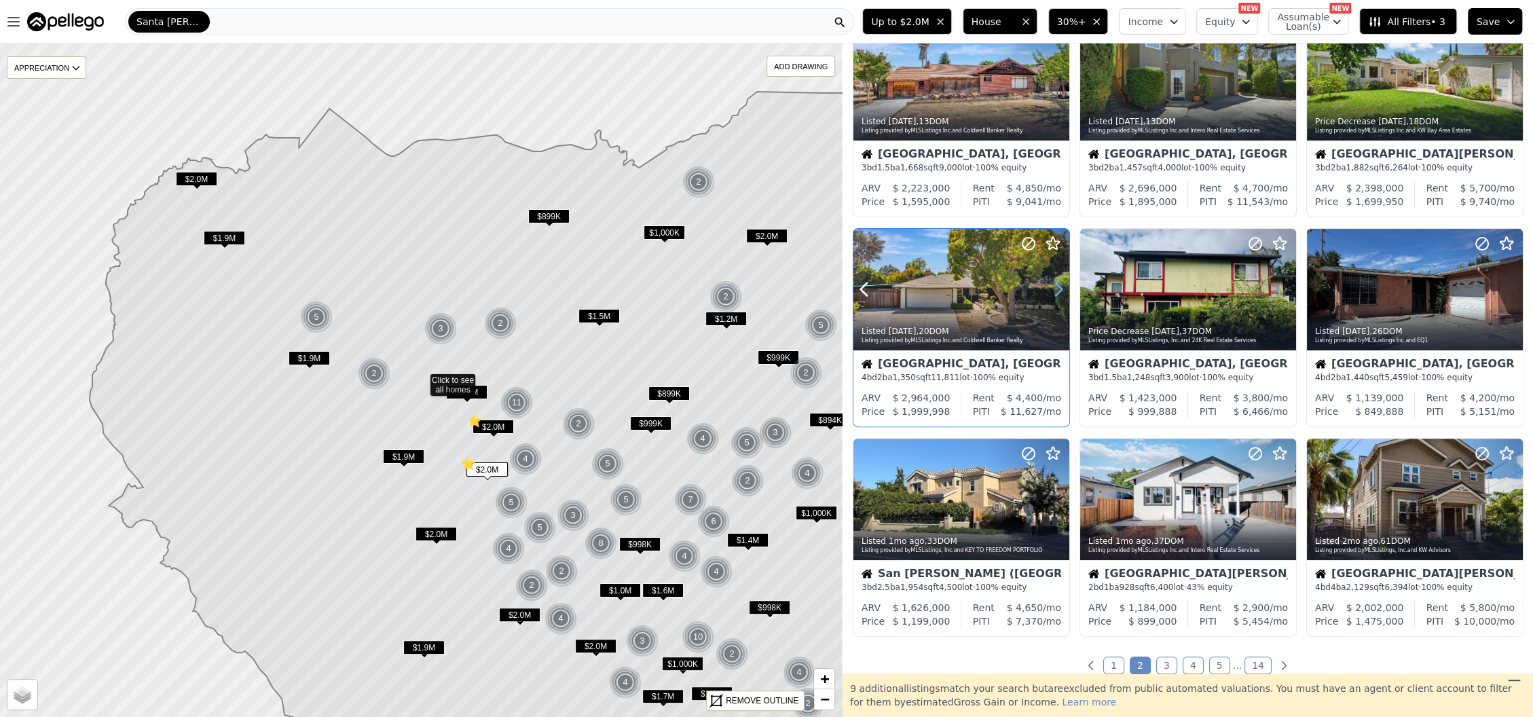
click at [1058, 288] on icon at bounding box center [1059, 289] width 22 height 22
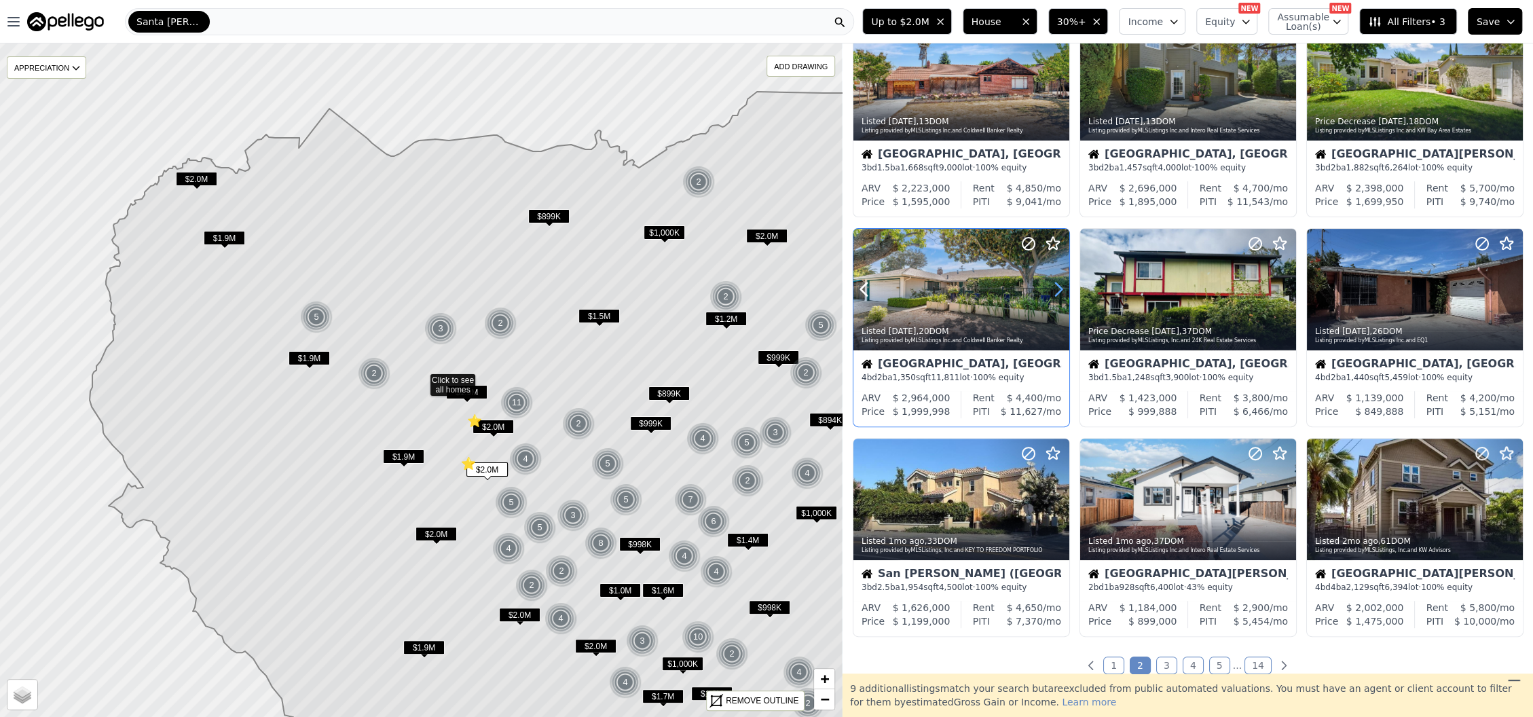
click at [1058, 288] on icon at bounding box center [1059, 289] width 22 height 22
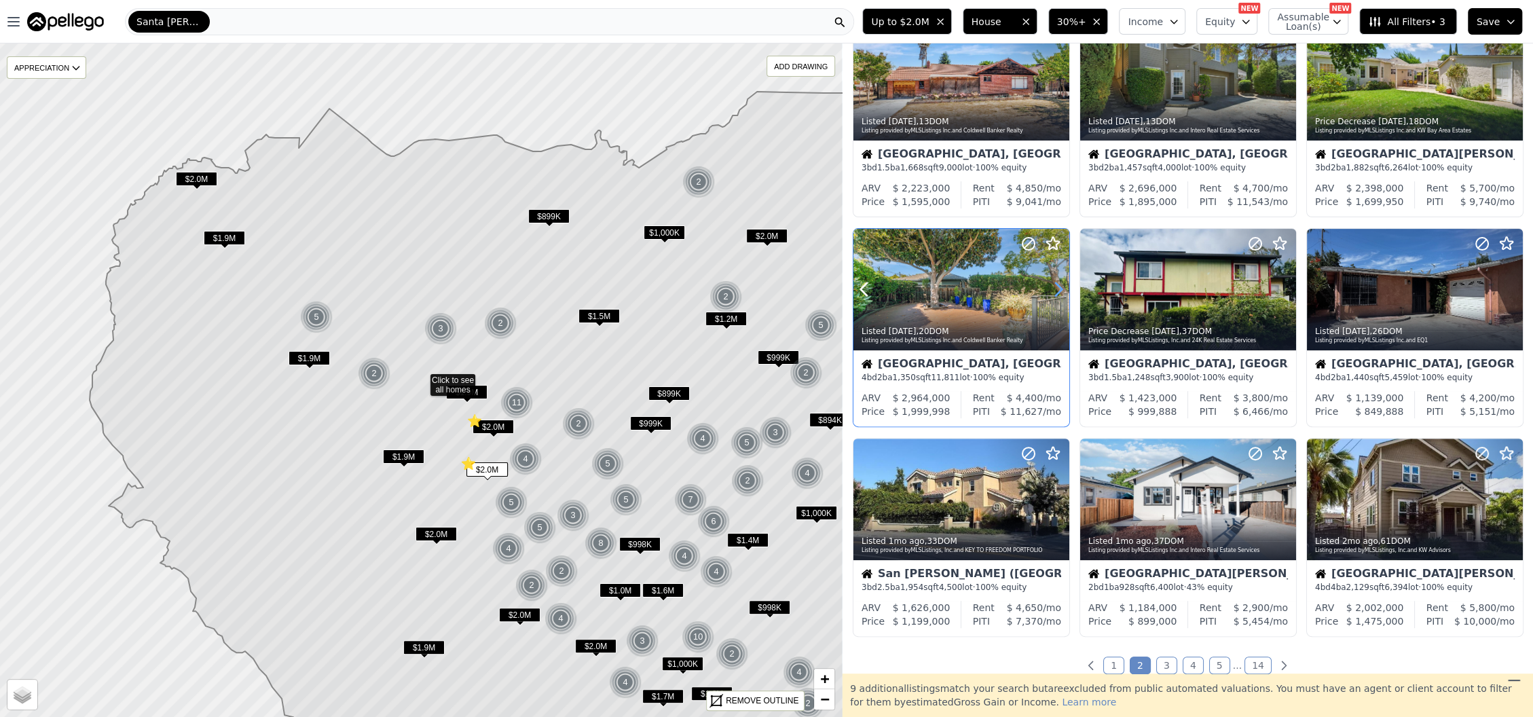
click at [1058, 287] on icon at bounding box center [1059, 289] width 22 height 22
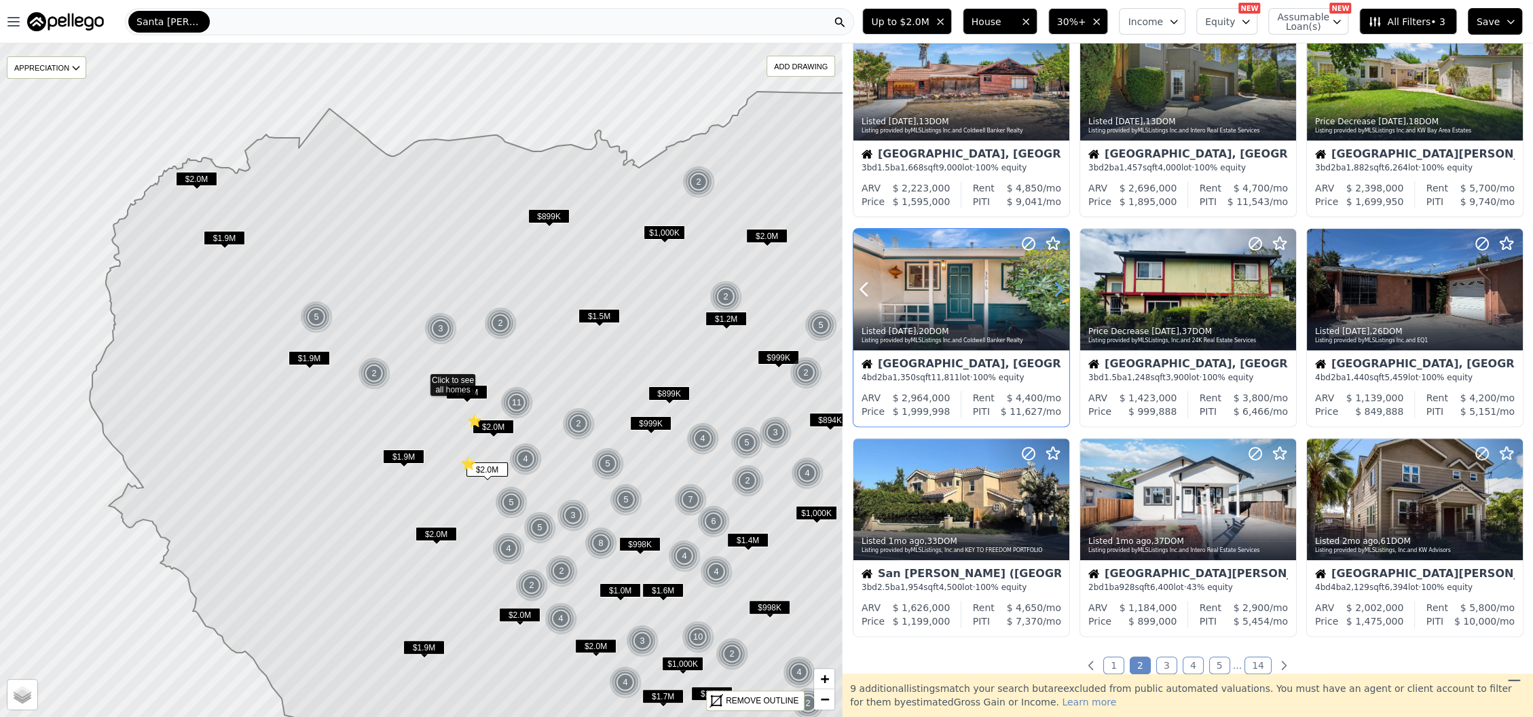
click at [1059, 287] on icon at bounding box center [1059, 289] width 6 height 13
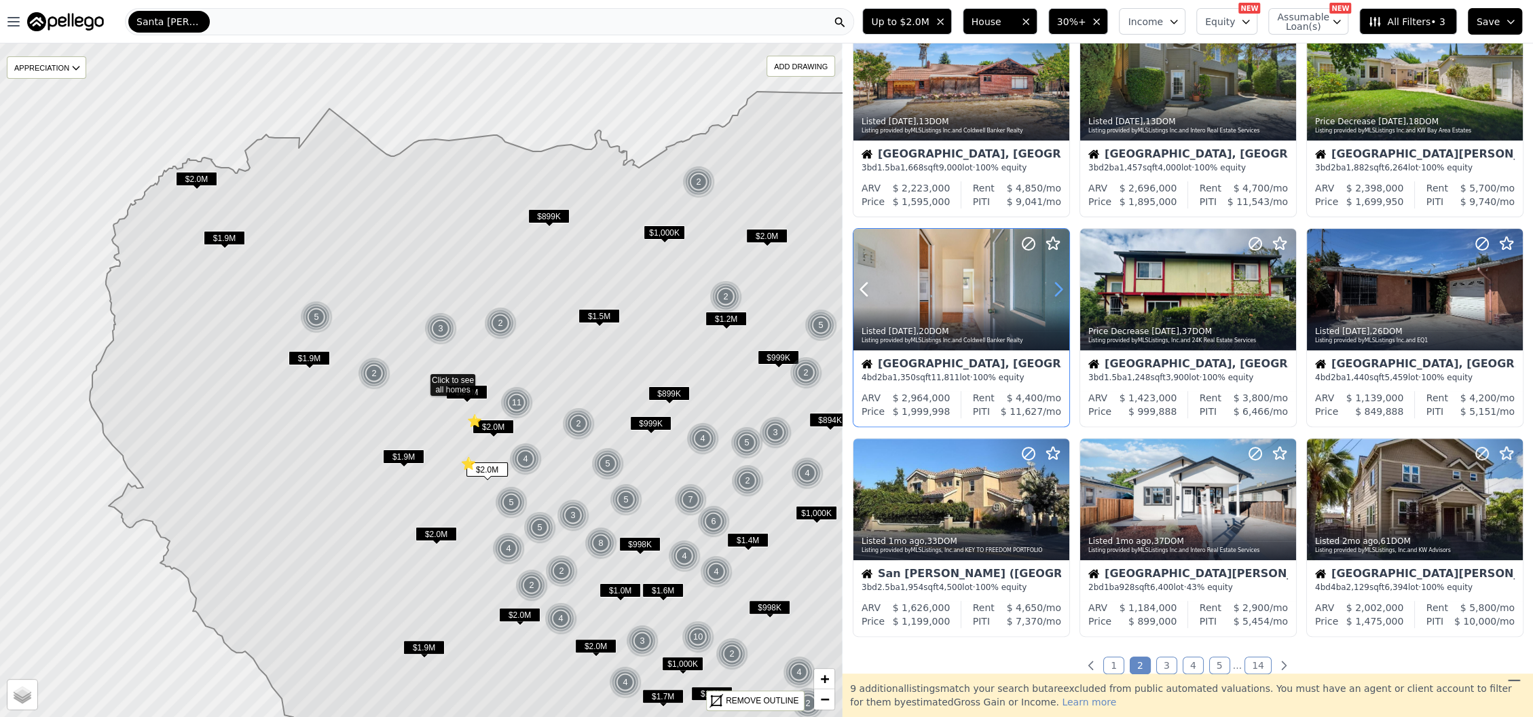
click at [1059, 287] on icon at bounding box center [1059, 289] width 6 height 13
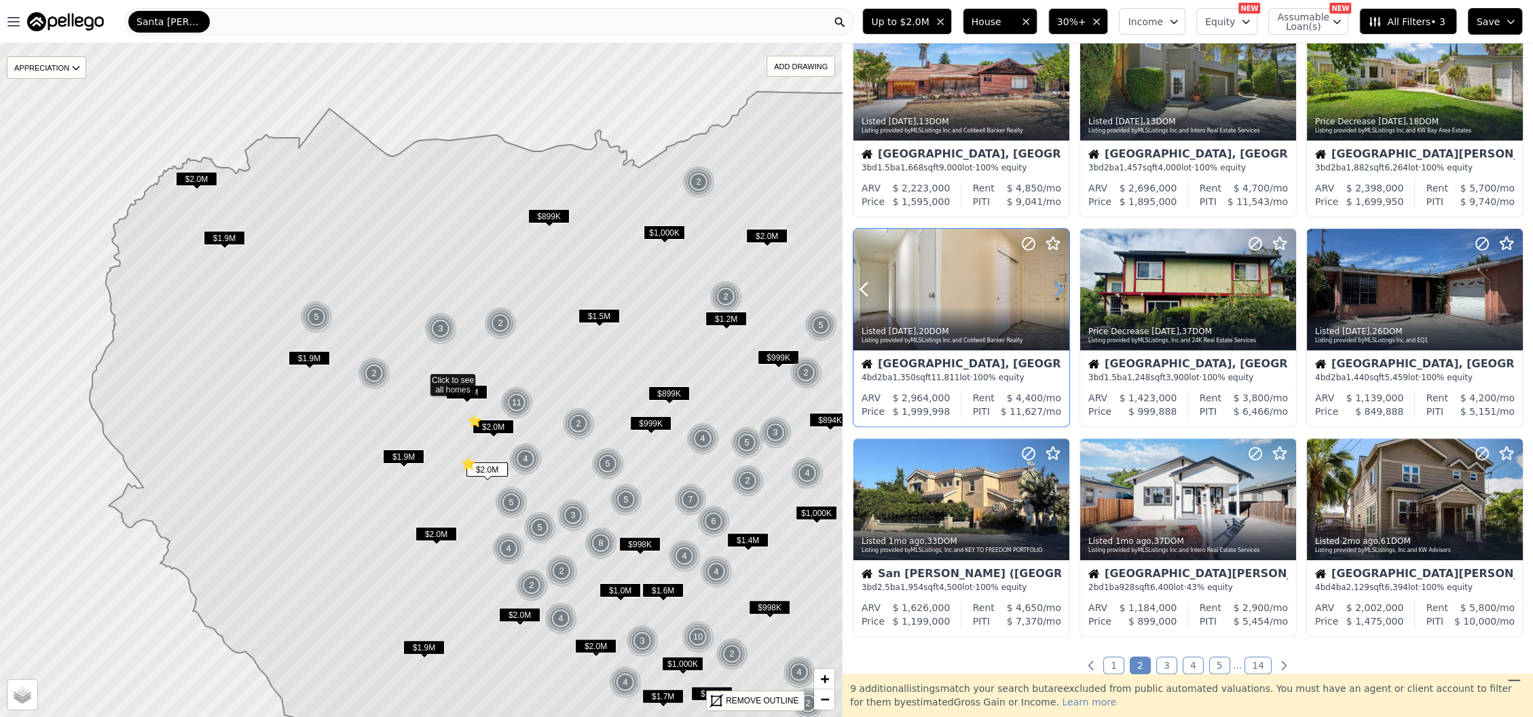
click at [1059, 287] on icon at bounding box center [1059, 289] width 6 height 13
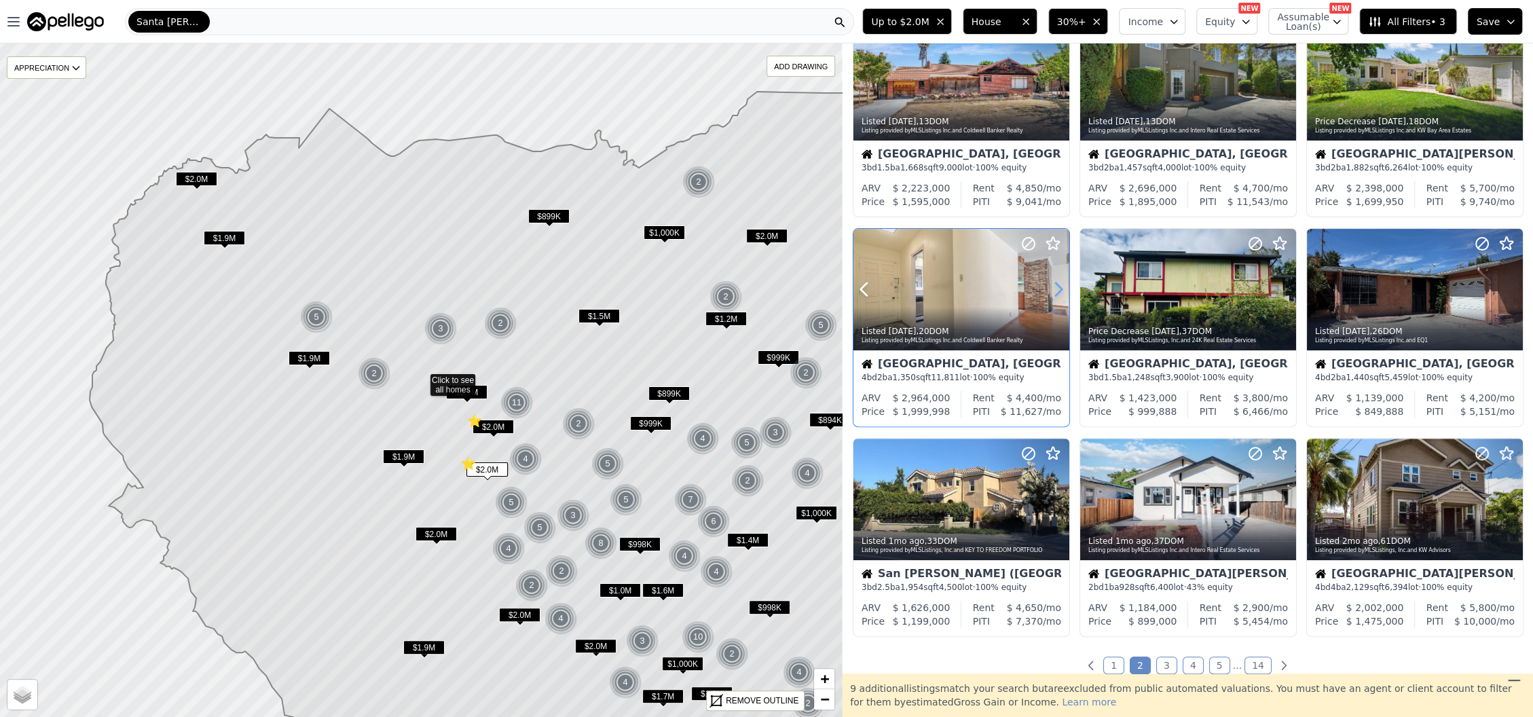
click at [1059, 287] on icon at bounding box center [1059, 289] width 6 height 13
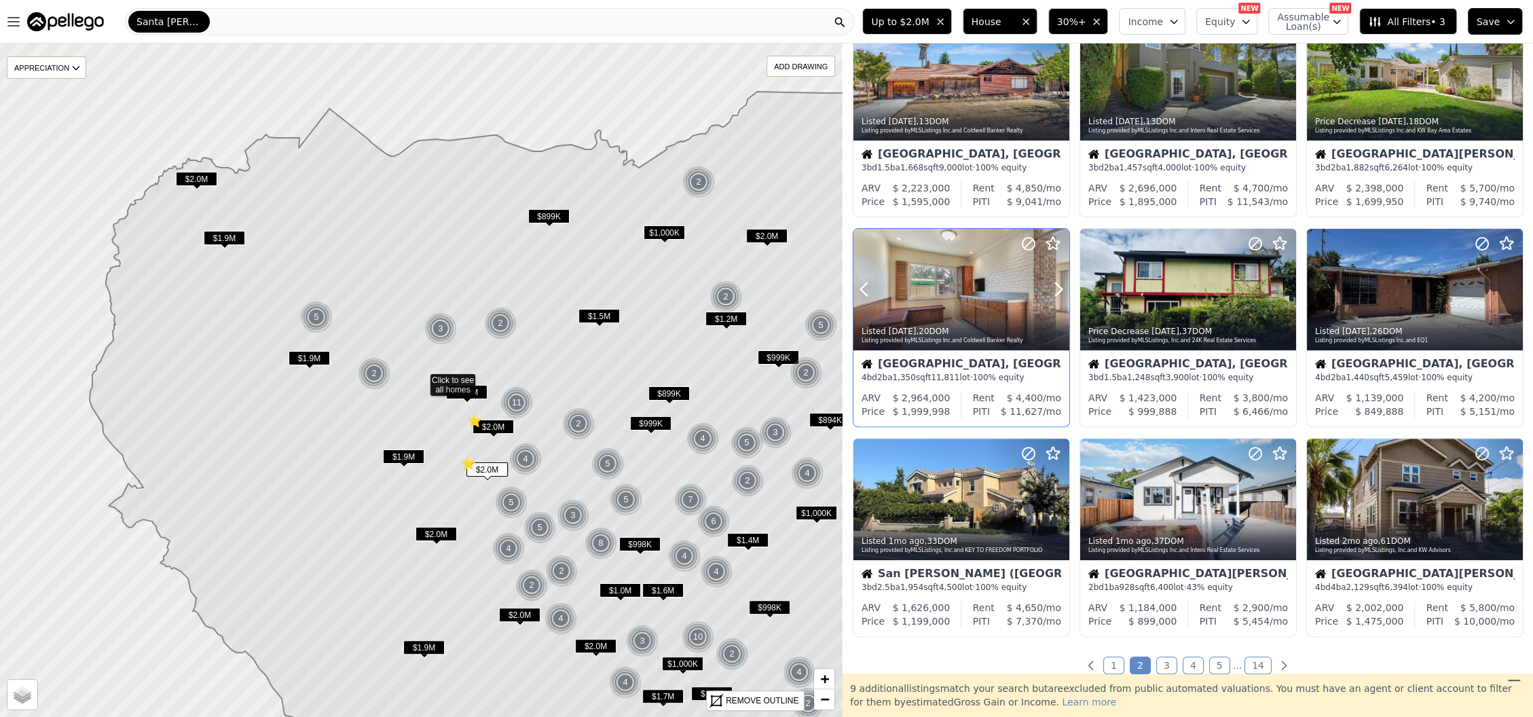
click at [1053, 241] on icon at bounding box center [1053, 244] width 16 height 16
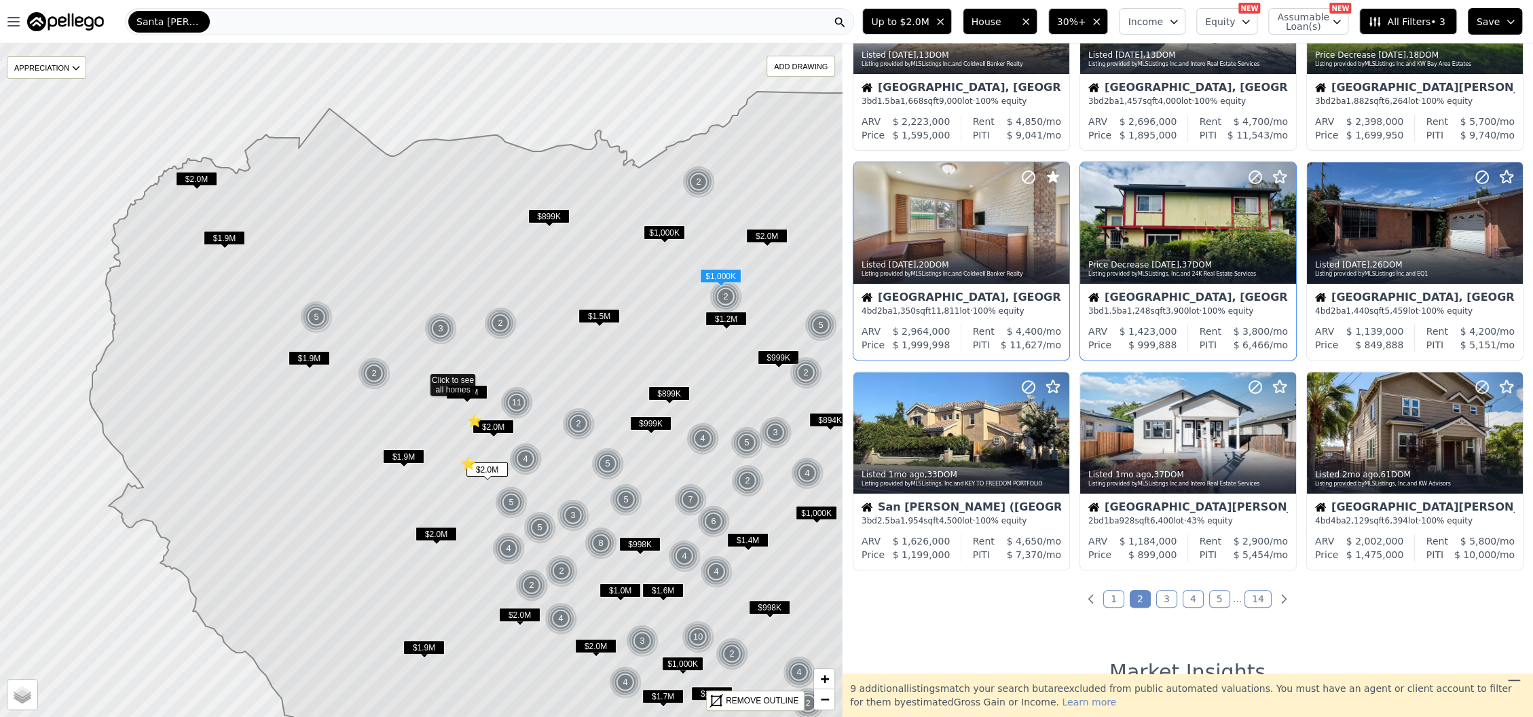
scroll to position [452, 0]
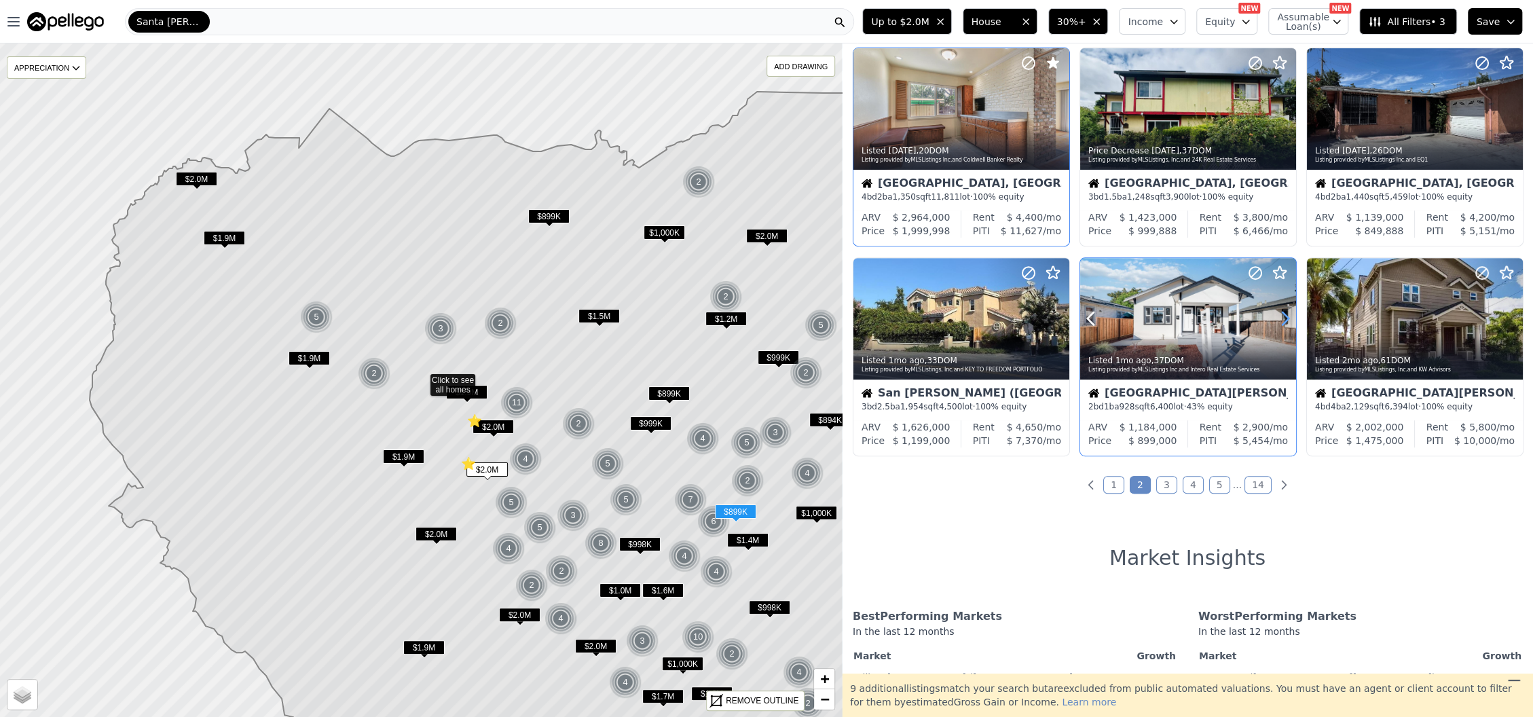
click at [1281, 318] on icon at bounding box center [1286, 319] width 22 height 22
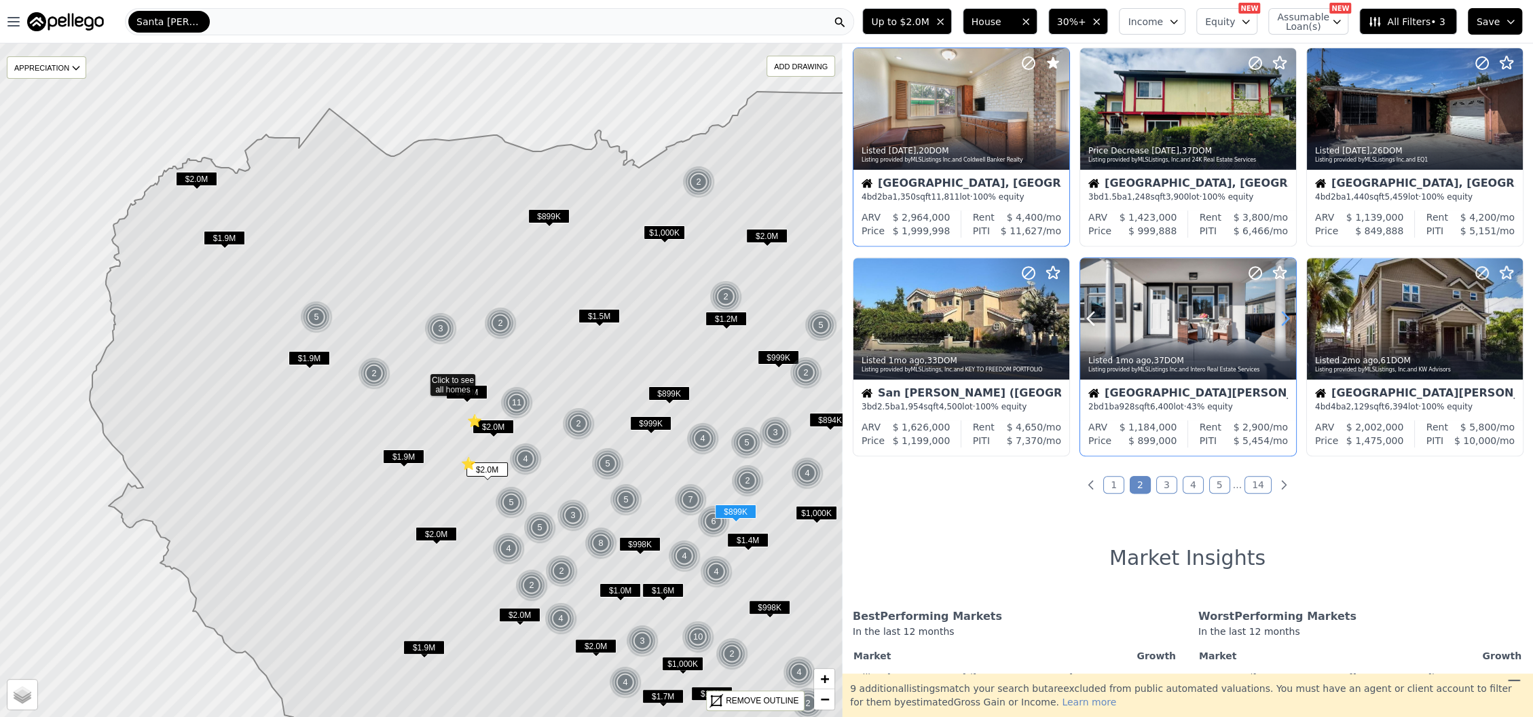
click at [1281, 318] on icon at bounding box center [1286, 319] width 22 height 22
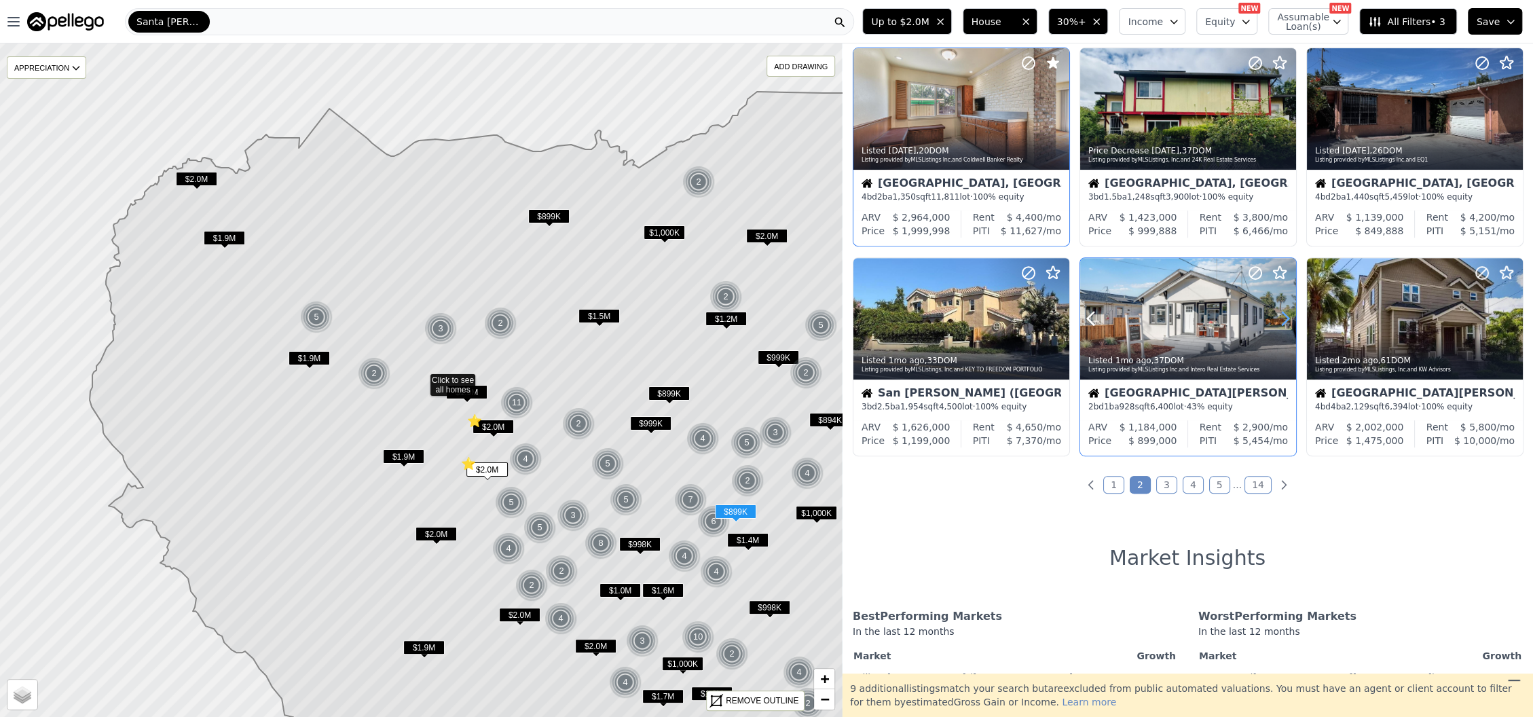
click at [1281, 318] on icon at bounding box center [1286, 319] width 22 height 22
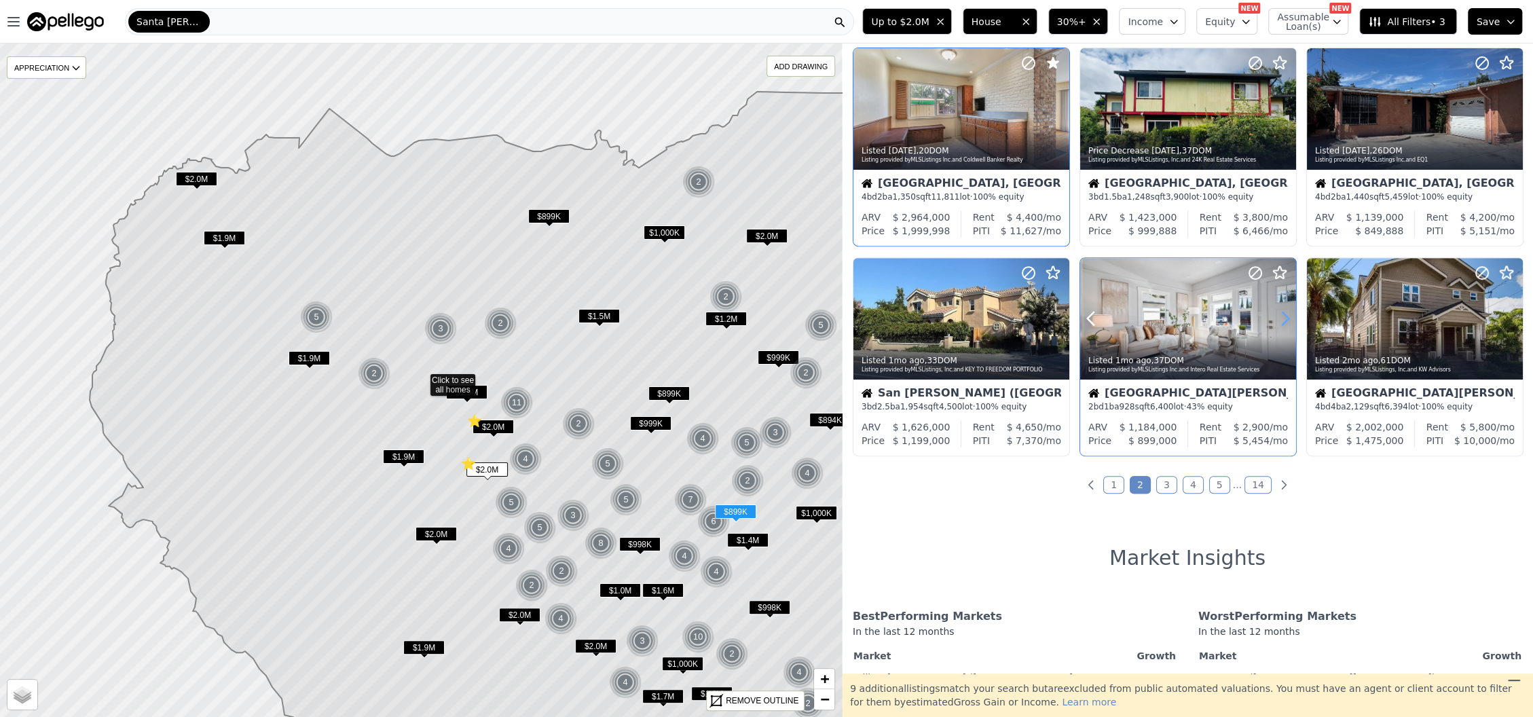
click at [1281, 318] on icon at bounding box center [1286, 319] width 22 height 22
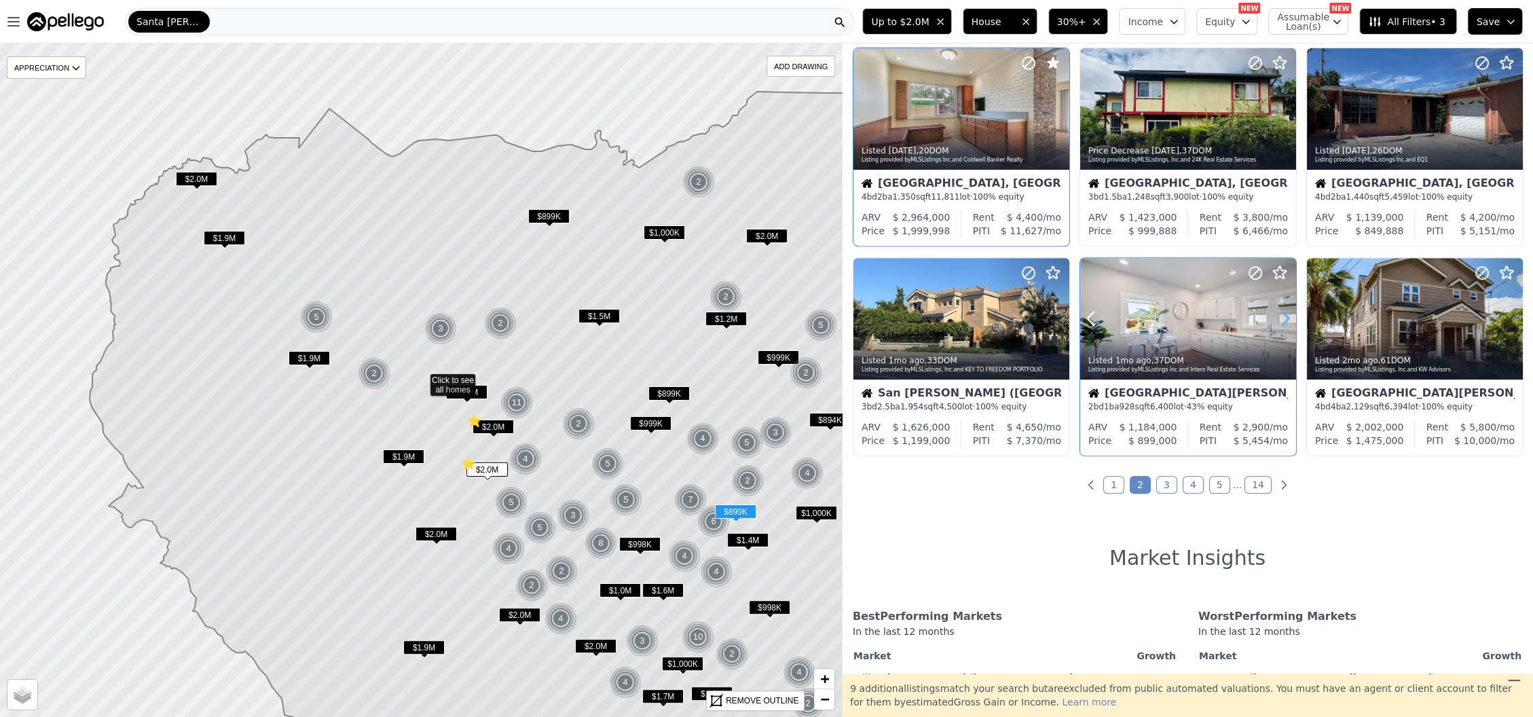
click at [1281, 318] on icon at bounding box center [1286, 319] width 22 height 22
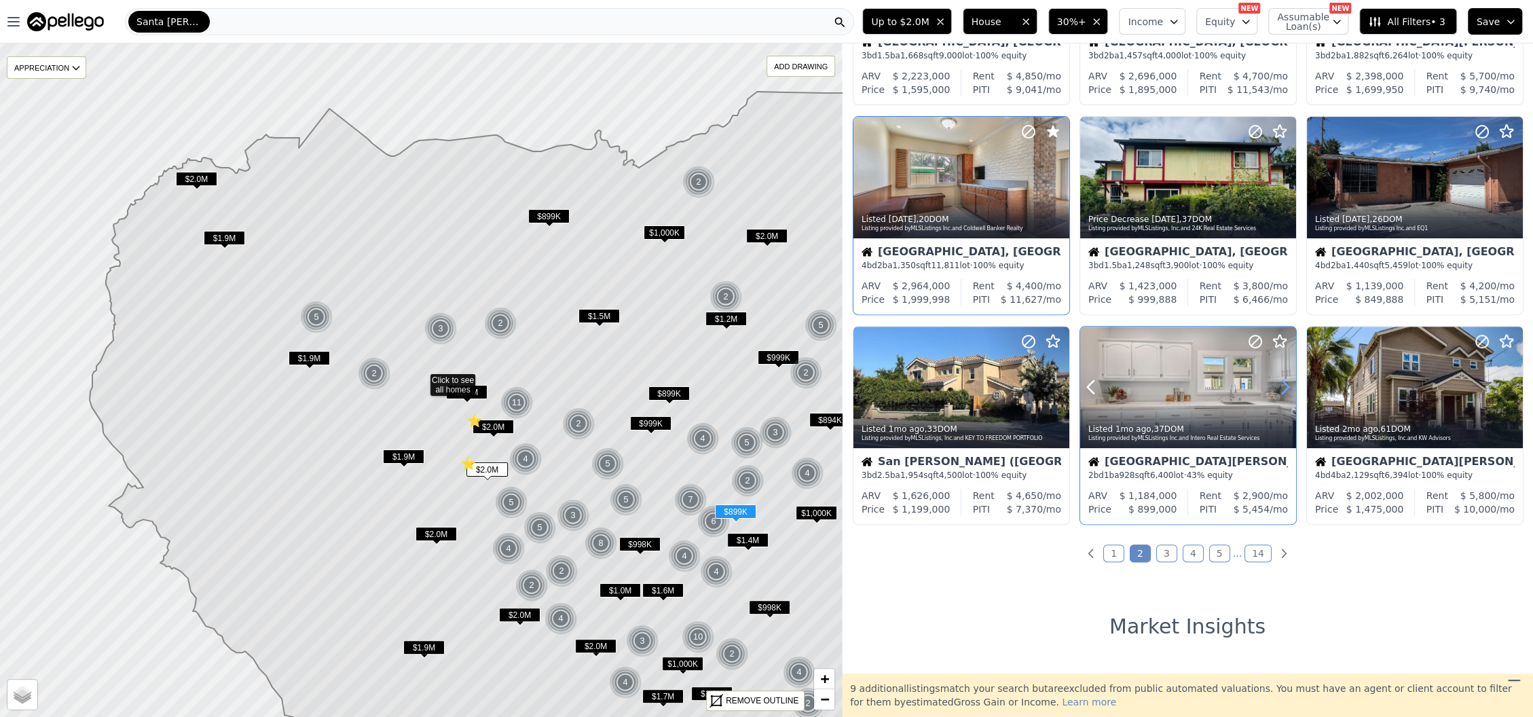
scroll to position [362, 0]
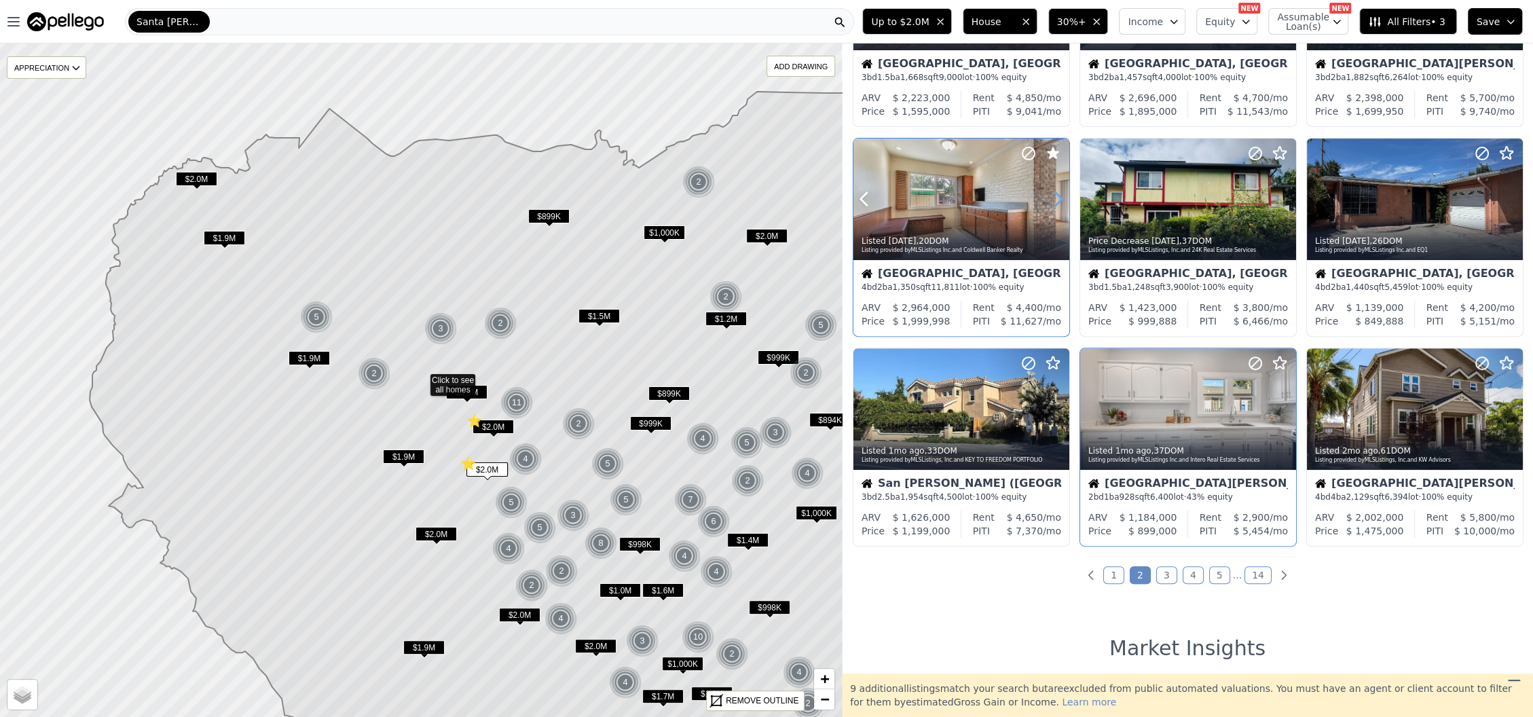
click at [1056, 202] on icon at bounding box center [1059, 199] width 22 height 22
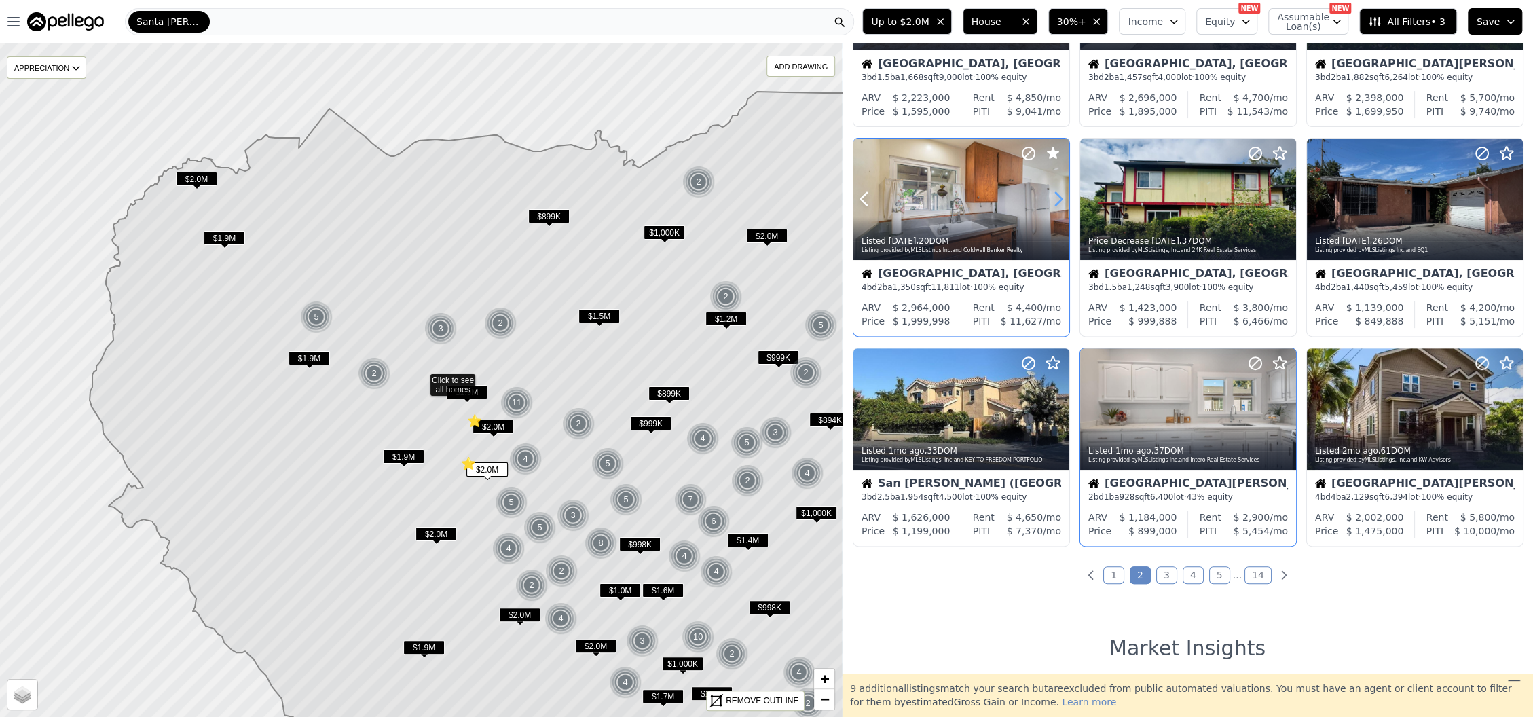
click at [1056, 202] on icon at bounding box center [1059, 199] width 22 height 22
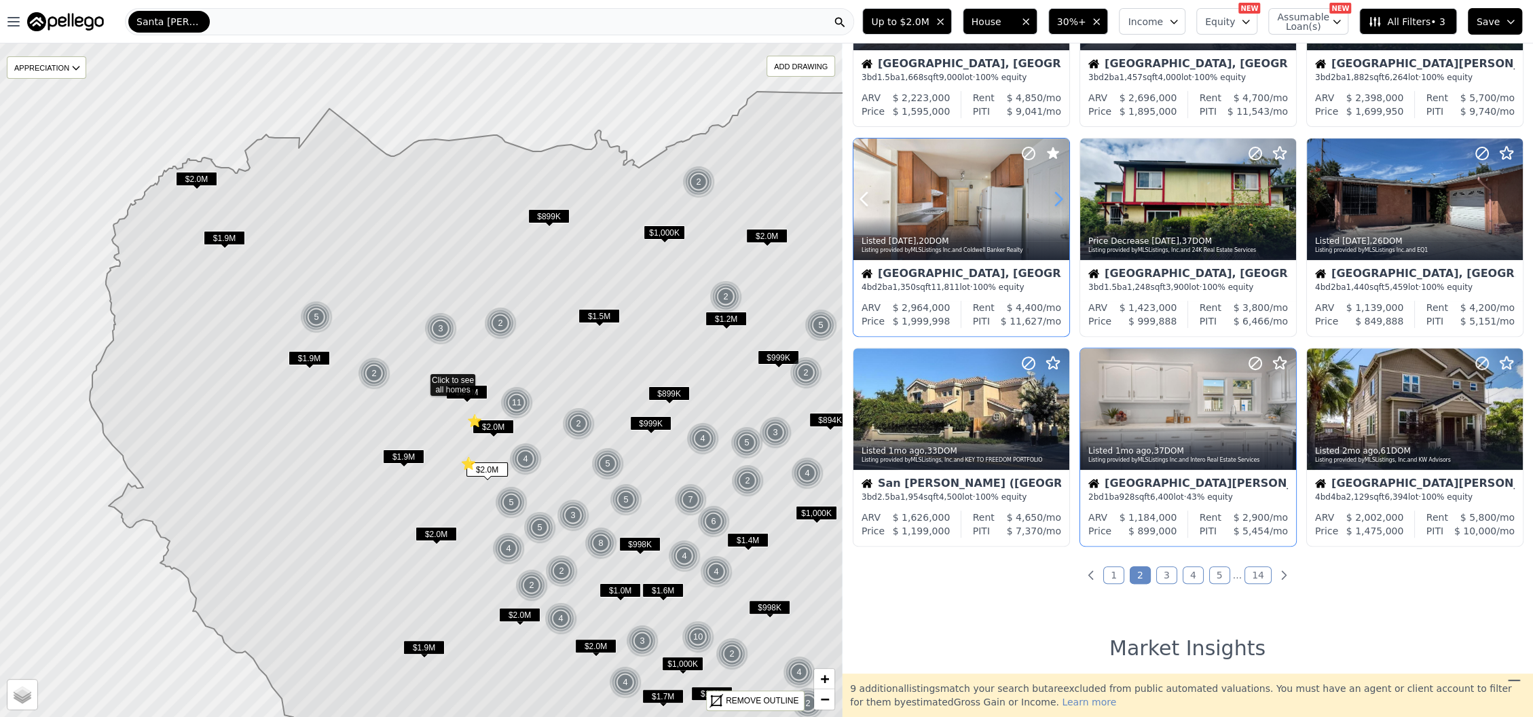
click at [1056, 202] on icon at bounding box center [1059, 199] width 22 height 22
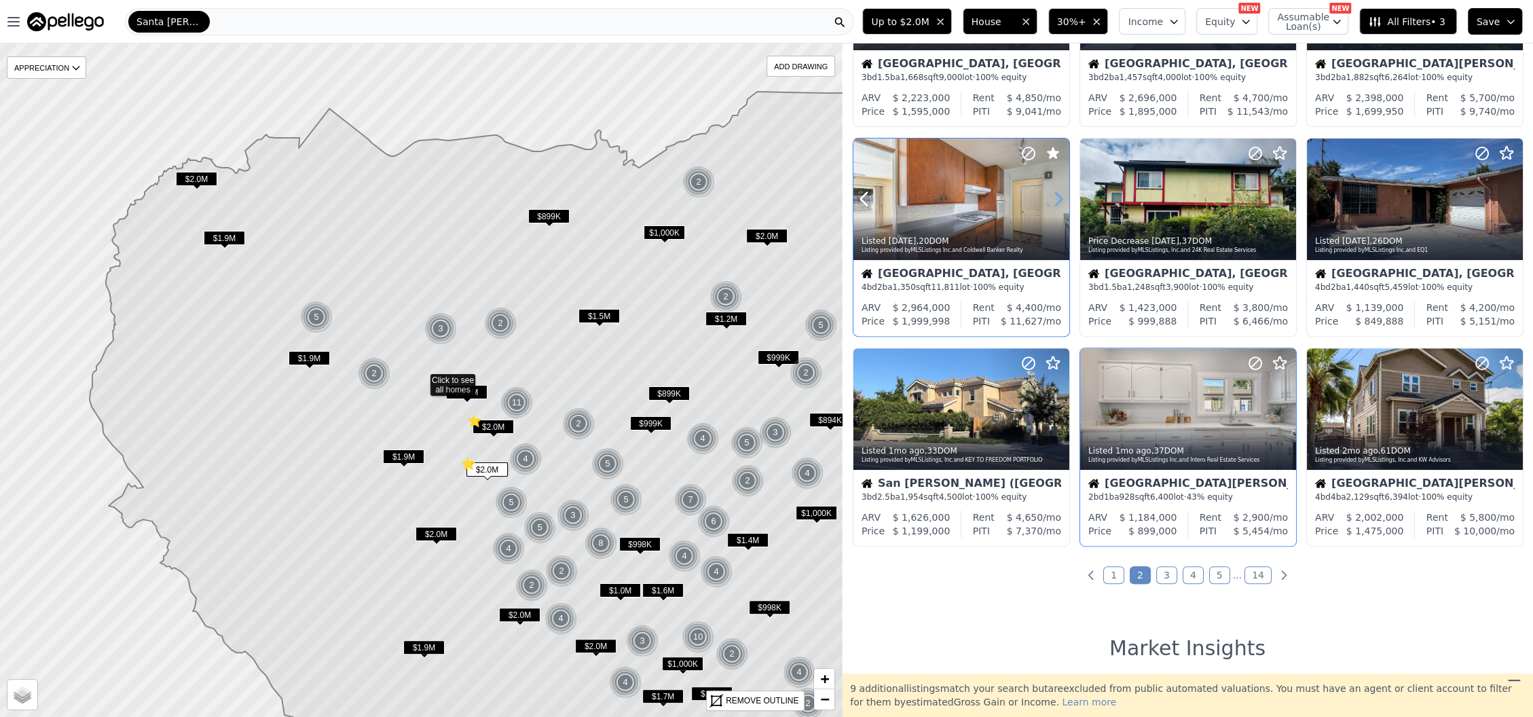
click at [1056, 202] on icon at bounding box center [1059, 199] width 22 height 22
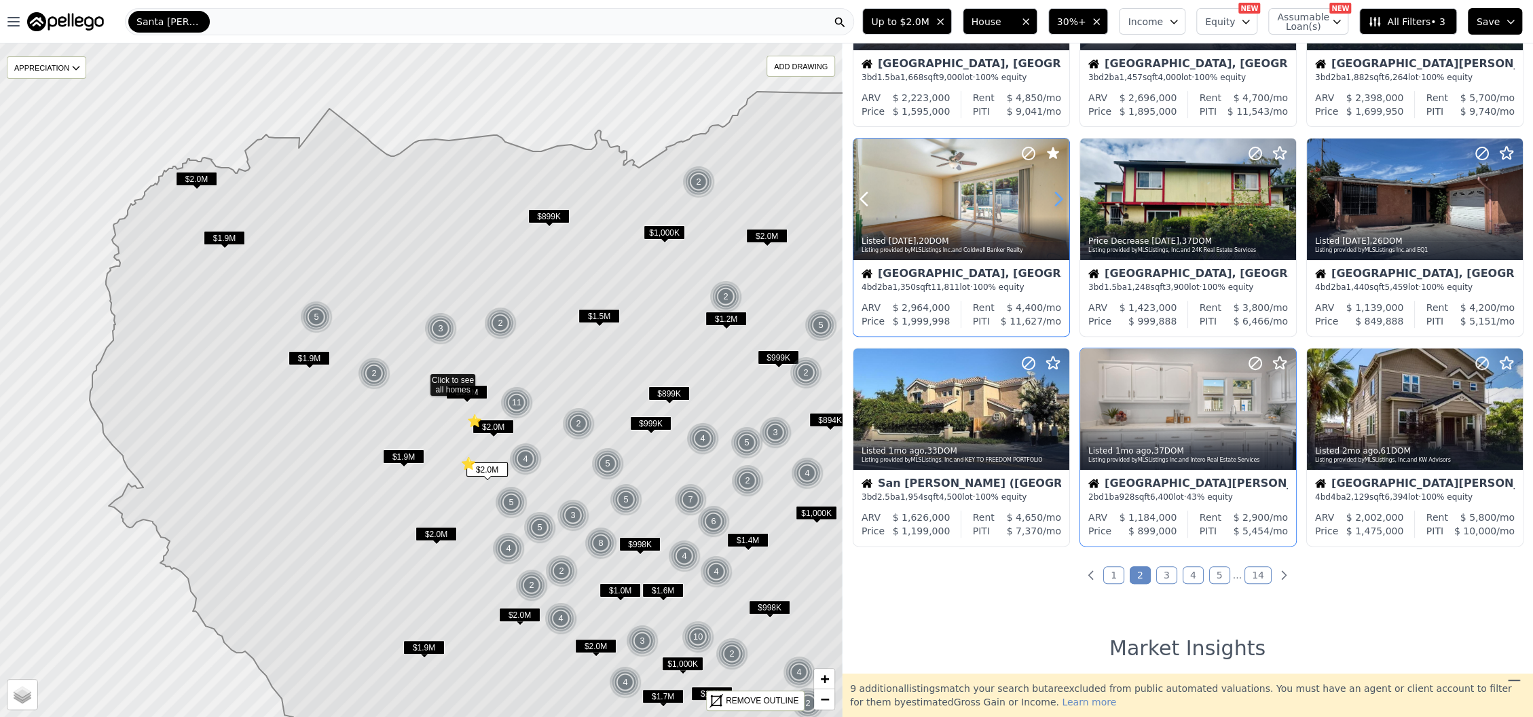
click at [1056, 202] on icon at bounding box center [1059, 199] width 22 height 22
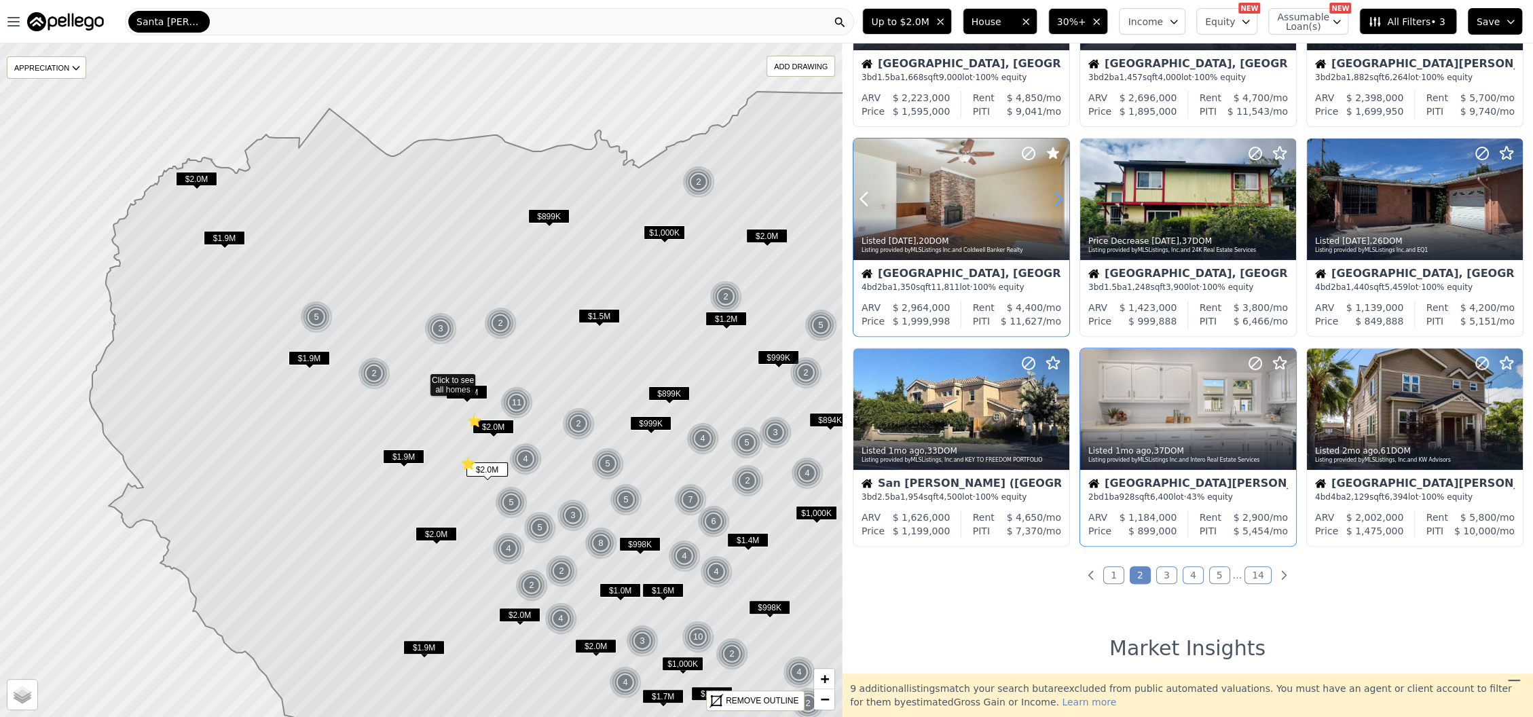
click at [1056, 202] on icon at bounding box center [1059, 199] width 22 height 22
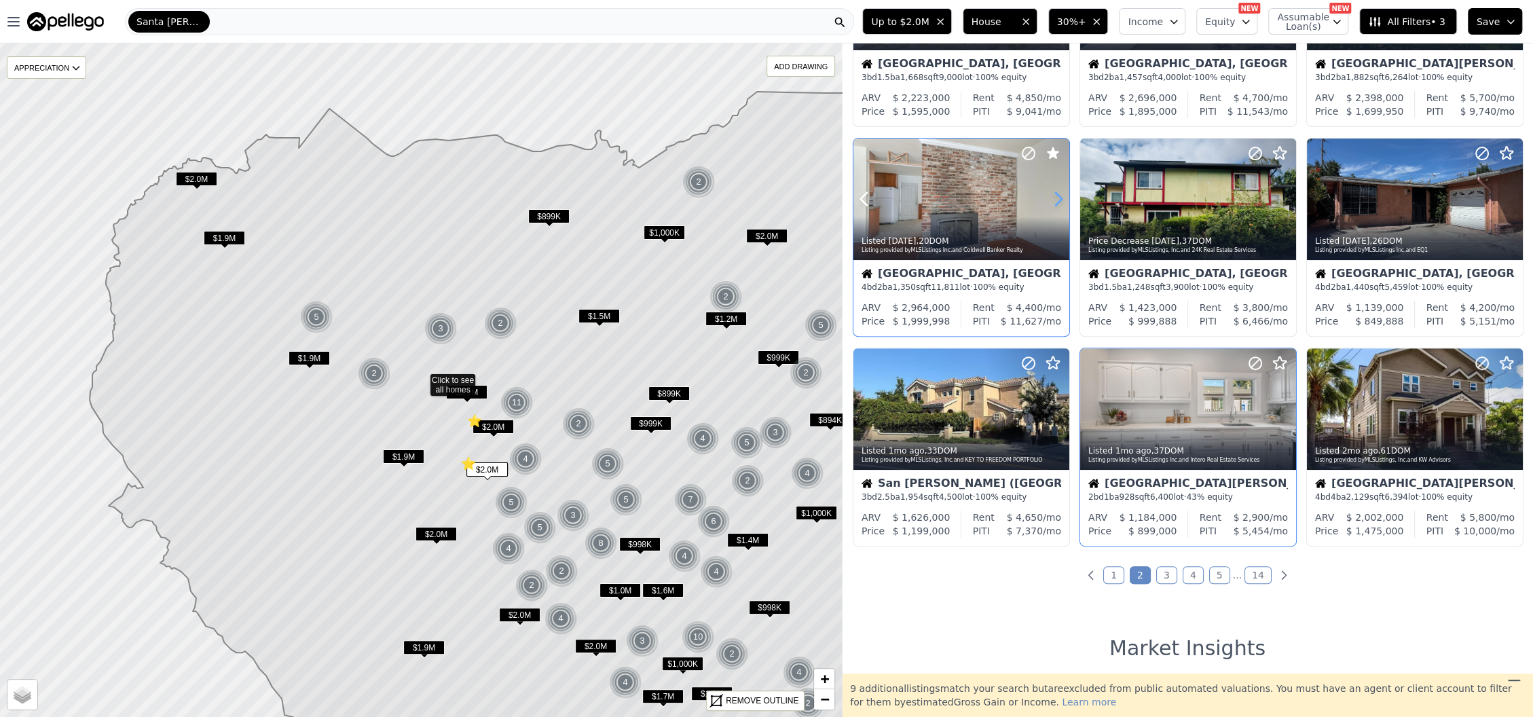
click at [1056, 202] on icon at bounding box center [1059, 199] width 22 height 22
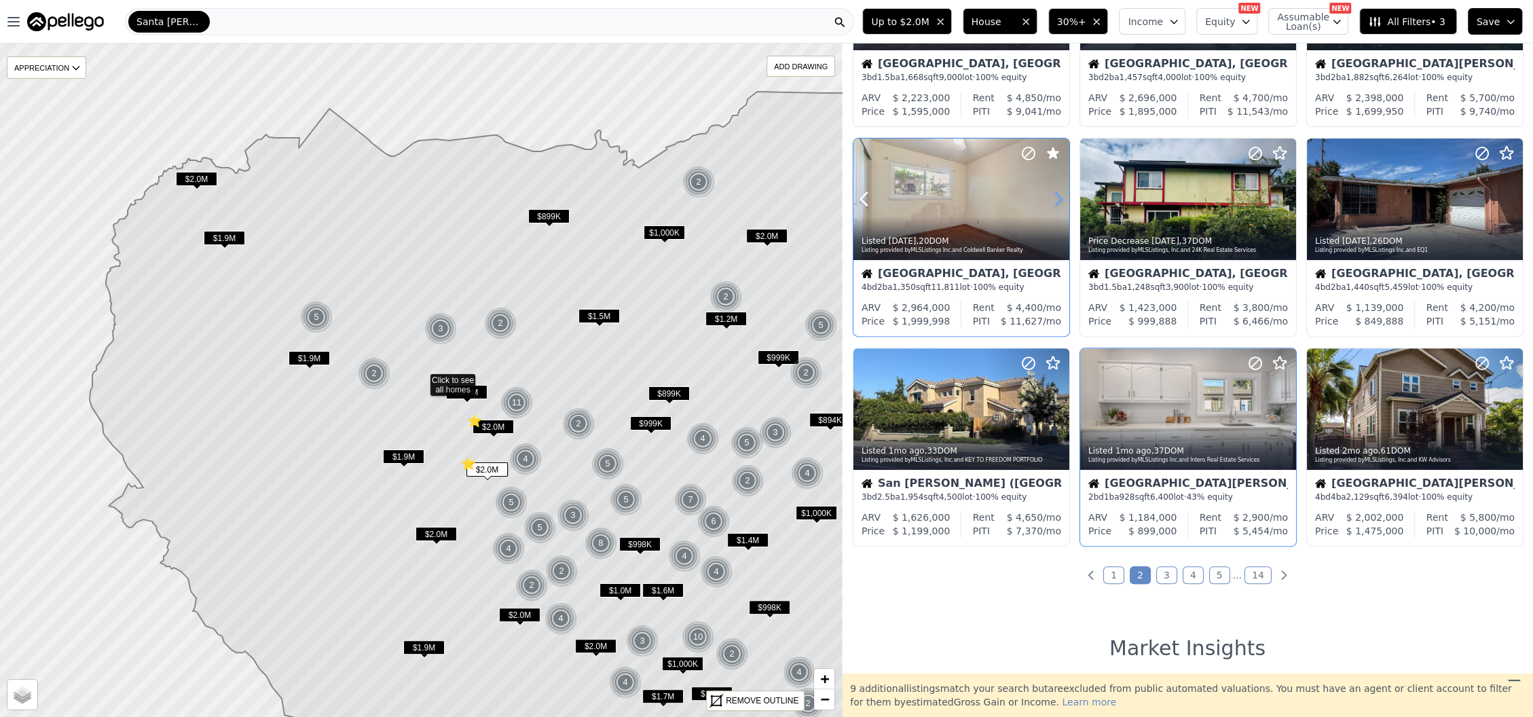
click at [1056, 202] on icon at bounding box center [1059, 199] width 22 height 22
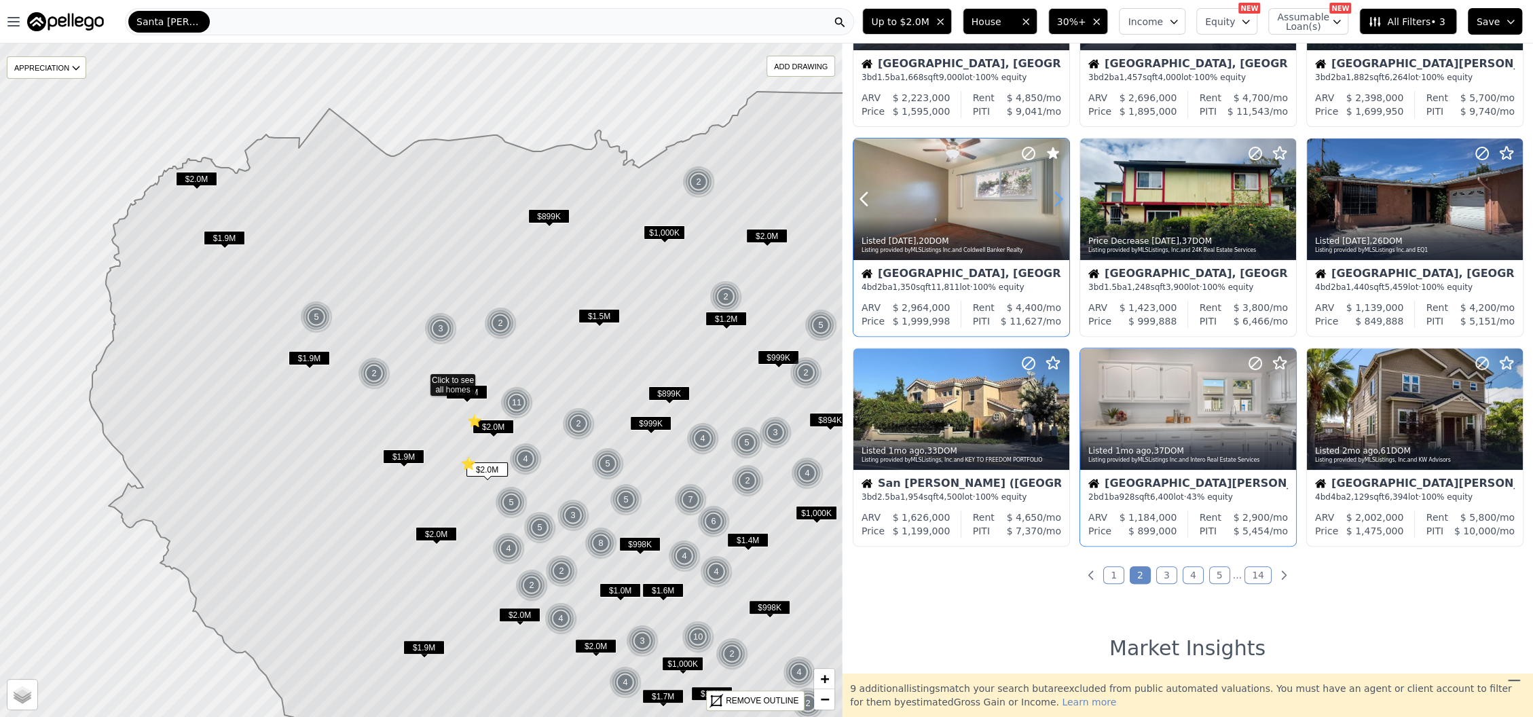
click at [1056, 202] on icon at bounding box center [1059, 199] width 22 height 22
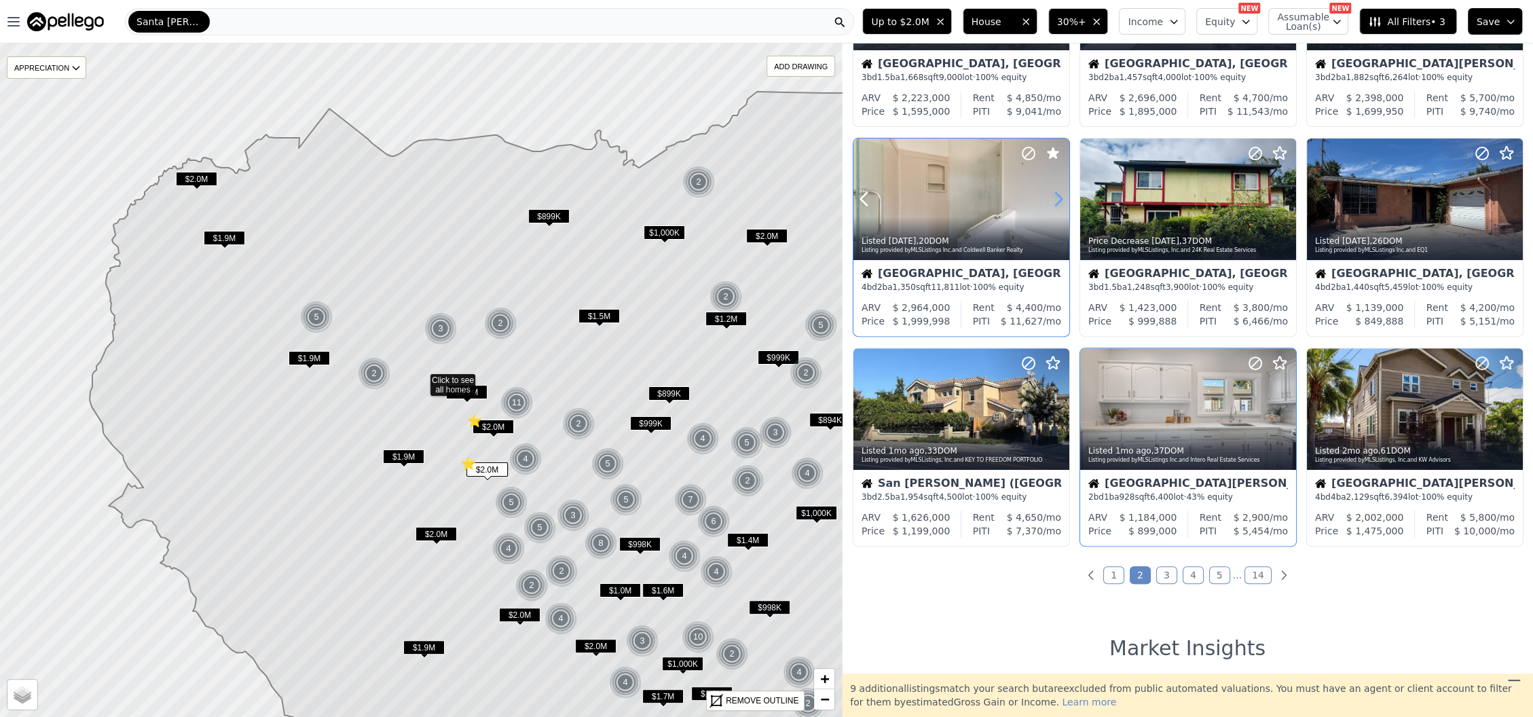
click at [1056, 202] on icon at bounding box center [1059, 199] width 22 height 22
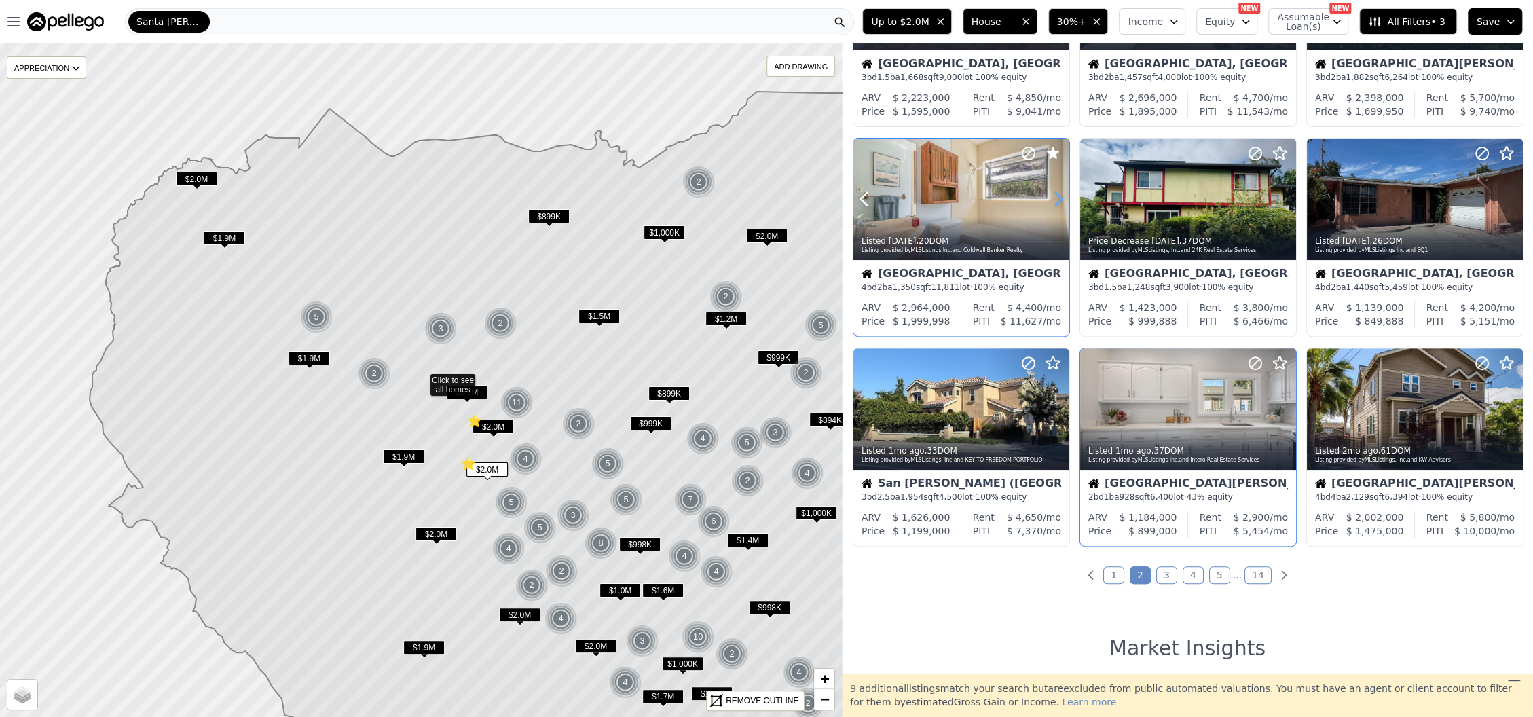
click at [1056, 202] on icon at bounding box center [1059, 199] width 22 height 22
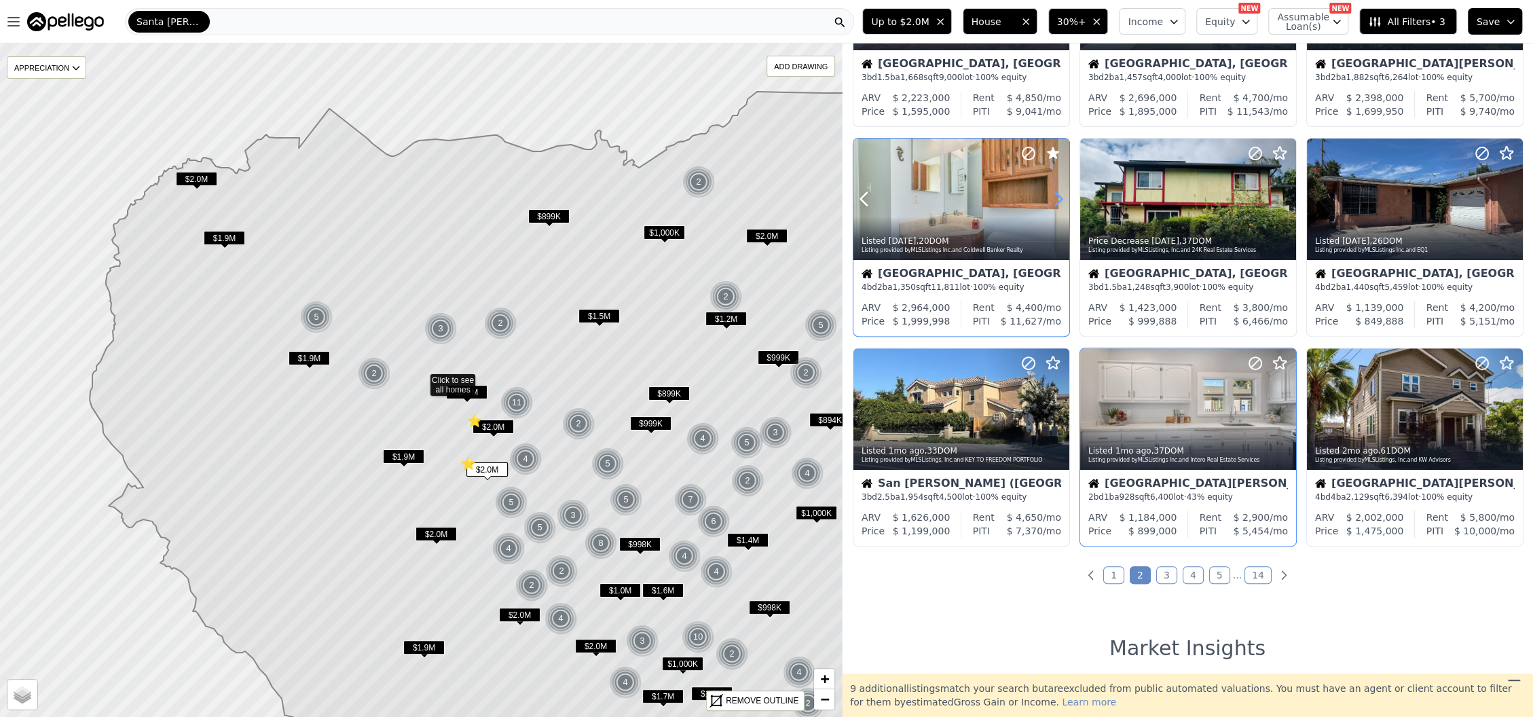
click at [1056, 202] on icon at bounding box center [1059, 199] width 22 height 22
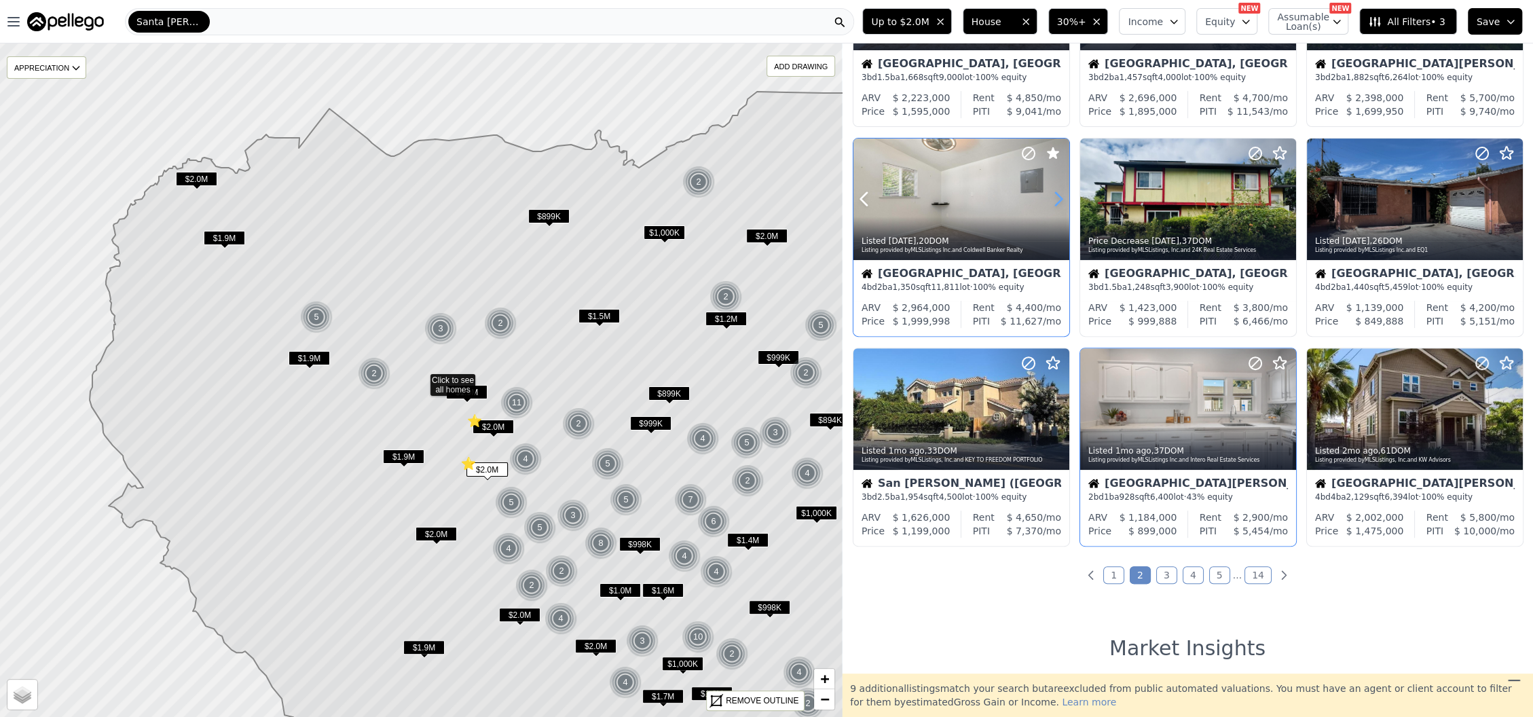
click at [1056, 202] on icon at bounding box center [1059, 199] width 22 height 22
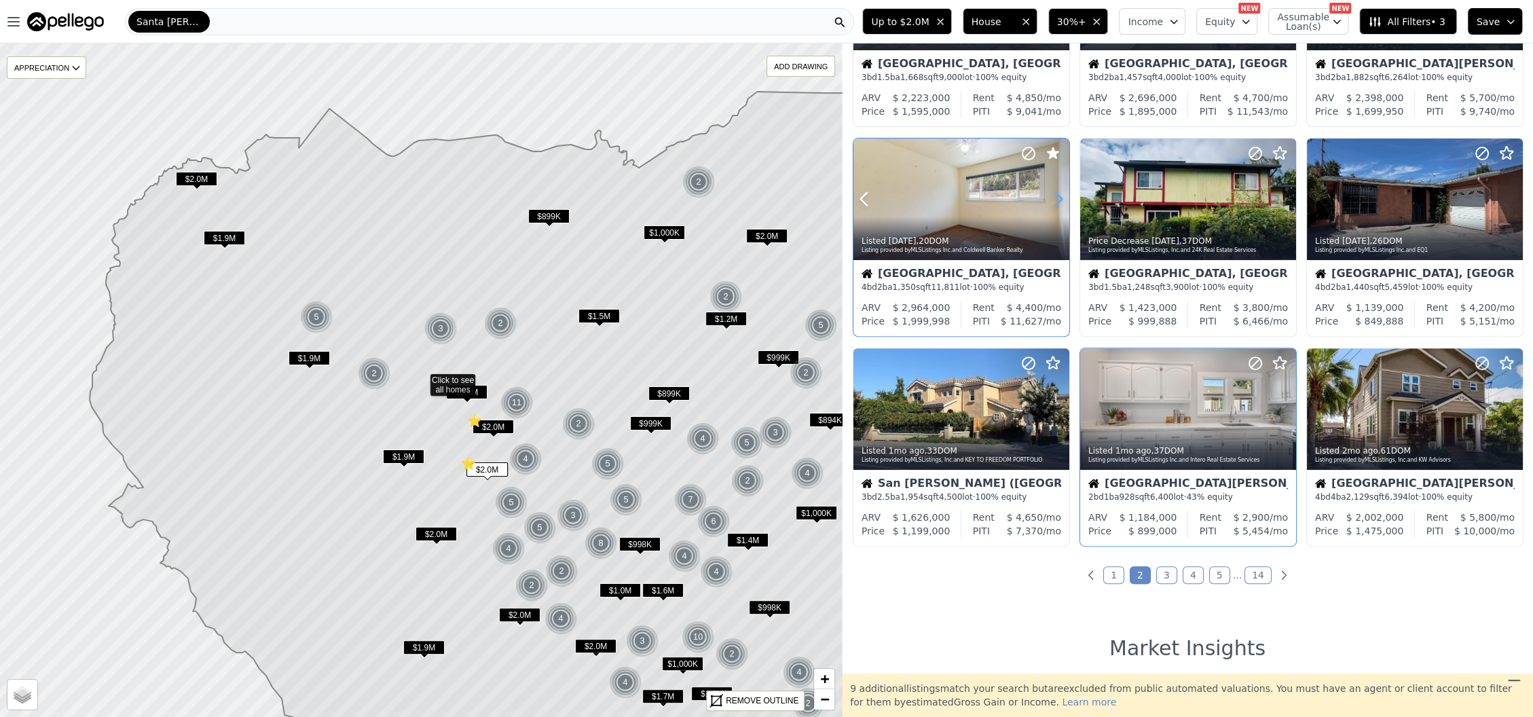
click at [1056, 202] on icon at bounding box center [1059, 199] width 22 height 22
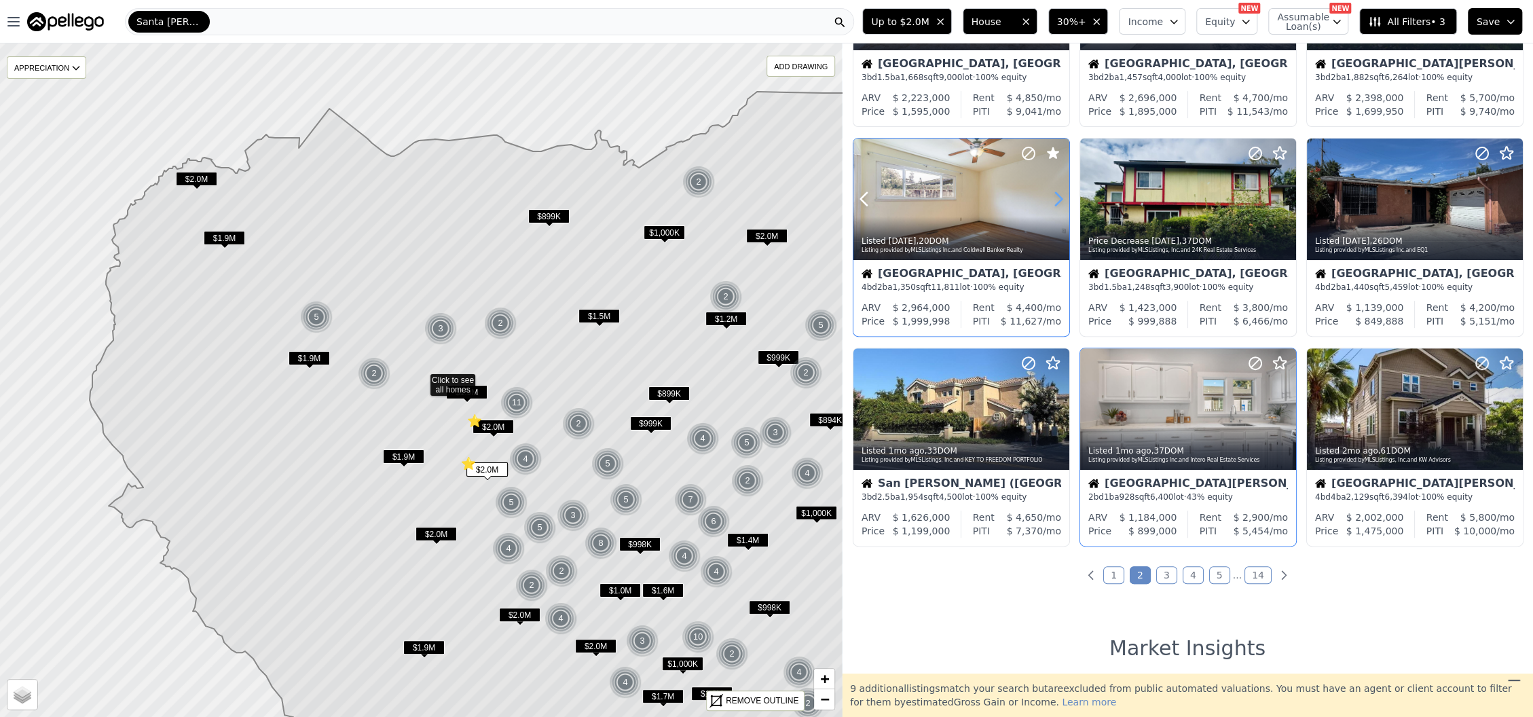
click at [1060, 198] on icon at bounding box center [1059, 199] width 22 height 22
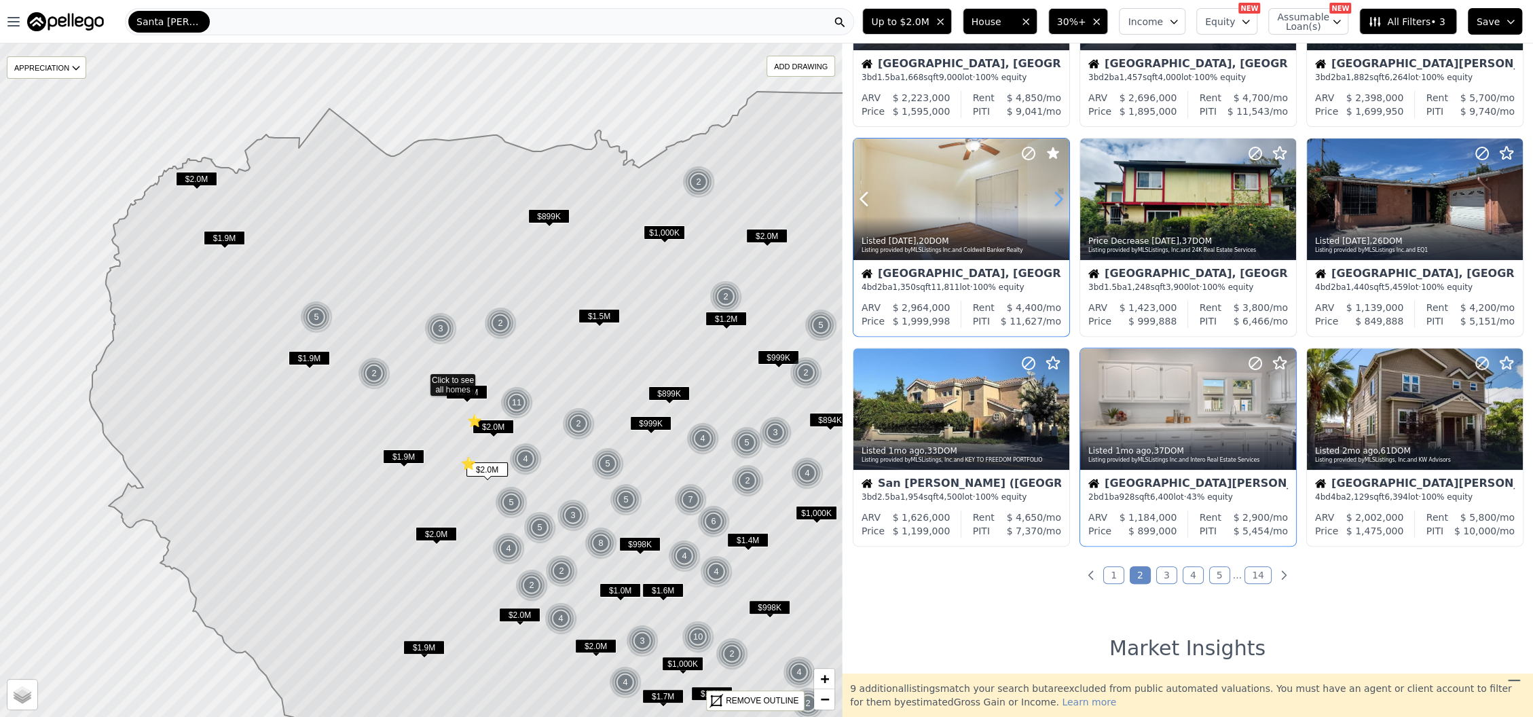
click at [1060, 198] on icon at bounding box center [1059, 199] width 22 height 22
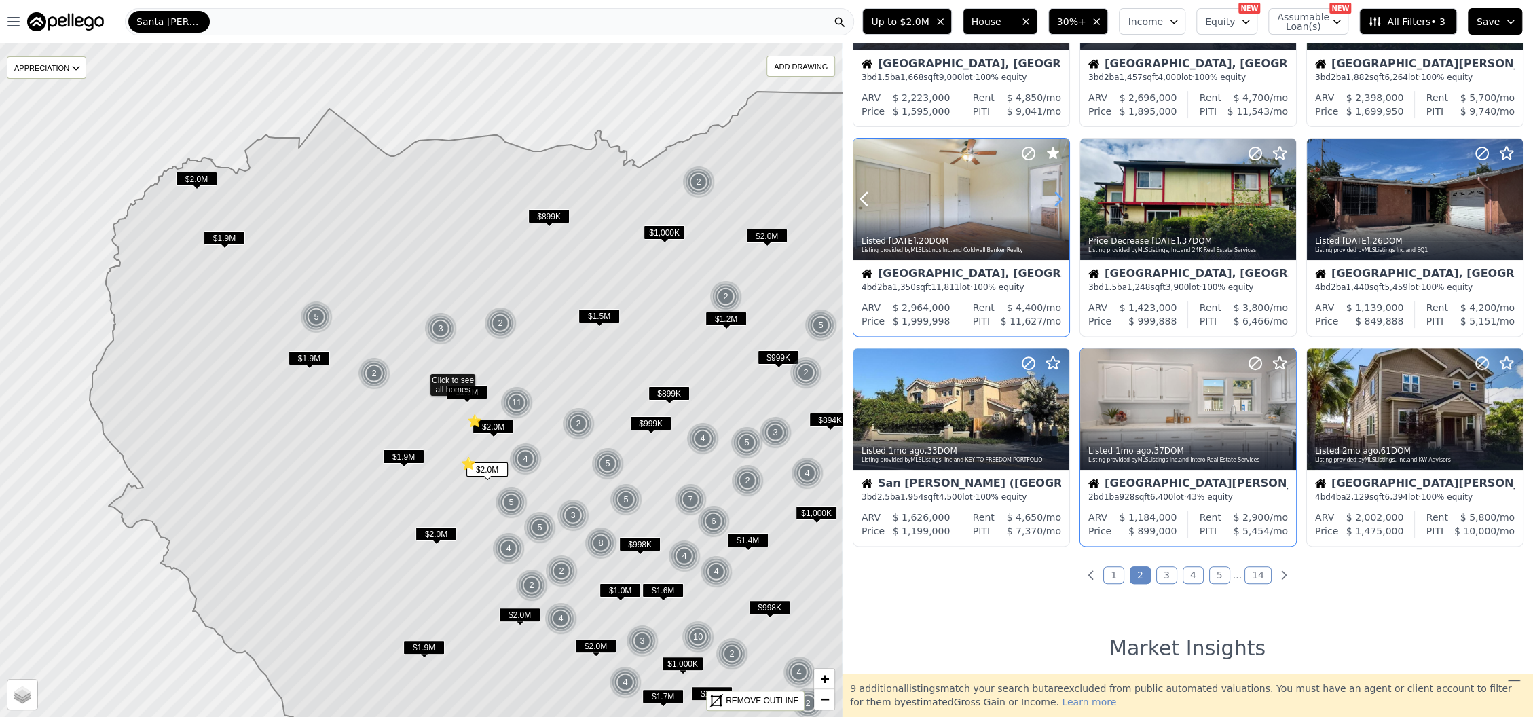
click at [1060, 198] on icon at bounding box center [1059, 199] width 22 height 22
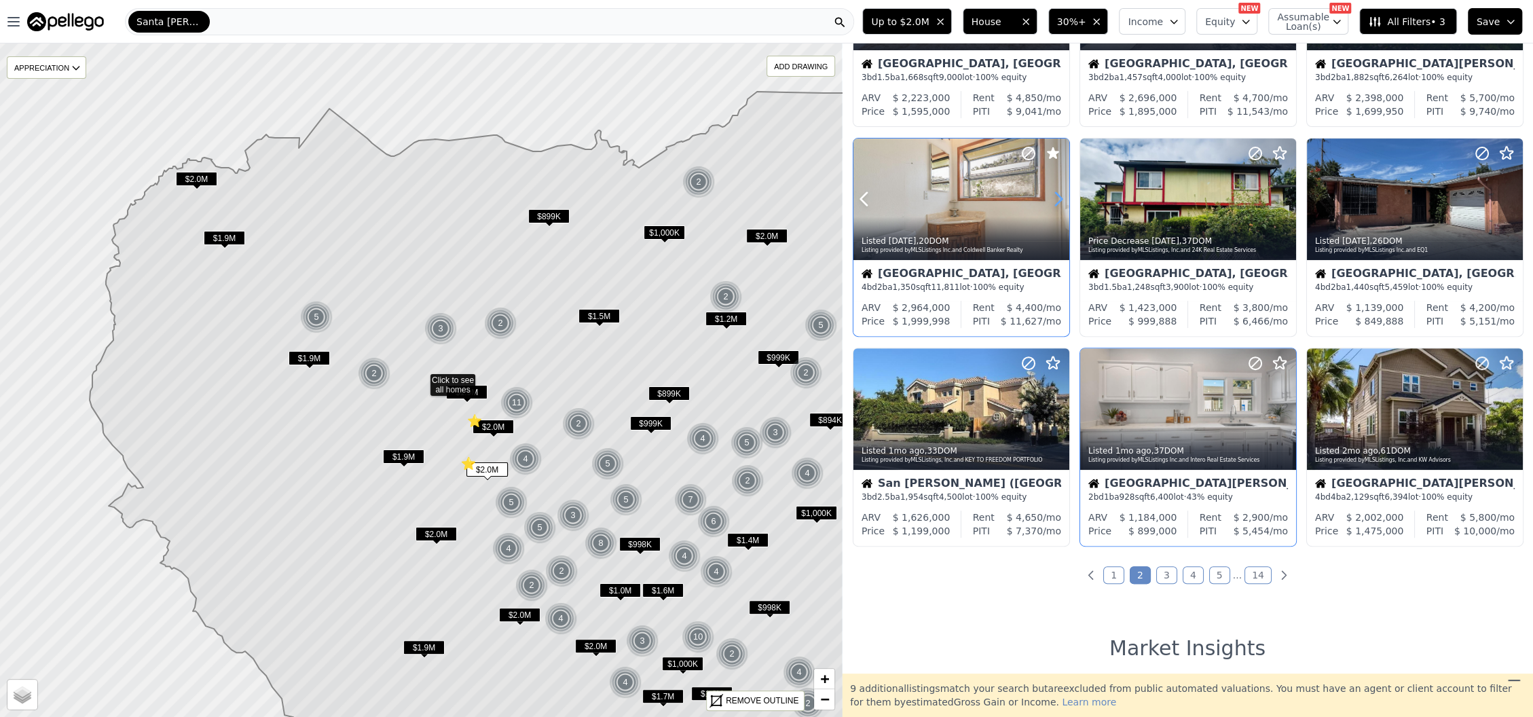
click at [1060, 198] on icon at bounding box center [1059, 199] width 22 height 22
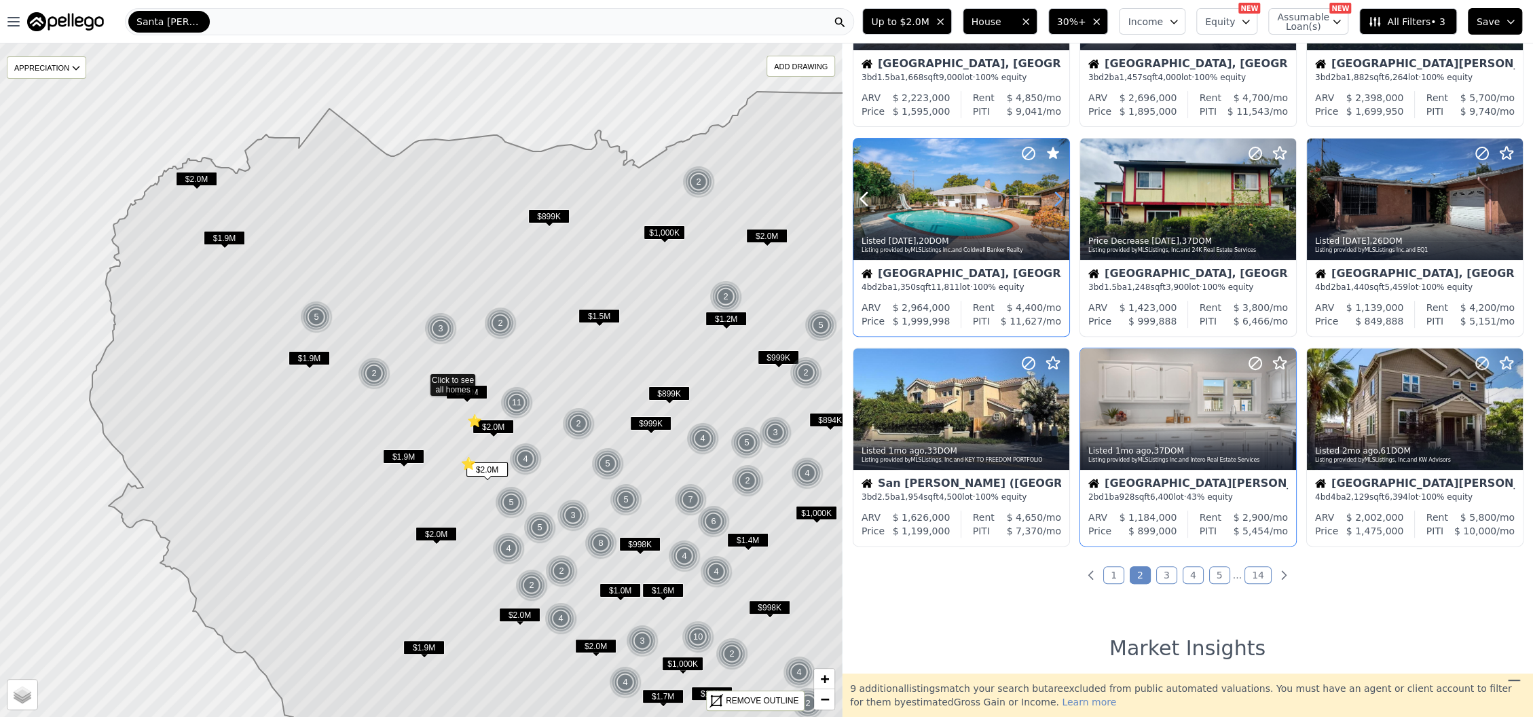
click at [1060, 198] on icon at bounding box center [1059, 199] width 22 height 22
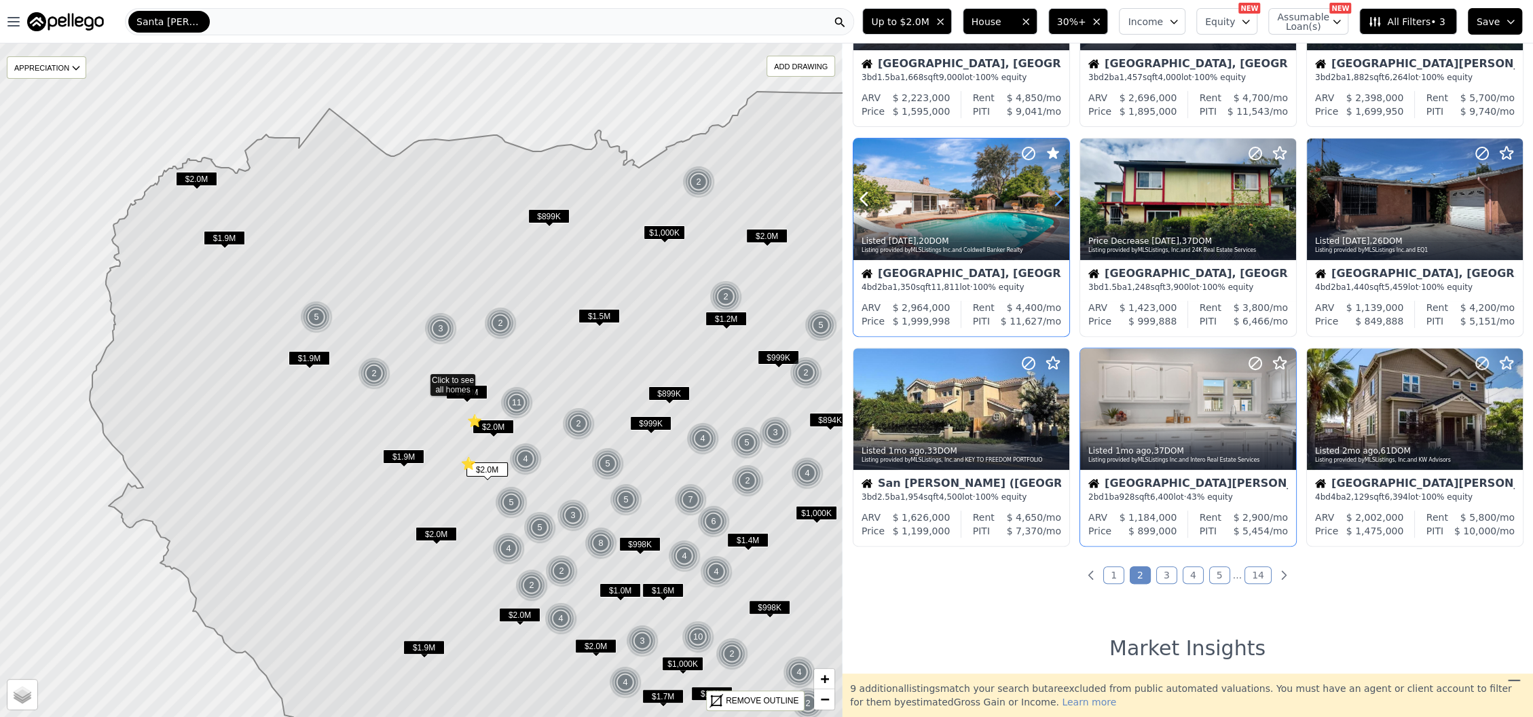
click at [1060, 198] on icon at bounding box center [1059, 199] width 22 height 22
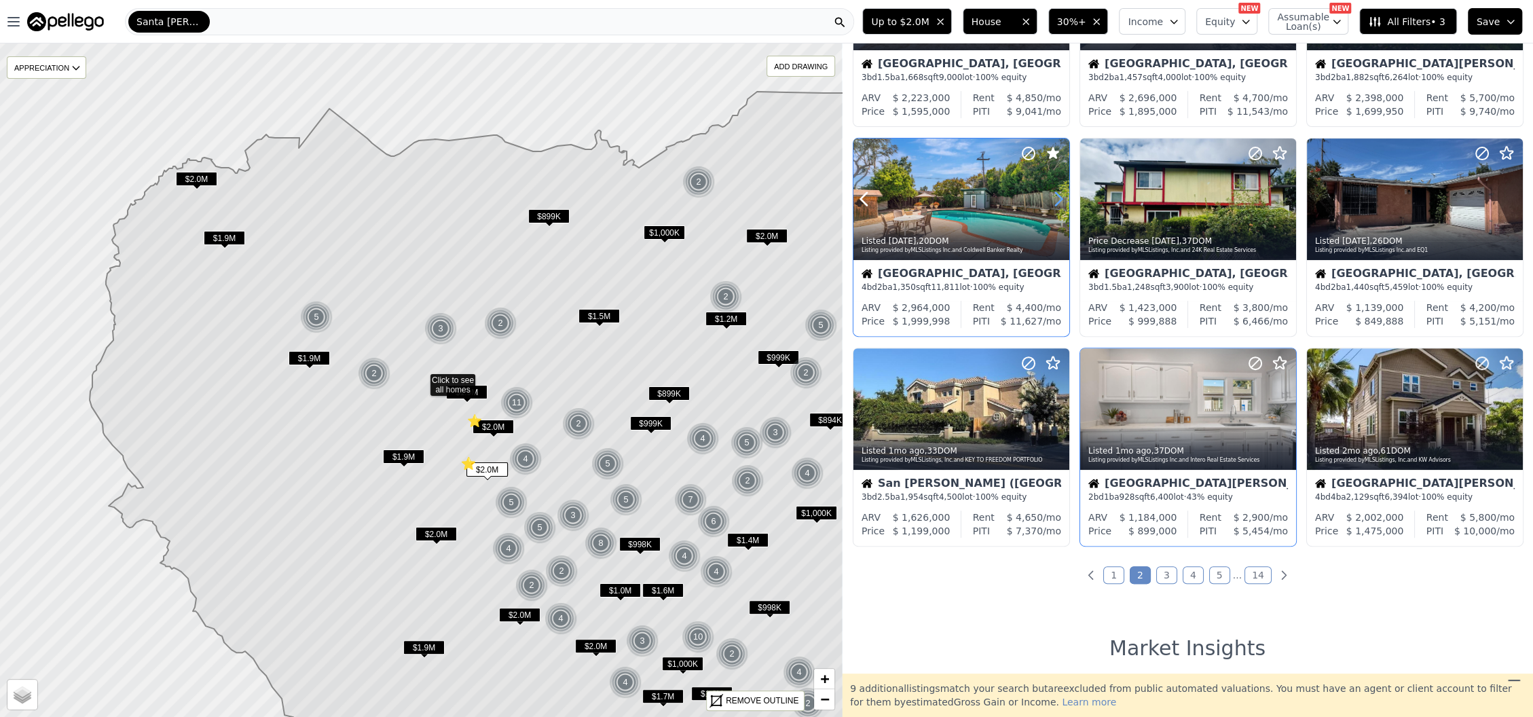
click at [1060, 198] on icon at bounding box center [1059, 199] width 22 height 22
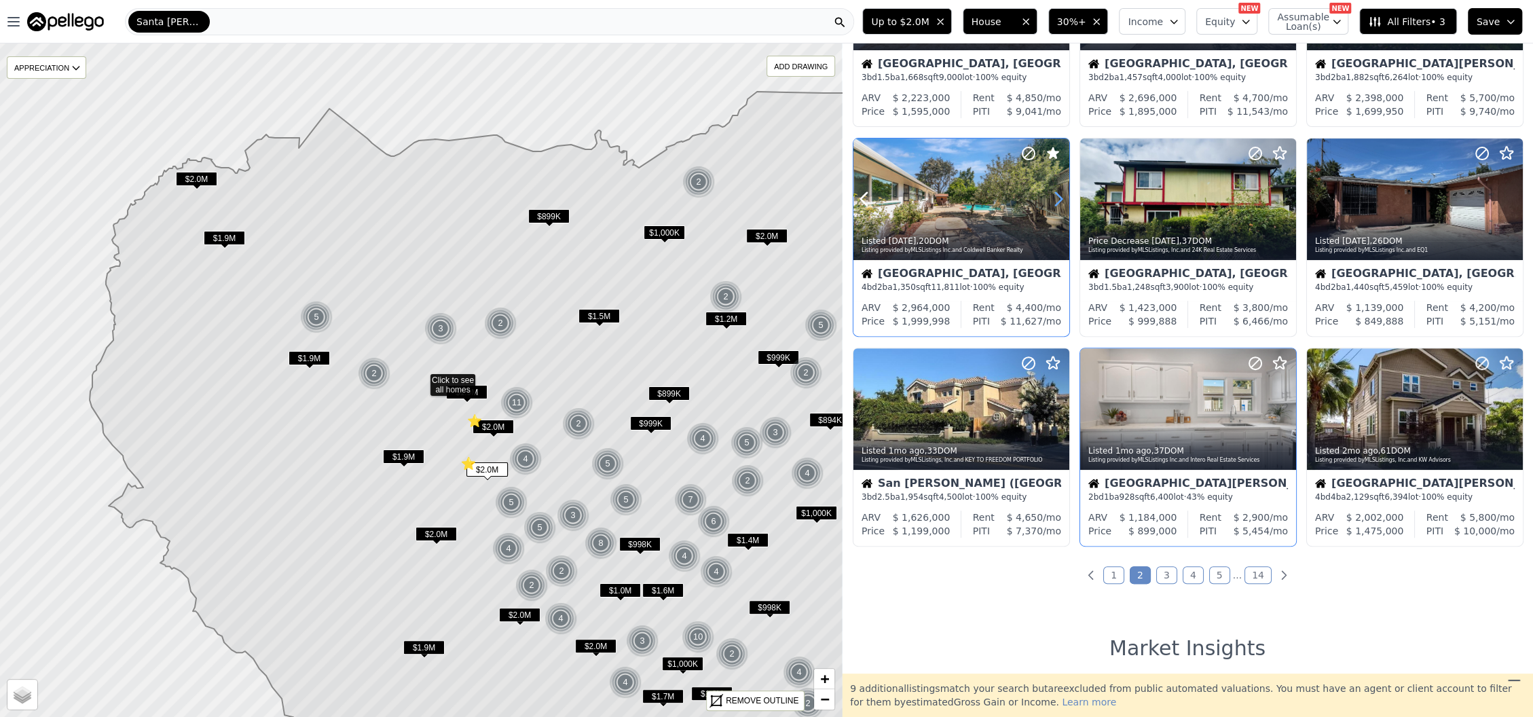
click at [1060, 198] on icon at bounding box center [1059, 199] width 22 height 22
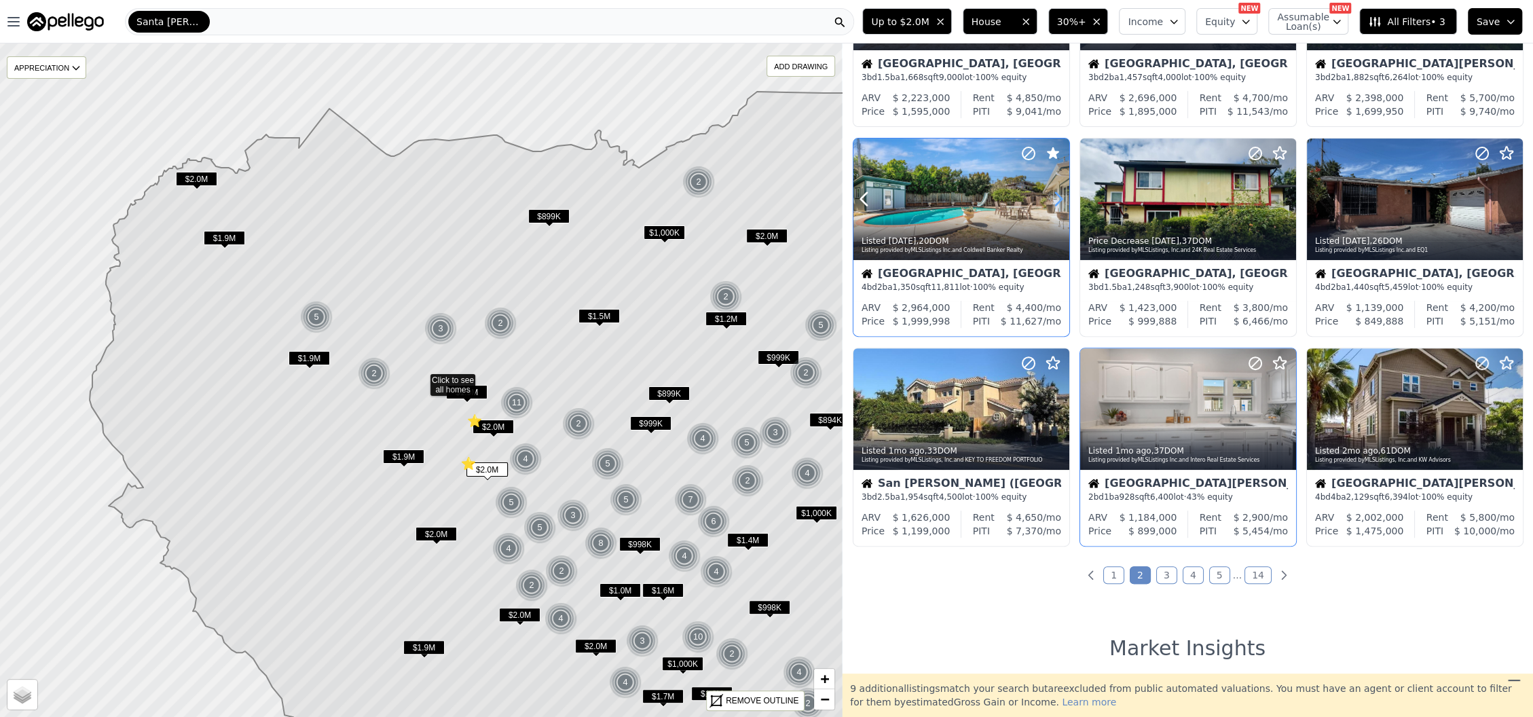
click at [1060, 198] on icon at bounding box center [1059, 199] width 22 height 22
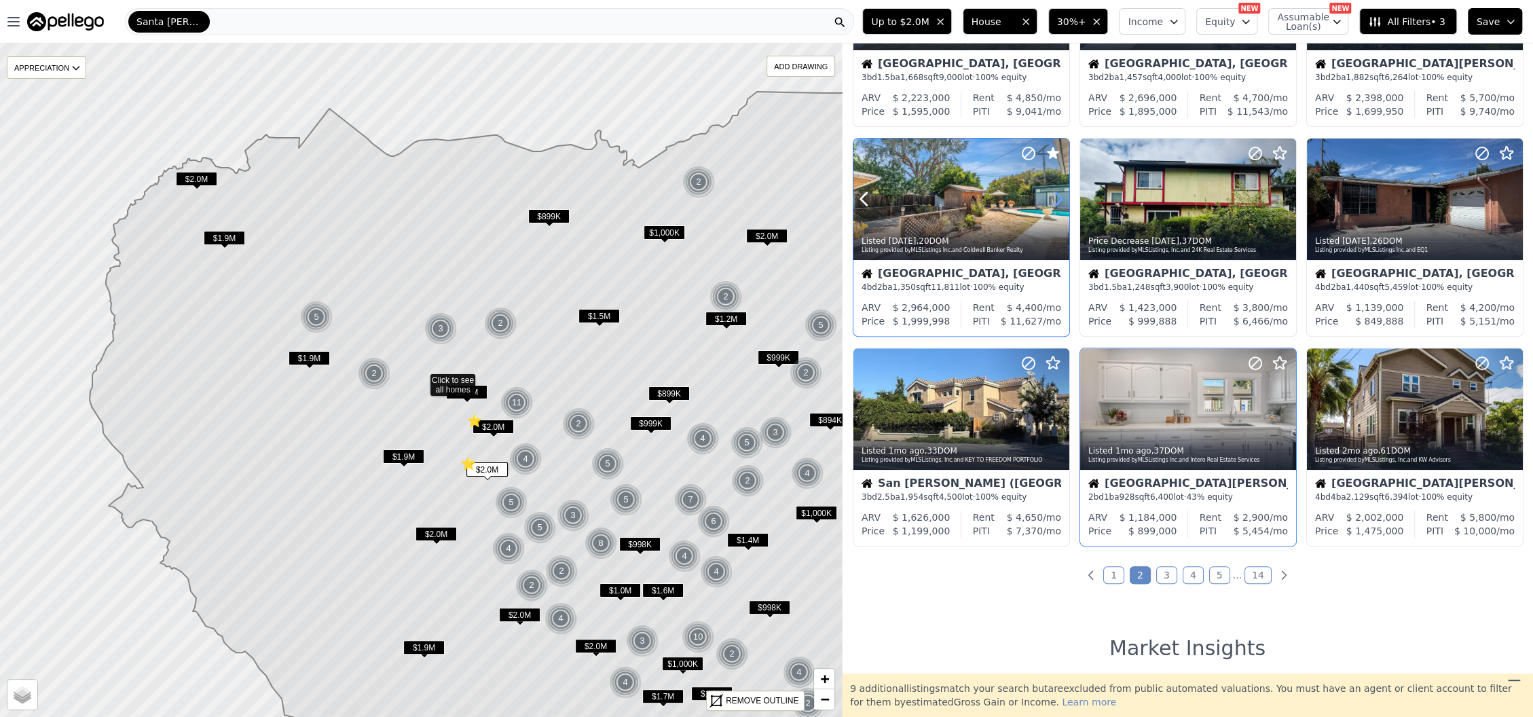
click at [1060, 198] on icon at bounding box center [1059, 199] width 22 height 22
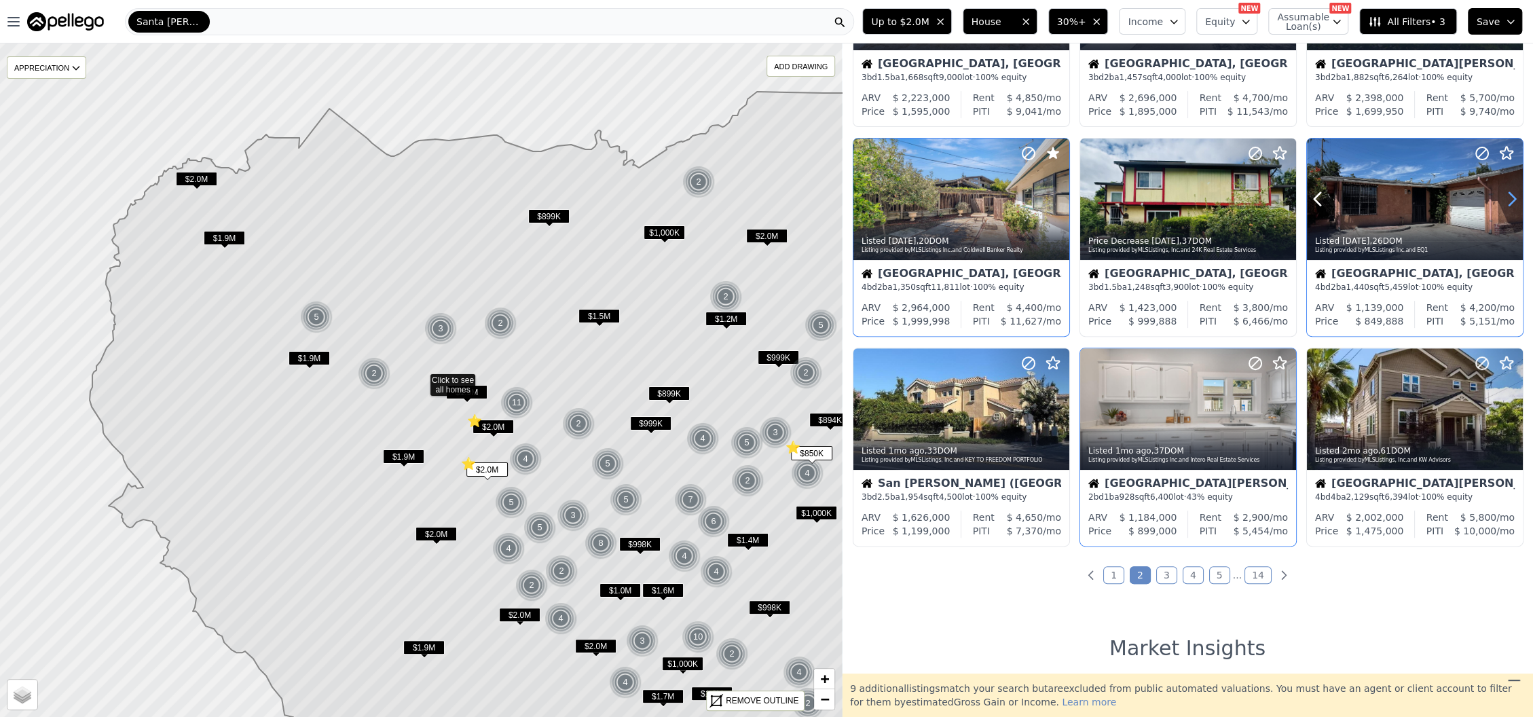
click at [1501, 200] on icon at bounding box center [1512, 199] width 22 height 22
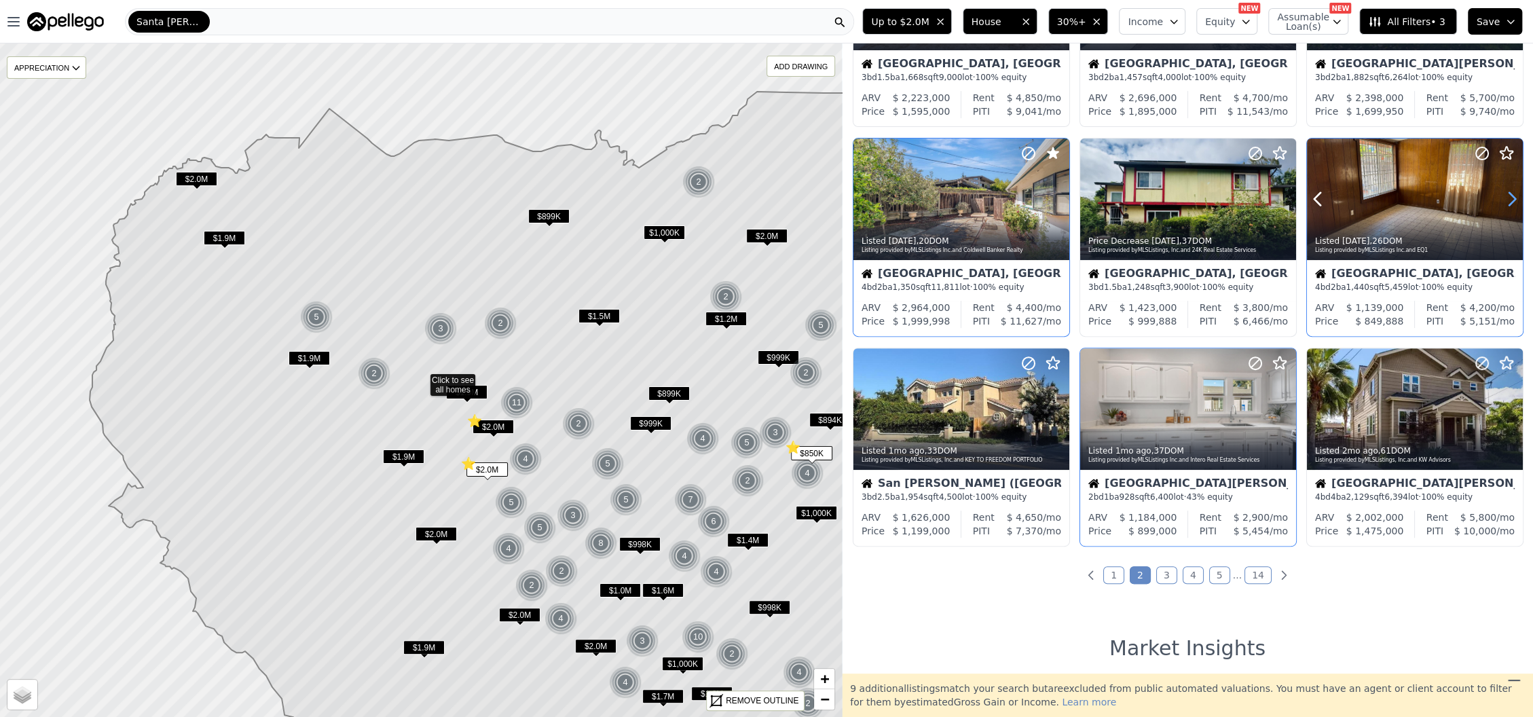
click at [1501, 200] on icon at bounding box center [1512, 199] width 22 height 22
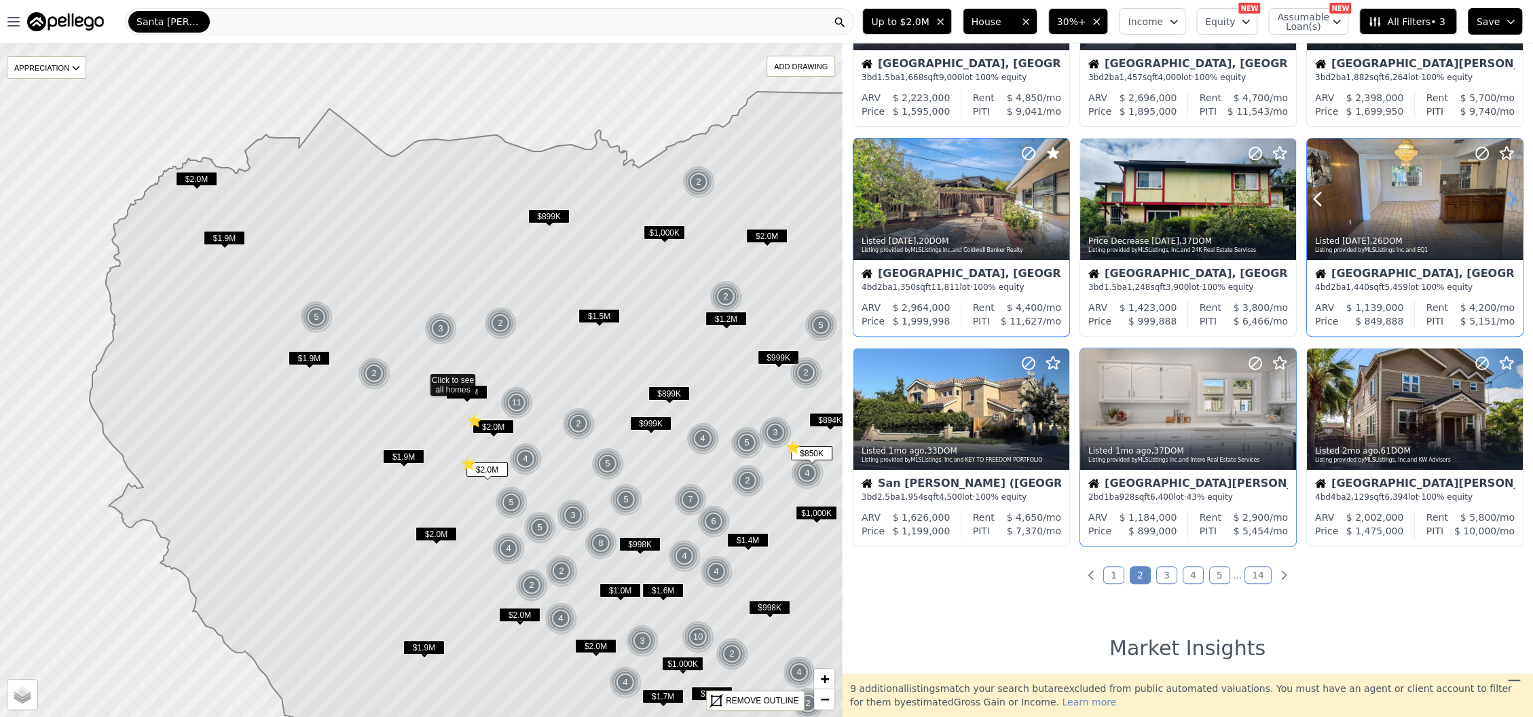
click at [1501, 200] on icon at bounding box center [1512, 199] width 22 height 22
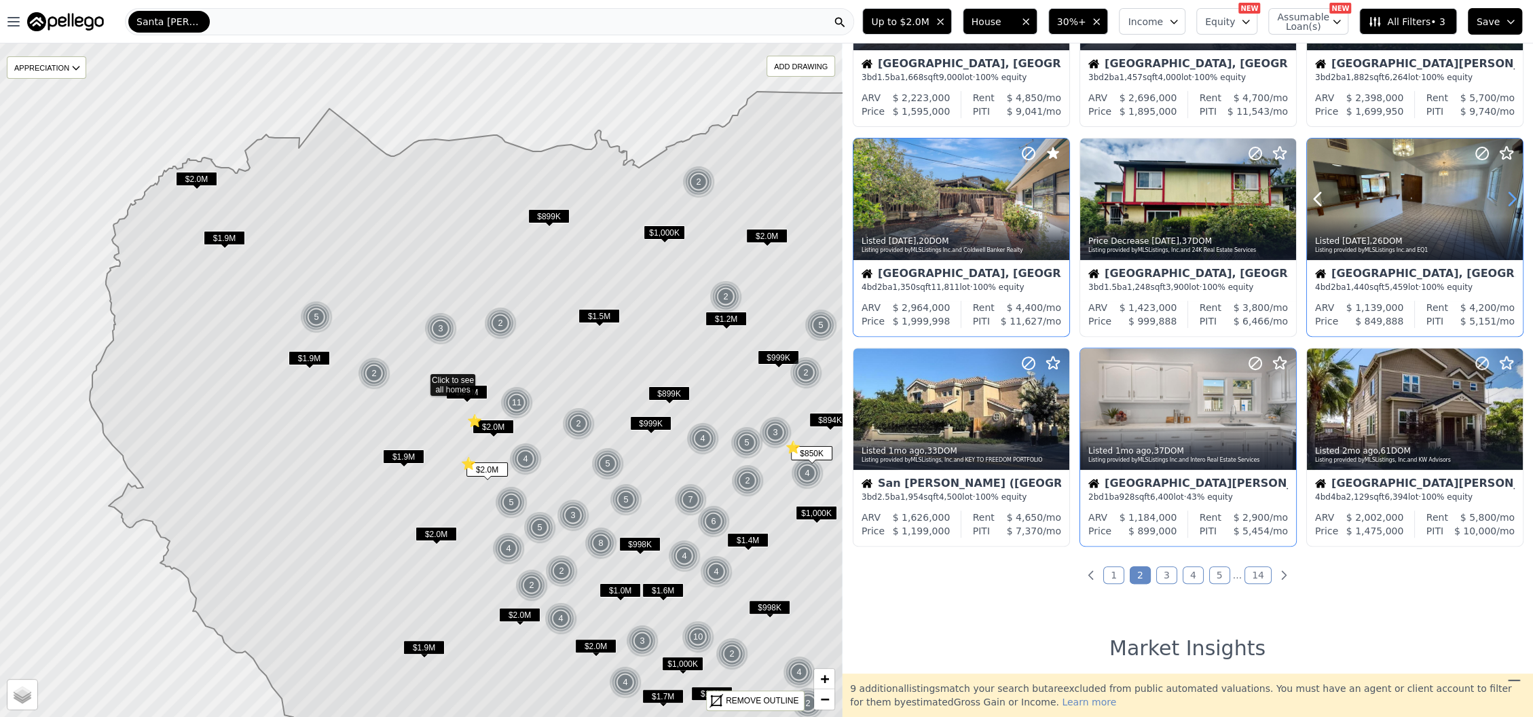
click at [1502, 200] on icon at bounding box center [1512, 199] width 22 height 22
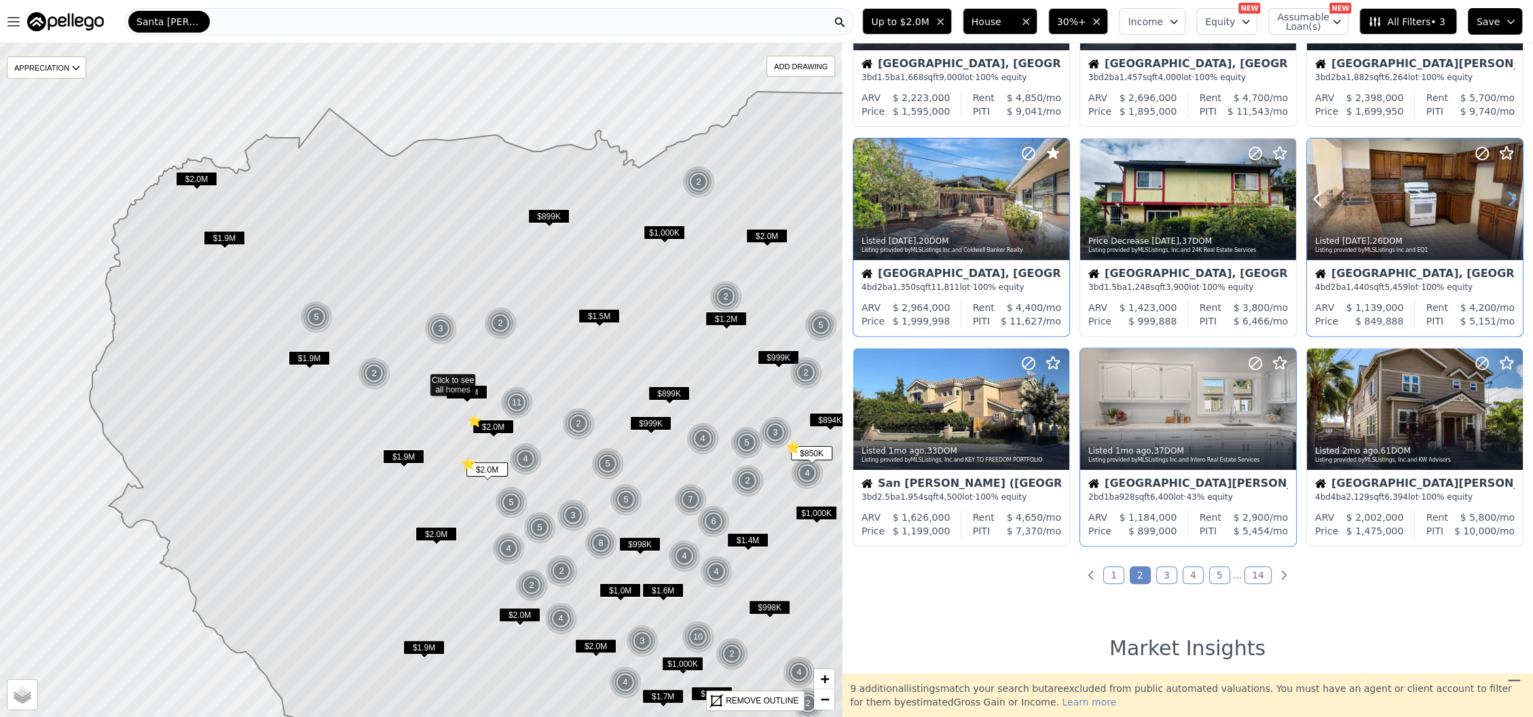
click at [1502, 200] on icon at bounding box center [1512, 199] width 22 height 22
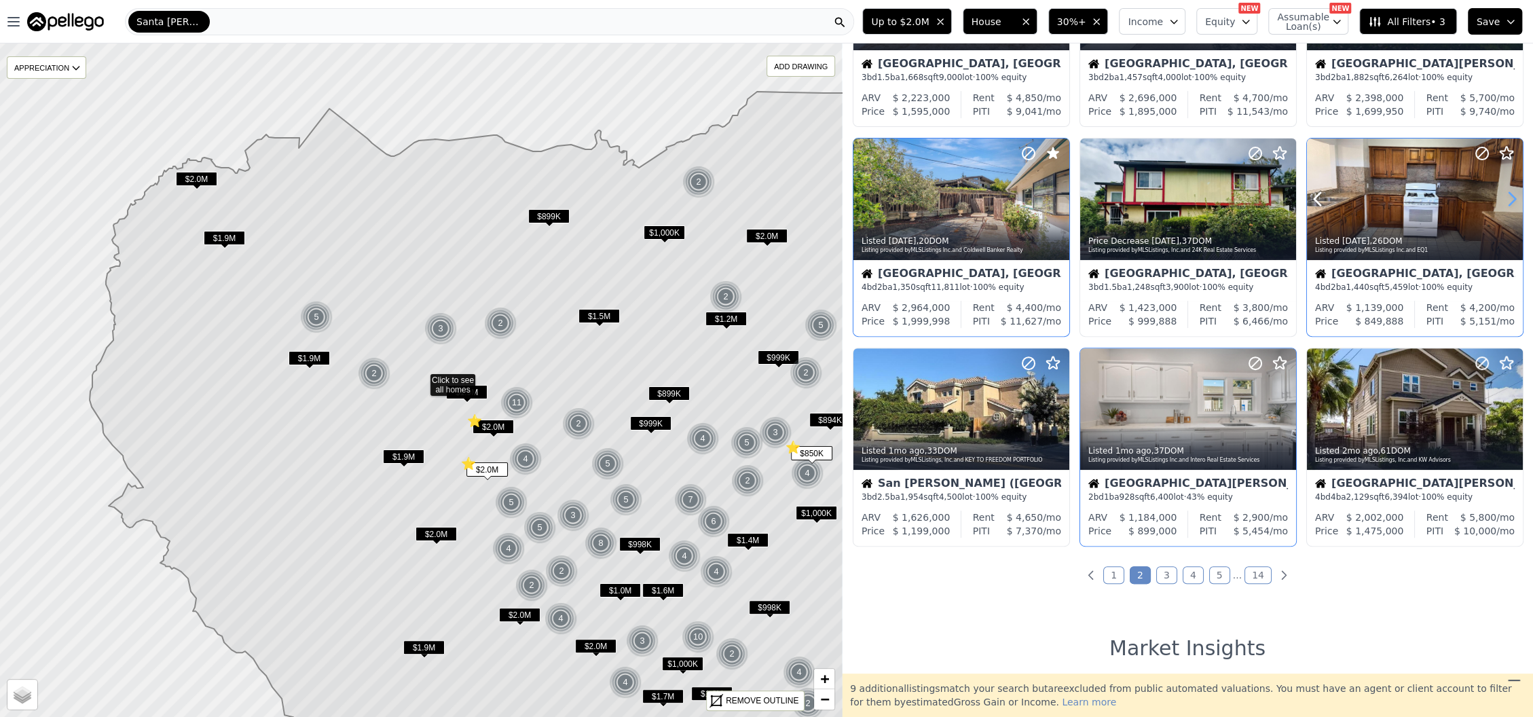
click at [1502, 200] on icon at bounding box center [1512, 199] width 22 height 22
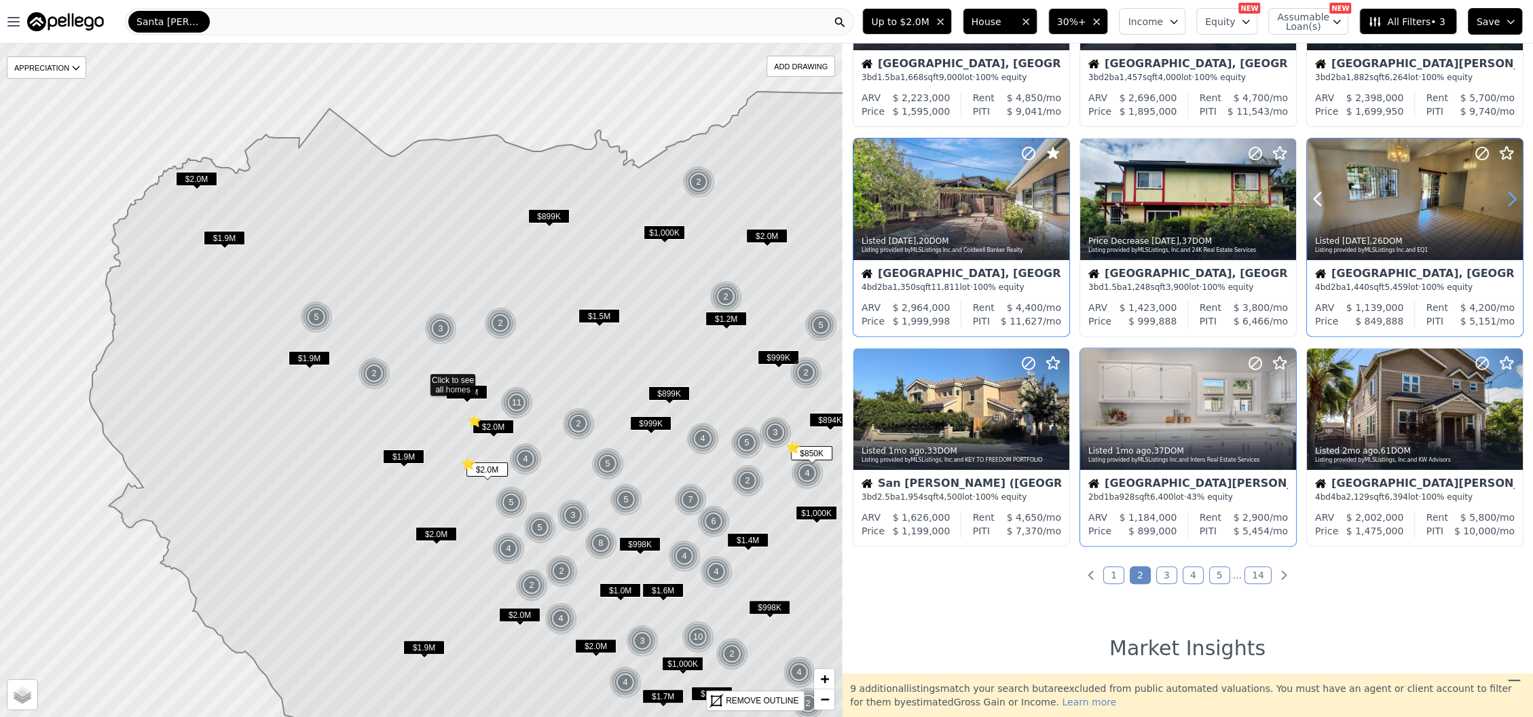
click at [1502, 200] on icon at bounding box center [1512, 199] width 22 height 22
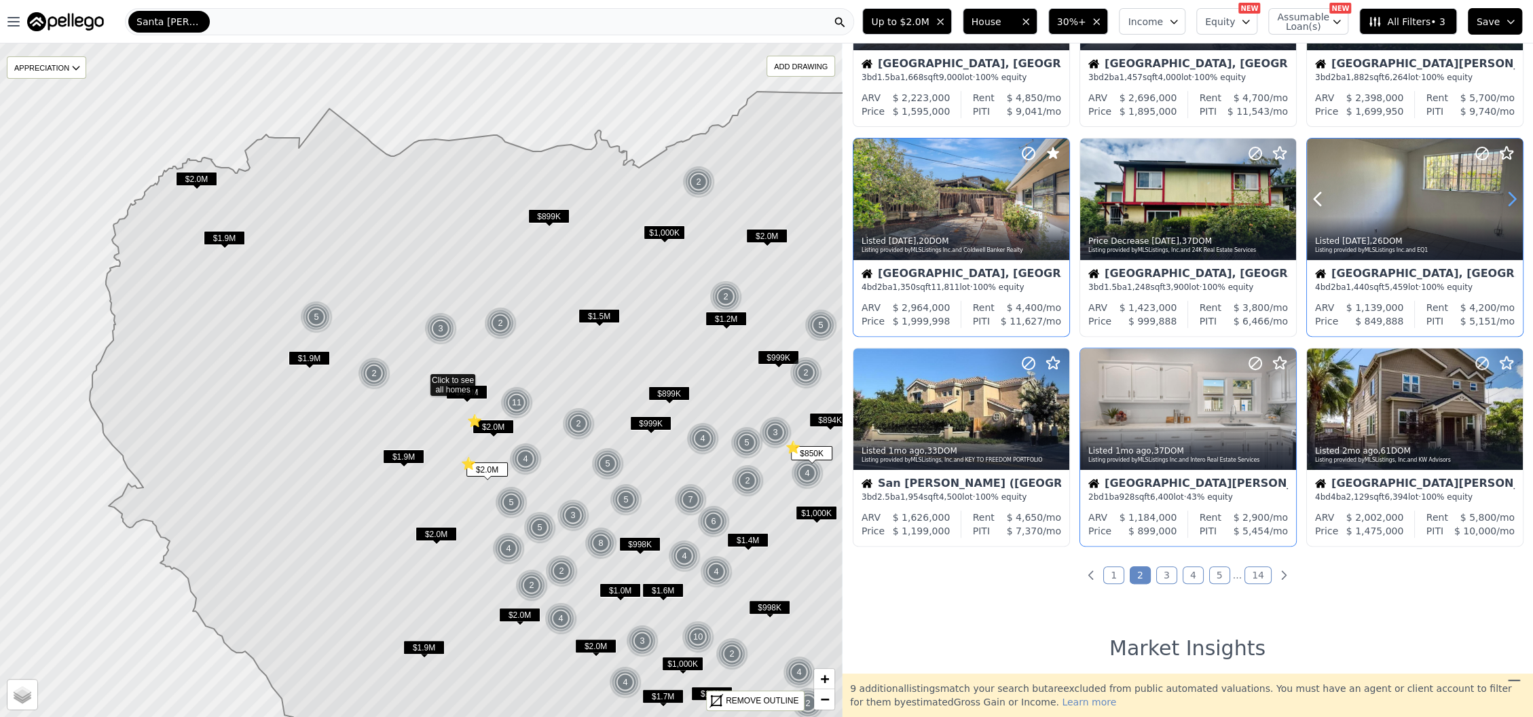
click at [1503, 200] on icon at bounding box center [1512, 199] width 22 height 22
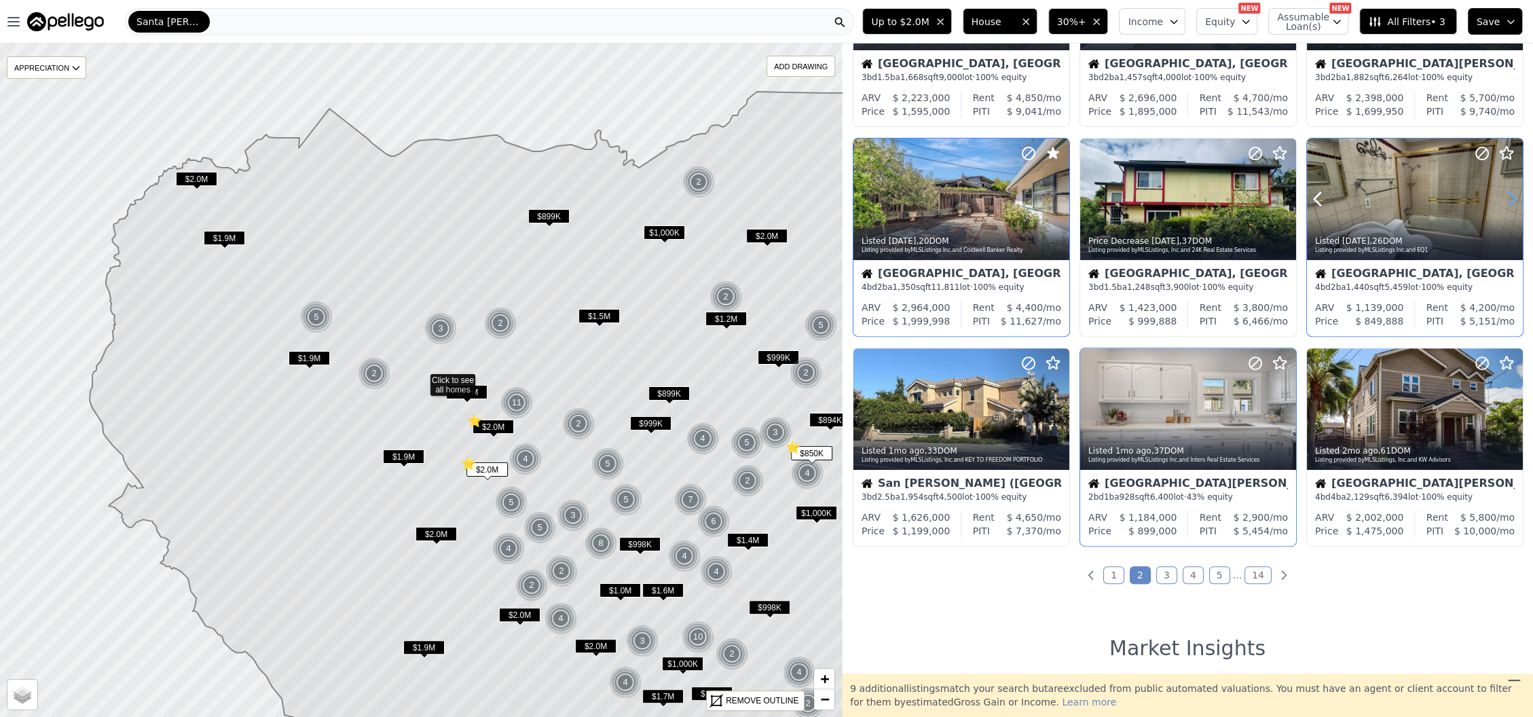
click at [1503, 200] on icon at bounding box center [1512, 199] width 22 height 22
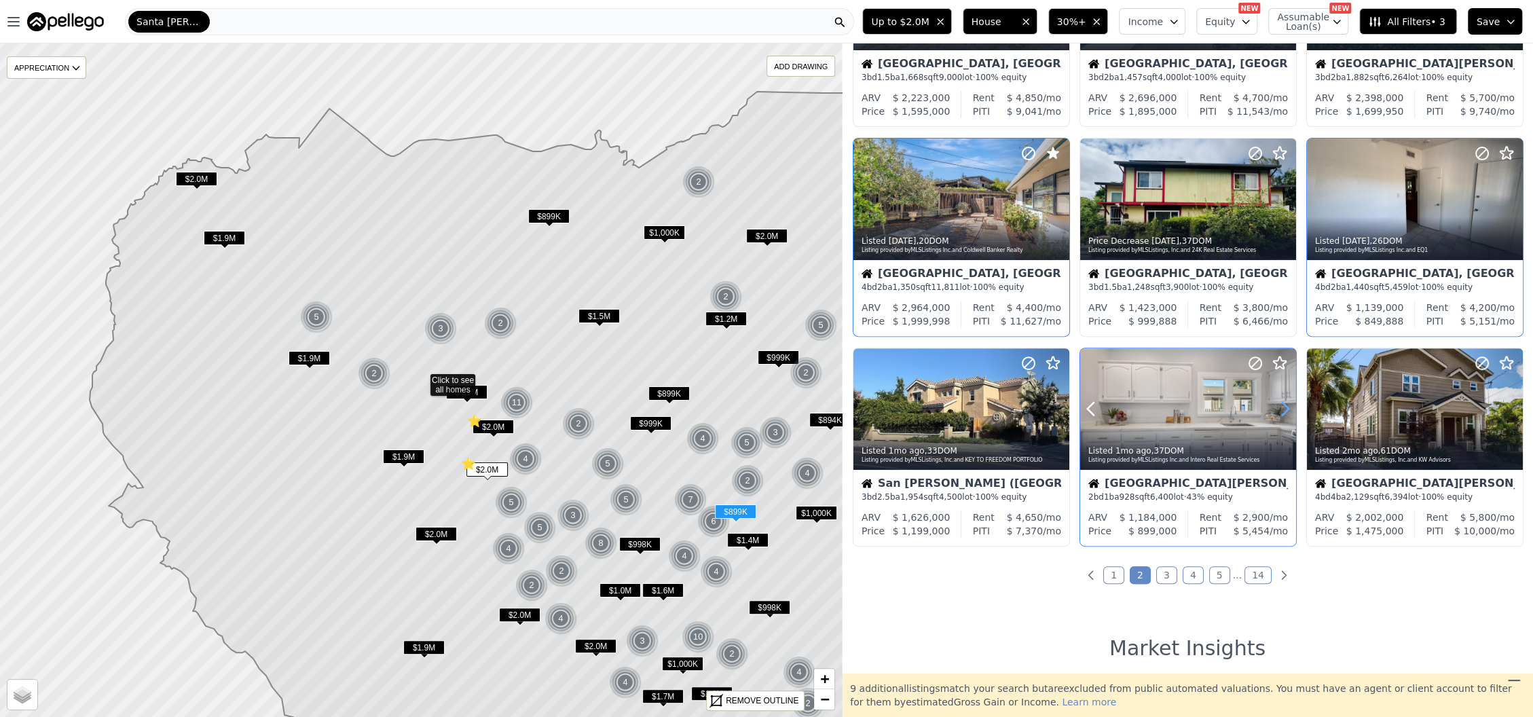
click at [1280, 409] on icon at bounding box center [1286, 409] width 22 height 22
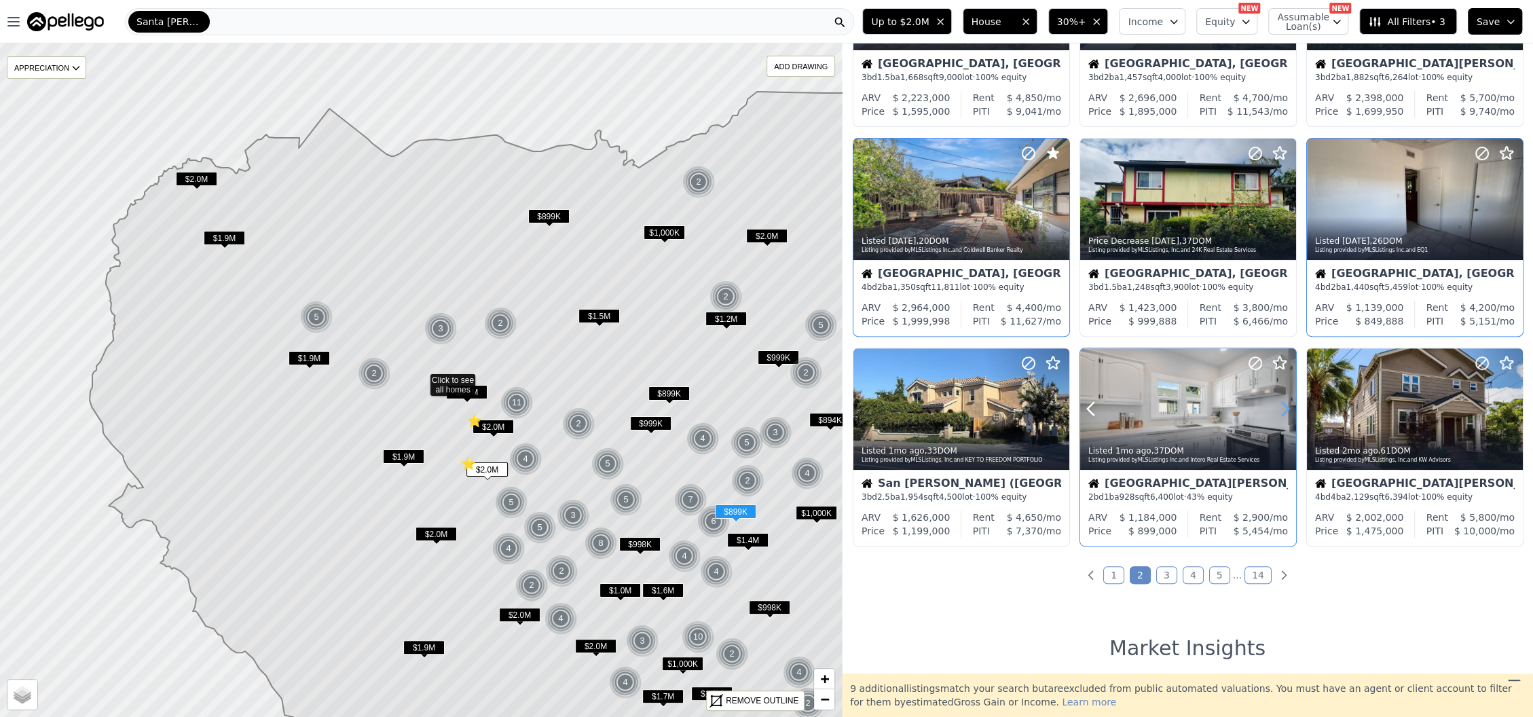
click at [1280, 409] on icon at bounding box center [1286, 409] width 22 height 22
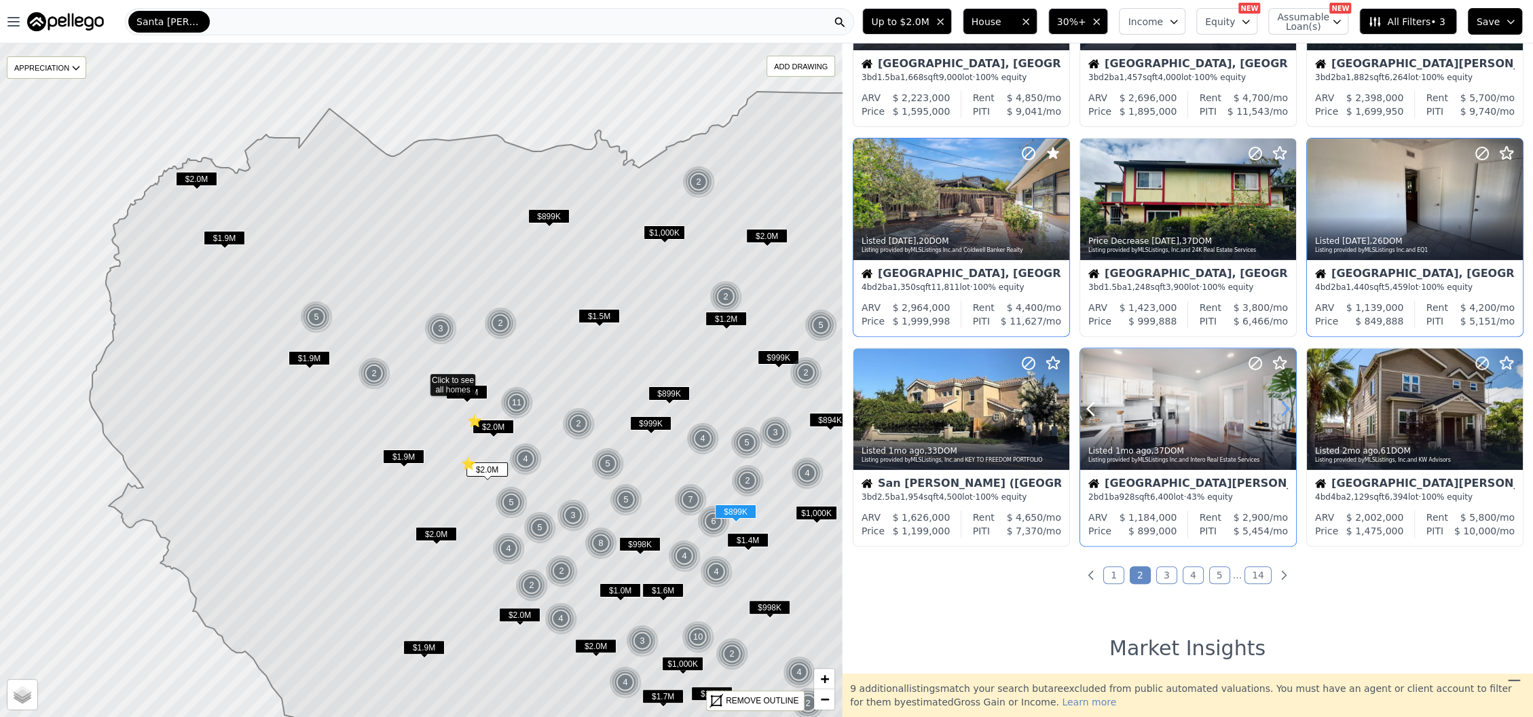
click at [1280, 409] on icon at bounding box center [1286, 409] width 22 height 22
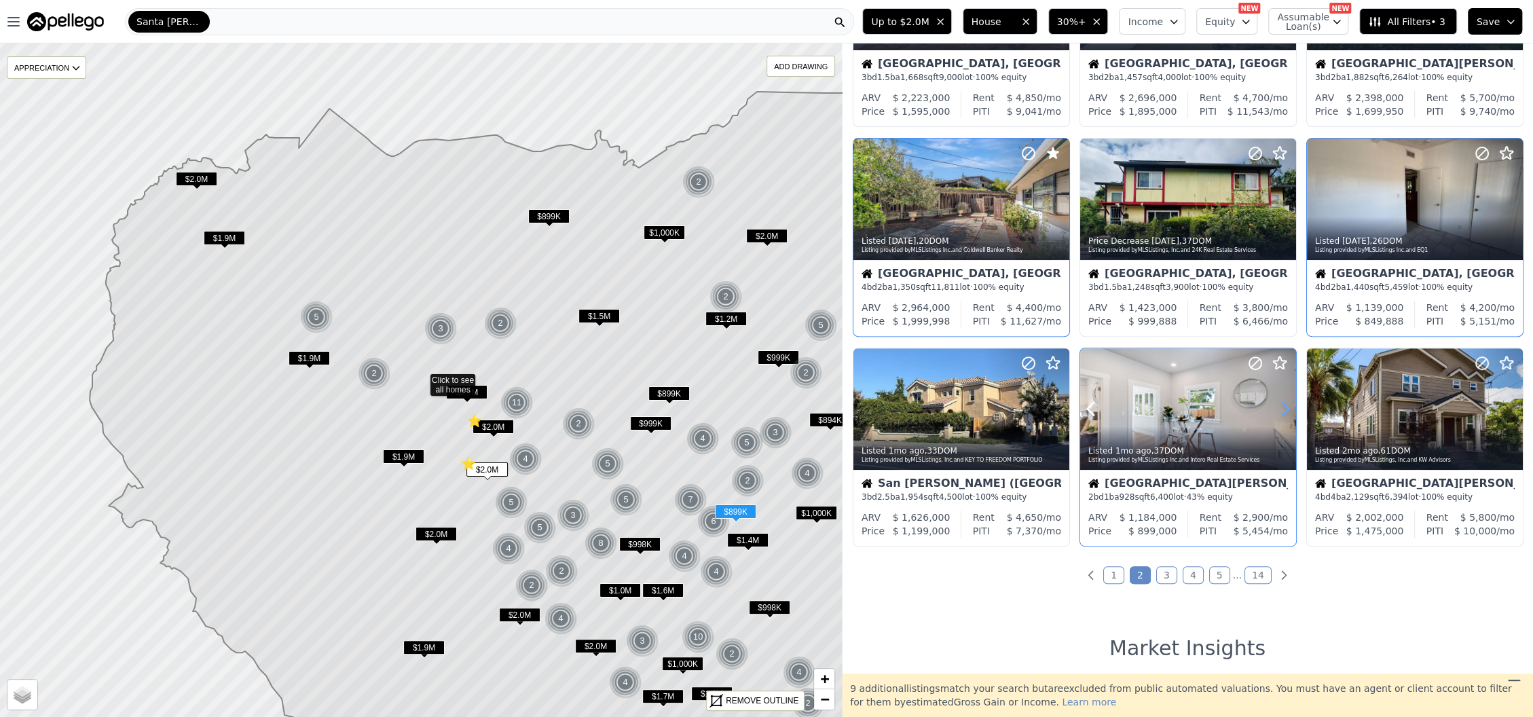
click at [1280, 409] on icon at bounding box center [1286, 409] width 22 height 22
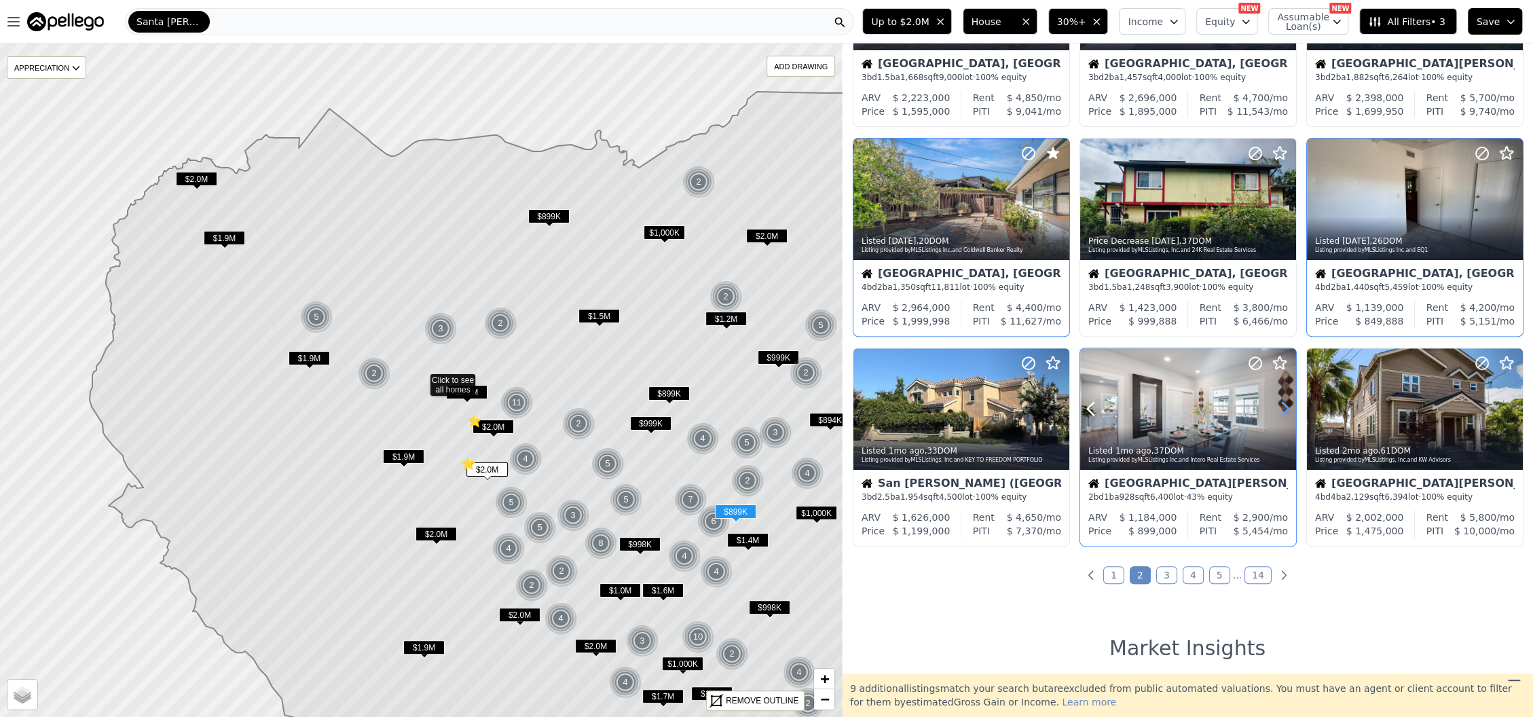
click at [1280, 409] on icon at bounding box center [1286, 409] width 22 height 22
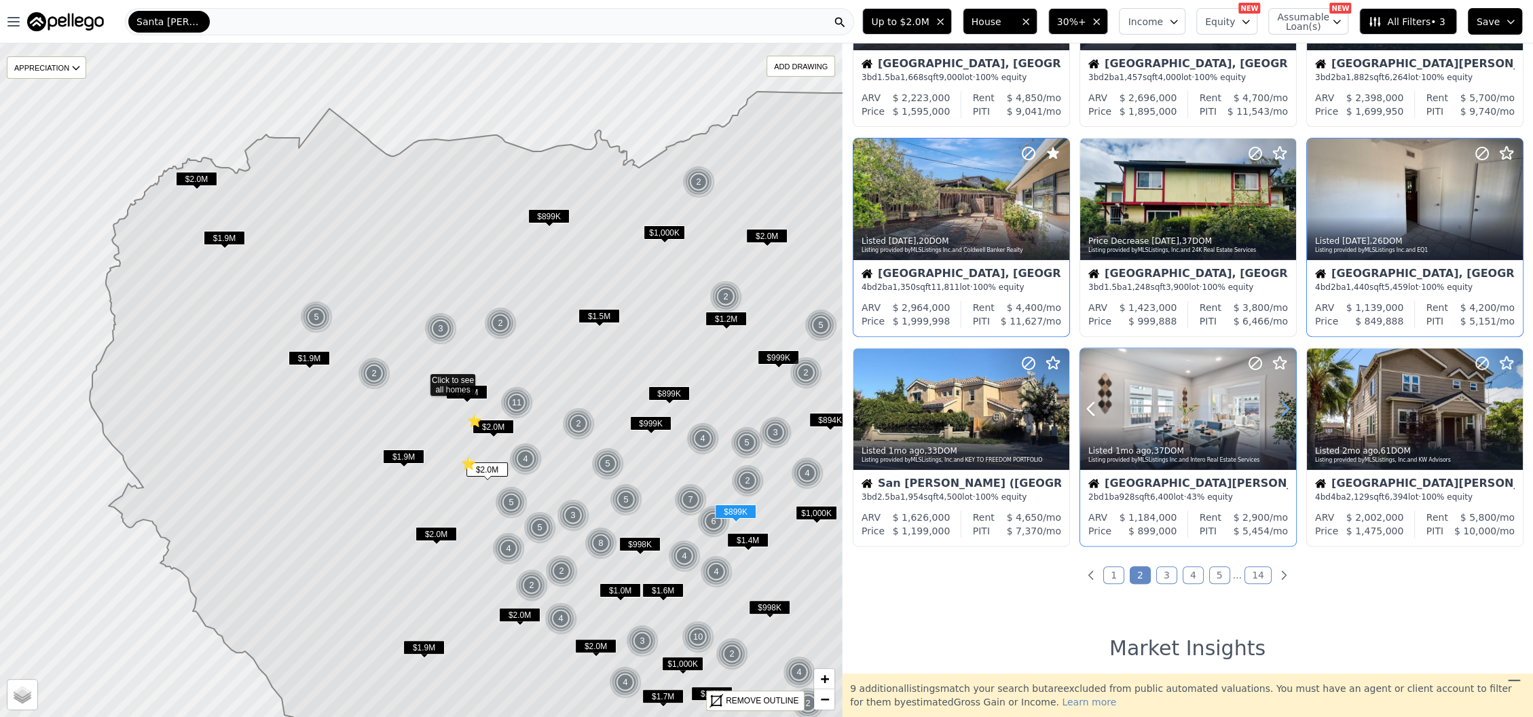
click at [1280, 409] on icon at bounding box center [1286, 409] width 22 height 22
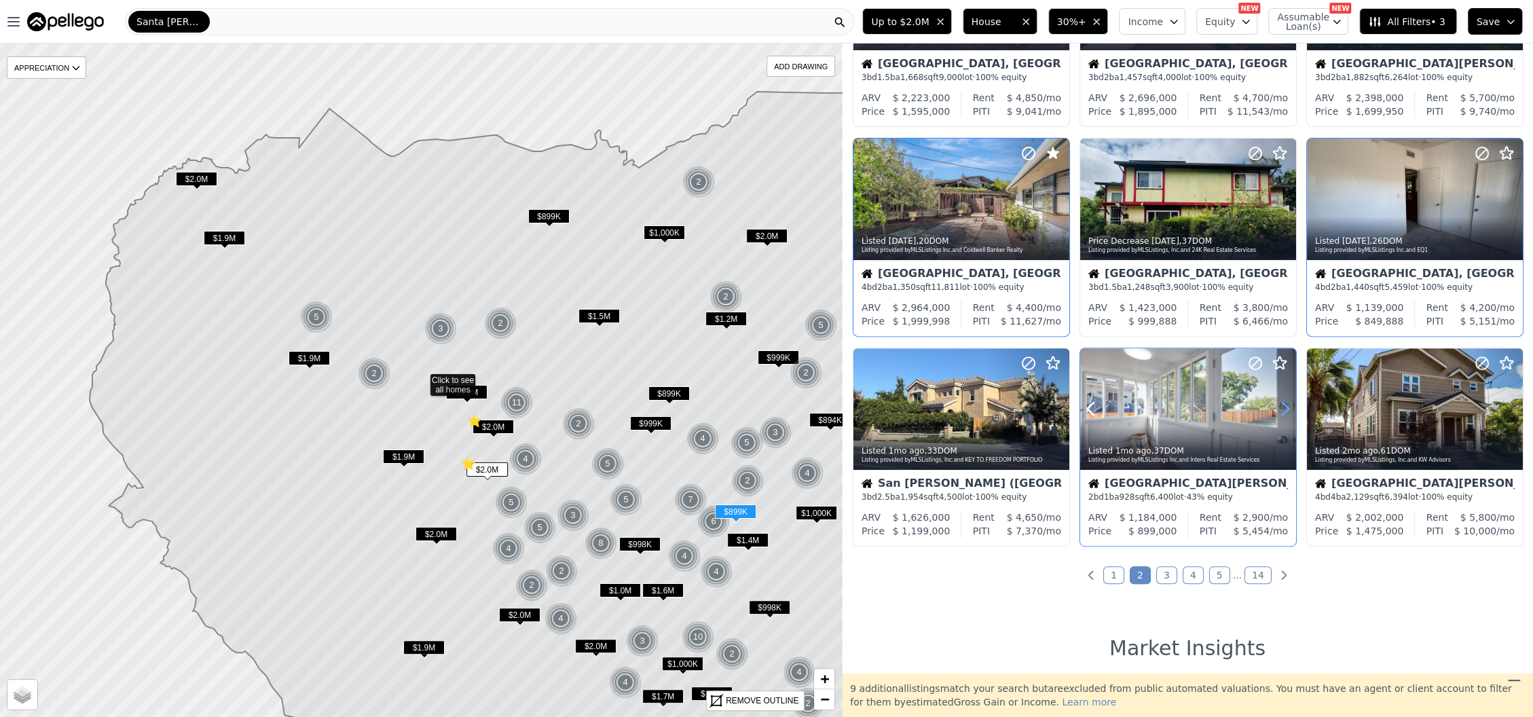
click at [1280, 409] on icon at bounding box center [1286, 409] width 22 height 22
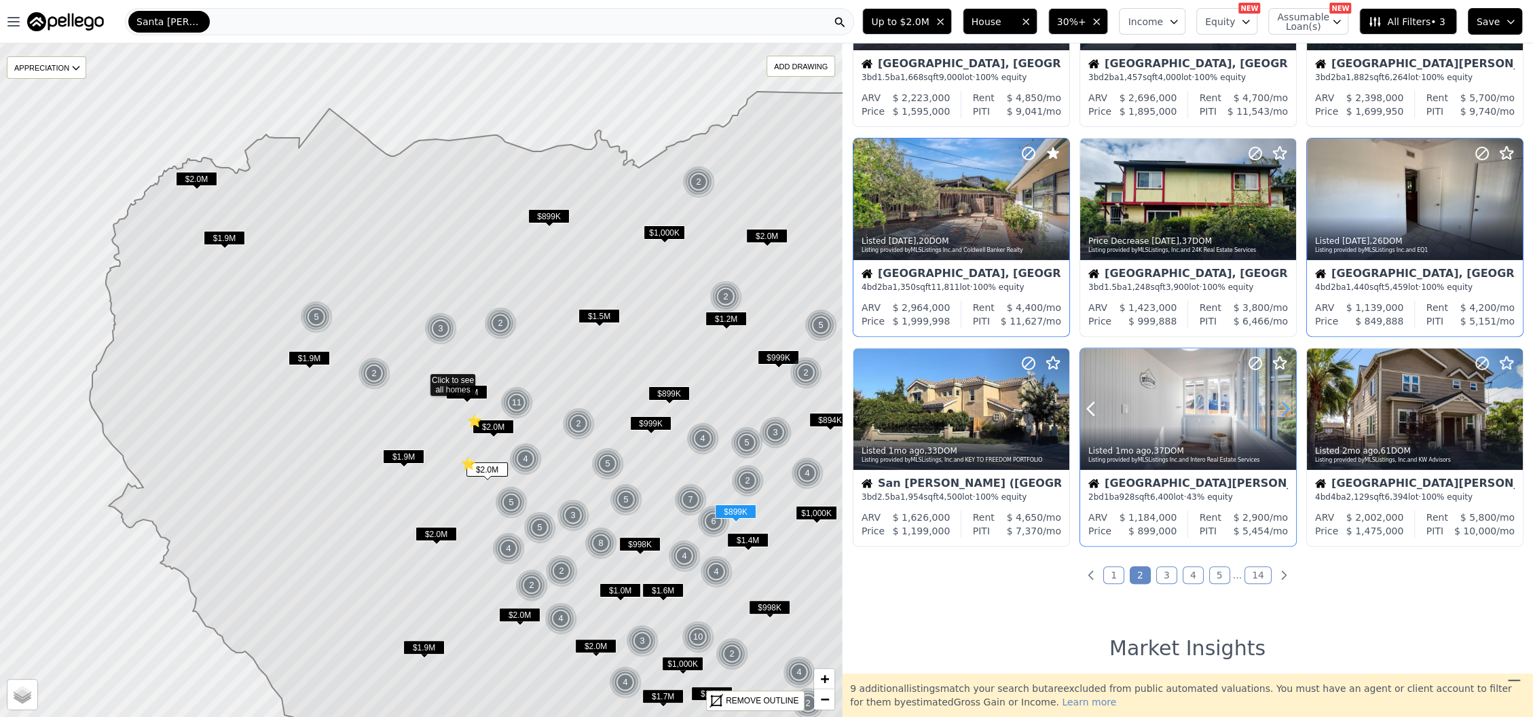
click at [1280, 409] on icon at bounding box center [1286, 409] width 22 height 22
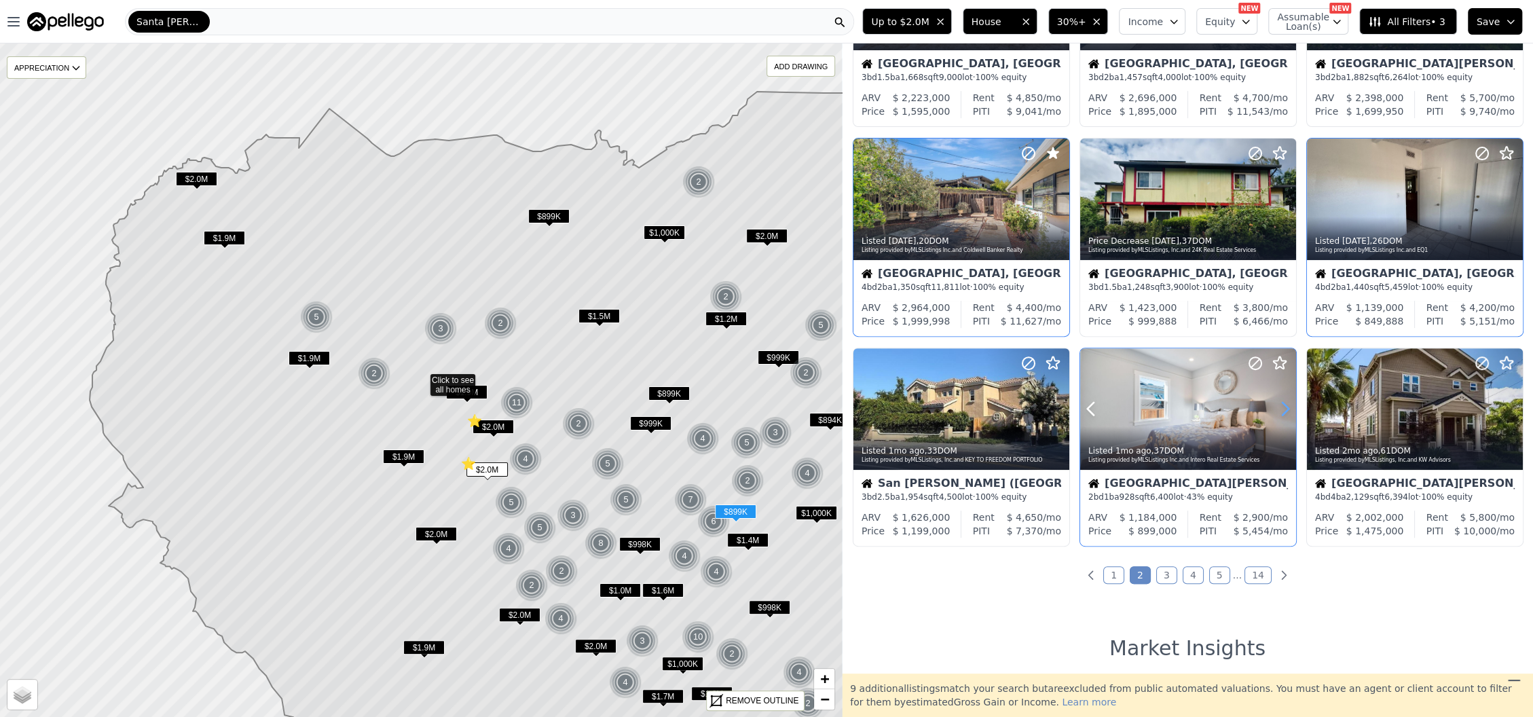
click at [1280, 409] on icon at bounding box center [1286, 409] width 22 height 22
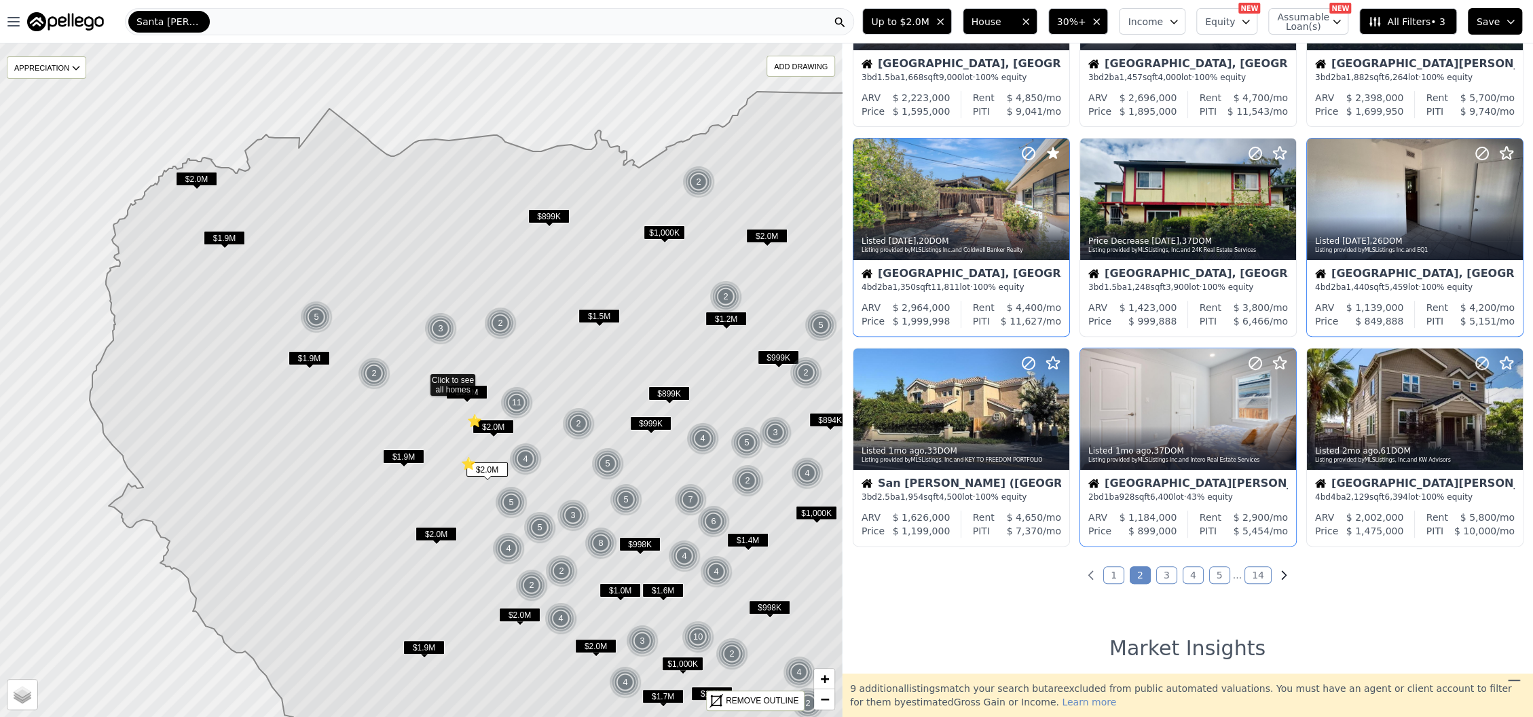
click at [1277, 577] on icon "Next page" at bounding box center [1284, 575] width 14 height 14
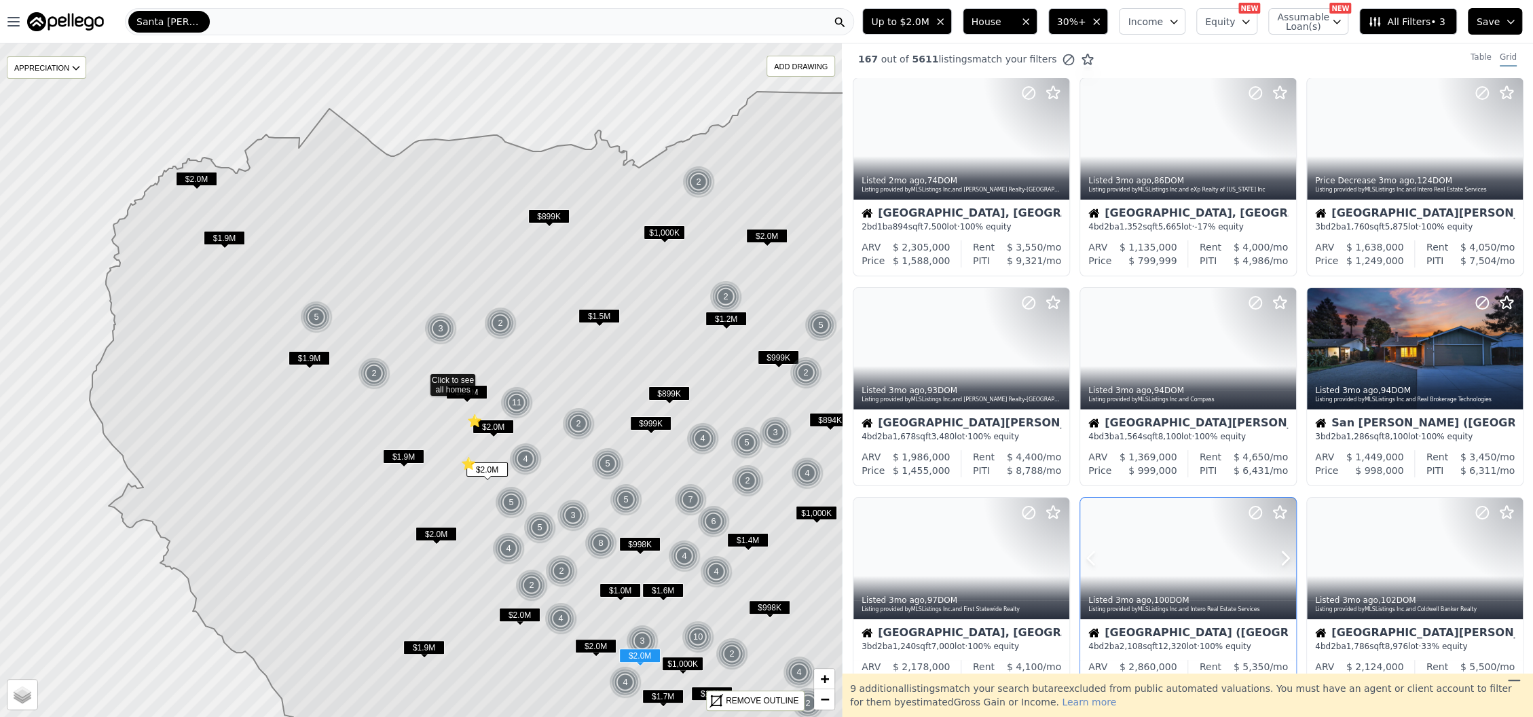
scroll to position [0, 0]
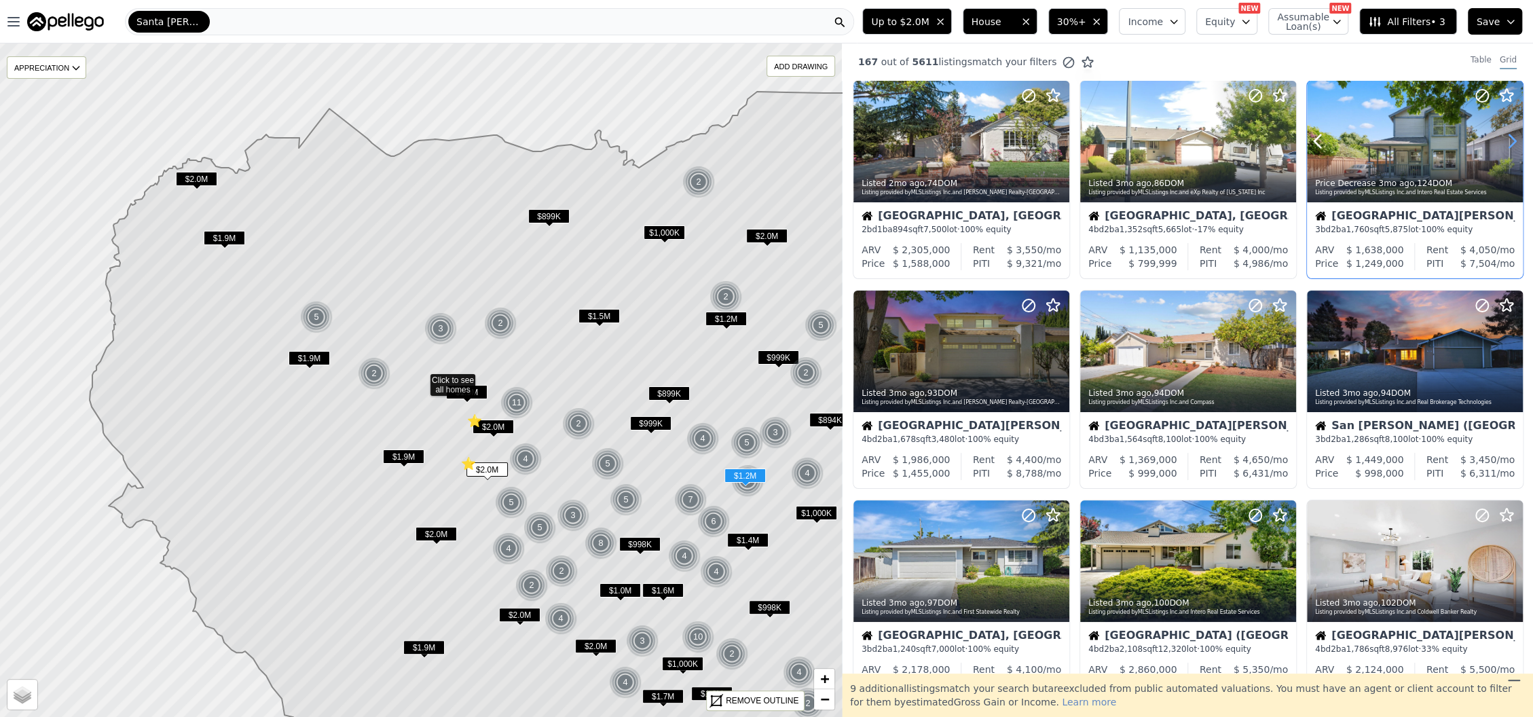
click at [1501, 143] on icon at bounding box center [1512, 141] width 22 height 22
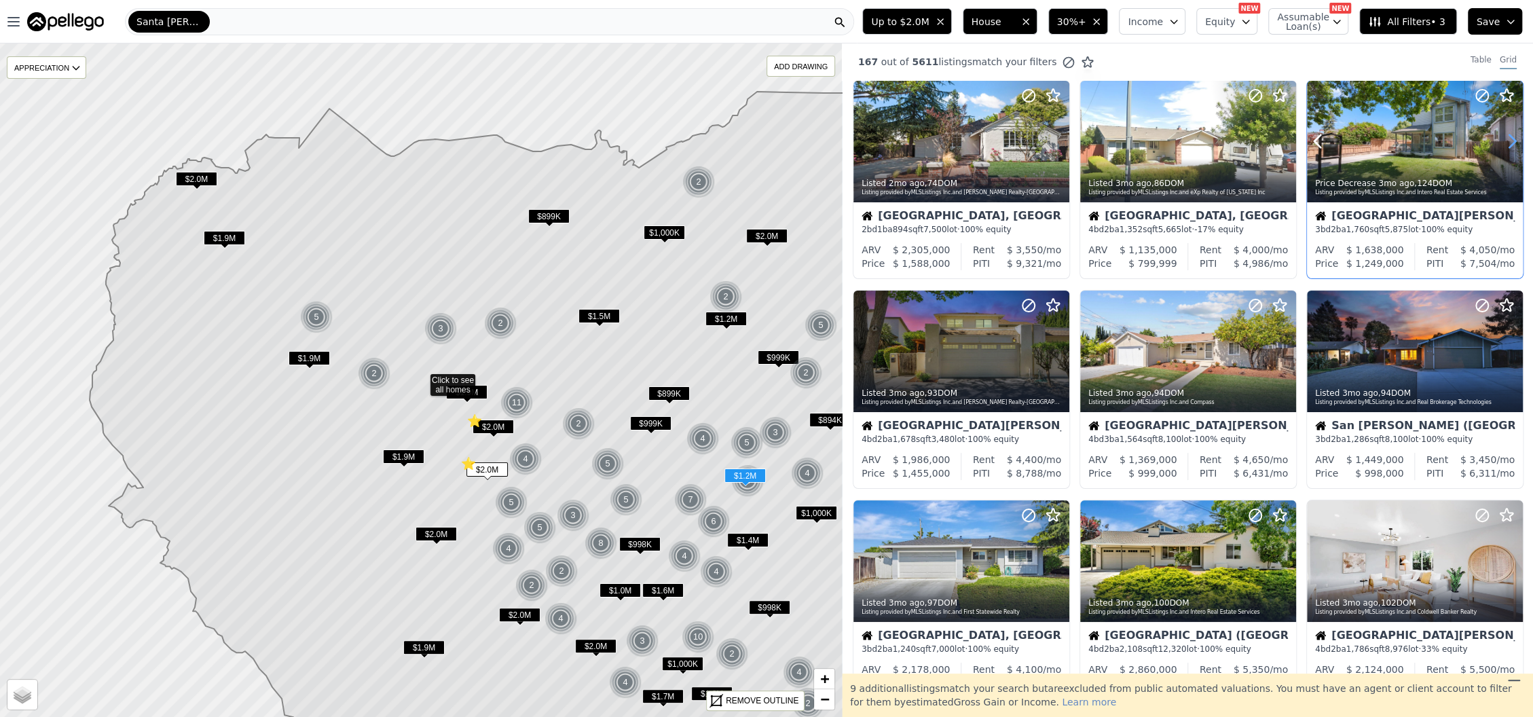
click at [1501, 143] on icon at bounding box center [1512, 141] width 22 height 22
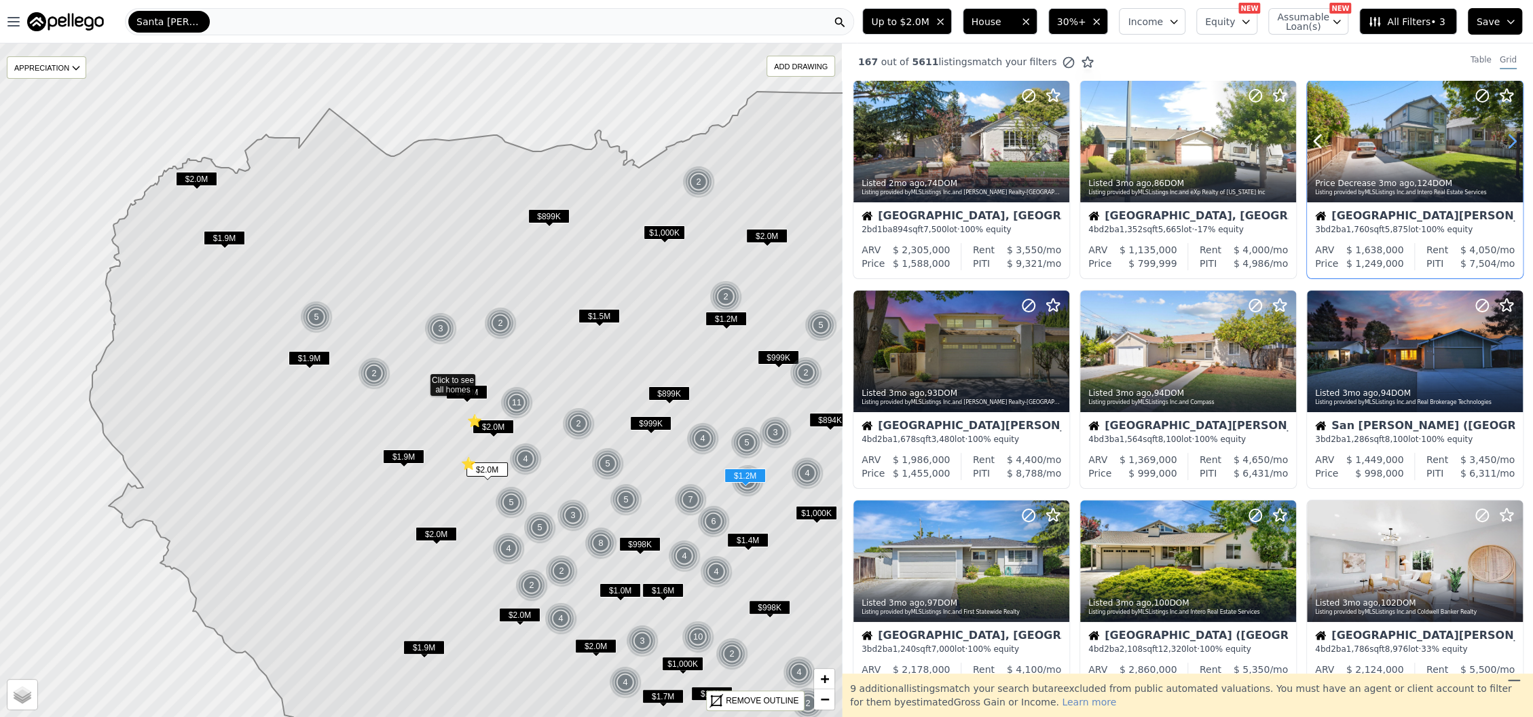
click at [1501, 143] on icon at bounding box center [1512, 141] width 22 height 22
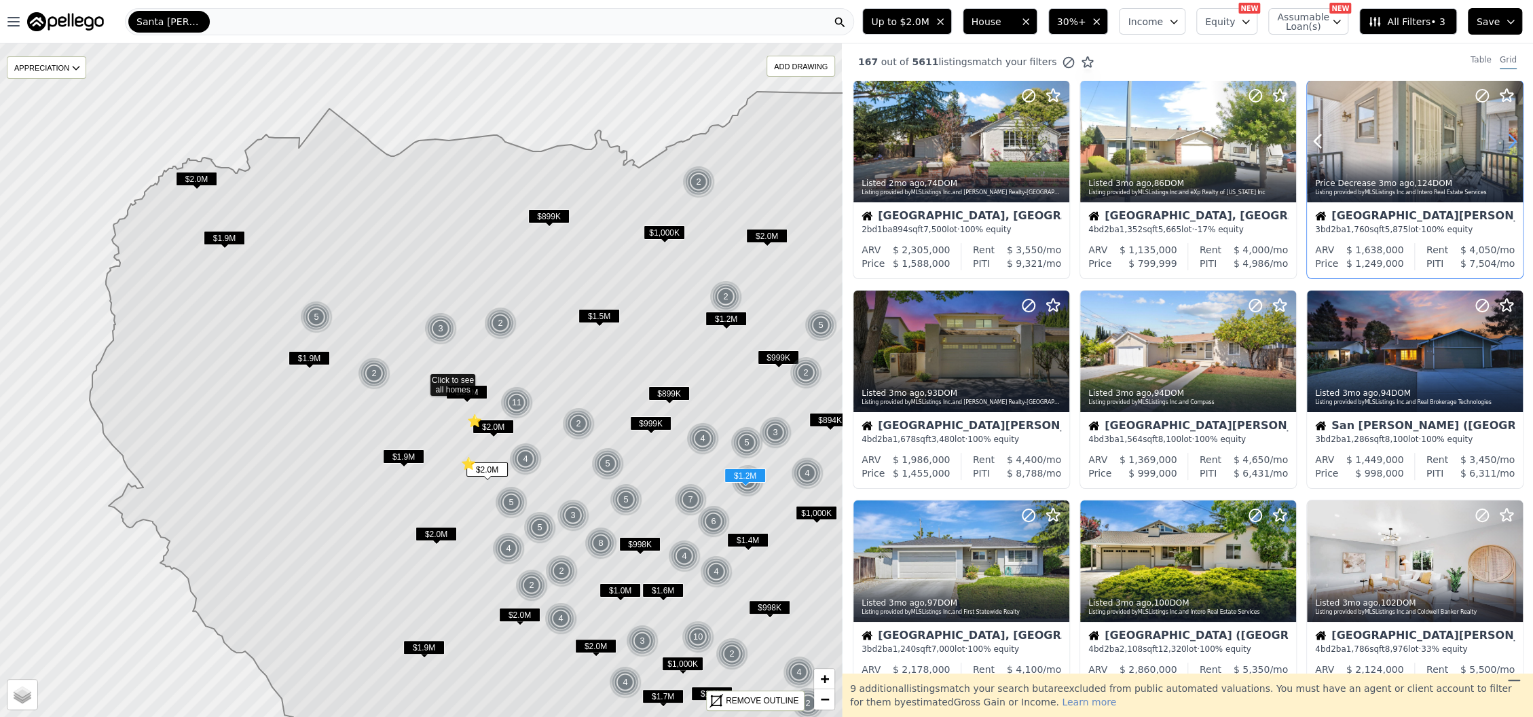
click at [1501, 143] on icon at bounding box center [1512, 141] width 22 height 22
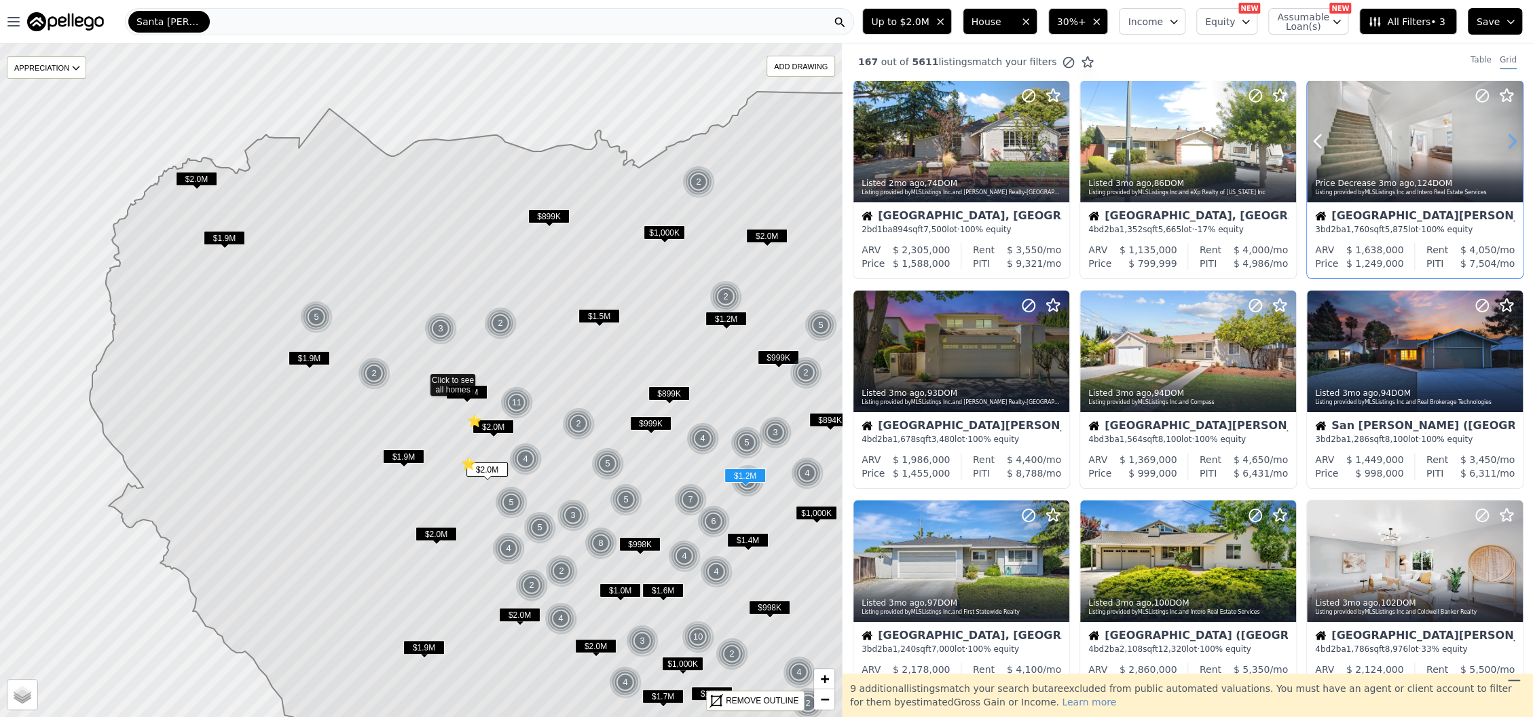
click at [1501, 143] on icon at bounding box center [1512, 141] width 22 height 22
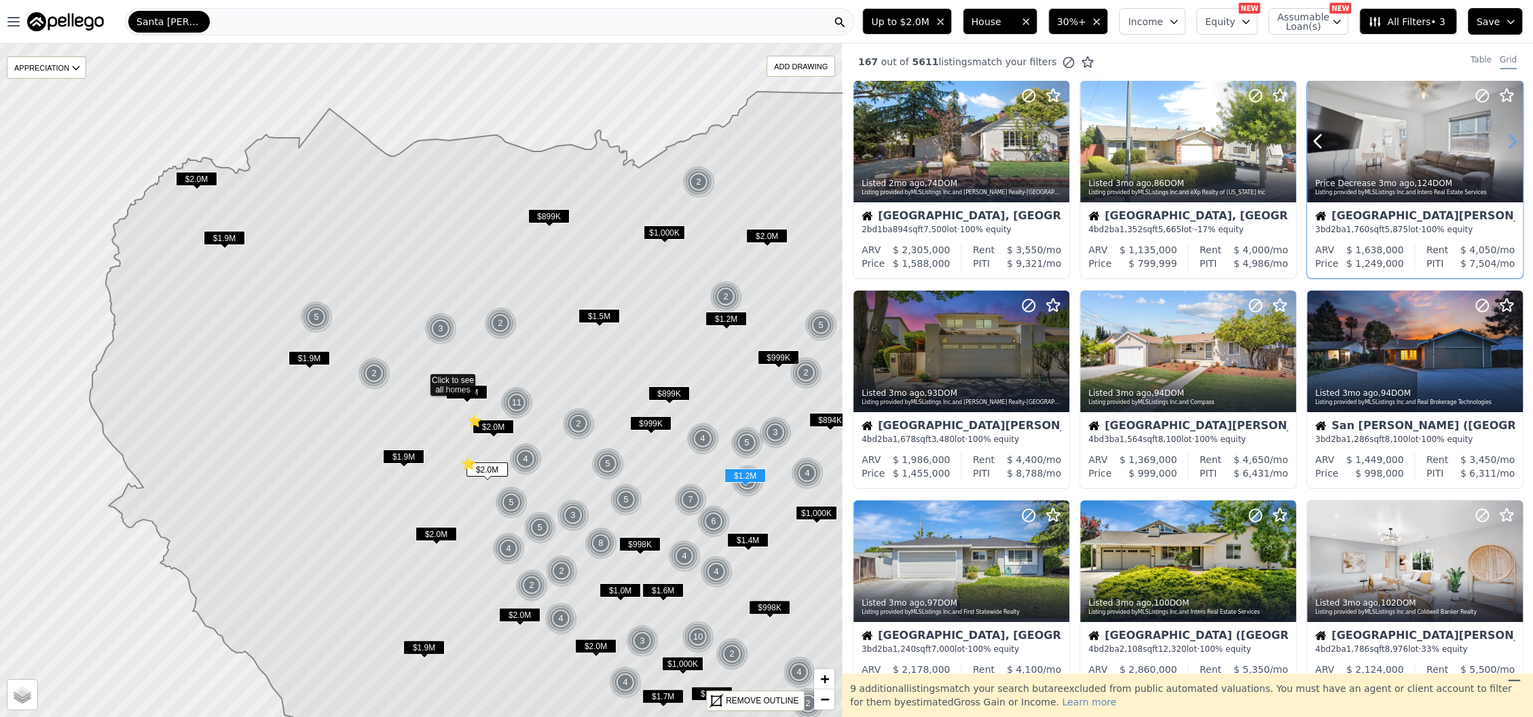
click at [1501, 143] on icon at bounding box center [1512, 141] width 22 height 22
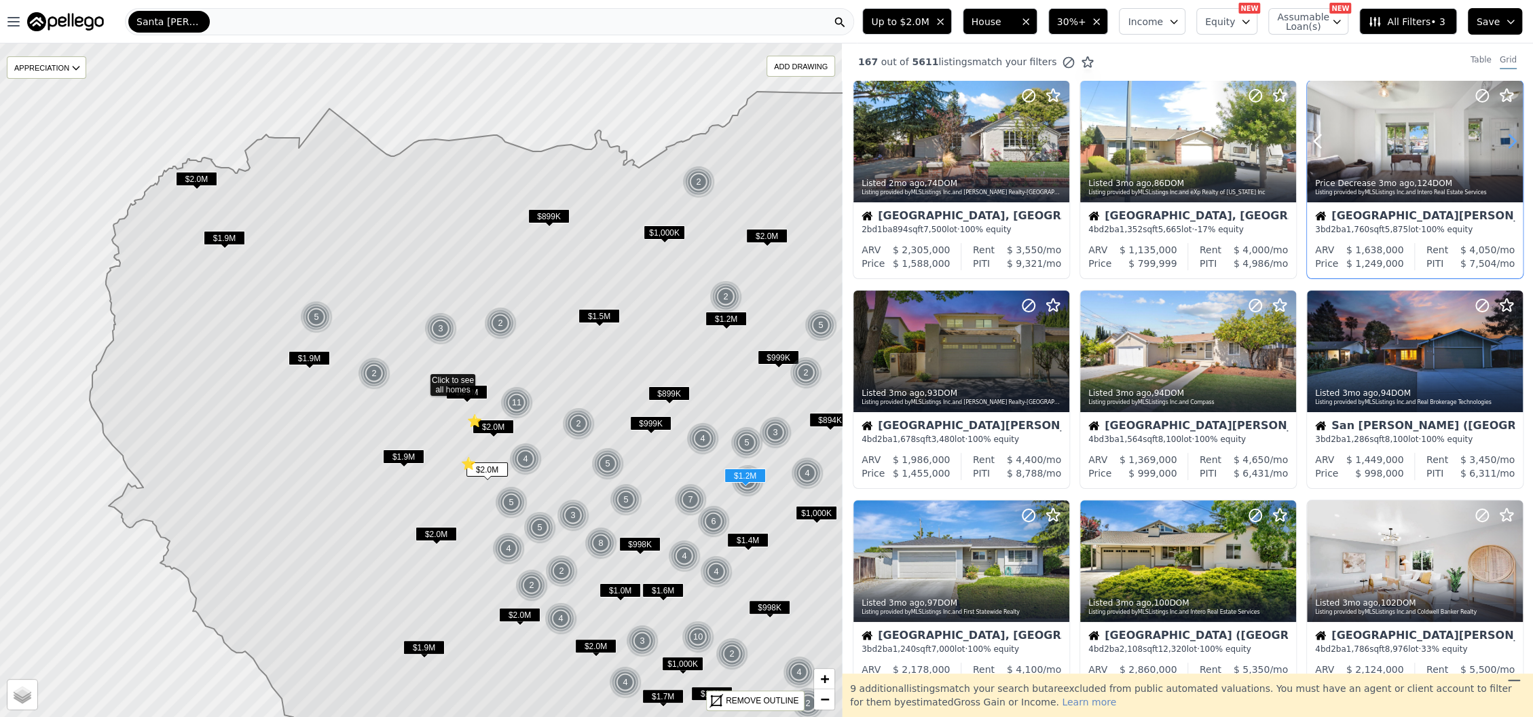
click at [1501, 143] on icon at bounding box center [1512, 141] width 22 height 22
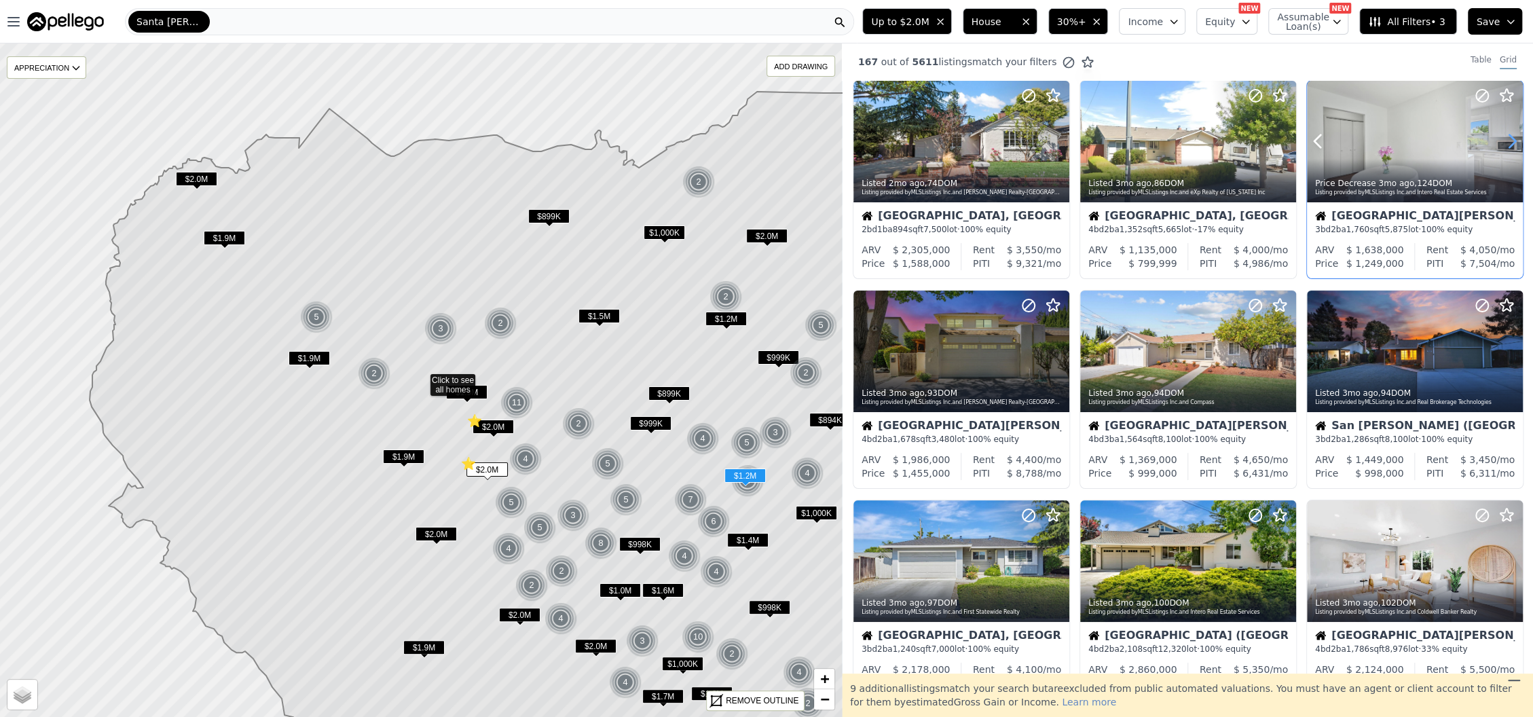
click at [1501, 143] on icon at bounding box center [1512, 141] width 22 height 22
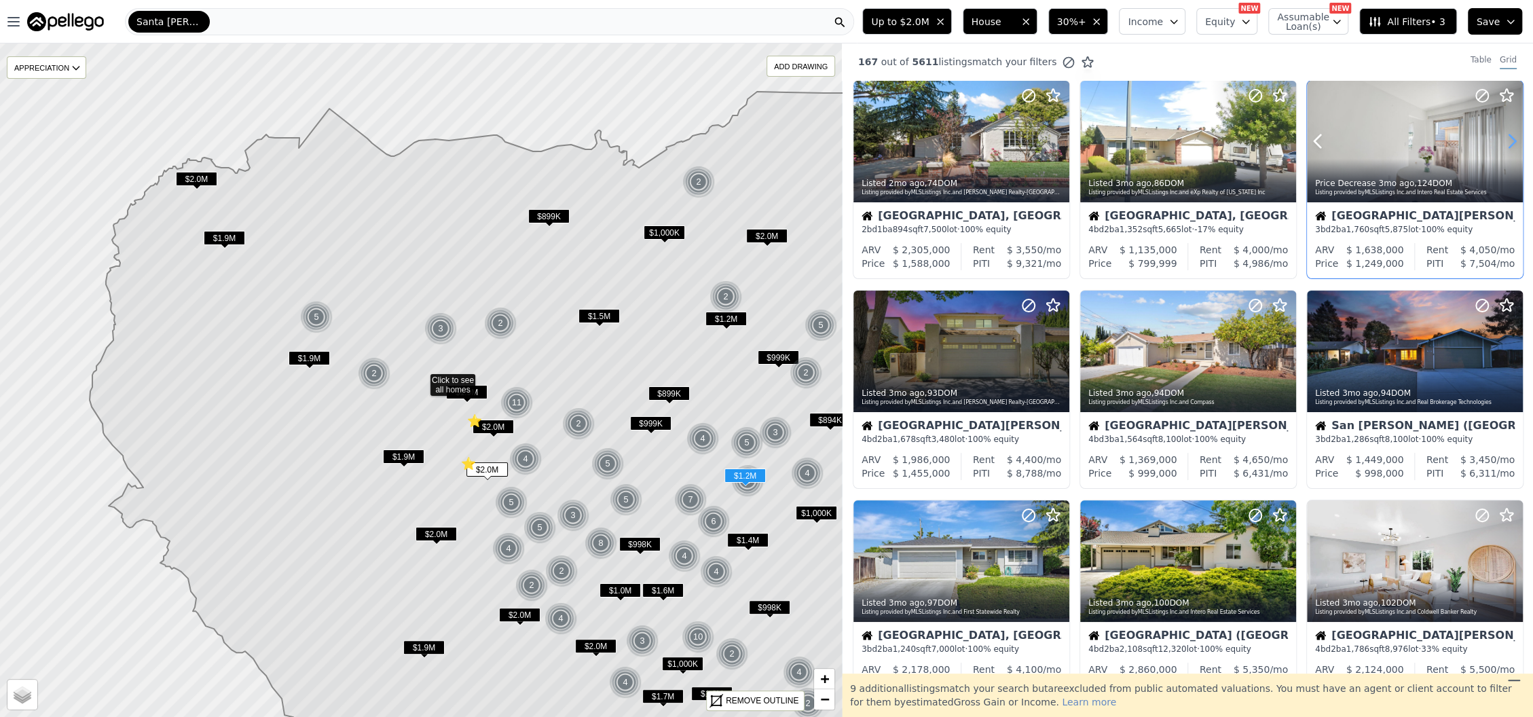
click at [1501, 143] on icon at bounding box center [1512, 141] width 22 height 22
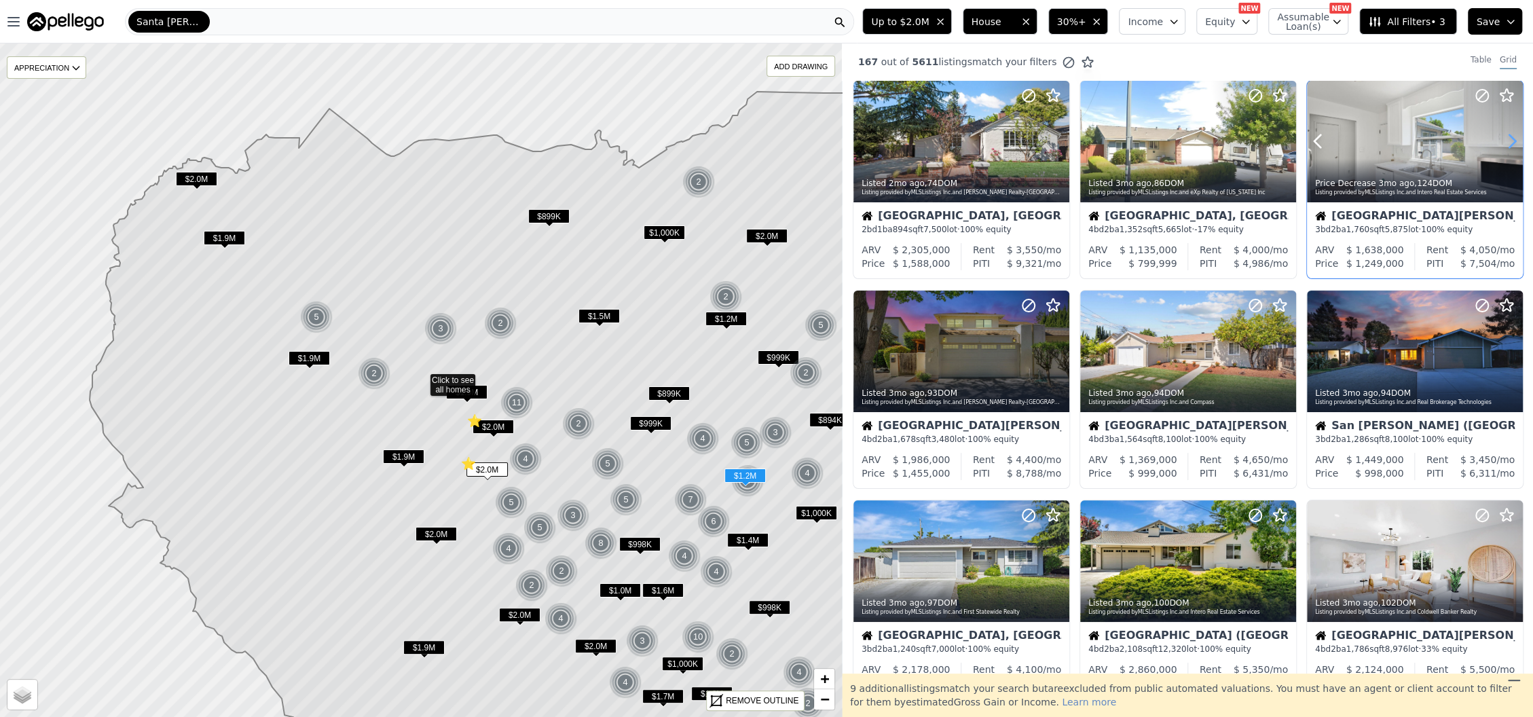
click at [1501, 143] on icon at bounding box center [1512, 141] width 22 height 22
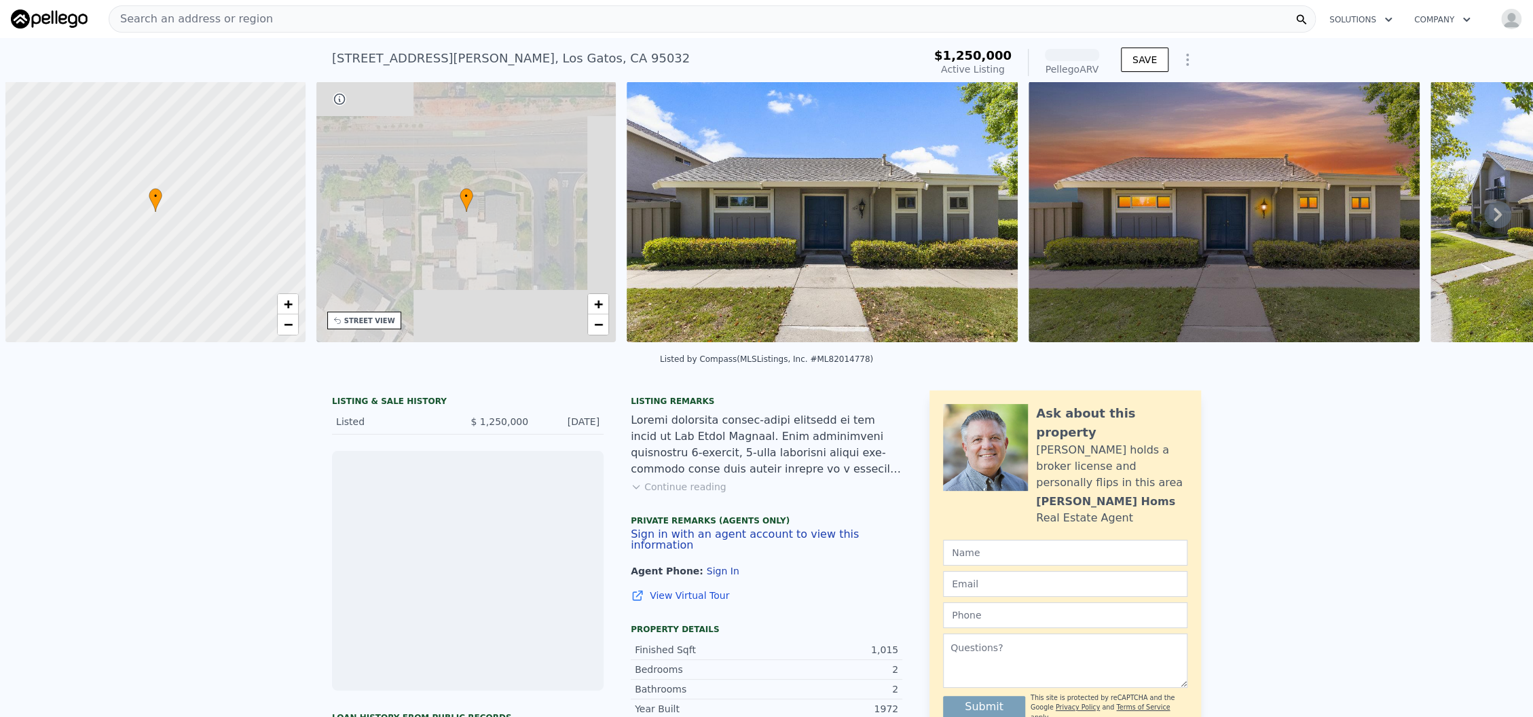
scroll to position [0, 5]
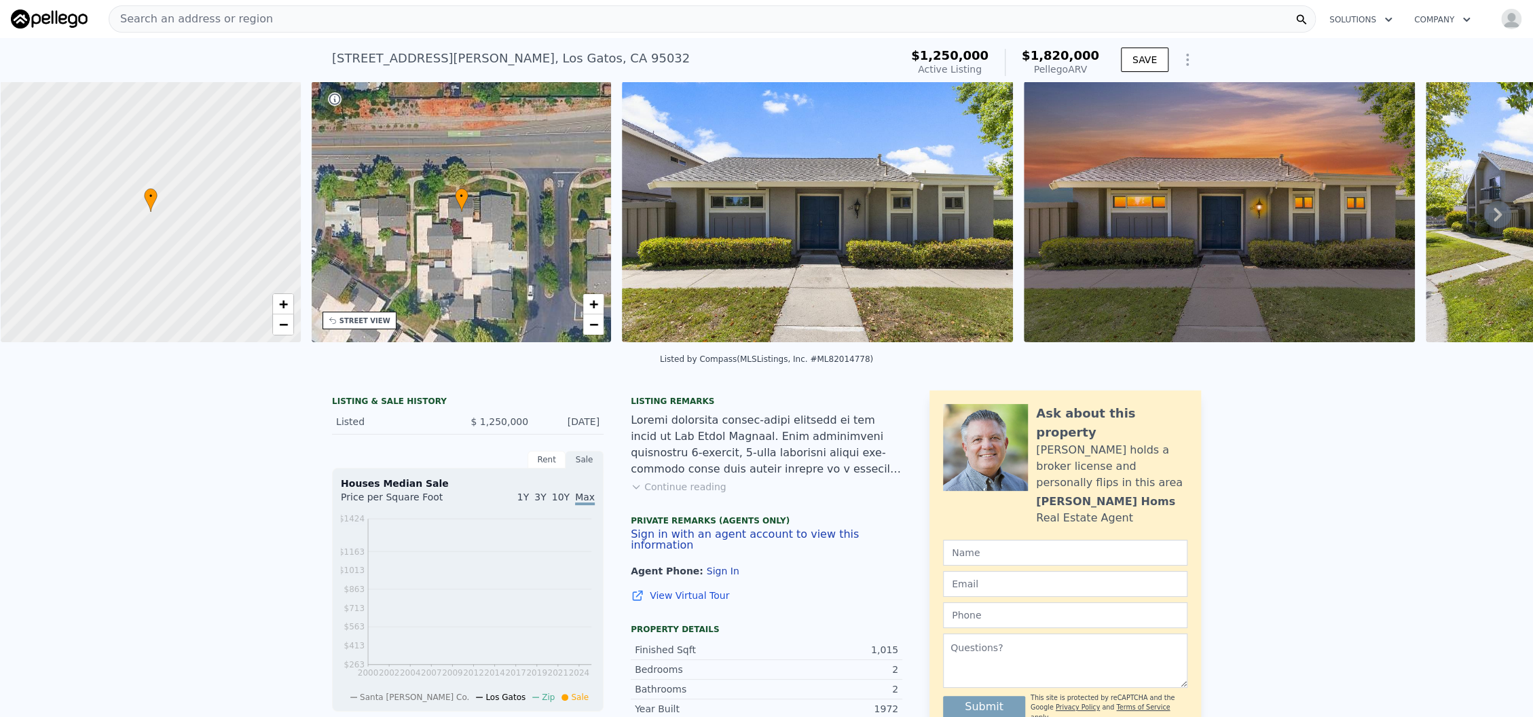
click at [1484, 225] on icon at bounding box center [1497, 214] width 27 height 27
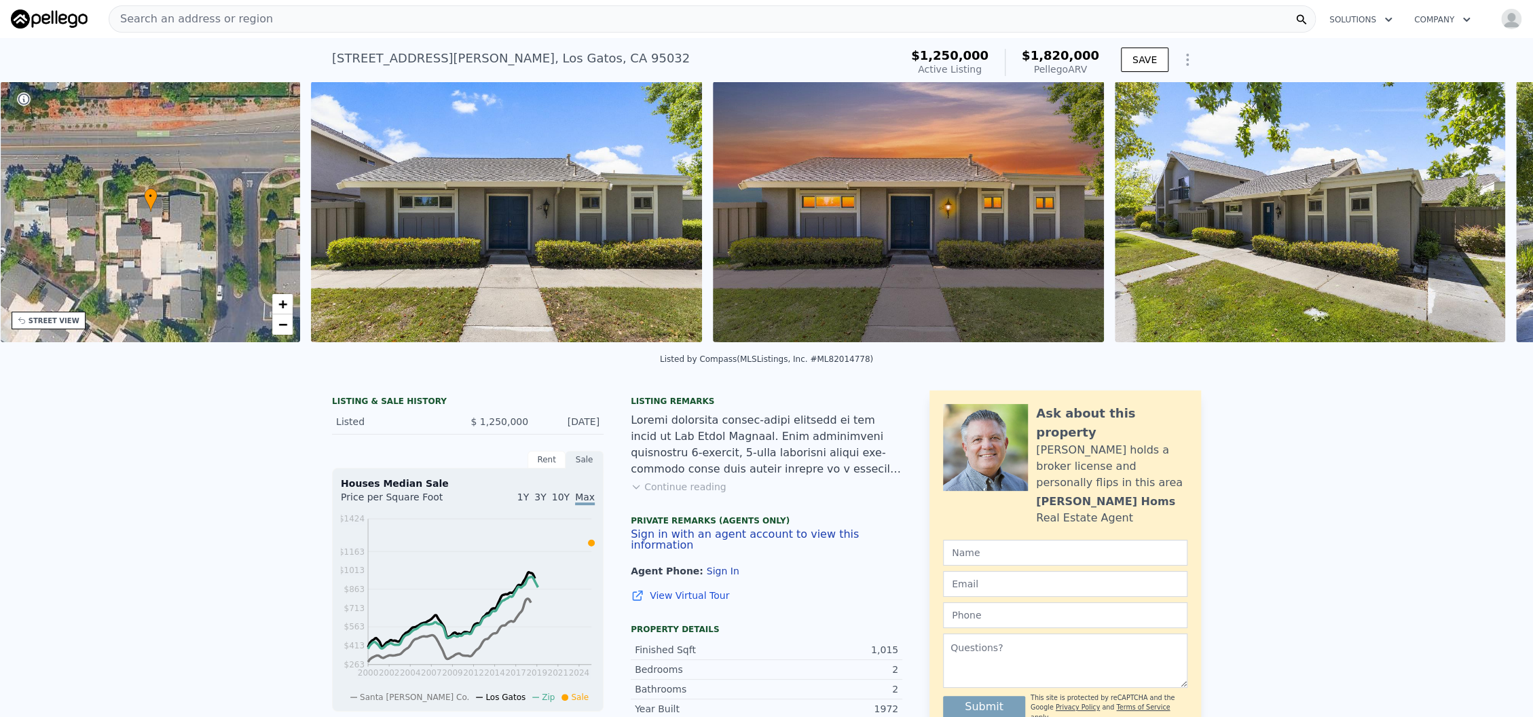
click at [1478, 225] on div "• + − • + − STREET VIEW Loading... SATELLITE VIEW" at bounding box center [766, 214] width 1533 height 266
click at [1484, 225] on icon at bounding box center [1497, 214] width 27 height 27
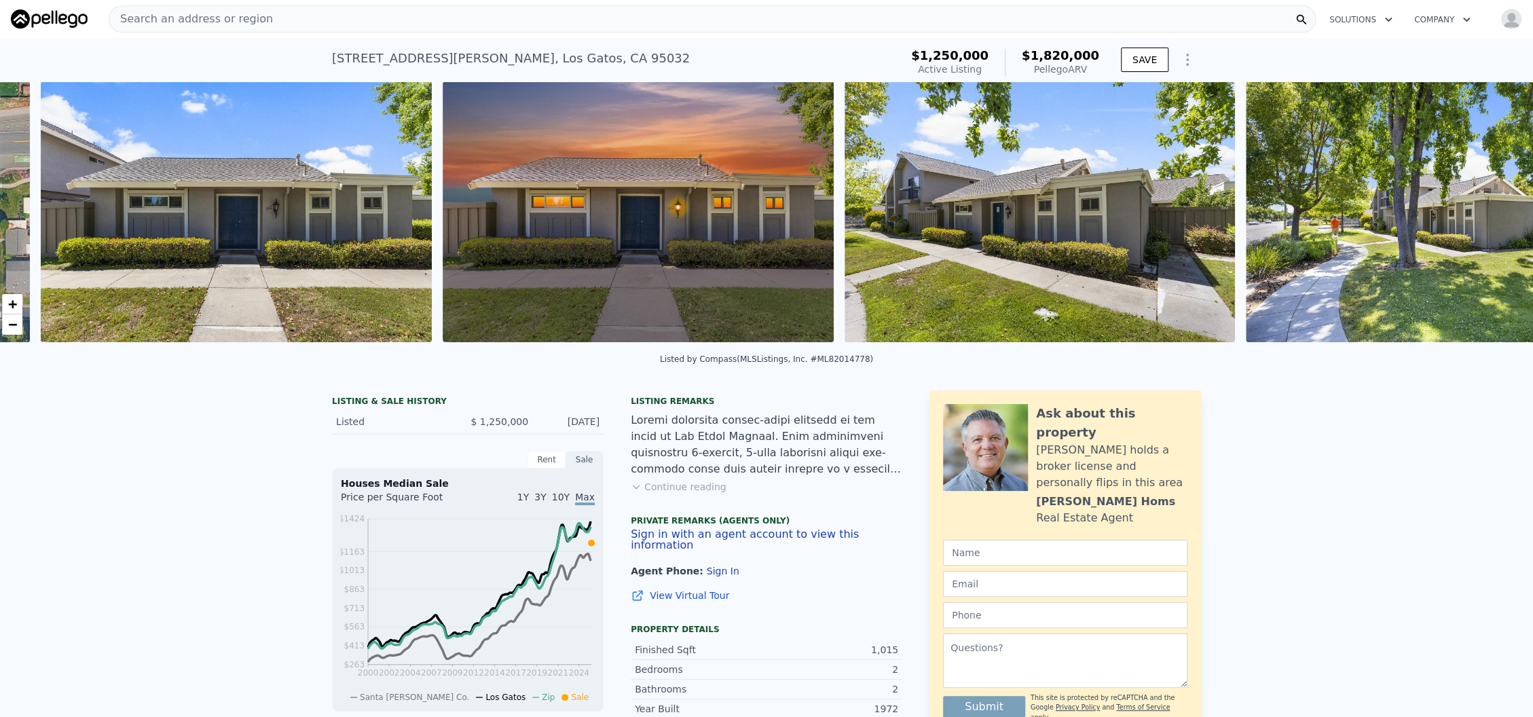
scroll to position [0, 621]
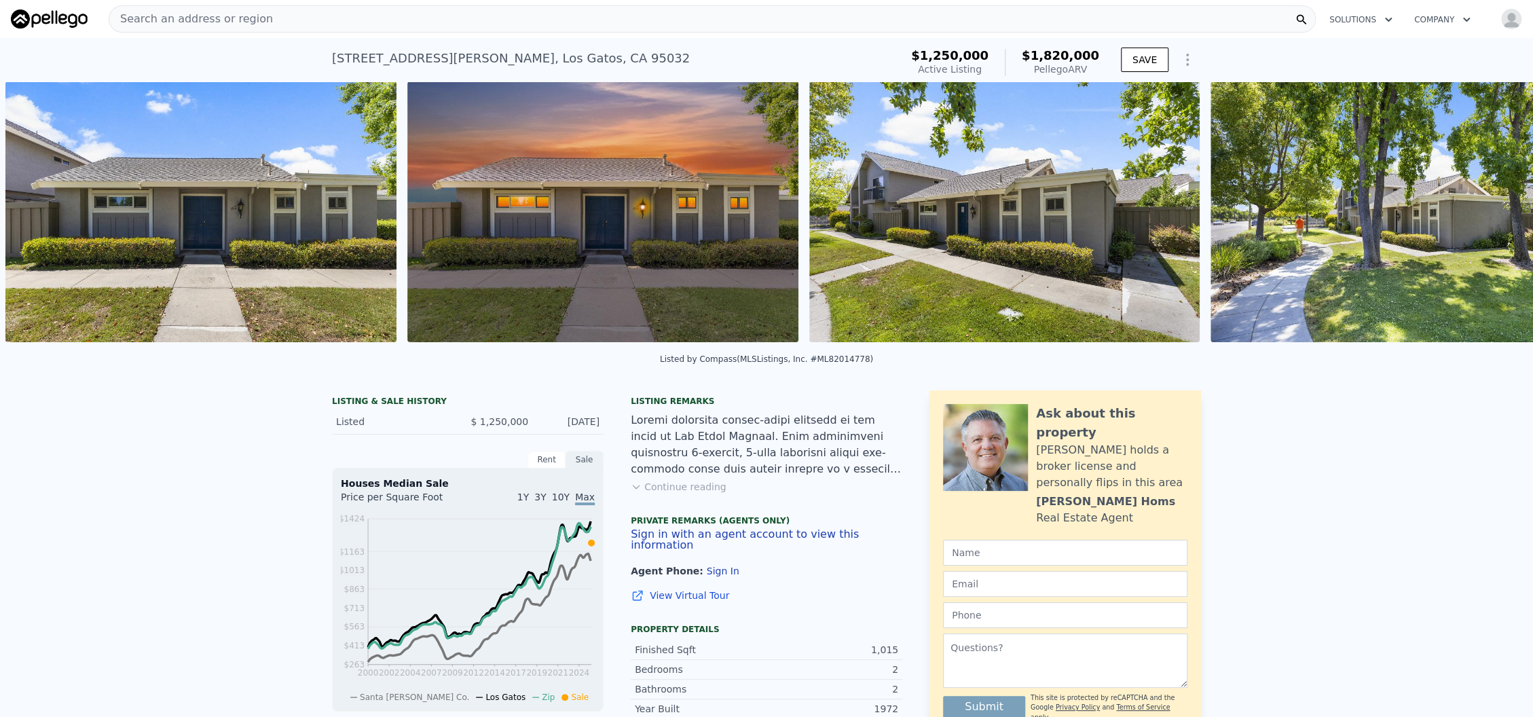
click at [1478, 225] on img at bounding box center [1406, 211] width 391 height 261
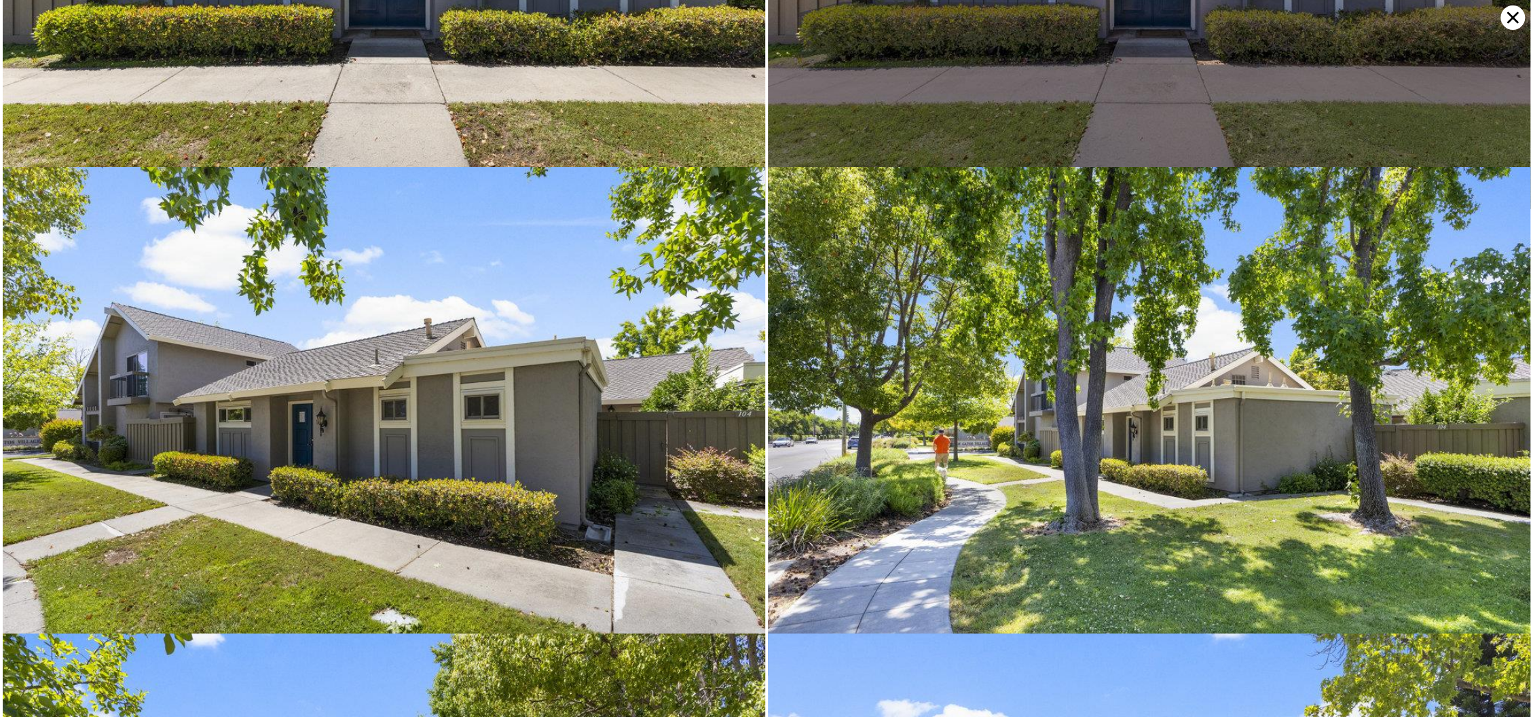
scroll to position [933, 0]
